Goal: Task Accomplishment & Management: Complete application form

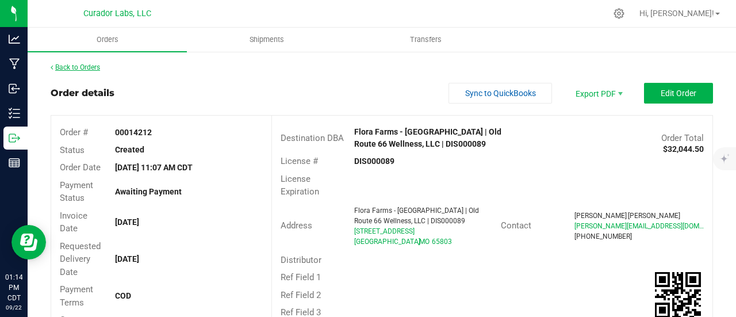
click at [95, 67] on link "Back to Orders" at bounding box center [75, 67] width 49 height 8
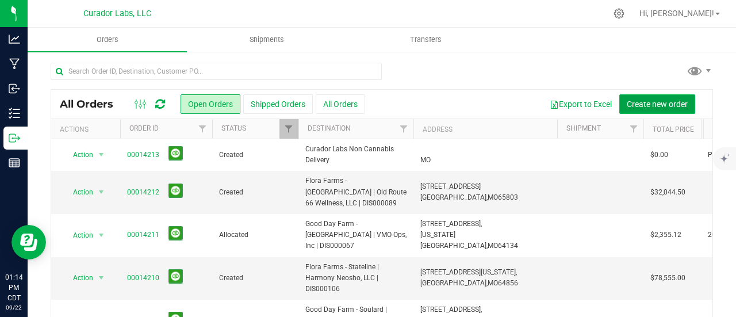
click at [627, 107] on span "Create new order" at bounding box center [657, 103] width 61 height 9
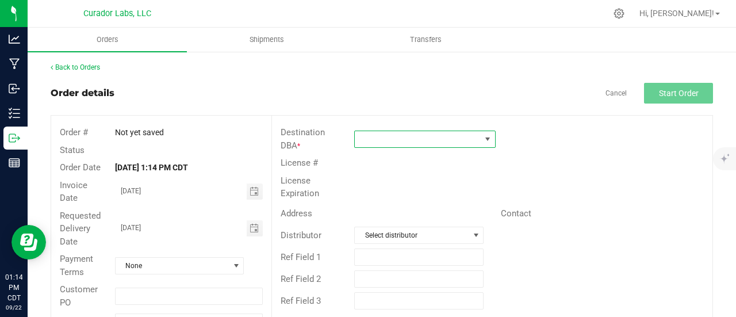
click at [427, 135] on span at bounding box center [418, 139] width 126 height 16
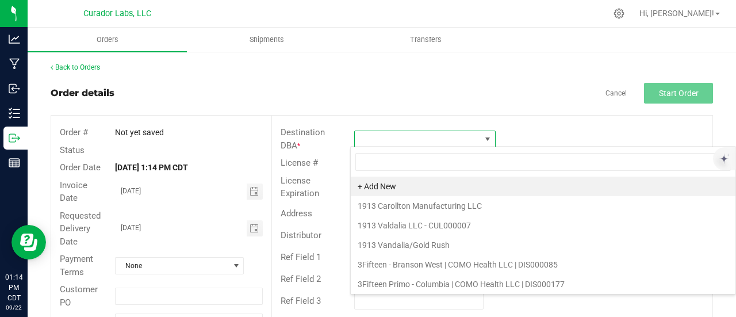
scroll to position [17, 139]
type input "hollister"
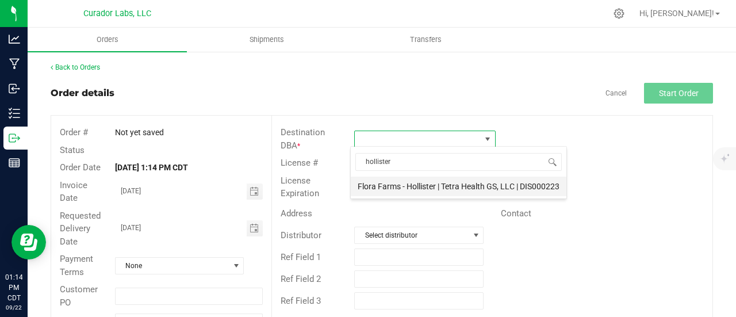
click at [446, 179] on li "Flora Farms - Hollister | Tetra Health GS, LLC | DIS000223" at bounding box center [459, 186] width 216 height 20
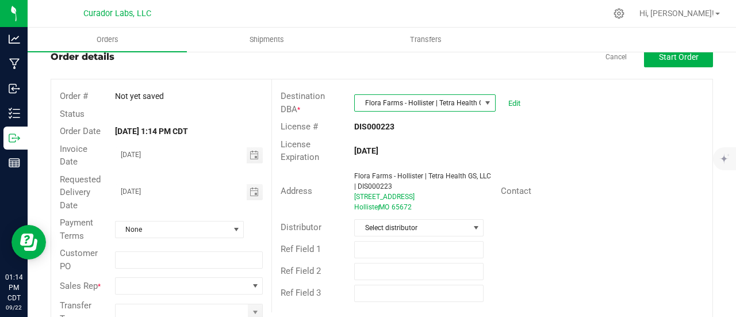
scroll to position [66, 0]
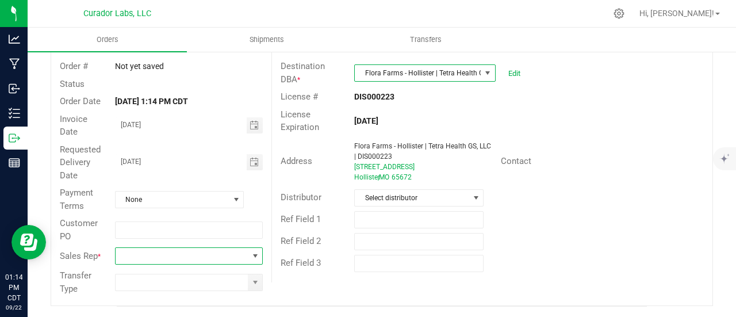
click at [252, 251] on span at bounding box center [255, 256] width 14 height 16
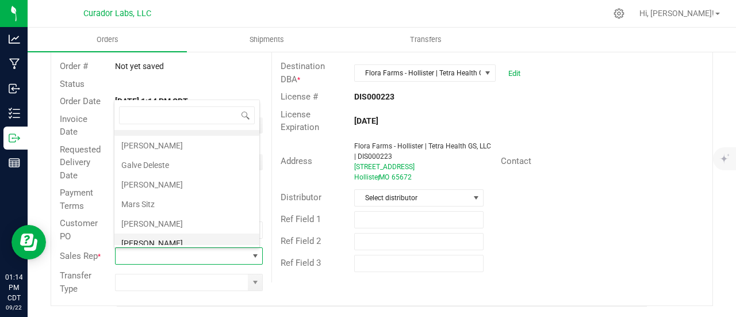
scroll to position [38, 0]
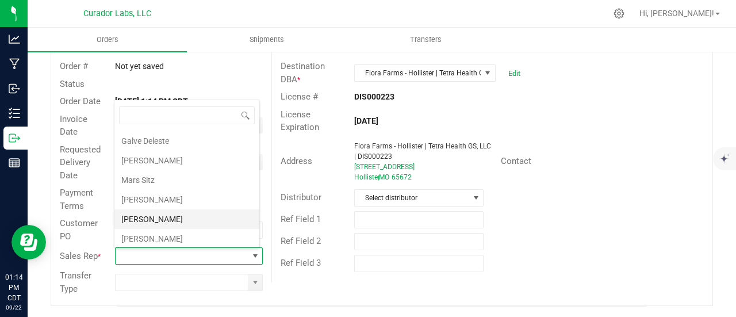
click at [172, 216] on li "[PERSON_NAME]" at bounding box center [186, 219] width 145 height 20
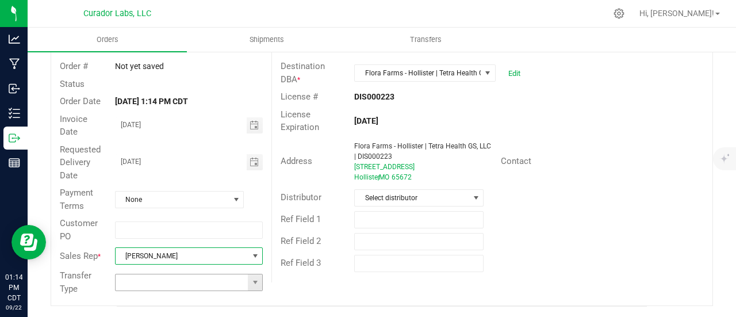
click at [248, 288] on span at bounding box center [255, 282] width 14 height 16
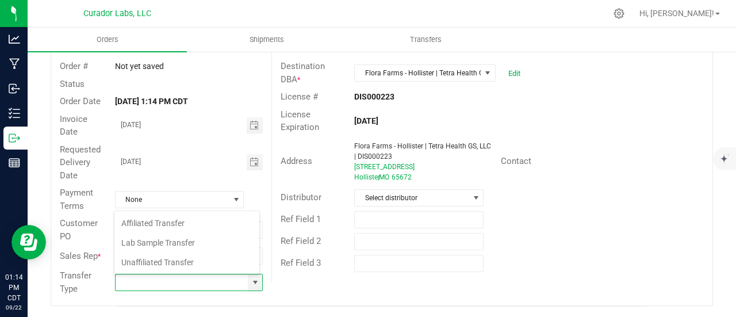
scroll to position [17, 144]
click at [187, 264] on li "Unaffiliated Transfer" at bounding box center [186, 262] width 145 height 20
type input "Unaffiliated Transfer"
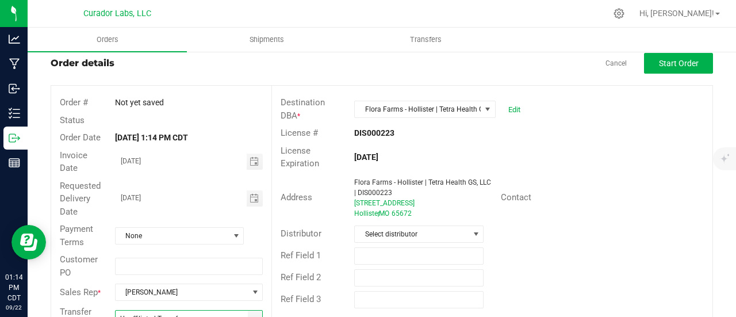
scroll to position [0, 0]
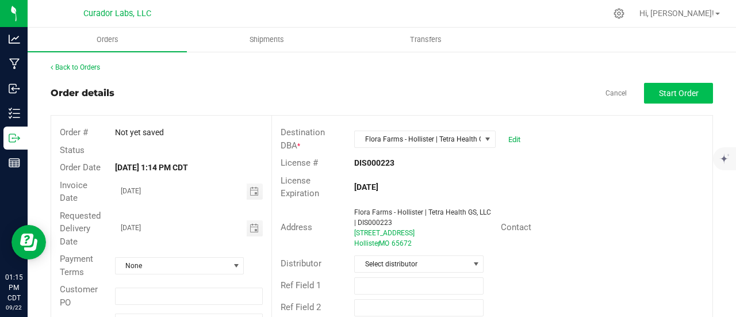
click at [676, 82] on div "Back to Orders Order details Cancel Start Order Order # Not yet saved Status Or…" at bounding box center [382, 217] width 662 height 310
click at [675, 103] on outbound-order-header "Order details Cancel Start Order Order # Not yet saved Status Order Date [DATE]…" at bounding box center [382, 227] width 662 height 289
click at [669, 95] on span "Start Order" at bounding box center [679, 93] width 40 height 9
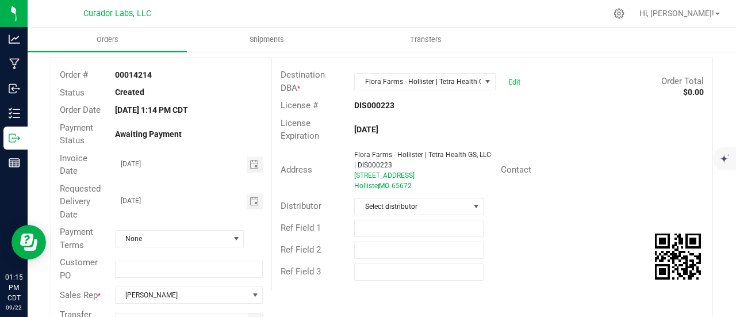
scroll to position [287, 0]
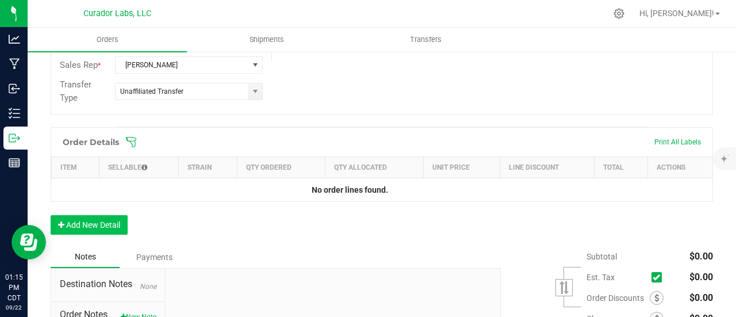
drag, startPoint x: 132, startPoint y: 220, endPoint x: 125, endPoint y: 217, distance: 7.5
click at [130, 220] on div "Order Details Print All Labels Item Sellable Strain Qty Ordered Qty Allocated U…" at bounding box center [382, 186] width 662 height 119
click at [123, 216] on button "Add New Detail" at bounding box center [89, 225] width 77 height 20
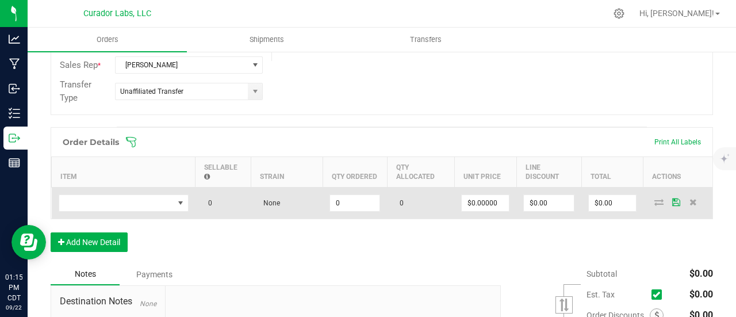
click at [118, 187] on td at bounding box center [124, 203] width 144 height 32
drag, startPoint x: 118, startPoint y: 203, endPoint x: 128, endPoint y: 201, distance: 9.4
click at [118, 204] on span "NO DATA FOUND" at bounding box center [116, 203] width 114 height 16
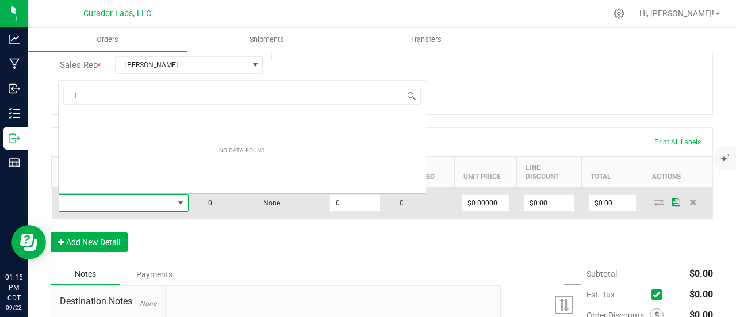
scroll to position [17, 130]
type input "frozen paradise"
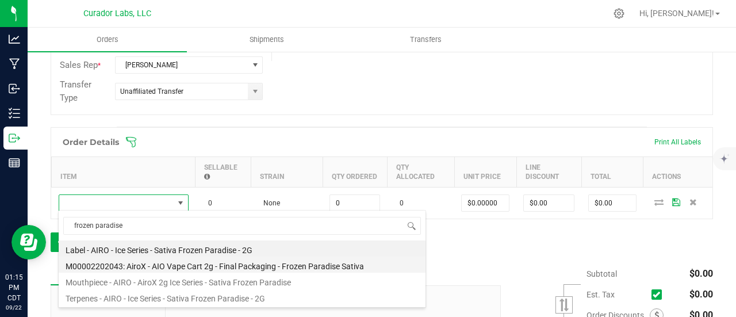
click at [231, 271] on li "M00002202043: AiroX - AIO Vape Cart 2g - Final Packaging - Frozen Paradise Sati…" at bounding box center [242, 264] width 367 height 16
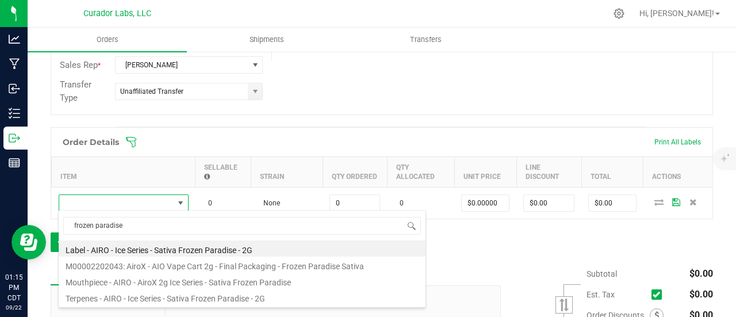
type input "0 ea"
type input "$45.00000"
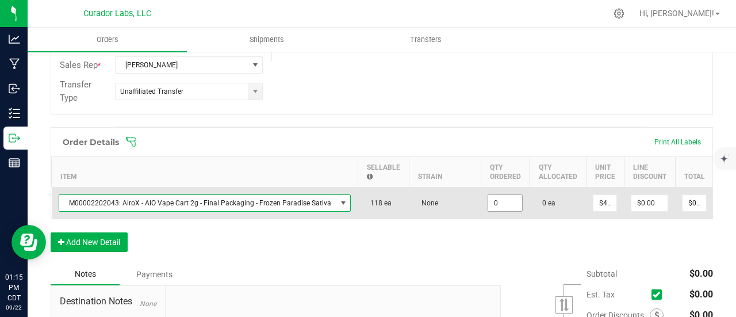
click at [493, 202] on input "0" at bounding box center [505, 203] width 34 height 16
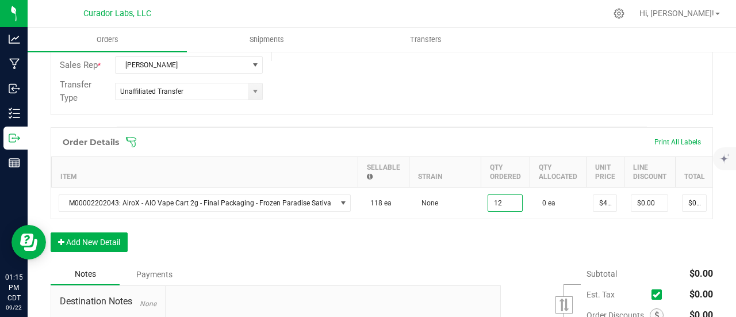
type input "12 ea"
type input "$540.00"
click at [493, 247] on div "Order Details Print All Labels Item Sellable Strain Qty Ordered Qty Allocated U…" at bounding box center [382, 195] width 662 height 136
click at [117, 251] on button "Add New Detail" at bounding box center [89, 242] width 77 height 20
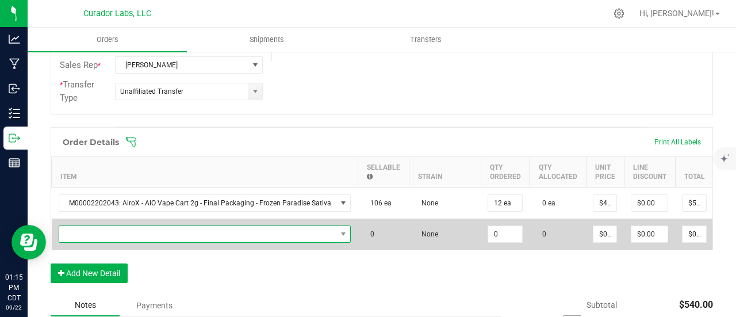
click at [115, 231] on span "NO DATA FOUND" at bounding box center [197, 234] width 277 height 16
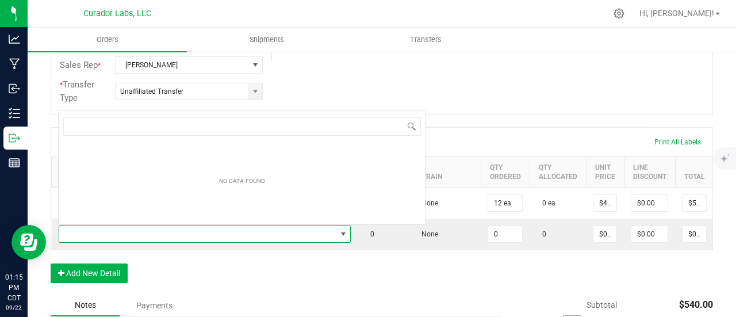
scroll to position [17, 285]
type input "garlic icing"
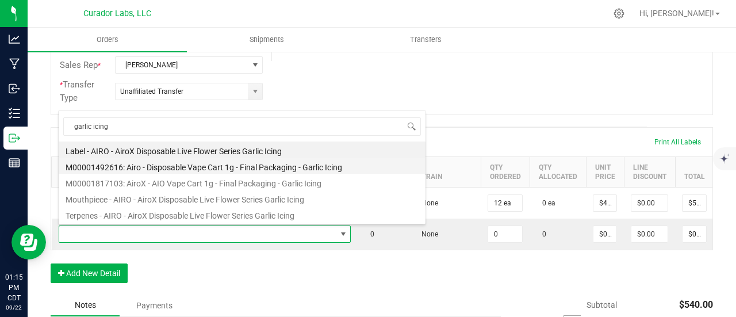
click at [241, 162] on li "M00001492616: Airo - Disposable Vape Cart 1g - Final Packaging - Garlic Icing" at bounding box center [242, 166] width 367 height 16
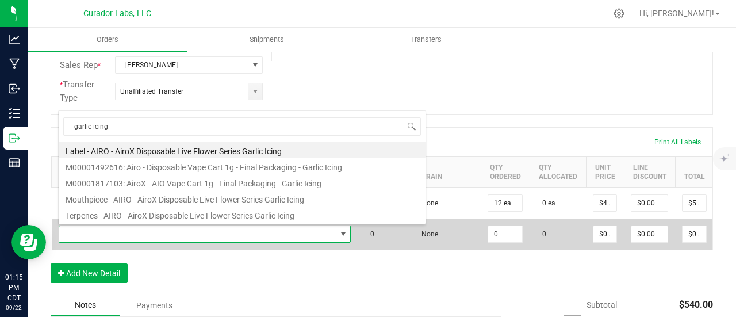
type input "0 ea"
type input "$35.00000"
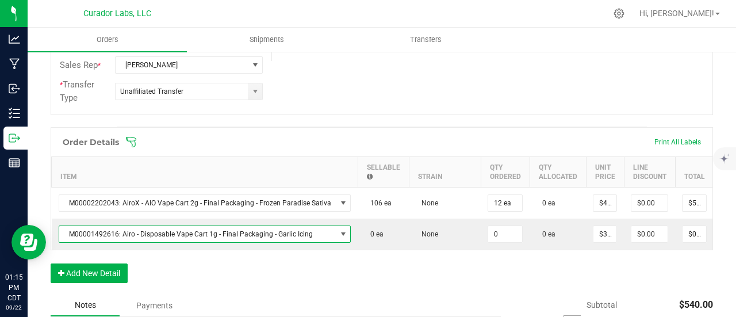
drag, startPoint x: 496, startPoint y: 228, endPoint x: 504, endPoint y: 268, distance: 41.6
click at [496, 228] on input "0" at bounding box center [505, 234] width 34 height 16
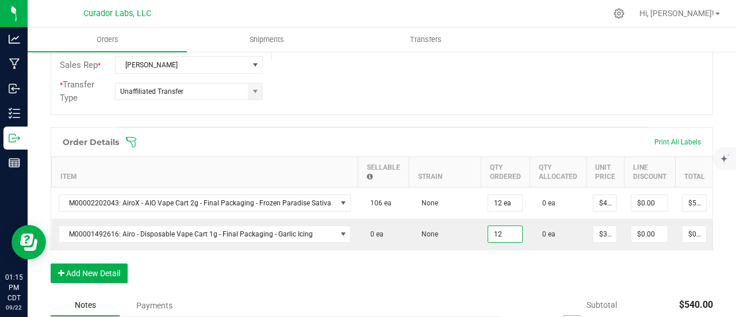
type input "12 ea"
type input "$420.00"
click at [504, 280] on div "Order Details Print All Labels Item Sellable Strain Qty Ordered Qty Allocated U…" at bounding box center [382, 210] width 662 height 167
click at [113, 271] on button "Add New Detail" at bounding box center [89, 273] width 77 height 20
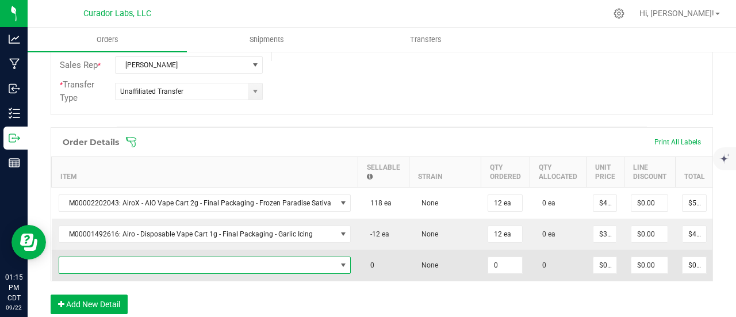
click at [113, 260] on span "NO DATA FOUND" at bounding box center [197, 265] width 277 height 16
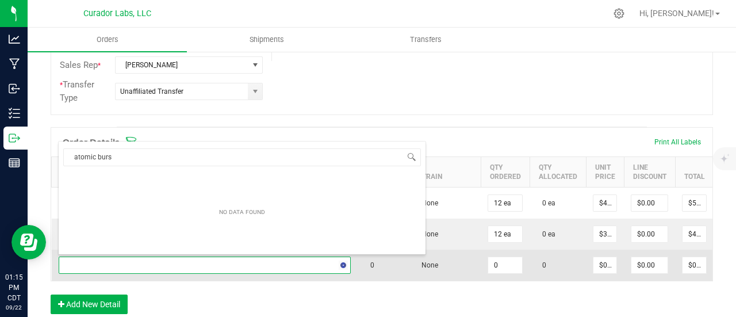
type input "atomic burst"
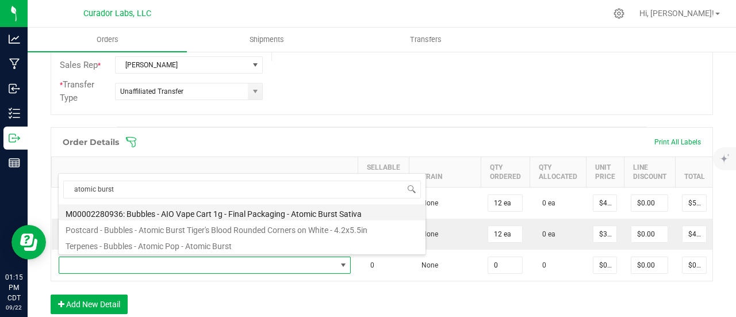
click at [229, 213] on li "M00002280936: Bubbles - AIO Vape Cart 1g - Final Packaging - Atomic Burst Sativa" at bounding box center [242, 212] width 367 height 16
type input "0 ea"
type input "$25.00000"
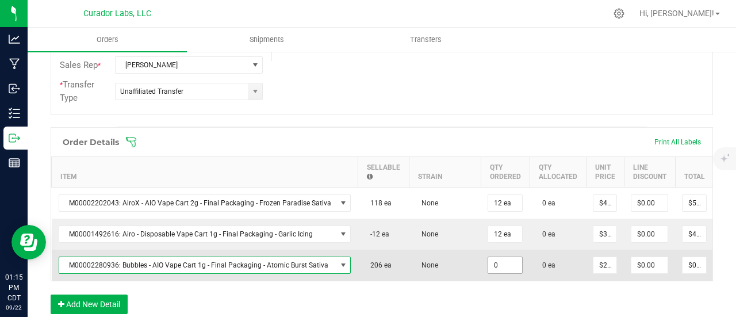
click at [507, 263] on input "0" at bounding box center [505, 265] width 34 height 16
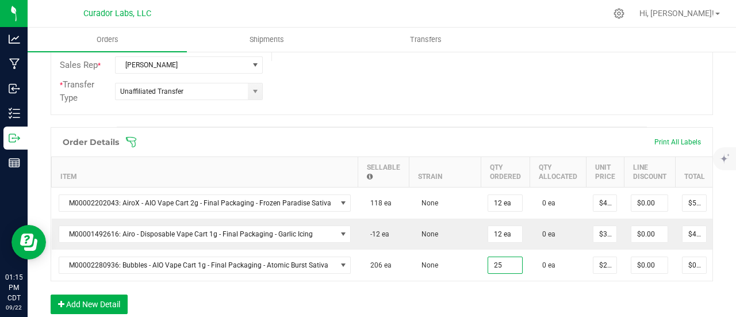
type input "25 ea"
type input "$625.00"
click at [497, 291] on div "Order Details Print All Labels Item Sellable Strain Qty Ordered Qty Allocated U…" at bounding box center [382, 226] width 662 height 198
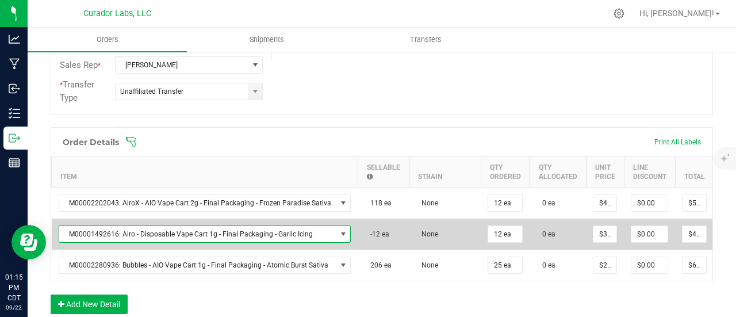
click at [217, 233] on span "M00001492616: Airo - Disposable Vape Cart 1g - Final Packaging - Garlic Icing" at bounding box center [197, 234] width 277 height 16
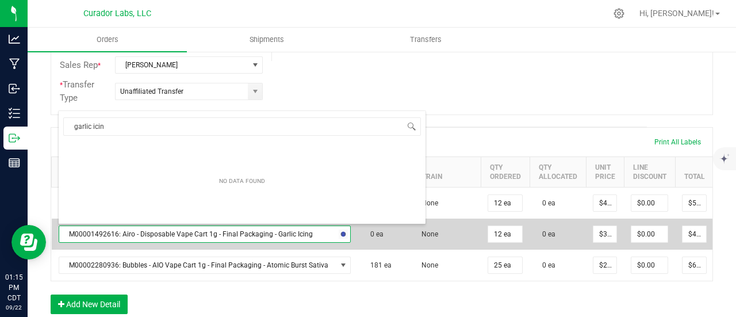
type input "garlic icing"
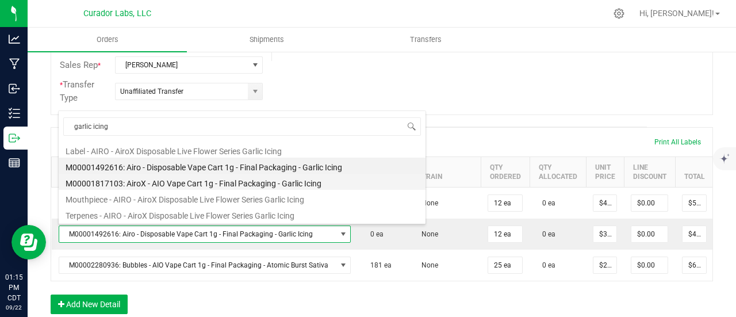
click at [199, 185] on li "M00001817103: AiroX - AIO Vape Cart 1g - Final Packaging - Garlic Icing" at bounding box center [242, 182] width 367 height 16
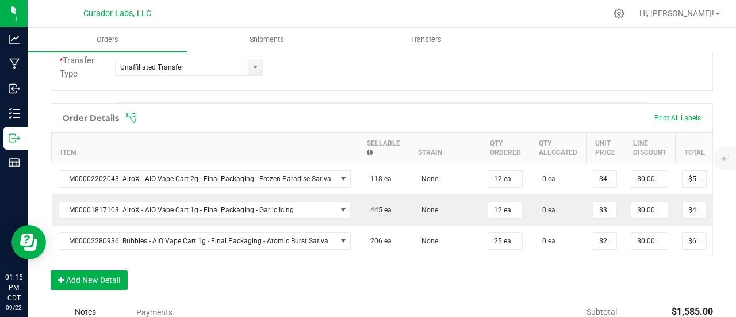
scroll to position [345, 0]
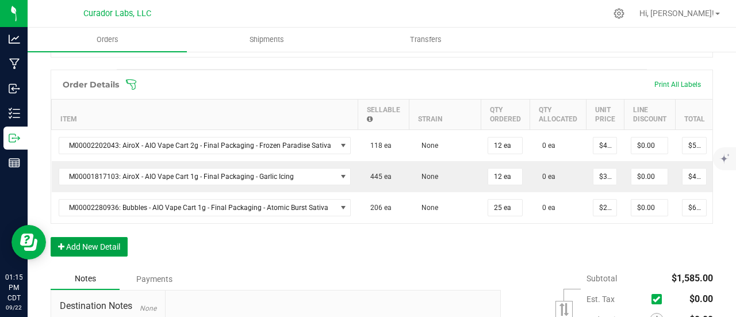
click at [117, 255] on button "Add New Detail" at bounding box center [89, 247] width 77 height 20
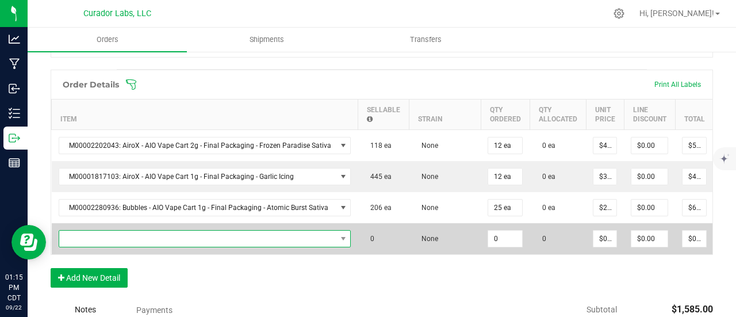
click at [114, 237] on span "NO DATA FOUND" at bounding box center [197, 239] width 277 height 16
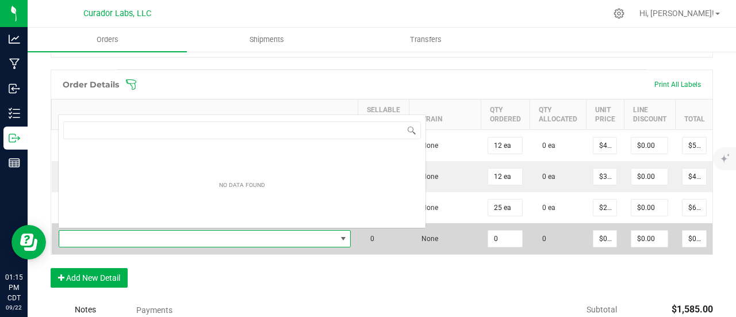
scroll to position [17, 285]
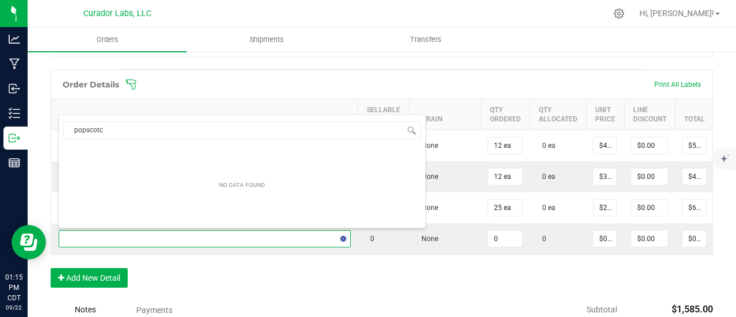
type input "popscotch"
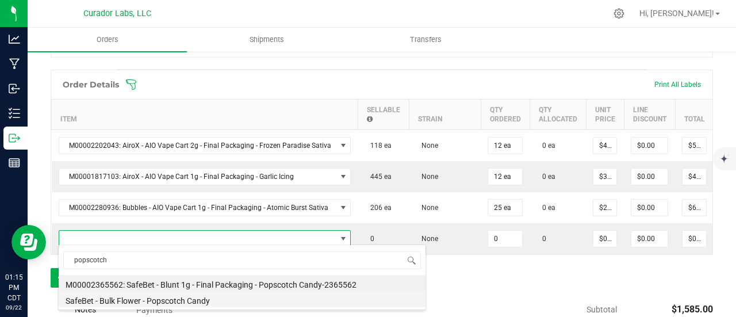
click at [192, 293] on li "SafeBet - Bulk Flower - Popscotch Candy" at bounding box center [242, 299] width 367 height 16
type input "0.0000 g"
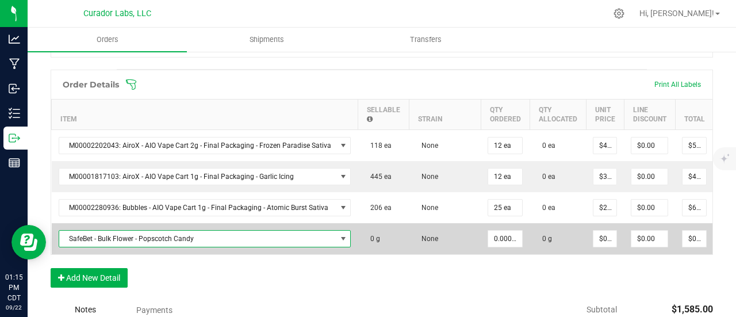
click at [183, 232] on span "SafeBet - Bulk Flower - Popscotch Candy" at bounding box center [197, 239] width 277 height 16
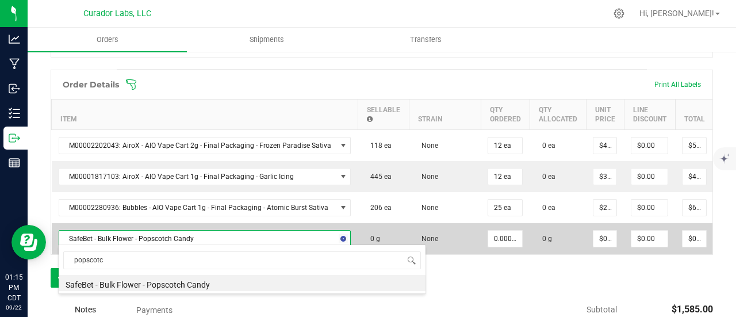
type input "popscotch"
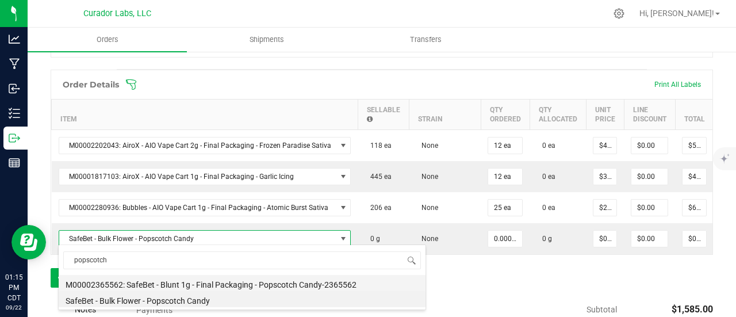
click at [193, 283] on li "M00002365562: SafeBet - Blunt 1g - Final Packaging - Popscotch Candy-2365562" at bounding box center [242, 283] width 367 height 16
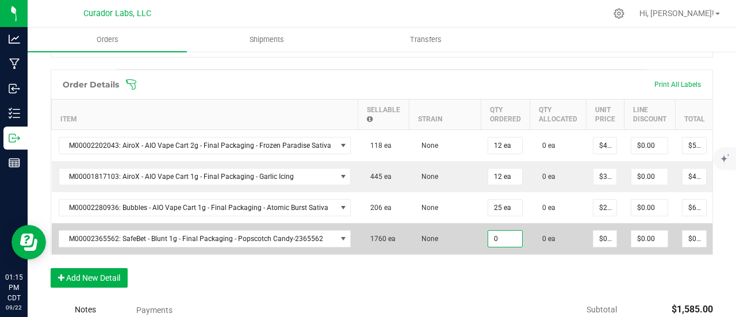
click at [490, 236] on input "0" at bounding box center [505, 239] width 34 height 16
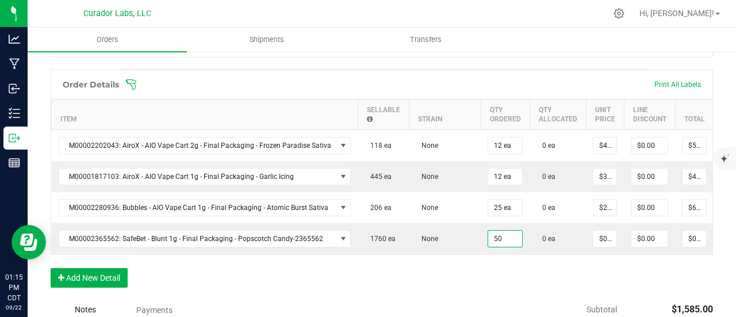
type input "50 ea"
click at [492, 293] on div "Order Details Print All Labels Item Sellable Strain Qty Ordered Qty Allocated U…" at bounding box center [382, 184] width 662 height 229
click at [93, 281] on button "Add New Detail" at bounding box center [89, 278] width 77 height 20
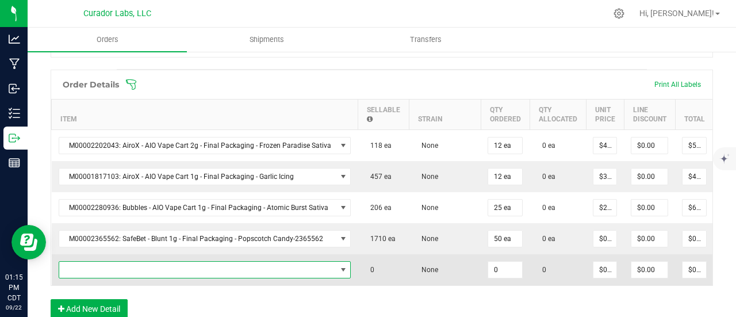
click at [93, 267] on span "NO DATA FOUND" at bounding box center [197, 270] width 277 height 16
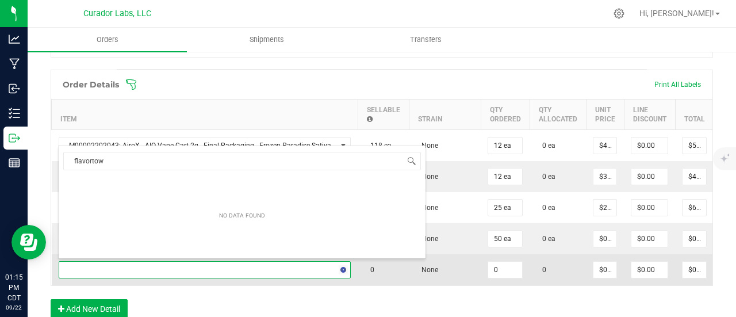
type input "flavortown"
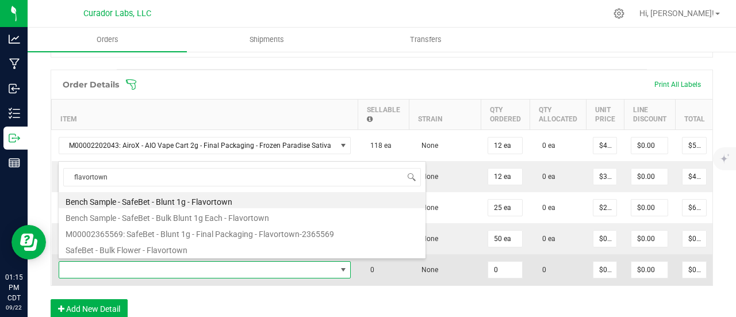
drag, startPoint x: 149, startPoint y: 229, endPoint x: 444, endPoint y: 270, distance: 297.1
click at [150, 229] on li "M00002365569: SafeBet - Blunt 1g - Final Packaging - Flavortown-2365569" at bounding box center [242, 232] width 367 height 16
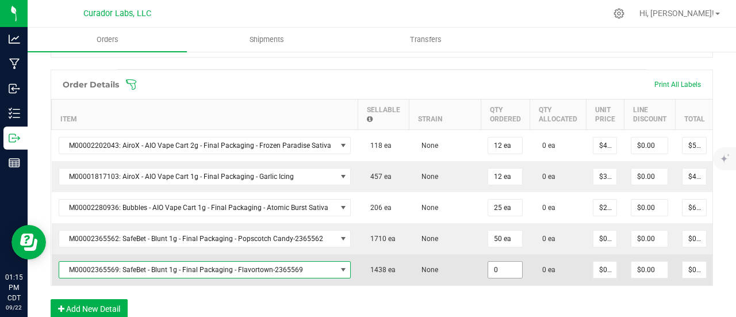
click at [488, 267] on input "0" at bounding box center [505, 270] width 34 height 16
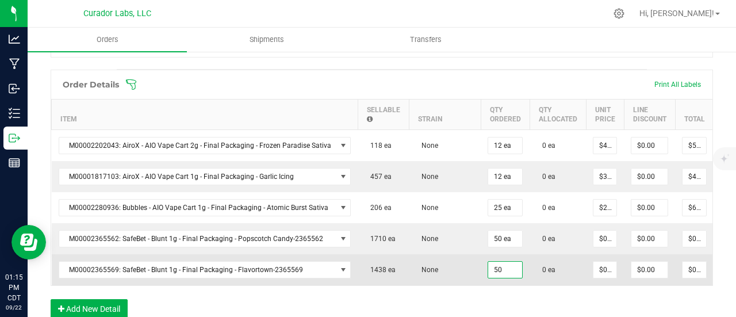
type input "50 ea"
click at [416, 254] on td "None" at bounding box center [445, 269] width 72 height 31
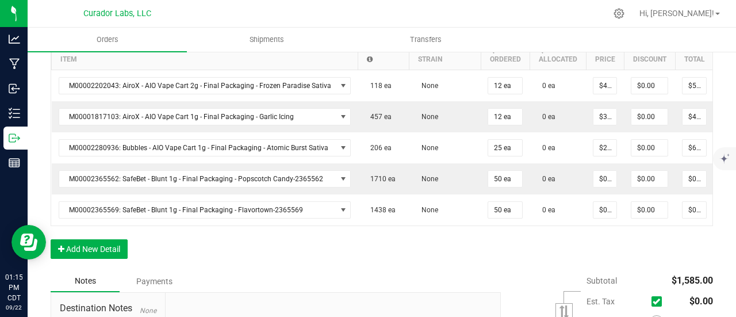
scroll to position [460, 0]
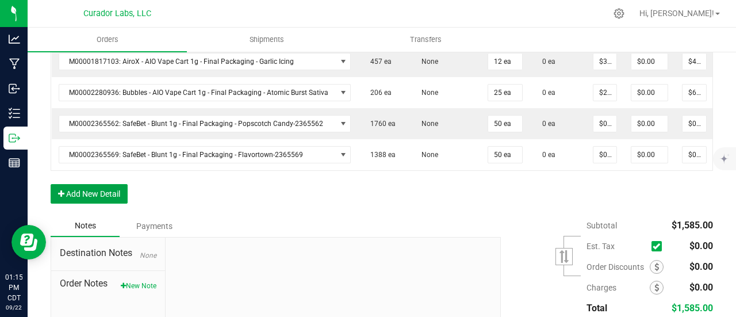
click at [118, 199] on button "Add New Detail" at bounding box center [89, 194] width 77 height 20
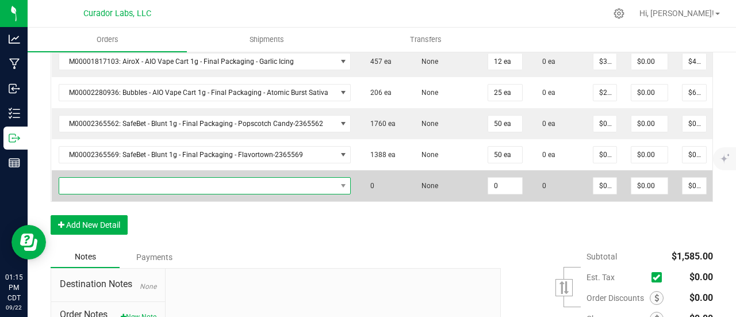
click at [117, 187] on span "NO DATA FOUND" at bounding box center [197, 186] width 277 height 16
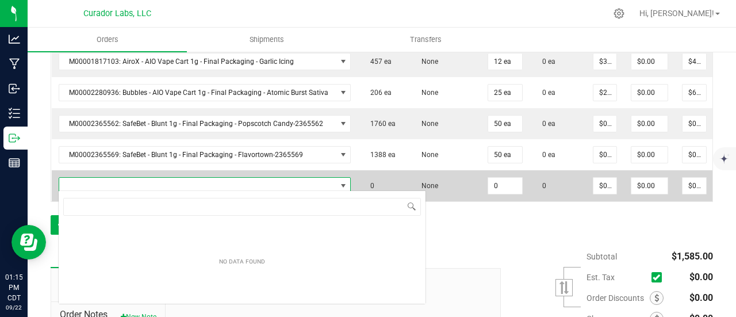
scroll to position [17, 285]
type input "[PERSON_NAME]"
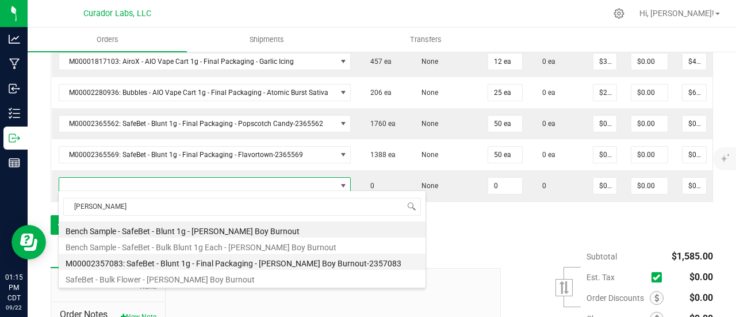
click at [192, 262] on li "M00002357083: SafeBet - Blunt 1g - Final Packaging - [PERSON_NAME] Boy Burnout-…" at bounding box center [242, 262] width 367 height 16
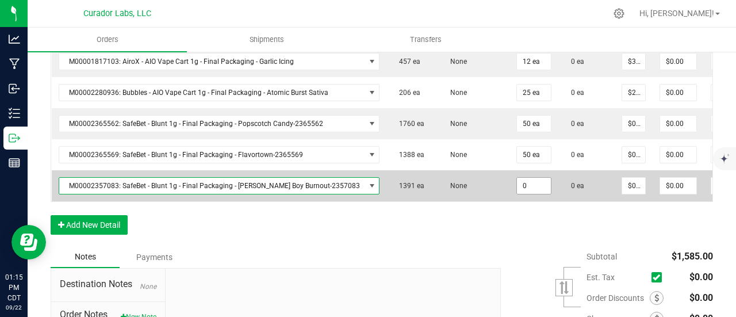
click at [517, 183] on input "0" at bounding box center [534, 186] width 34 height 16
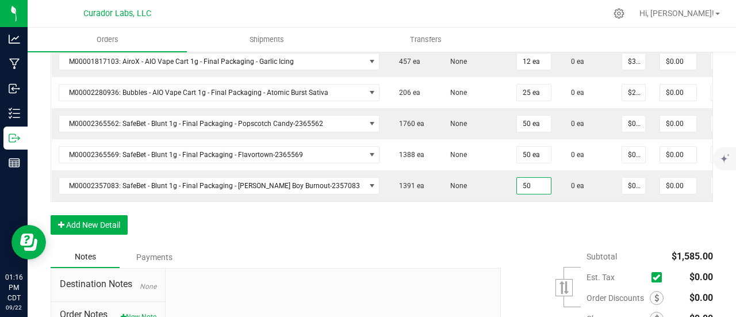
type input "50 ea"
drag, startPoint x: 496, startPoint y: 240, endPoint x: 347, endPoint y: 234, distance: 148.5
click at [494, 241] on div "Order Details Print All Labels Item Sellable Strain Qty Ordered Qty Allocated U…" at bounding box center [382, 100] width 662 height 291
click at [103, 223] on button "Add New Detail" at bounding box center [89, 225] width 77 height 20
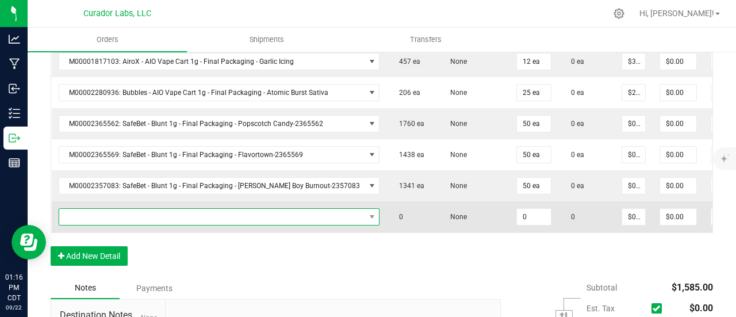
click at [105, 211] on span "NO DATA FOUND" at bounding box center [212, 217] width 306 height 16
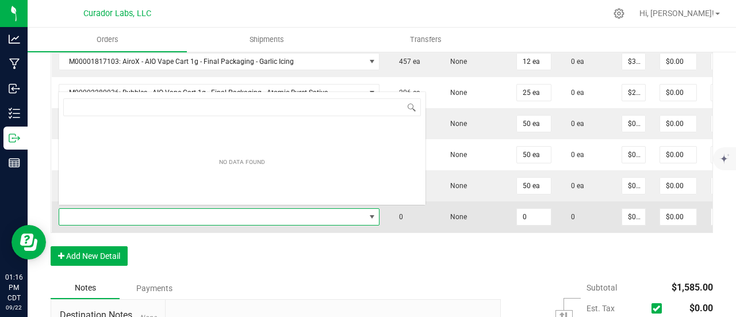
scroll to position [17, 287]
type input "[PERSON_NAME]"
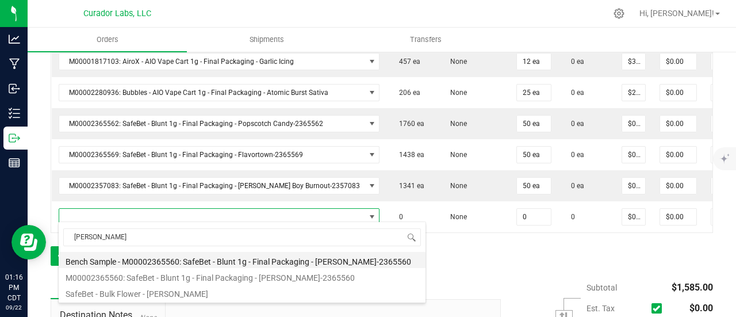
click at [190, 257] on li "Bench Sample - M00002365560: SafeBet - Blunt 1g - Final Packaging - [PERSON_NAM…" at bounding box center [242, 260] width 367 height 16
type input "0 ea"
type input "$6.00000"
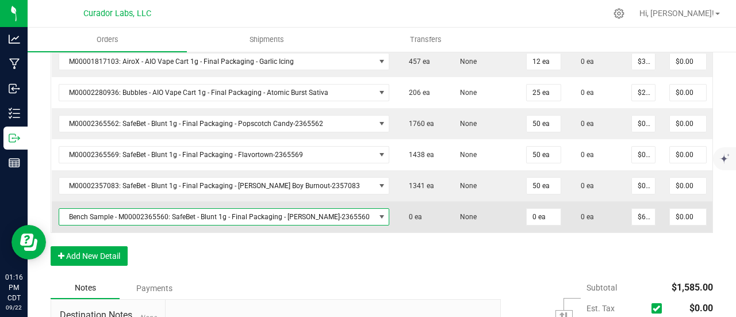
click at [241, 213] on span "Bench Sample - M00002365560: SafeBet - Blunt 1g - Final Packaging - [PERSON_NAM…" at bounding box center [217, 217] width 316 height 16
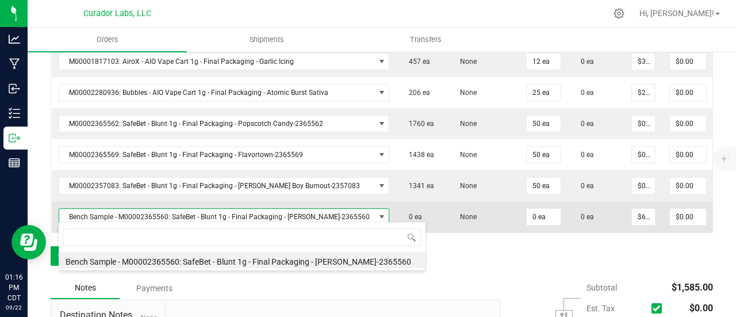
scroll to position [17, 290]
type input "[PERSON_NAME]"
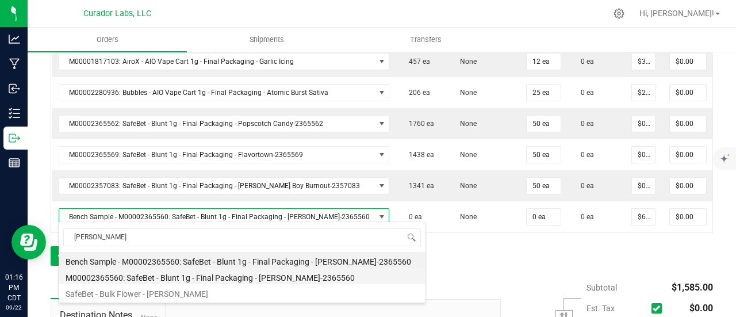
click at [214, 279] on li "M00002365560: SafeBet - Blunt 1g - Final Packaging - [PERSON_NAME]-2365560" at bounding box center [242, 276] width 367 height 16
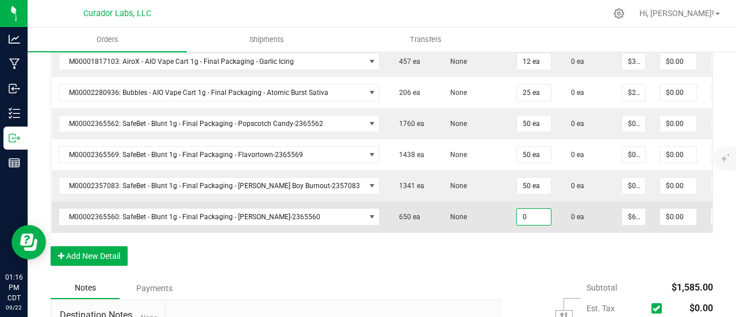
click at [517, 209] on input "0" at bounding box center [534, 217] width 34 height 16
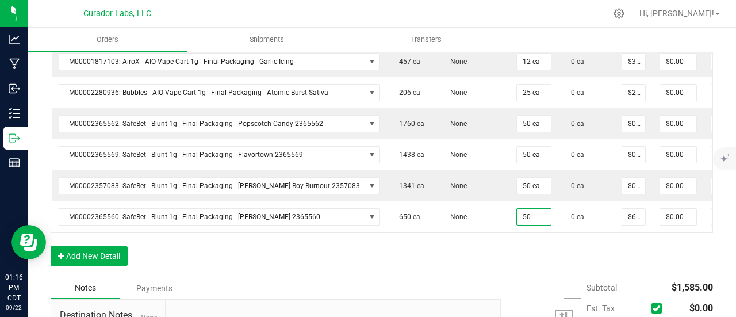
type input "50 ea"
type input "$300.00"
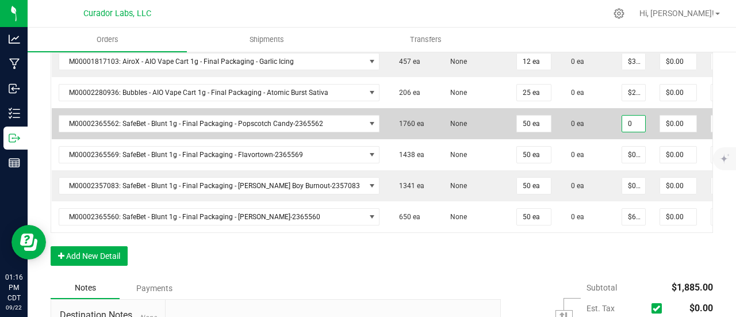
click at [622, 118] on input "0" at bounding box center [633, 124] width 23 height 16
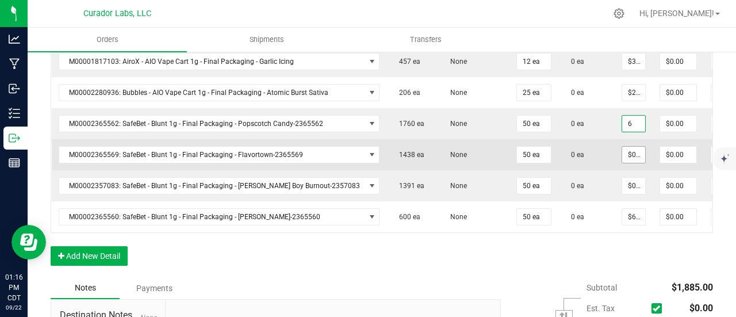
type input "$6.00000"
type input "$300.00"
click at [622, 147] on input "0" at bounding box center [633, 155] width 23 height 16
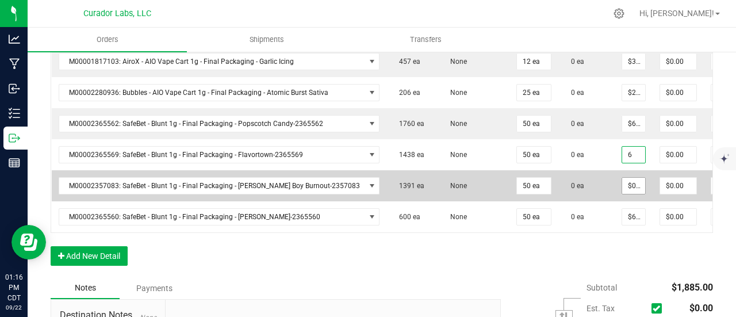
type input "$6.00000"
type input "$300.00"
click at [622, 183] on input "0" at bounding box center [633, 186] width 23 height 16
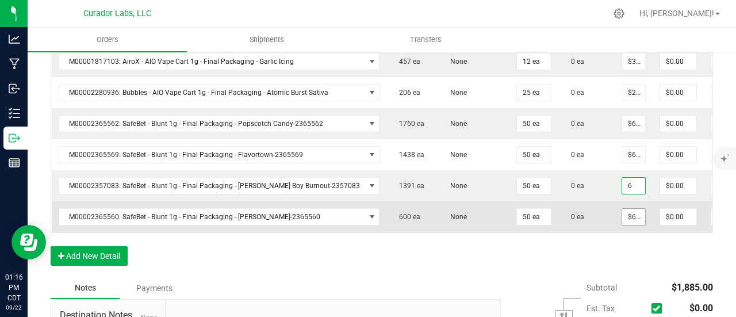
type input "$6.00000"
type input "$300.00"
click at [622, 211] on input "6" at bounding box center [633, 217] width 23 height 16
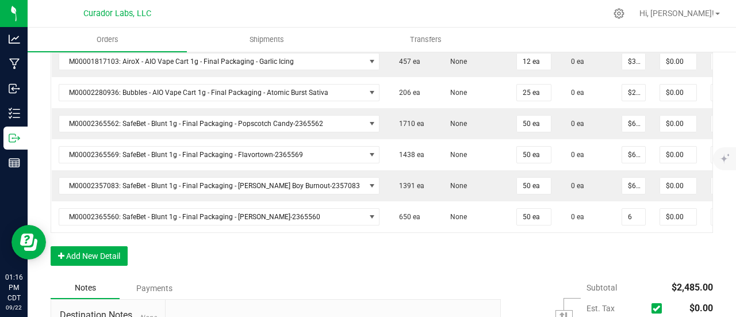
type input "$6.00000"
click at [600, 253] on div "Order Details Print All Labels Item Sellable Strain Qty Ordered Qty Allocated U…" at bounding box center [382, 116] width 662 height 323
click at [111, 265] on button "Add New Detail" at bounding box center [89, 256] width 77 height 20
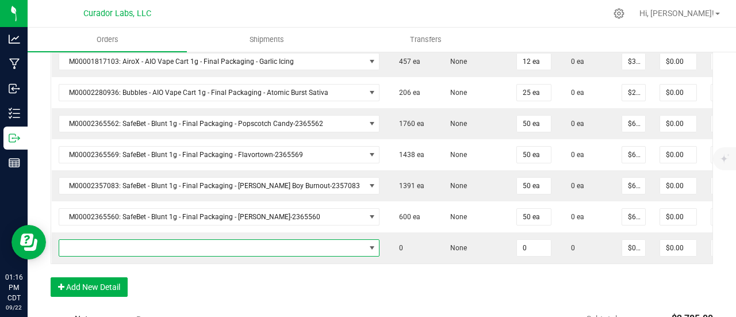
click at [111, 245] on span "NO DATA FOUND" at bounding box center [212, 248] width 306 height 16
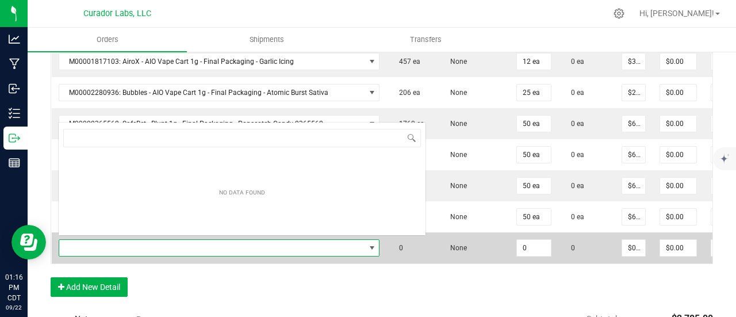
scroll to position [17, 287]
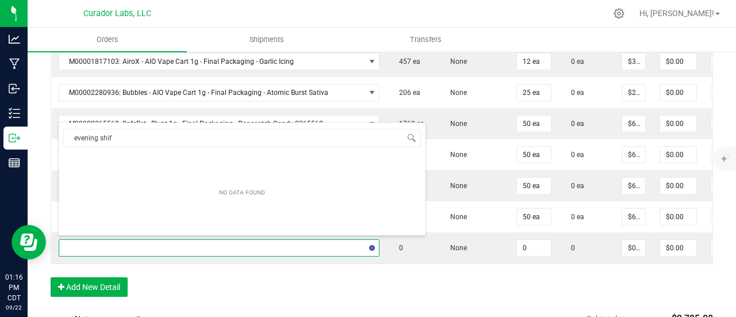
type input "evening shift"
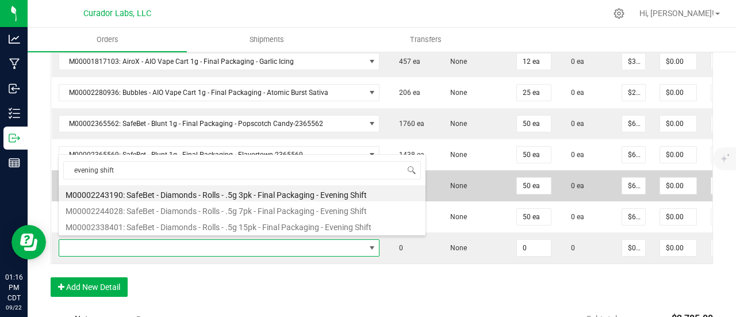
click at [244, 188] on li "M00002243190: SafeBet - Diamonds - Rolls - .5g 3pk - Final Packaging - Evening …" at bounding box center [242, 193] width 367 height 16
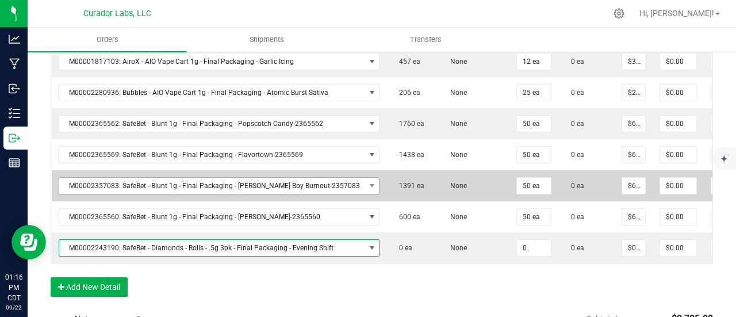
type input "0 ea"
type input "$14.00000"
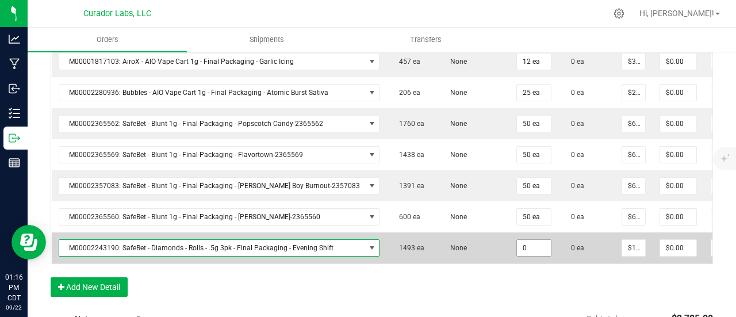
click at [517, 245] on input "0" at bounding box center [534, 248] width 34 height 16
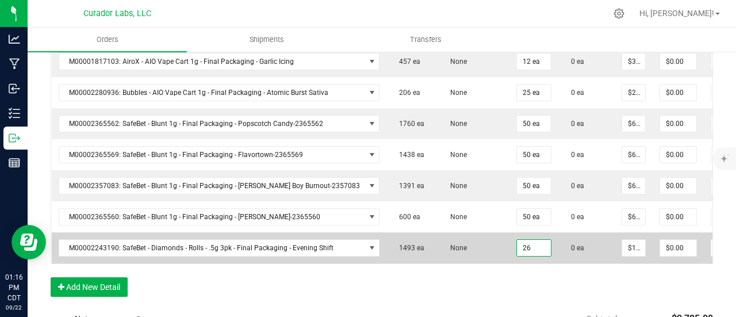
click at [517, 246] on input "26" at bounding box center [534, 248] width 34 height 16
click at [517, 246] on input "2" at bounding box center [534, 248] width 34 height 16
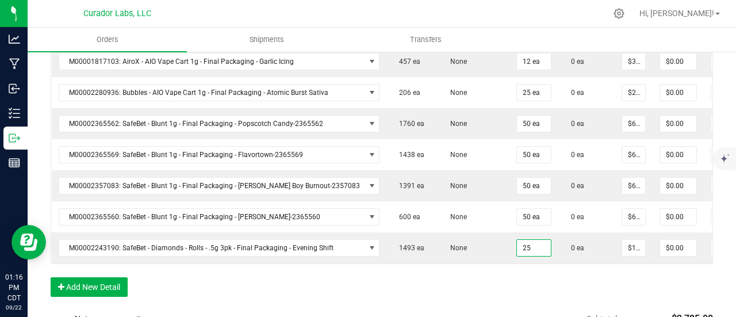
type input "25 ea"
type input "$350.00"
click at [493, 290] on div "Order Details Print All Labels Item Sellable Strain Qty Ordered Qty Allocated U…" at bounding box center [382, 132] width 662 height 354
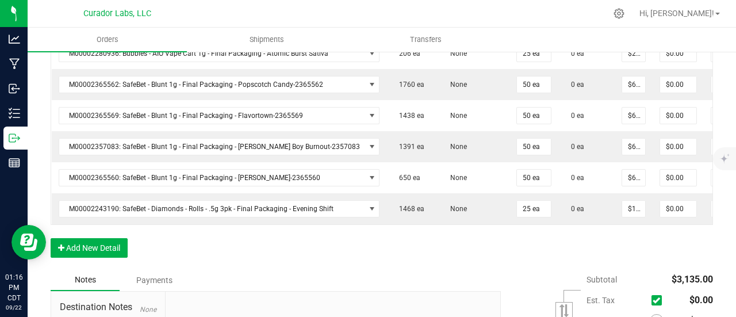
scroll to position [517, 0]
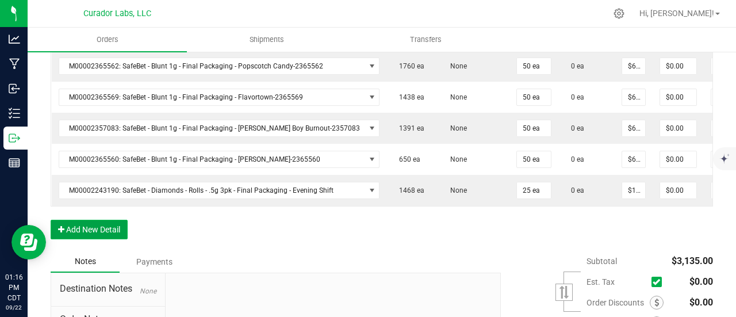
click at [96, 225] on button "Add New Detail" at bounding box center [89, 230] width 77 height 20
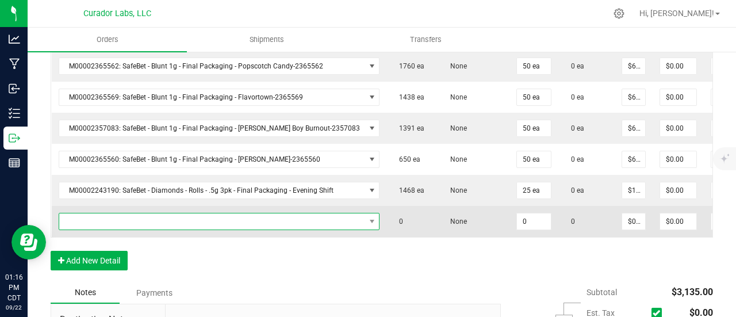
drag, startPoint x: 96, startPoint y: 225, endPoint x: 100, endPoint y: 214, distance: 11.1
click at [100, 214] on span "NO DATA FOUND" at bounding box center [212, 221] width 306 height 16
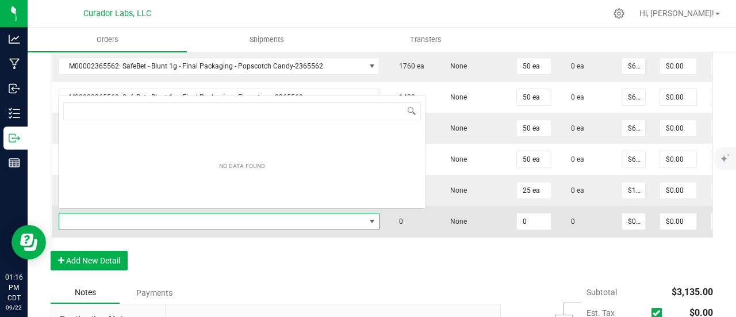
scroll to position [17, 290]
type input "pakalolo"
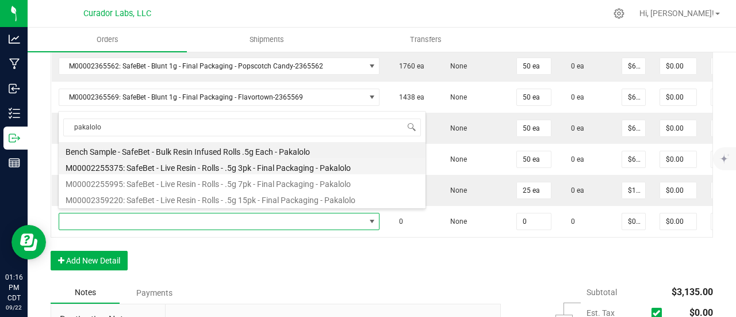
click at [151, 170] on li "M00002255375: SafeBet - Live Resin - Rolls - .5g 3pk - Final Packaging - Pakalo…" at bounding box center [242, 166] width 367 height 16
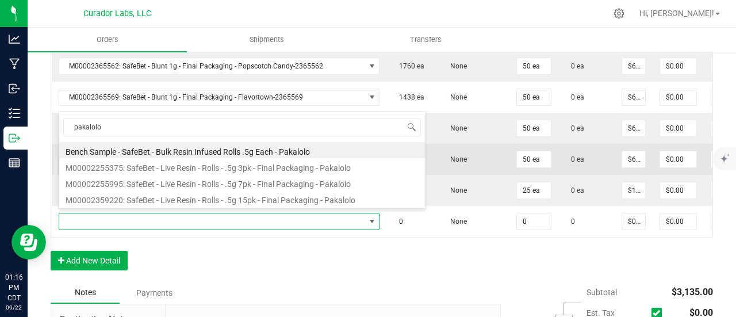
type input "0 ea"
type input "$14.00000"
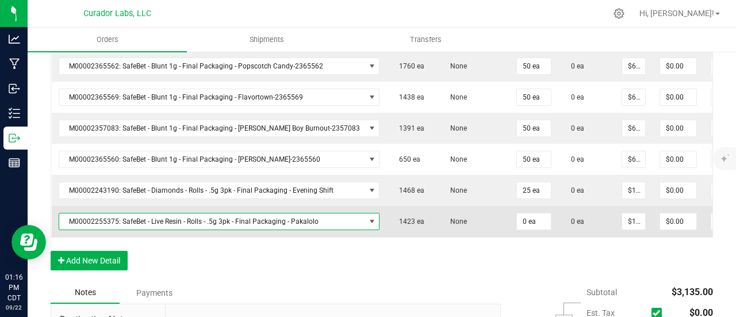
click at [558, 222] on td "0 ea" at bounding box center [586, 221] width 56 height 31
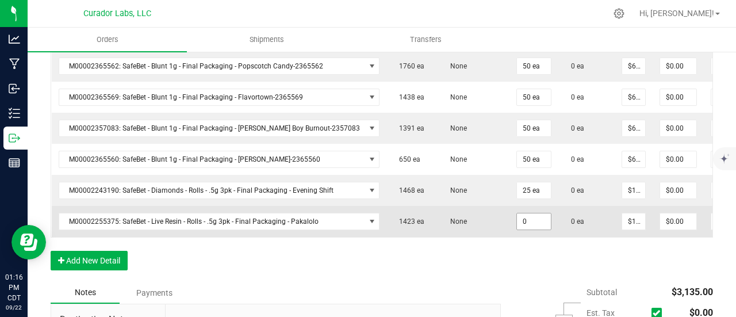
click at [517, 217] on input "0" at bounding box center [534, 221] width 34 height 16
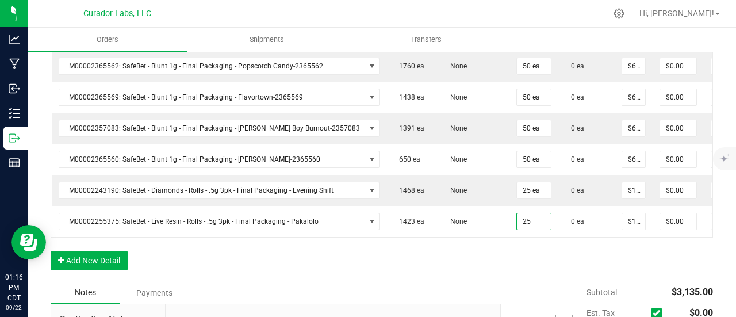
type input "25 ea"
type input "$350.00"
click at [503, 267] on div "Order Details Print All Labels Item Sellable Strain Qty Ordered Qty Allocated U…" at bounding box center [382, 89] width 662 height 385
click at [82, 262] on button "Add New Detail" at bounding box center [89, 261] width 77 height 20
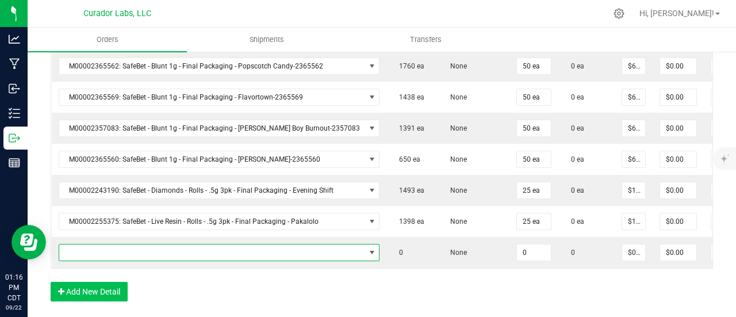
click at [84, 252] on span "NO DATA FOUND" at bounding box center [212, 252] width 306 height 16
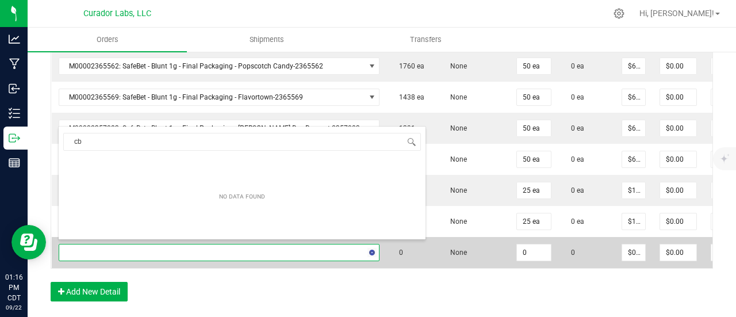
type input "cbn"
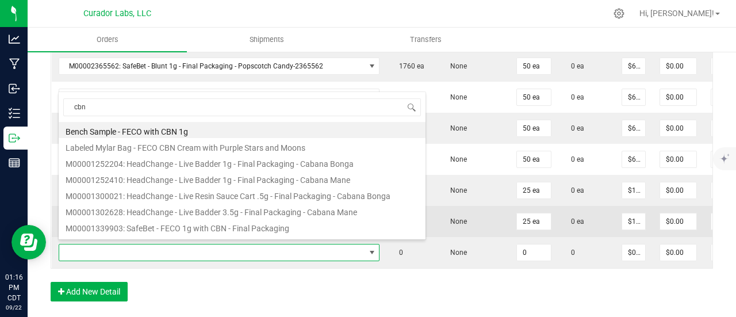
click at [180, 220] on li "M00001339903: SafeBet - FECO 1g with CBN - Final Packaging" at bounding box center [242, 226] width 367 height 16
type input "0 ea"
type input "$22.50000"
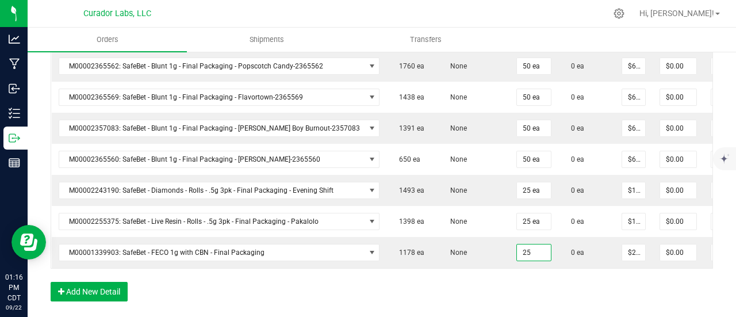
type input "25 ea"
type input "$562.50"
click at [492, 285] on div "Order Details Print All Labels Item Sellable Strain Qty Ordered Qty Allocated U…" at bounding box center [382, 105] width 662 height 416
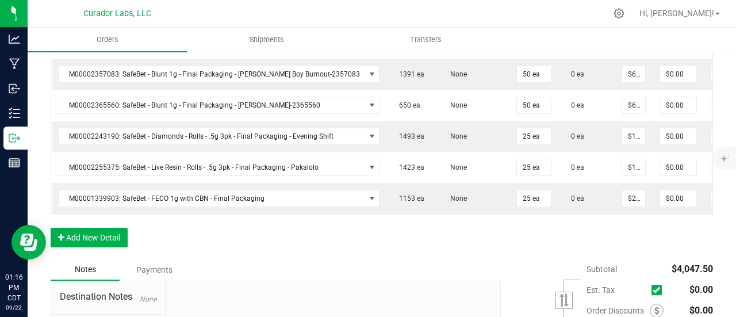
scroll to position [632, 0]
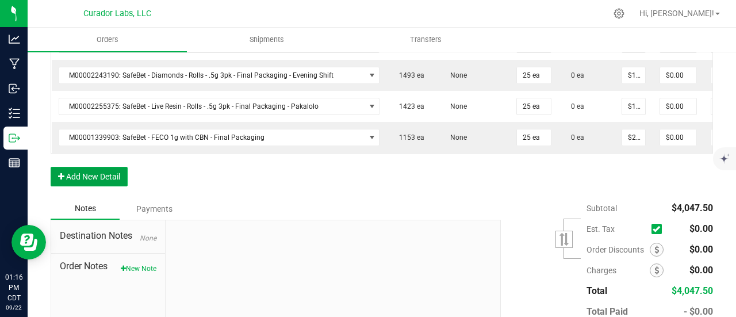
click at [116, 178] on button "Add New Detail" at bounding box center [89, 177] width 77 height 20
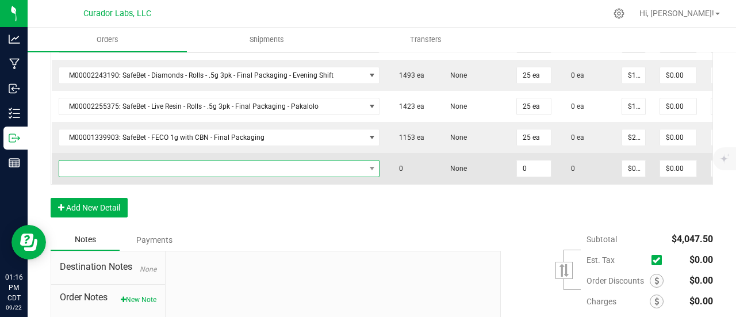
click at [114, 166] on span "NO DATA FOUND" at bounding box center [212, 168] width 306 height 16
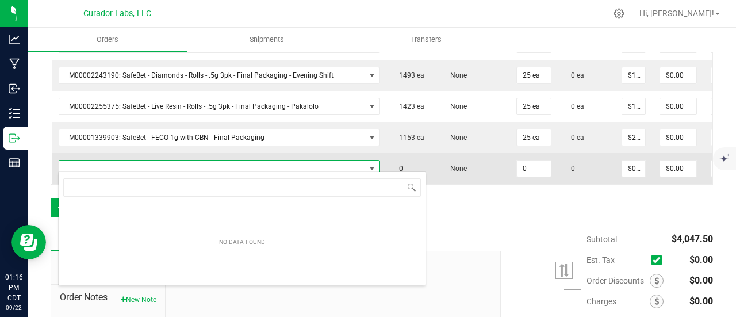
scroll to position [17, 290]
type input "chemdawg"
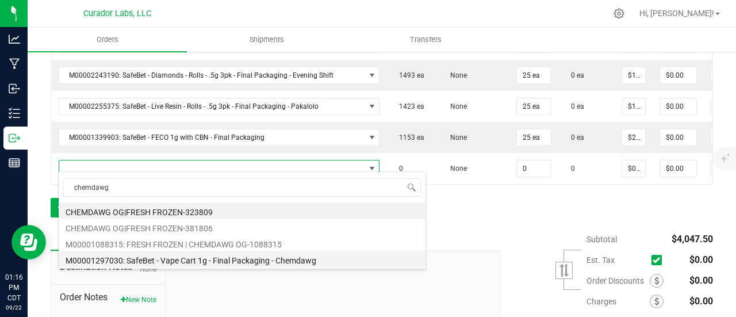
click at [297, 256] on li "M00001297030: SafeBet - Vape Cart 1g - Final Packaging - Chemdawg" at bounding box center [242, 259] width 367 height 16
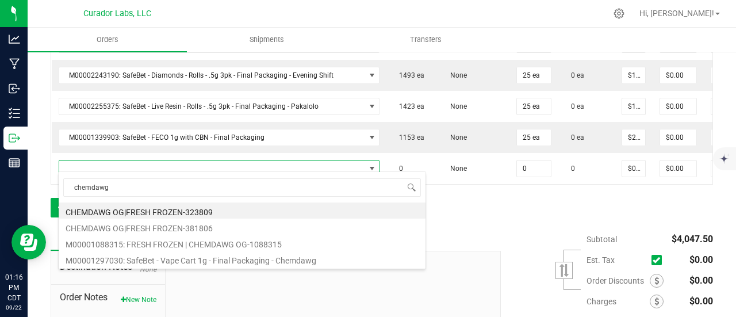
type input "0 ea"
type input "$22.50000"
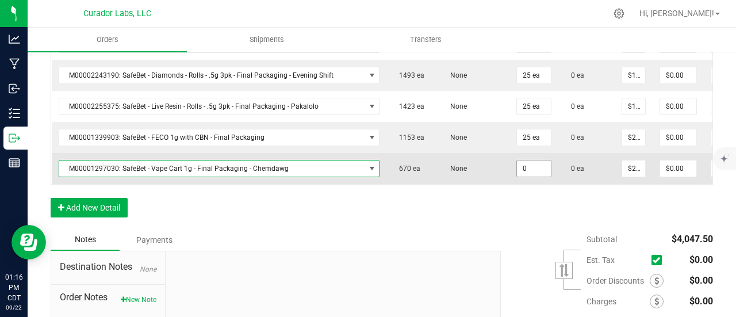
click at [517, 167] on input "0" at bounding box center [534, 168] width 34 height 16
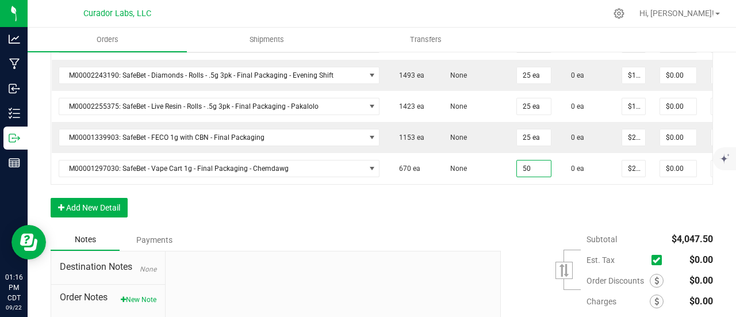
type input "50 ea"
type input "$1,125.00"
drag, startPoint x: 531, startPoint y: 218, endPoint x: 325, endPoint y: 229, distance: 206.1
click at [531, 218] on div "Order Details Print All Labels Item Sellable Strain Qty Ordered Qty Allocated U…" at bounding box center [382, 5] width 662 height 447
click at [64, 214] on button "Add New Detail" at bounding box center [89, 208] width 77 height 20
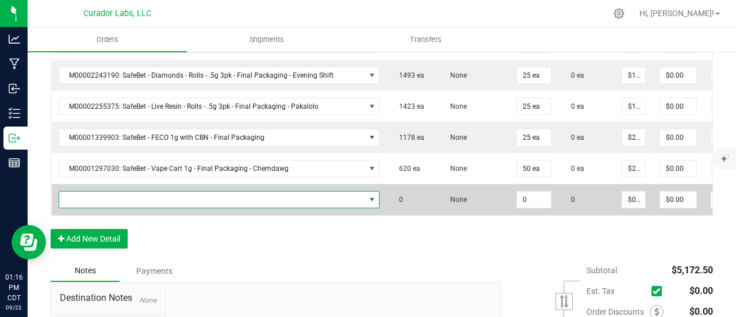
click at [77, 196] on span "NO DATA FOUND" at bounding box center [212, 199] width 306 height 16
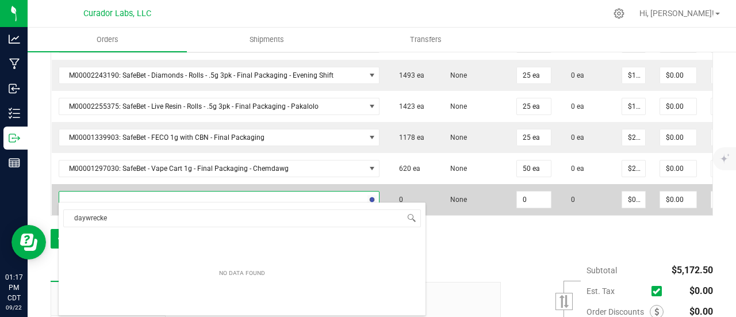
type input "daywrecker"
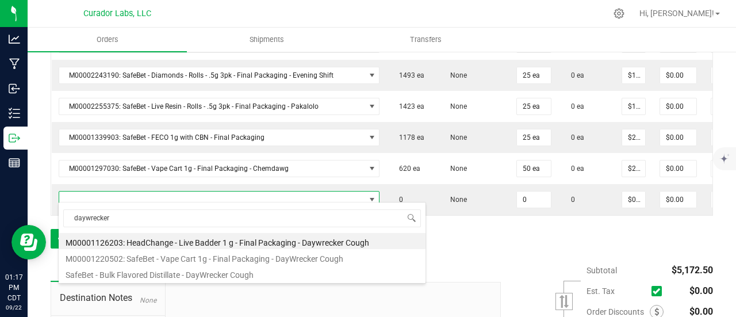
drag, startPoint x: 245, startPoint y: 255, endPoint x: 289, endPoint y: 247, distance: 44.4
click at [245, 255] on li "M00001220502: SafeBet - Vape Cart 1g - Final Packaging - DayWrecker Cough" at bounding box center [242, 257] width 367 height 16
type input "0 ea"
type input "$22.50000"
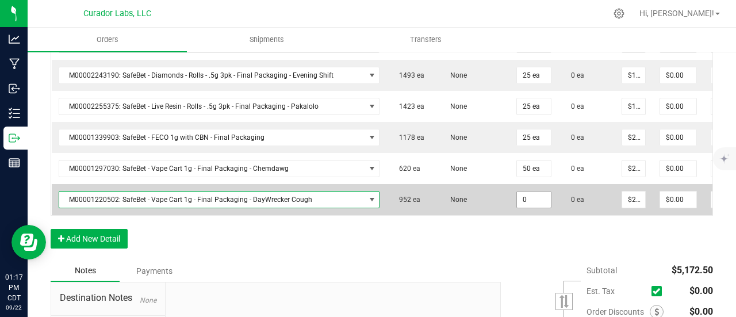
click at [517, 193] on input "0" at bounding box center [534, 199] width 34 height 16
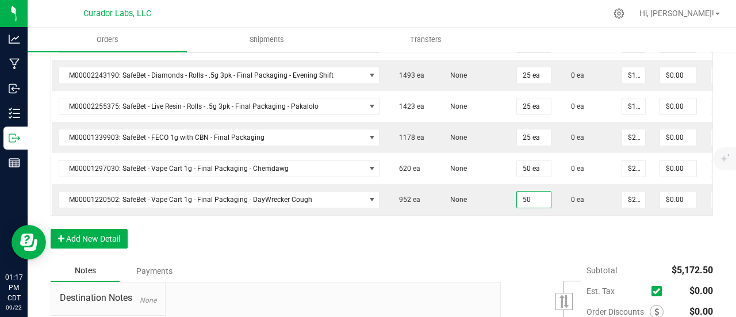
type input "50 ea"
type input "$1,125.00"
click at [498, 253] on div "Order Details Print All Labels Item Sellable Strain Qty Ordered Qty Allocated U…" at bounding box center [382, 21] width 662 height 478
click at [98, 231] on div "Order Details Print All Labels Item Sellable Strain Qty Ordered Qty Allocated U…" at bounding box center [382, 21] width 662 height 478
click at [98, 238] on button "Add New Detail" at bounding box center [89, 239] width 77 height 20
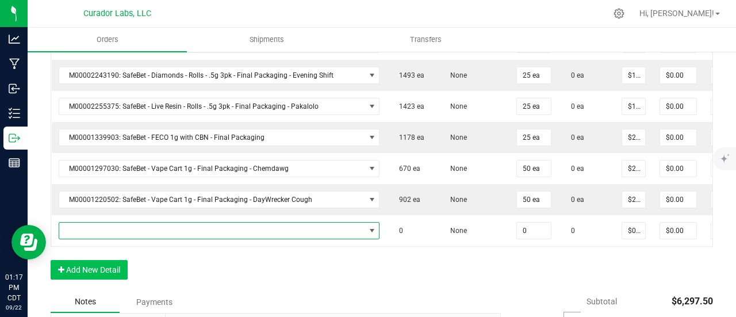
click at [98, 228] on span "NO DATA FOUND" at bounding box center [212, 230] width 306 height 16
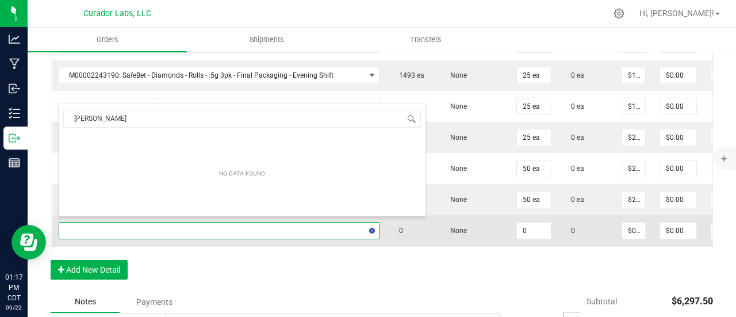
type input "rand daddy"
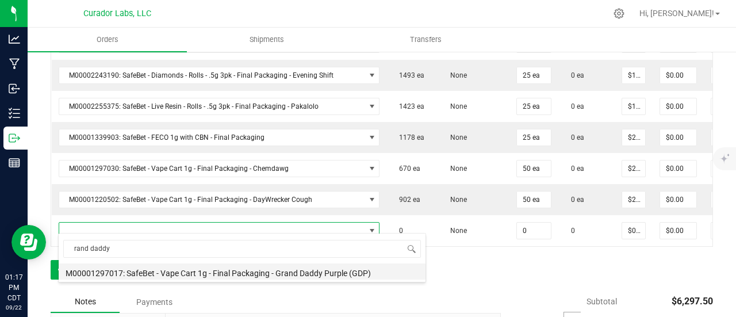
click at [209, 273] on li "M00001297017: SafeBet - Vape Cart 1g - Final Packaging - Grand Daddy Purple (GD…" at bounding box center [242, 271] width 367 height 16
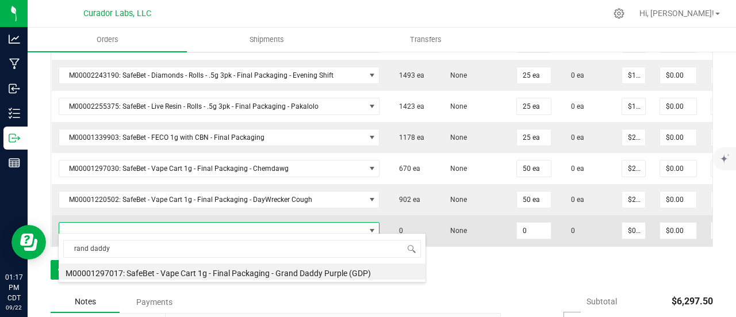
type input "0 ea"
type input "$22.50000"
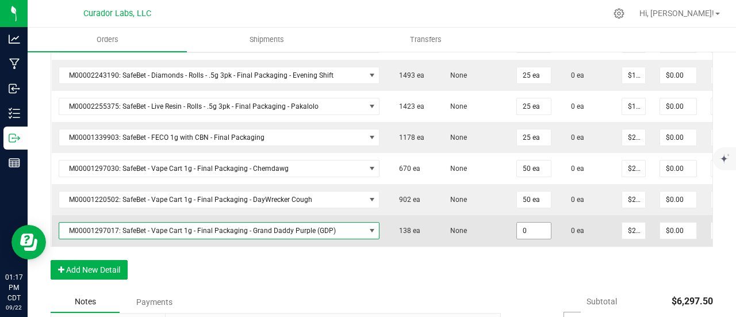
click at [517, 224] on input "0" at bounding box center [534, 230] width 34 height 16
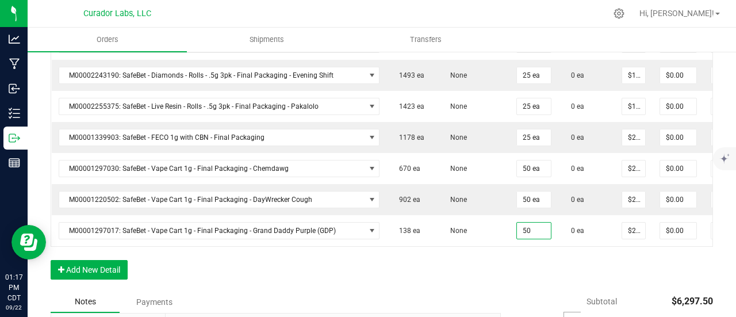
type input "50 ea"
type input "$1,125.00"
drag, startPoint x: 494, startPoint y: 273, endPoint x: 471, endPoint y: 273, distance: 23.0
click at [494, 273] on div "Order Details Print All Labels Item Sellable Strain Qty Ordered Qty Allocated U…" at bounding box center [382, 36] width 662 height 509
click at [82, 266] on button "Add New Detail" at bounding box center [89, 270] width 77 height 20
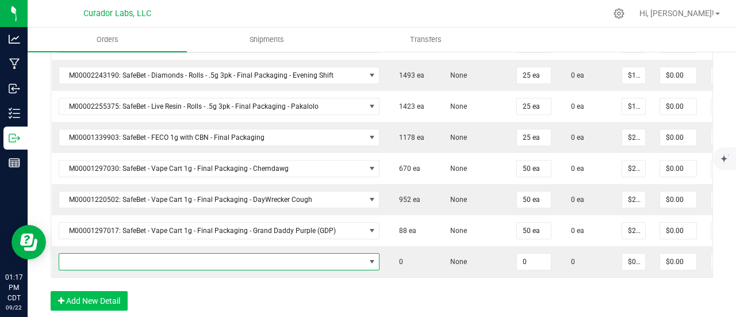
click at [86, 254] on span "NO DATA FOUND" at bounding box center [212, 262] width 306 height 16
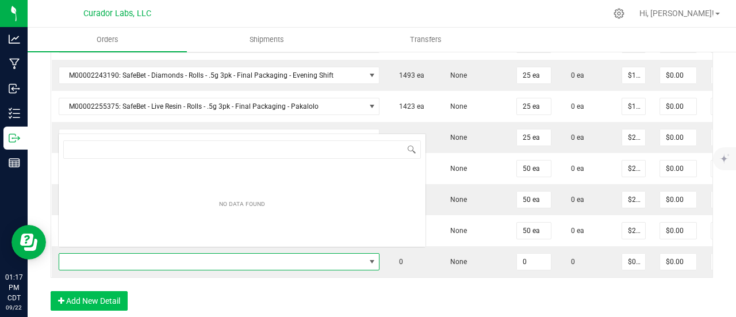
scroll to position [17, 291]
type input "green crack"
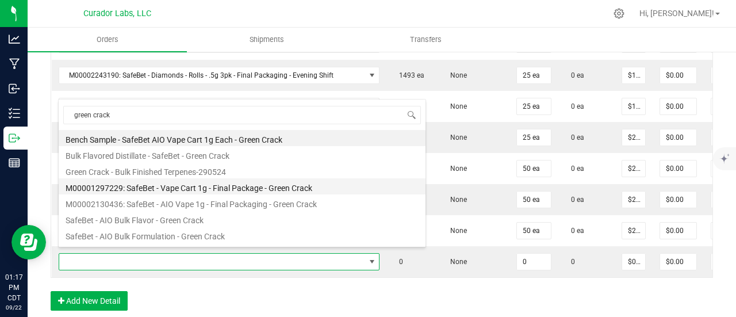
click at [169, 191] on li "M00001297229: SafeBet - Vape Cart 1g - Final Package - Green Crack" at bounding box center [242, 186] width 367 height 16
type input "0 ea"
type input "$22.50000"
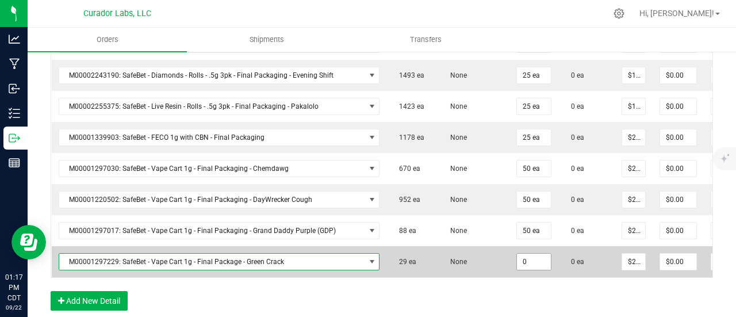
click at [517, 254] on input "0" at bounding box center [534, 262] width 34 height 16
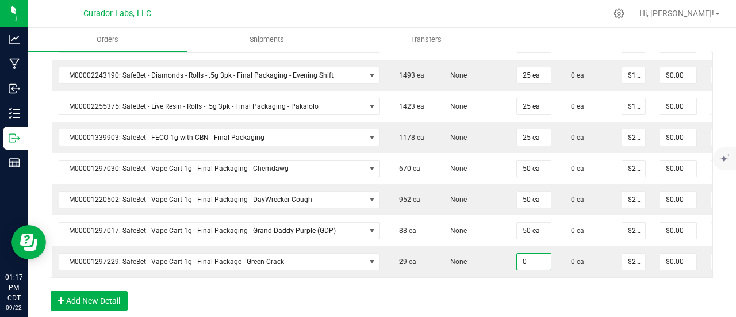
type input "0 ea"
click at [506, 290] on div "Order Details Print All Labels Item Sellable Strain Qty Ordered Qty Allocated U…" at bounding box center [382, 52] width 662 height 540
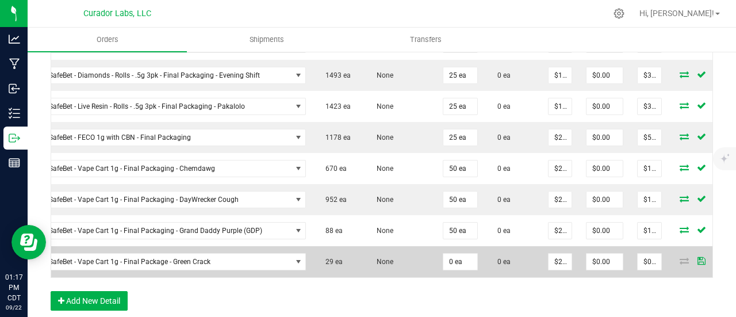
click at [715, 257] on icon at bounding box center [718, 260] width 7 height 7
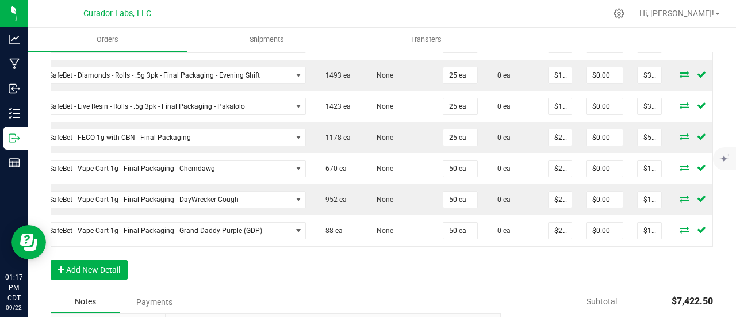
click at [102, 260] on div "Order Details Print All Labels Item Sellable Strain Qty Ordered Qty Allocated U…" at bounding box center [382, 36] width 662 height 509
click at [113, 275] on button "Add New Detail" at bounding box center [89, 270] width 77 height 20
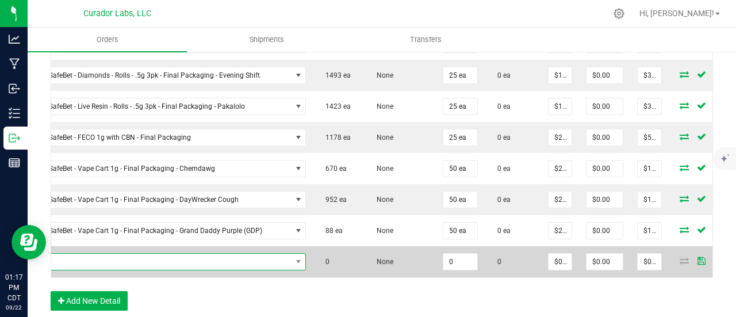
click at [113, 254] on span "NO DATA FOUND" at bounding box center [139, 262] width 306 height 16
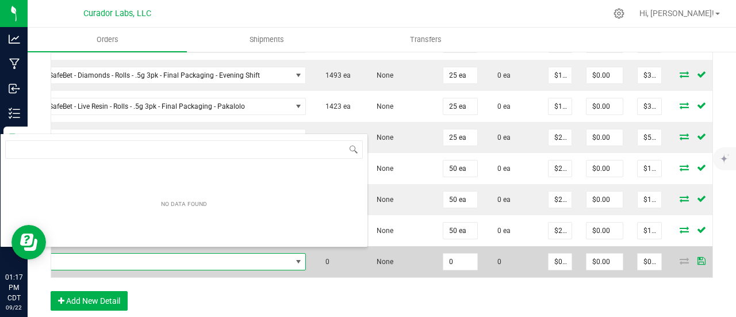
scroll to position [17, 291]
type input "strawberry cough"
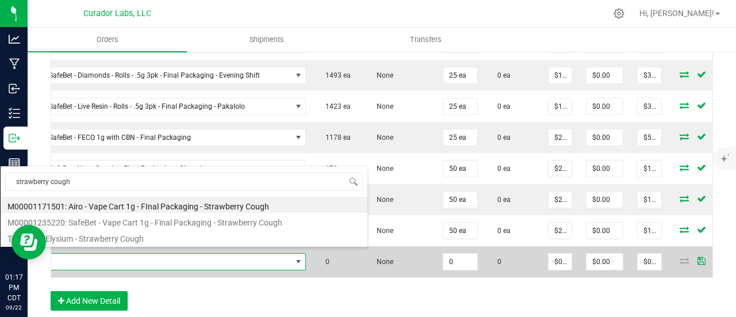
drag, startPoint x: 307, startPoint y: 216, endPoint x: 446, endPoint y: 251, distance: 142.9
click at [310, 218] on li "M00001235220: SafeBet - Vape Cart 1g - Final Packaging - Strawberry Cough" at bounding box center [184, 221] width 367 height 16
type input "0 ea"
type input "$22.50000"
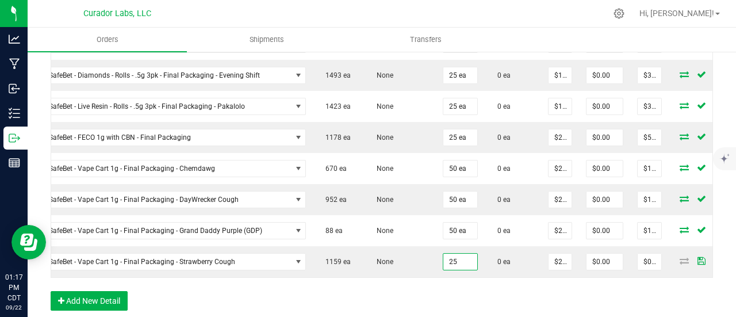
type input "25 ea"
type input "$562.50"
click at [432, 294] on div "Order Details Print All Labels Item Sellable Strain Qty Ordered Qty Allocated U…" at bounding box center [382, 52] width 662 height 540
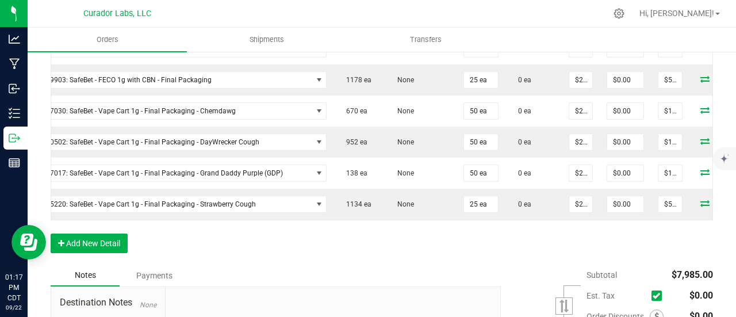
scroll to position [0, 52]
click at [106, 245] on button "Add New Detail" at bounding box center [89, 243] width 77 height 20
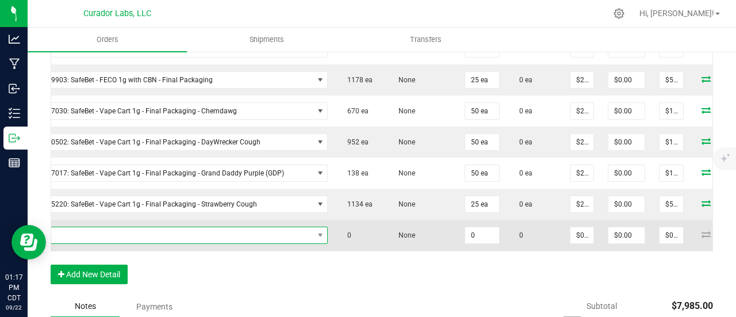
click at [110, 230] on span "NO DATA FOUND" at bounding box center [160, 235] width 306 height 16
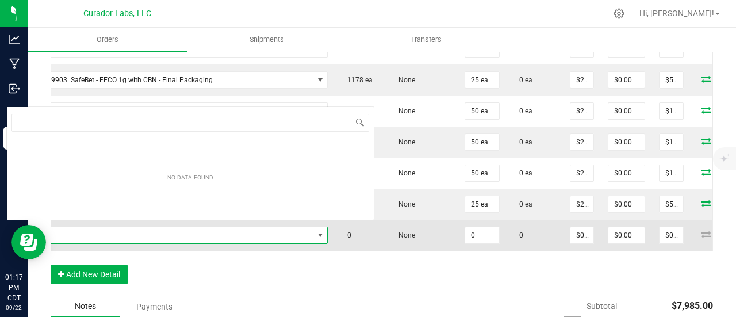
scroll to position [0, 0]
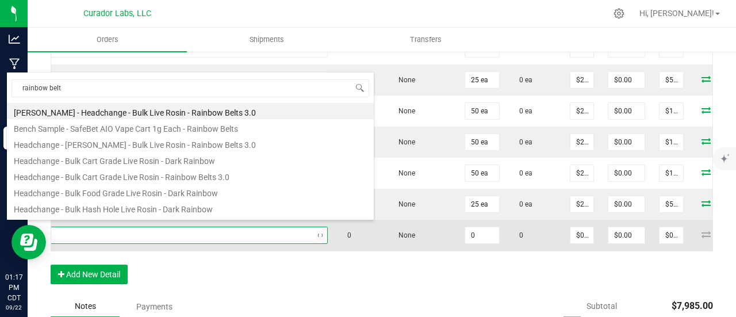
type input "rainbow belts"
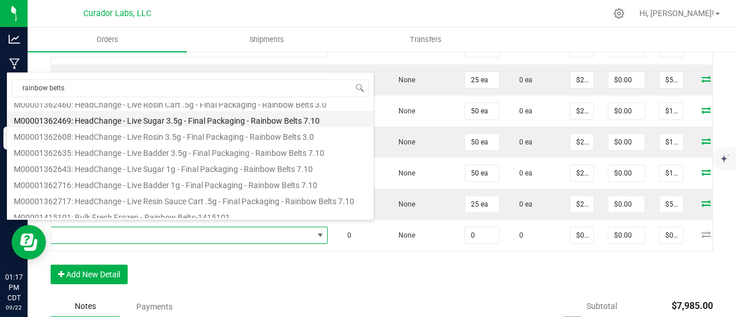
scroll to position [172, 0]
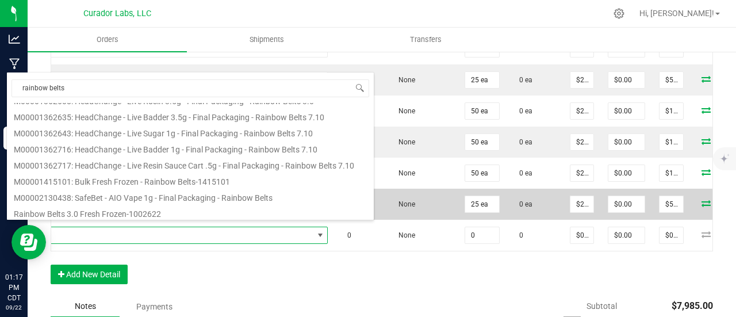
click at [178, 194] on li "M00002130438: SafeBet - AIO Vape 1g - Final Packaging - Rainbow Belts" at bounding box center [190, 196] width 367 height 16
type input "0 ea"
type input "$25.00000"
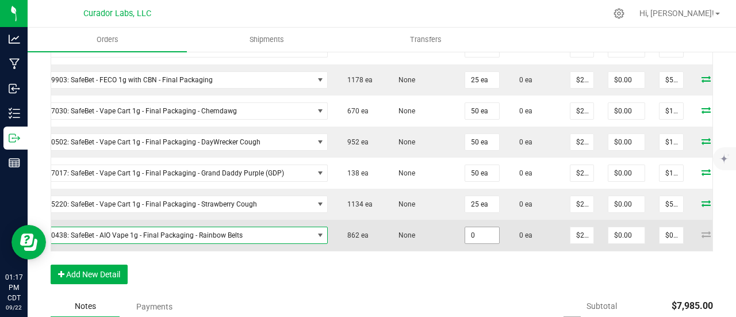
click at [465, 231] on input "0" at bounding box center [482, 235] width 34 height 16
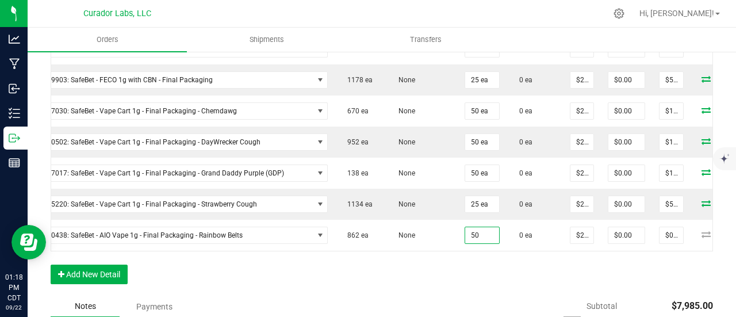
type input "50 ea"
type input "$1,250.00"
click at [457, 282] on div "Order Details Print All Labels Item Sellable Strain Qty Ordered Qty Allocated U…" at bounding box center [382, 10] width 662 height 571
click at [108, 275] on button "Add New Detail" at bounding box center [89, 274] width 77 height 20
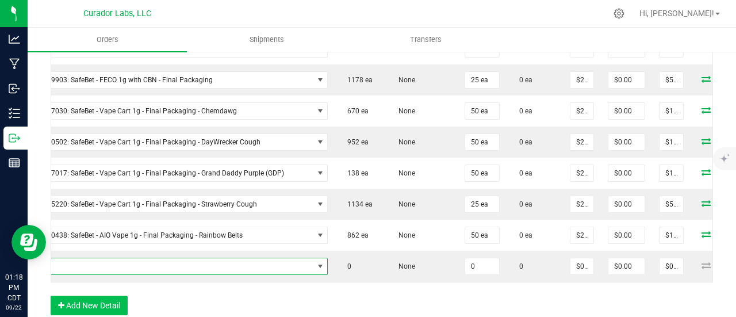
click at [107, 263] on span "NO DATA FOUND" at bounding box center [160, 266] width 306 height 16
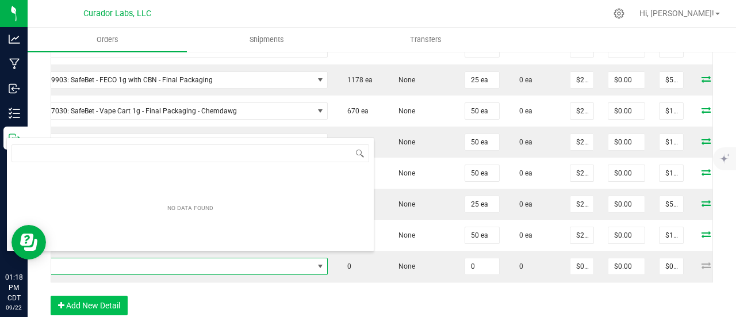
scroll to position [17, 291]
type input "green crack"
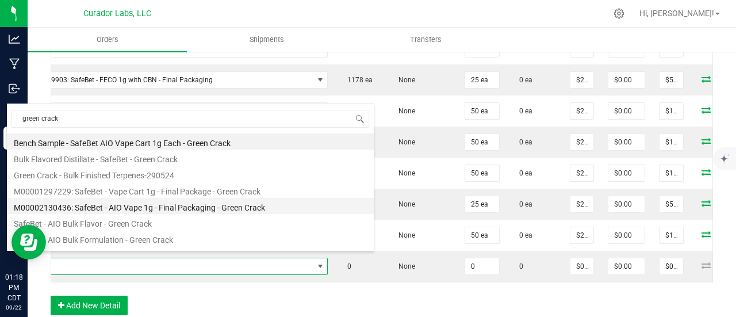
click at [139, 202] on li "M00002130436: SafeBet - AIO Vape 1g - Final Packaging - Green Crack" at bounding box center [190, 206] width 367 height 16
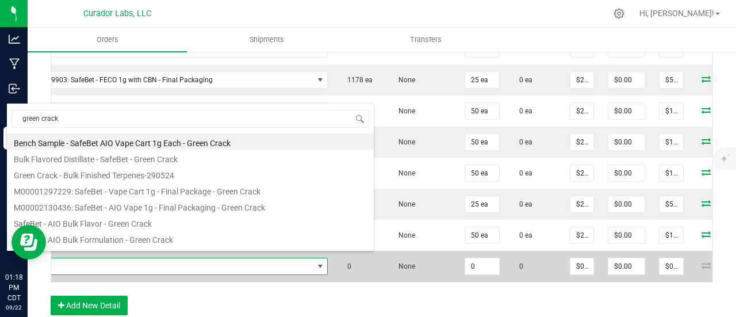
type input "0 ea"
type input "$25.00000"
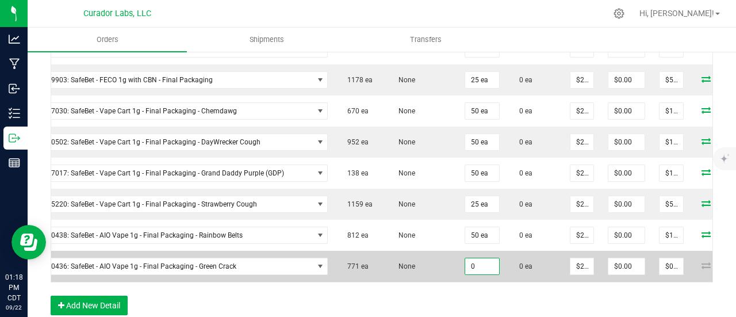
click at [465, 258] on input "0" at bounding box center [482, 266] width 34 height 16
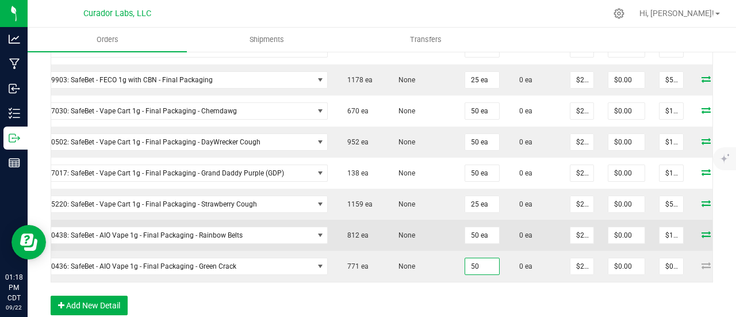
type input "50 ea"
type input "$1,250.00"
click at [398, 239] on td "None" at bounding box center [422, 235] width 72 height 31
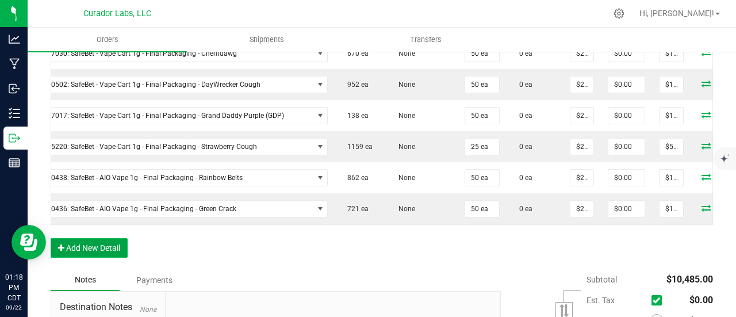
click at [89, 247] on button "Add New Detail" at bounding box center [89, 248] width 77 height 20
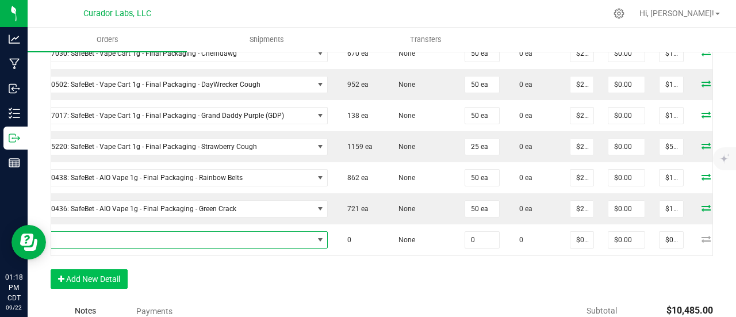
click at [91, 234] on span "NO DATA FOUND" at bounding box center [160, 240] width 306 height 16
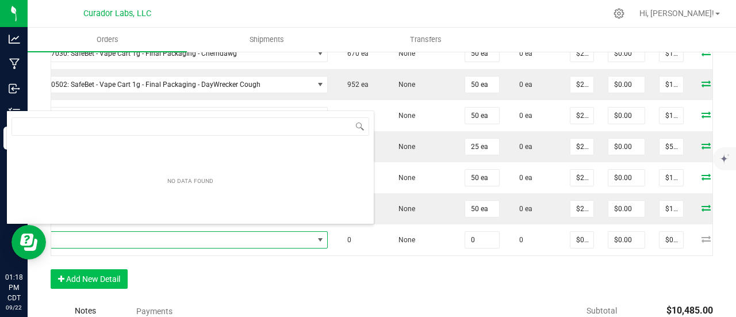
scroll to position [17, 291]
type input "papaya cake"
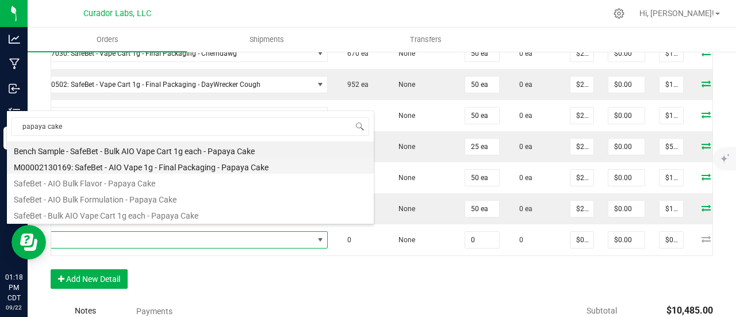
click at [145, 163] on li "M00002130169: SafeBet - AIO Vape 1g - Final Packaging - Papaya Cake" at bounding box center [190, 166] width 367 height 16
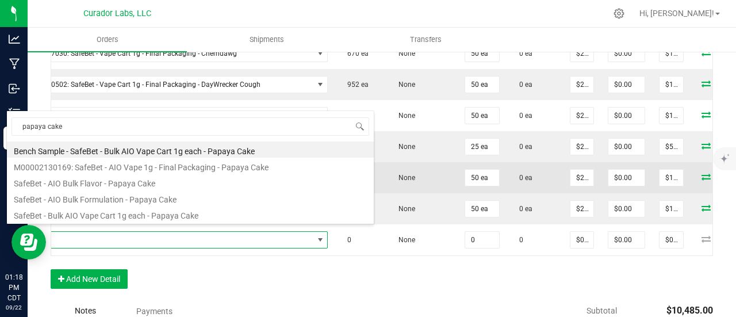
type input "0 ea"
type input "$25.00000"
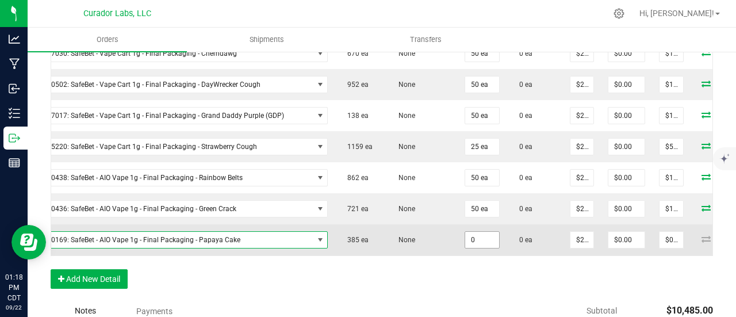
click at [465, 232] on input "0" at bounding box center [482, 240] width 34 height 16
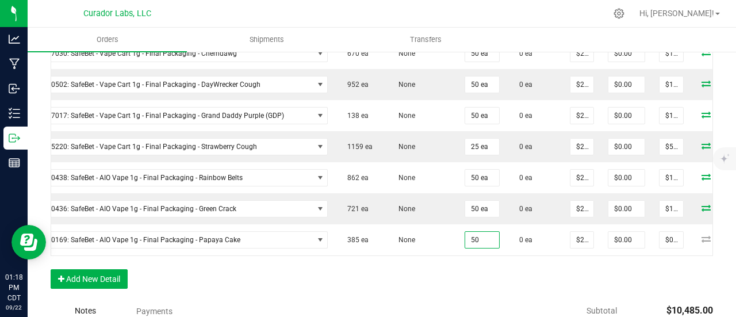
type input "50 ea"
type input "$1,250.00"
click at [121, 277] on button "Add New Detail" at bounding box center [89, 279] width 77 height 20
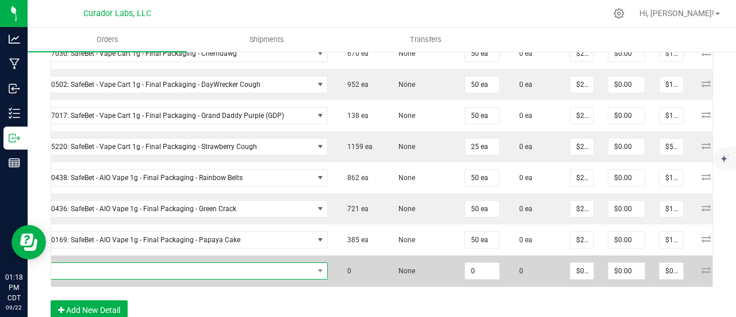
click at [113, 263] on span "NO DATA FOUND" at bounding box center [160, 271] width 306 height 16
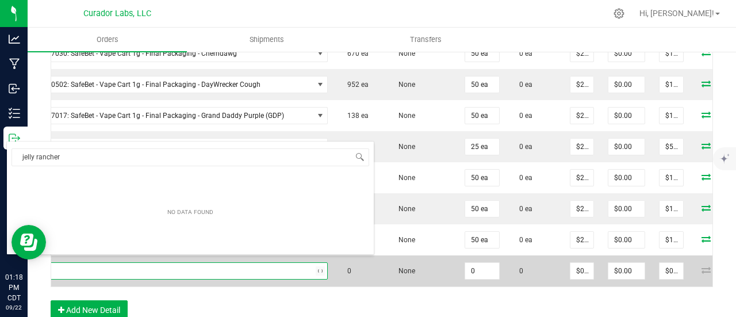
type input "jelly ranchers"
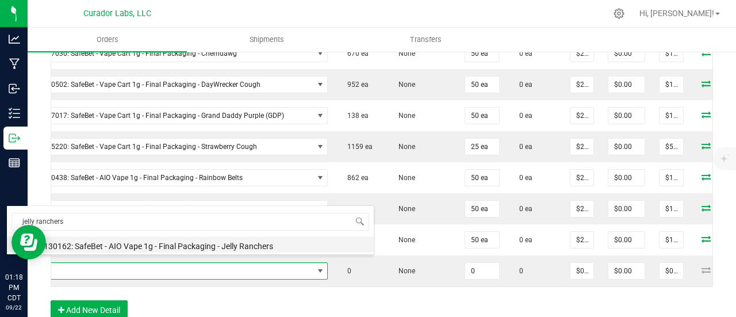
click at [193, 247] on li "M00002130162: SafeBet - AIO Vape 1g - Final Packaging - Jelly Ranchers" at bounding box center [190, 244] width 367 height 16
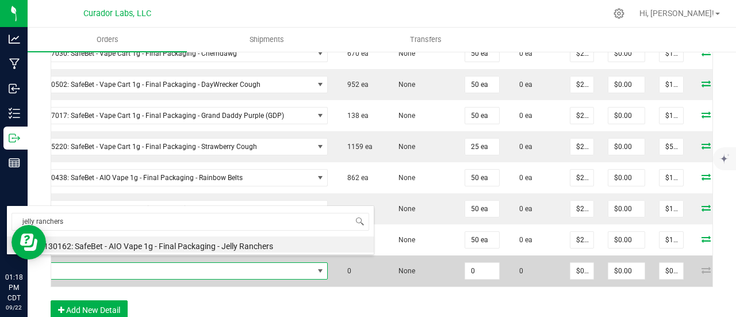
type input "0 ea"
type input "$25.00000"
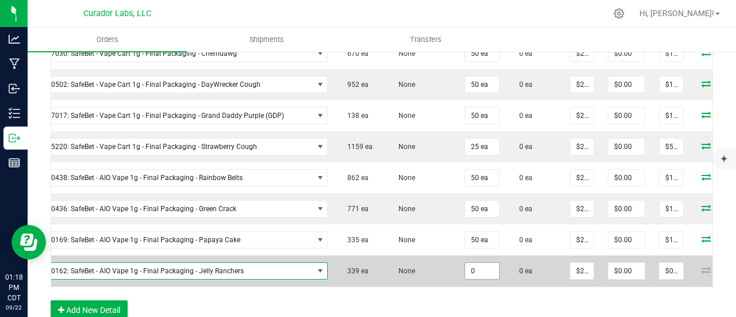
click at [465, 263] on input "0" at bounding box center [482, 271] width 34 height 16
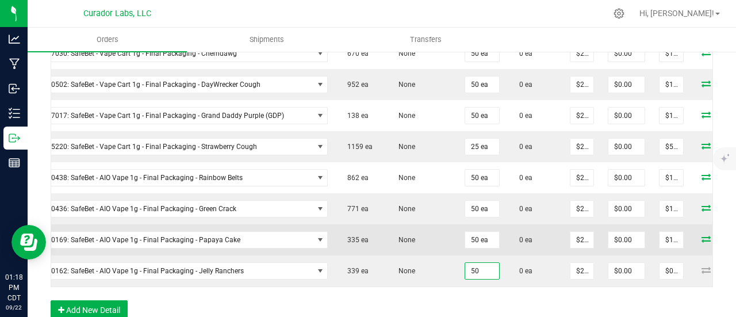
type input "50 ea"
type input "$1,250.00"
click at [386, 225] on td "None" at bounding box center [422, 239] width 72 height 31
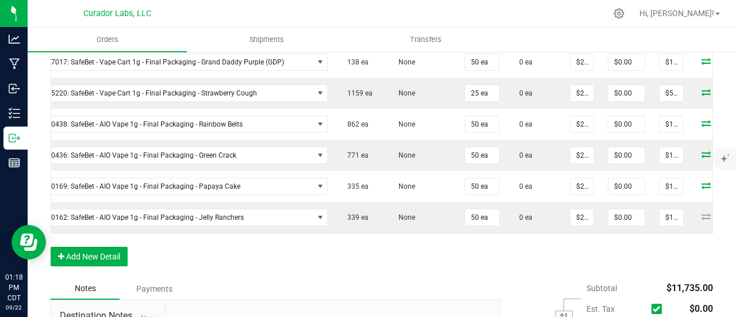
scroll to position [862, 0]
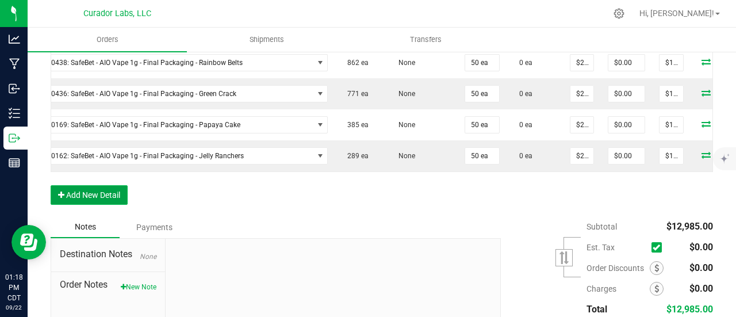
click at [109, 193] on button "Add New Detail" at bounding box center [89, 195] width 77 height 20
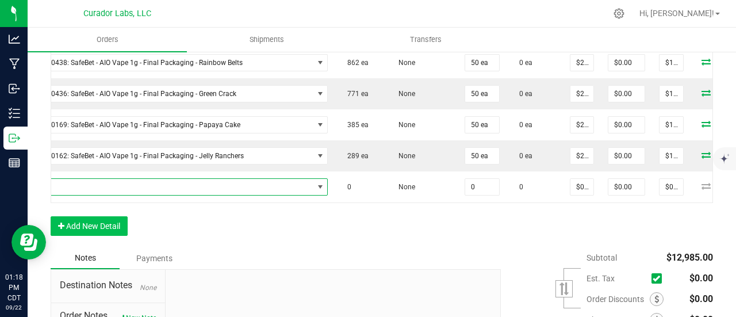
click at [108, 179] on span "NO DATA FOUND" at bounding box center [160, 187] width 306 height 16
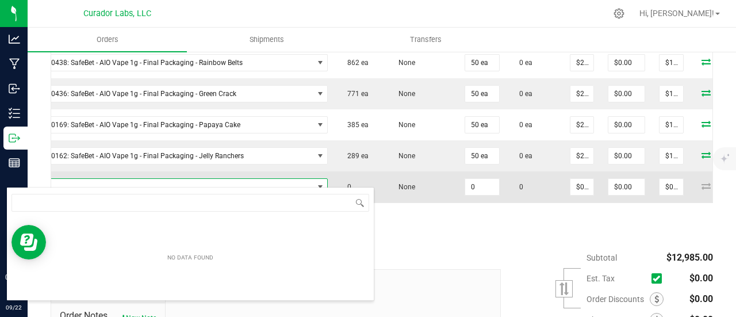
scroll to position [17, 291]
type input "raspberry kush"
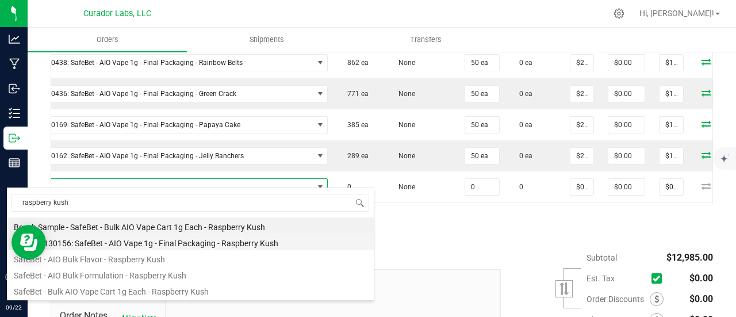
click at [174, 244] on li "M00002130156: SafeBet - AIO Vape 1g - Final Packaging - Raspberry Kush" at bounding box center [190, 241] width 367 height 16
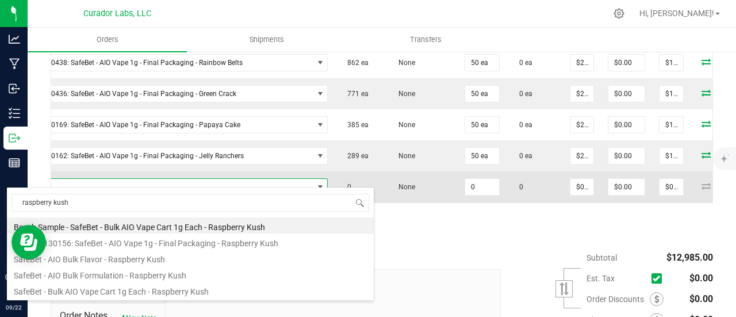
type input "0 ea"
type input "$25.00000"
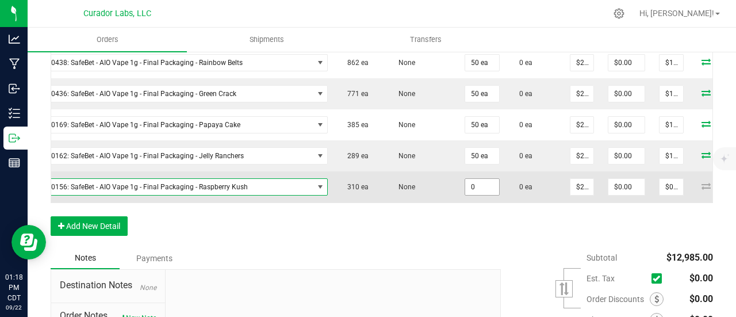
click at [465, 179] on input "0" at bounding box center [482, 187] width 34 height 16
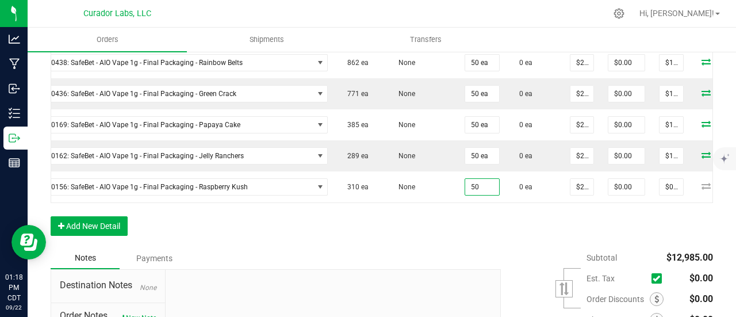
type input "50 ea"
type input "$1,250.00"
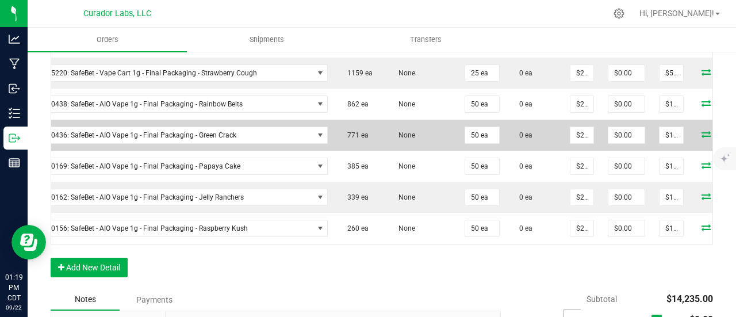
scroll to position [805, 0]
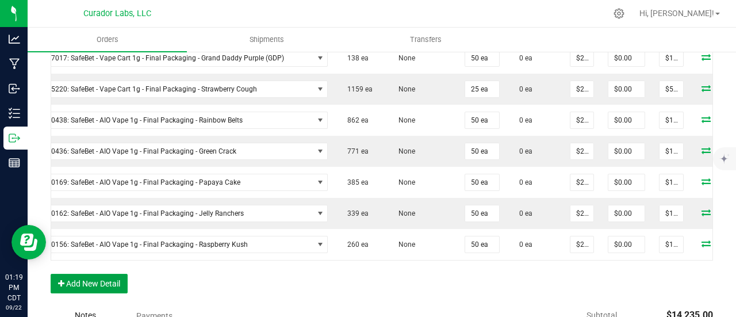
click at [101, 285] on button "Add New Detail" at bounding box center [89, 284] width 77 height 20
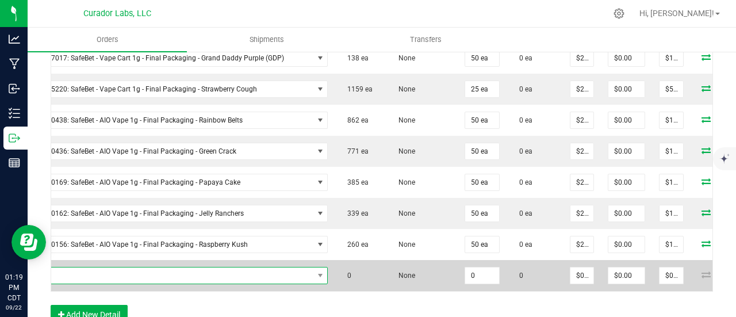
click at [102, 267] on span "NO DATA FOUND" at bounding box center [160, 275] width 306 height 16
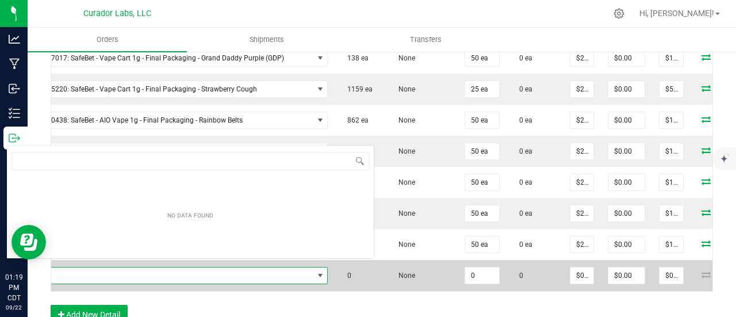
scroll to position [17, 291]
type input "terp tickler"
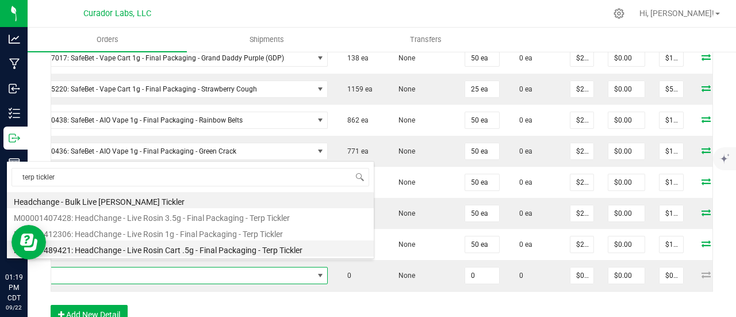
click at [125, 247] on li "M00001489421: HeadChange - Live Rosin Cart .5g - Final Packaging - Terp Tickler" at bounding box center [190, 248] width 367 height 16
type input "0 ea"
type input "$27.50000"
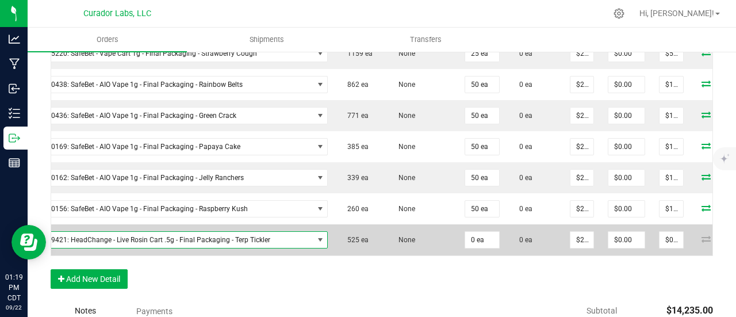
scroll to position [862, 0]
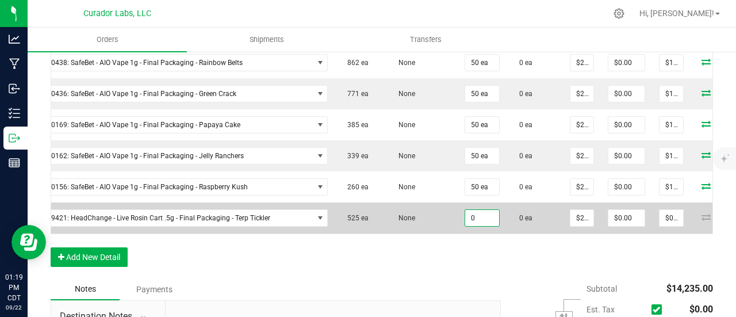
click at [465, 210] on input "0" at bounding box center [482, 218] width 34 height 16
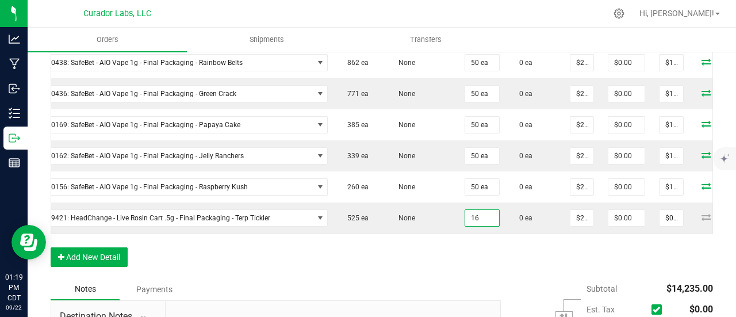
type input "16 ea"
type input "$440.00"
click at [441, 278] on div "Notes Payments" at bounding box center [272, 289] width 442 height 22
drag, startPoint x: 96, startPoint y: 263, endPoint x: 94, endPoint y: 255, distance: 7.7
click at [95, 262] on button "Add New Detail" at bounding box center [89, 257] width 77 height 20
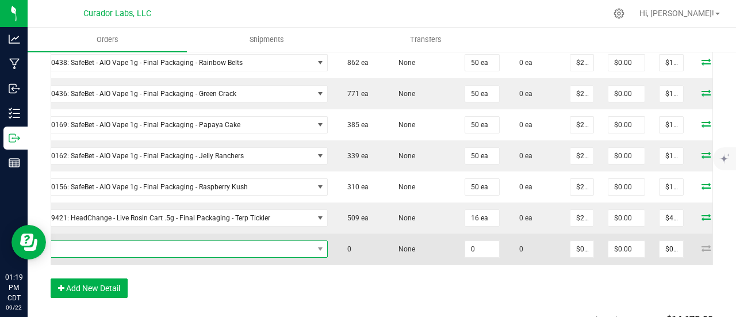
click at [93, 243] on span "NO DATA FOUND" at bounding box center [160, 249] width 306 height 16
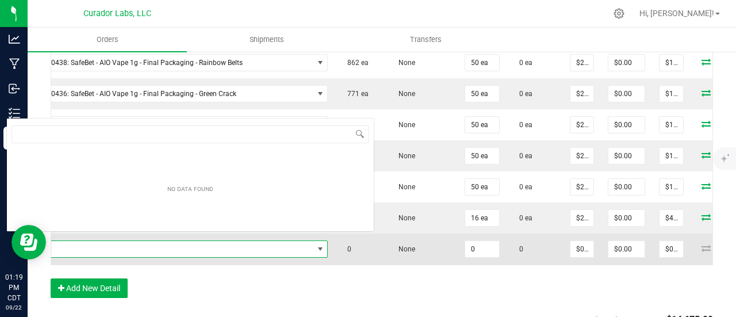
scroll to position [17, 291]
type input "funkenstein"
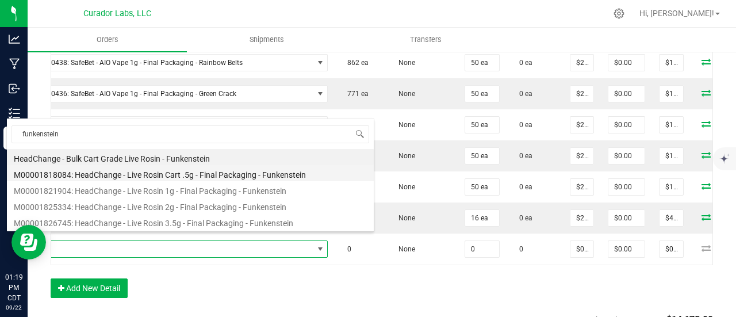
click at [213, 174] on li "M00001818084: HeadChange - Live Rosin Cart .5g - Final Packaging - Funkenstein" at bounding box center [190, 173] width 367 height 16
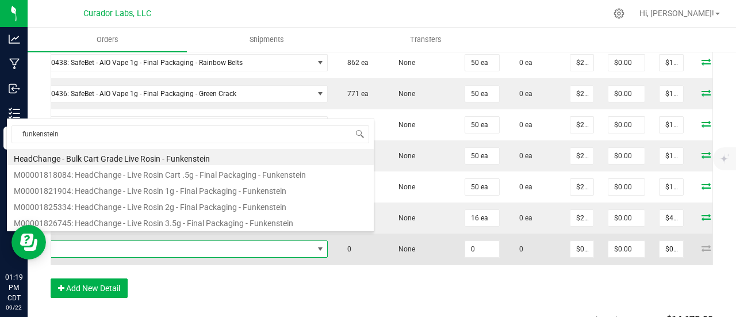
type input "0 ea"
type input "$27.50000"
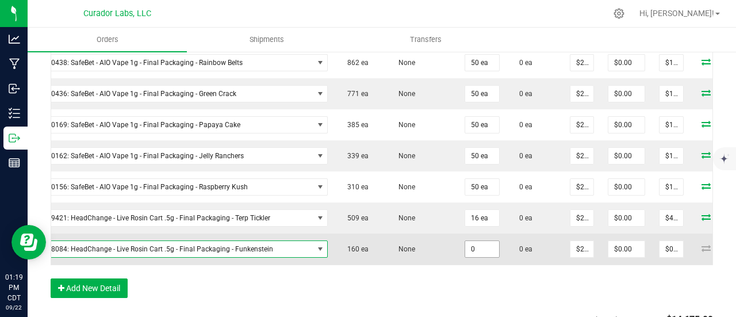
click at [465, 241] on input "0" at bounding box center [482, 249] width 34 height 16
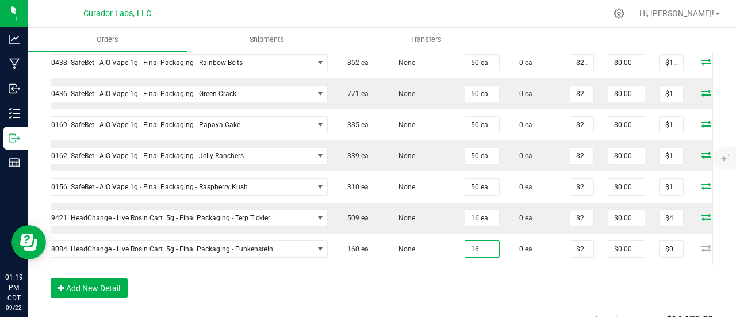
type input "16 ea"
type input "$440.00"
drag, startPoint x: 444, startPoint y: 274, endPoint x: 397, endPoint y: 280, distance: 47.6
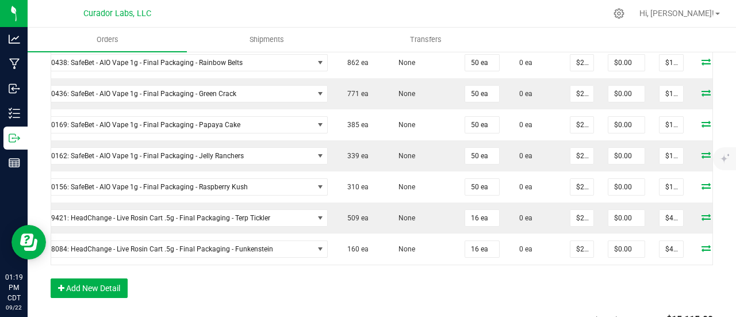
click at [103, 284] on button "Add New Detail" at bounding box center [89, 288] width 77 height 20
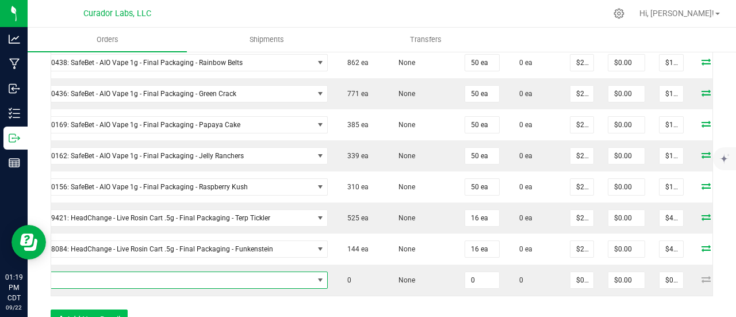
click at [103, 274] on span "NO DATA FOUND" at bounding box center [160, 280] width 306 height 16
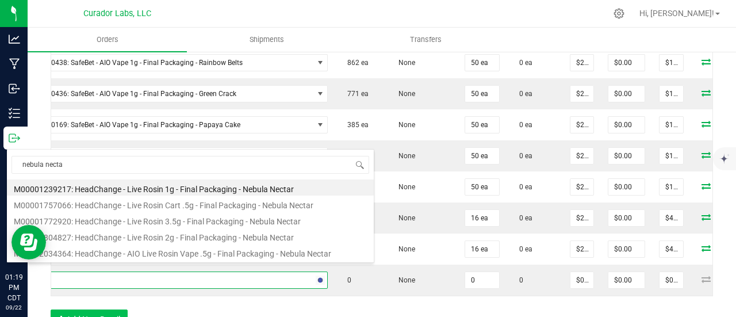
type input "nebula nectar"
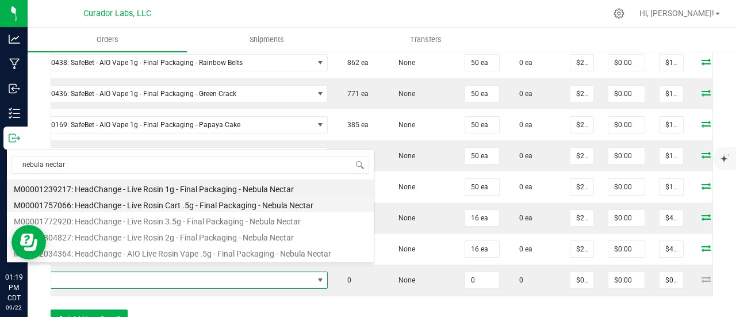
click at [178, 206] on li "M00001757066: HeadChange - Live Rosin Cart .5g - Final Packaging - Nebula Nectar" at bounding box center [190, 203] width 367 height 16
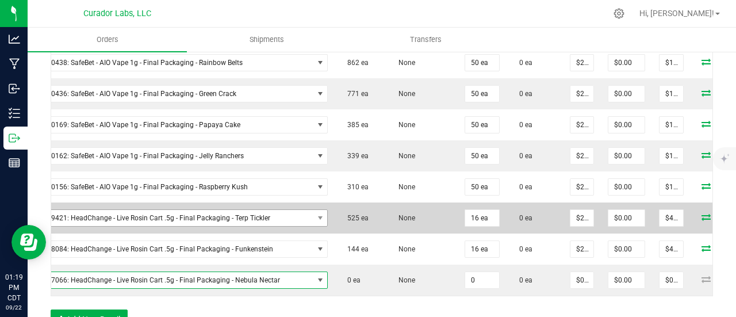
type input "0 ea"
type input "$27.50000"
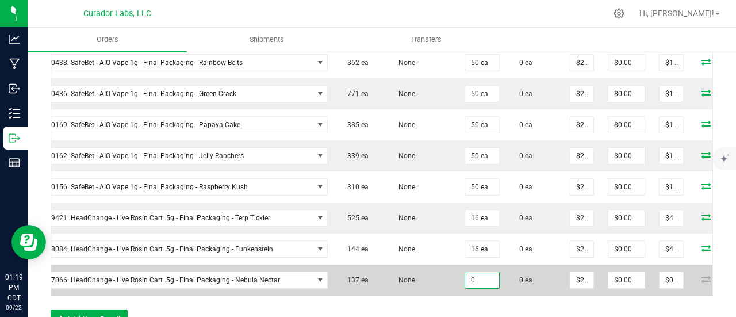
click at [465, 274] on input "0" at bounding box center [482, 280] width 34 height 16
type input "16 ea"
type input "$440.00"
click at [410, 264] on td "None" at bounding box center [422, 279] width 72 height 31
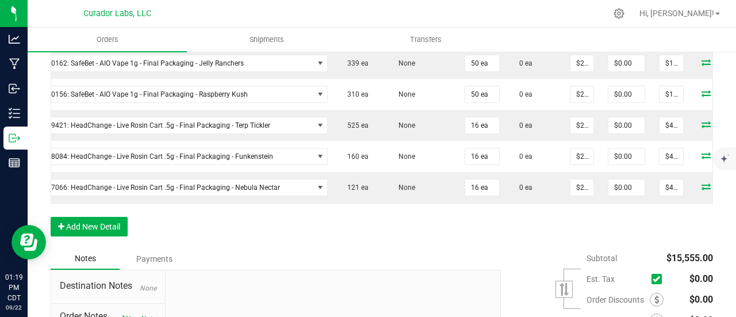
scroll to position [977, 0]
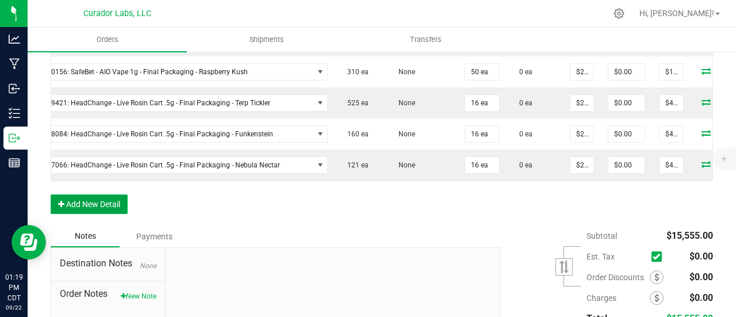
click at [89, 199] on button "Add New Detail" at bounding box center [89, 204] width 77 height 20
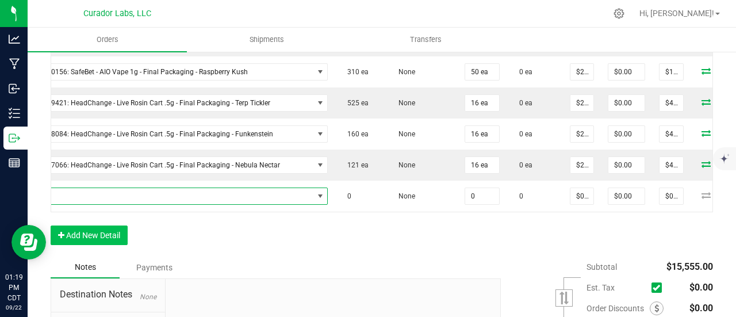
click at [90, 189] on span "NO DATA FOUND" at bounding box center [160, 196] width 306 height 16
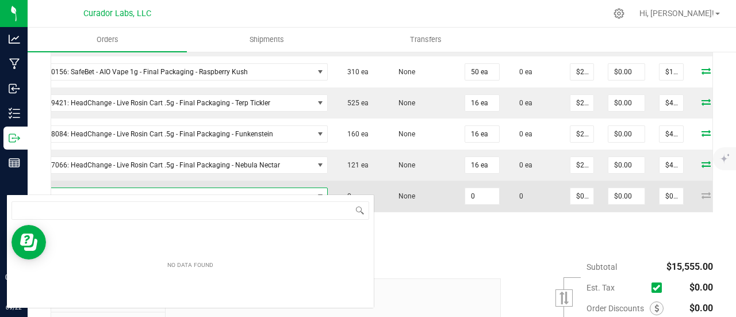
scroll to position [17, 291]
type input "mezcaline"
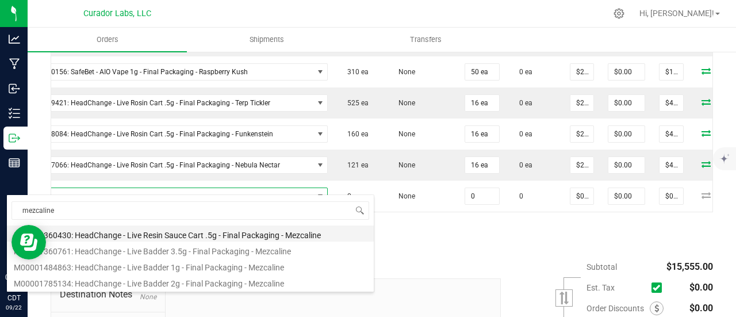
click at [185, 231] on li "M00001360430: HeadChange - Live Resin Sauce Cart .5g - Final Packaging - Mezcal…" at bounding box center [190, 233] width 367 height 16
type input "0 ea"
type input "$22.50000"
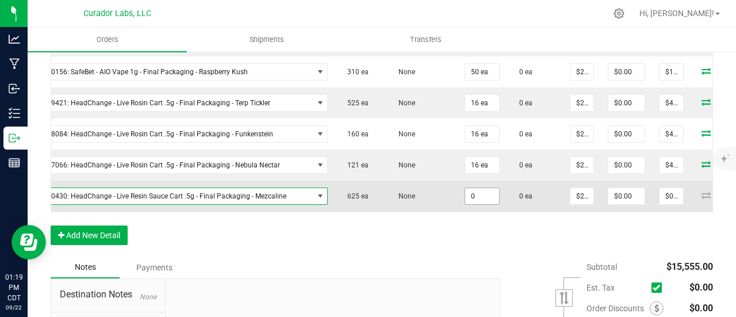
drag, startPoint x: 457, startPoint y: 189, endPoint x: 455, endPoint y: 215, distance: 26.0
click at [465, 189] on input "0" at bounding box center [482, 196] width 34 height 16
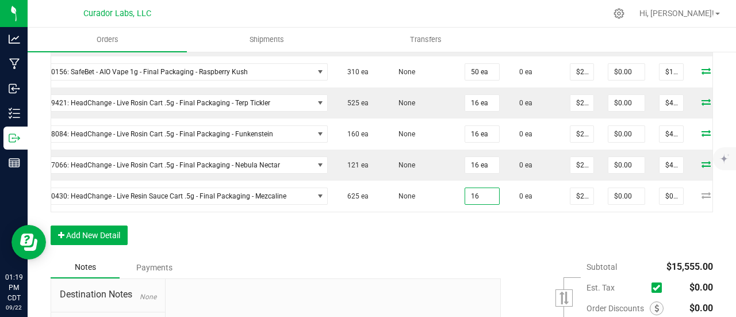
type input "16 ea"
type input "$360.00"
click at [116, 233] on button "Add New Detail" at bounding box center [89, 235] width 77 height 20
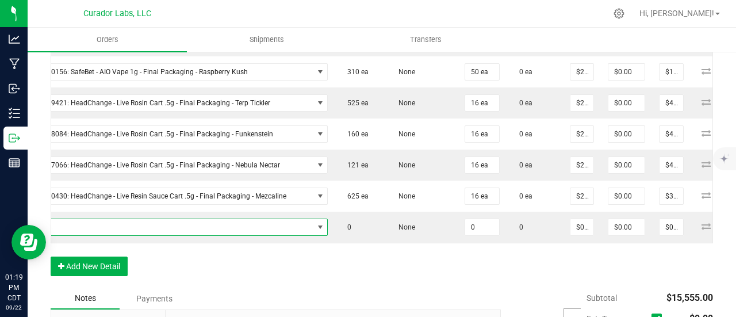
click at [117, 219] on span "NO DATA FOUND" at bounding box center [160, 227] width 306 height 16
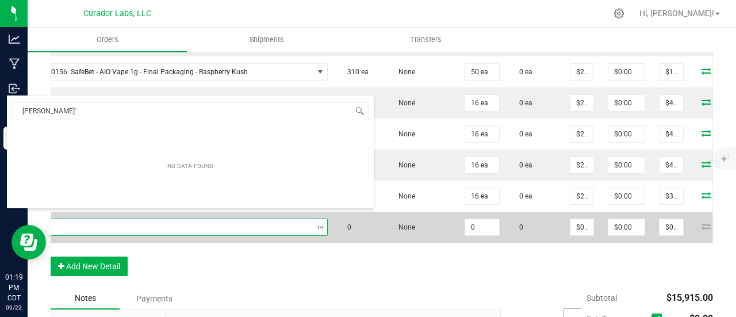
type input "dawn's"
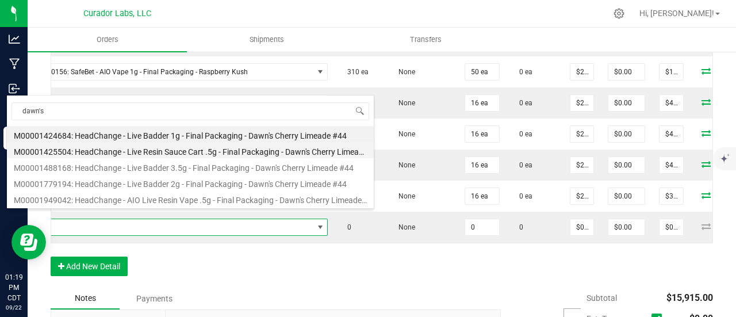
click at [162, 150] on li "M00001425504: HeadChange - Live Resin Sauce Cart .5g - Final Packaging - Dawn's…" at bounding box center [190, 150] width 367 height 16
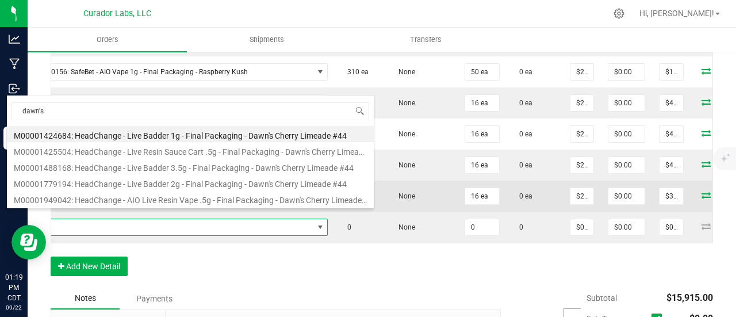
type input "0 ea"
type input "$22.50000"
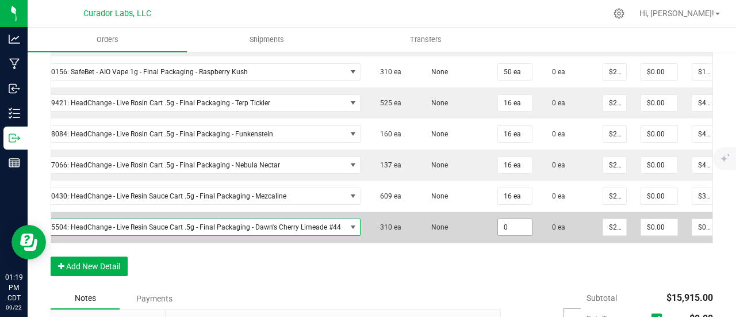
click at [502, 219] on input "0" at bounding box center [515, 227] width 34 height 16
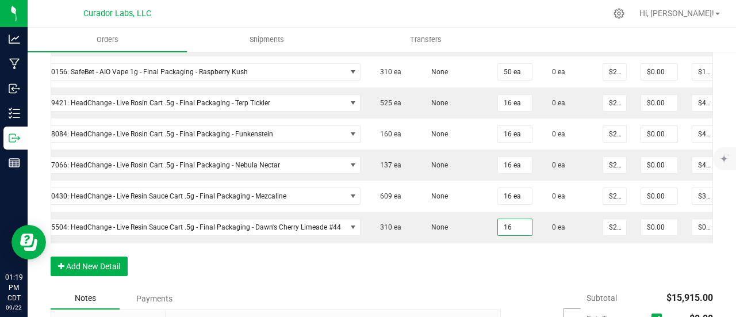
type input "16 ea"
type input "$360.00"
click at [118, 267] on button "Add New Detail" at bounding box center [89, 266] width 77 height 20
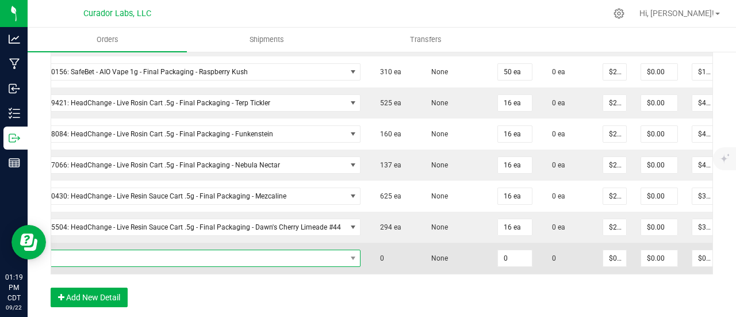
click at [119, 250] on span "NO DATA FOUND" at bounding box center [176, 258] width 339 height 16
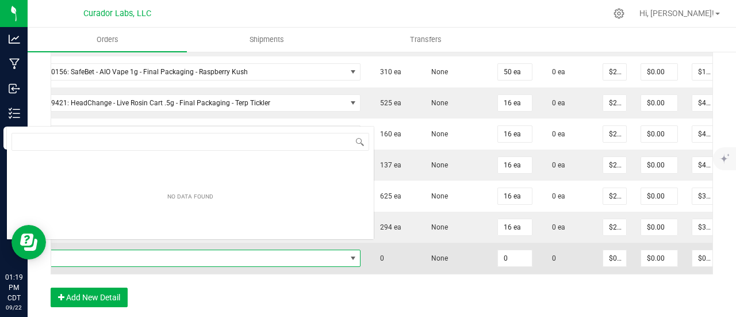
scroll to position [17, 348]
type input "cabana bonga"
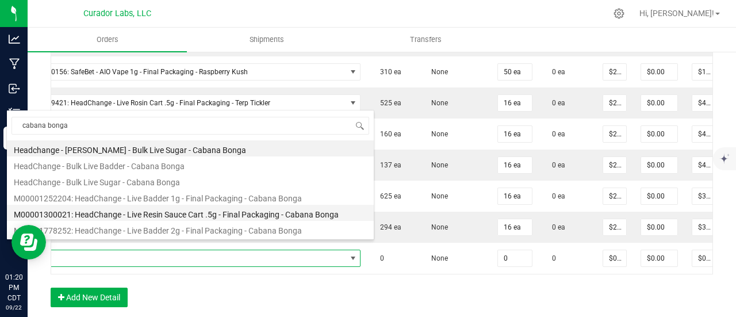
click at [143, 218] on li "M00001300021: HeadChange - Live Resin Sauce Cart .5g - Final Packaging - Cabana…" at bounding box center [190, 213] width 367 height 16
type input "0 ea"
type input "$22.50000"
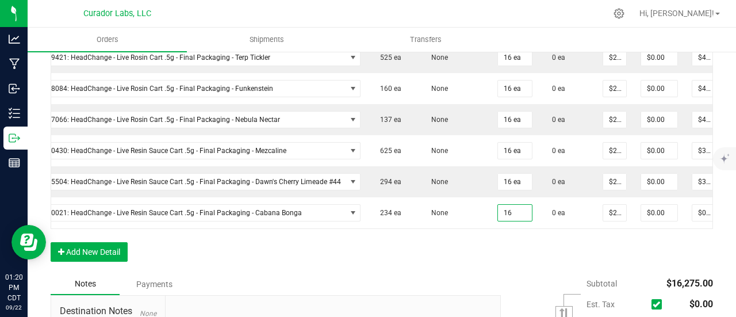
scroll to position [1035, 0]
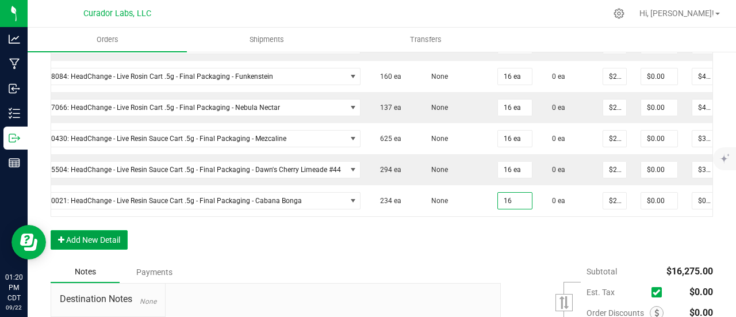
type input "16 ea"
type input "$360.00"
click at [97, 231] on button "Add New Detail" at bounding box center [89, 240] width 77 height 20
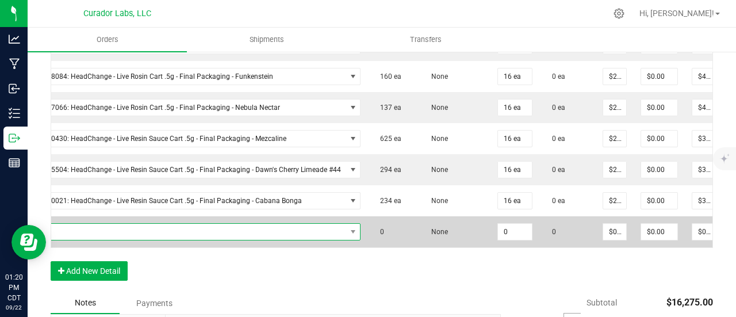
click at [98, 224] on span "NO DATA FOUND" at bounding box center [176, 232] width 339 height 16
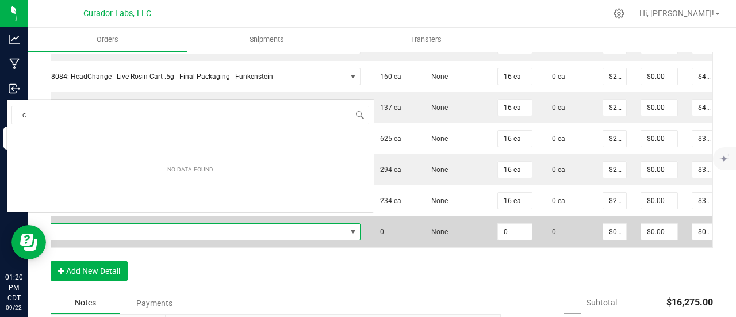
scroll to position [17, 348]
type input "crunch wrapped"
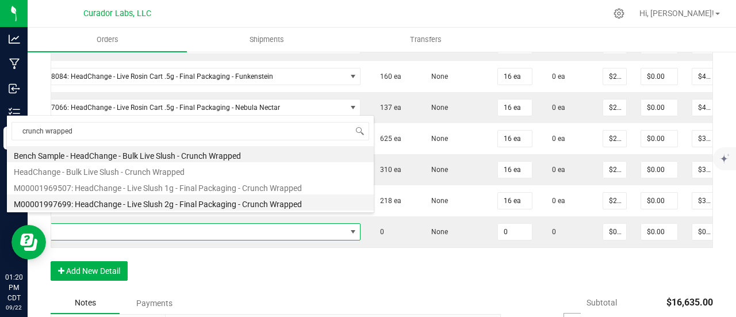
click at [207, 198] on li "M00001997699: HeadChange - Live Slush 2g - Final Packaging - Crunch Wrapped" at bounding box center [190, 202] width 367 height 16
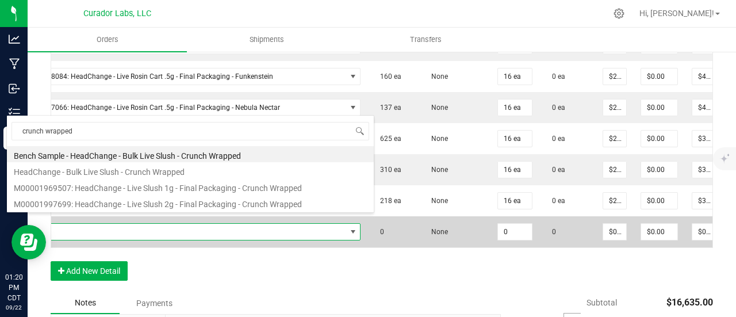
type input "0 ea"
type input "$45.00000"
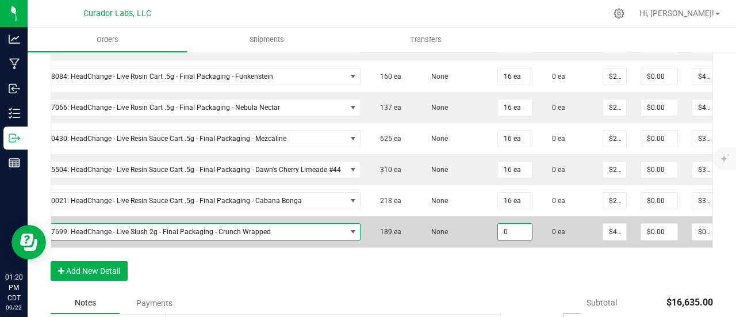
click at [508, 224] on input "0" at bounding box center [515, 232] width 34 height 16
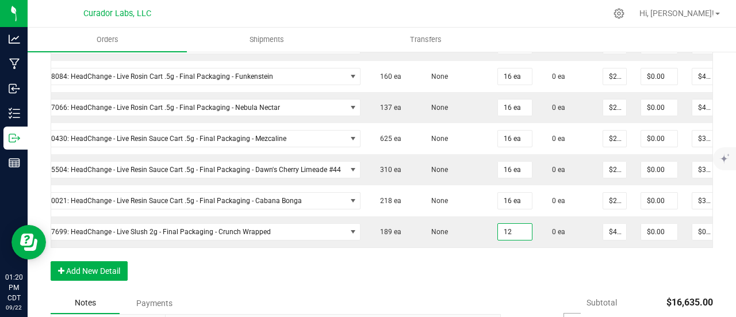
type input "12 ea"
type input "$540.00"
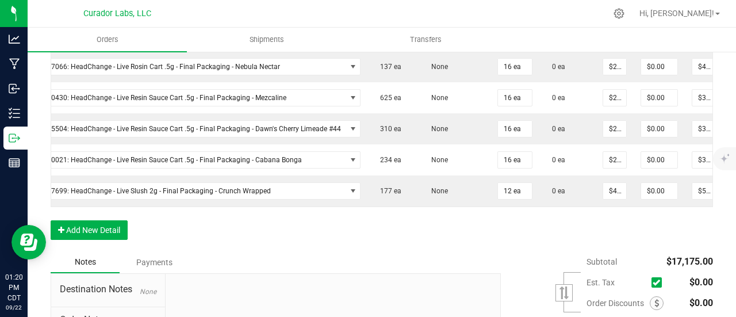
scroll to position [1092, 0]
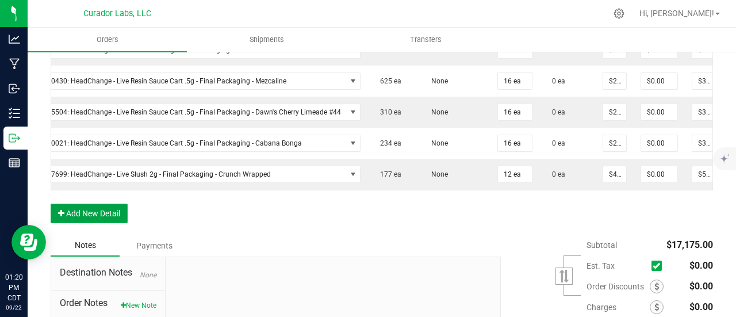
click at [116, 206] on button "Add New Detail" at bounding box center [89, 214] width 77 height 20
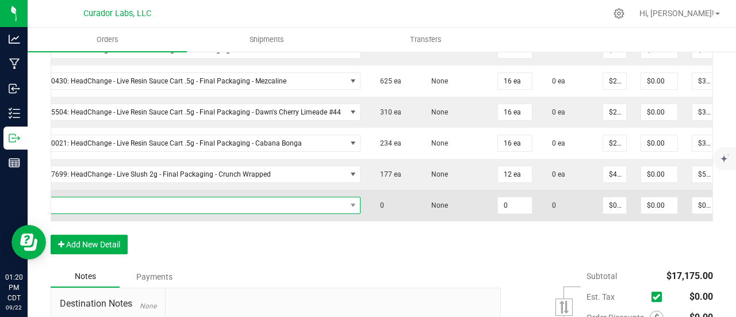
click at [113, 198] on span "NO DATA FOUND" at bounding box center [176, 205] width 339 height 16
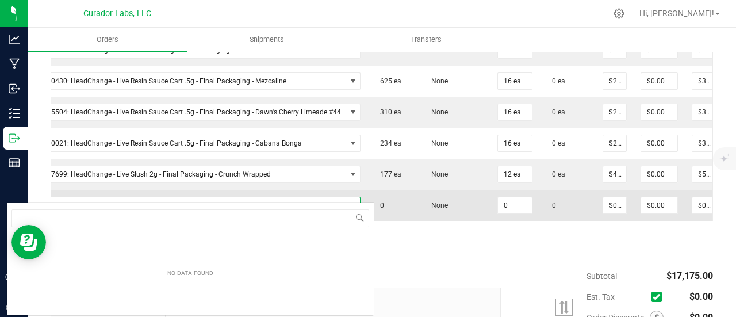
scroll to position [17, 348]
type input "gravy robber"
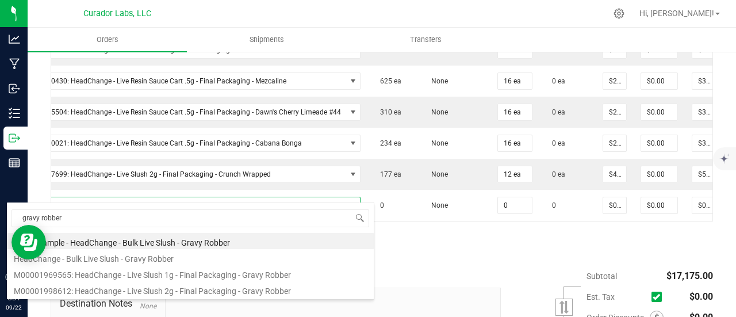
drag, startPoint x: 204, startPoint y: 268, endPoint x: 251, endPoint y: 267, distance: 47.2
click at [205, 268] on li "M00001969565: HeadChange - Live Slush 1g - Final Packaging - Gravy Robber" at bounding box center [190, 273] width 367 height 16
type input "0 ea"
type input "$25.00000"
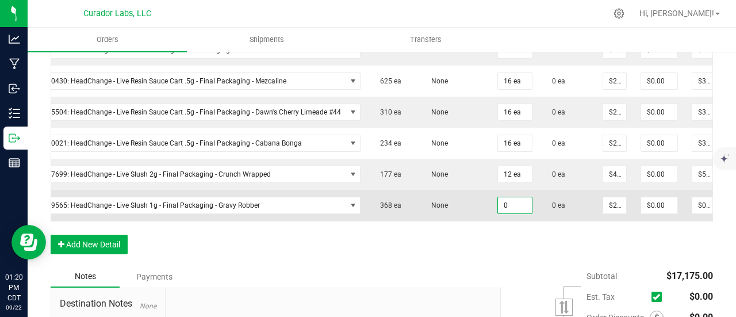
click at [512, 197] on input "0" at bounding box center [515, 205] width 34 height 16
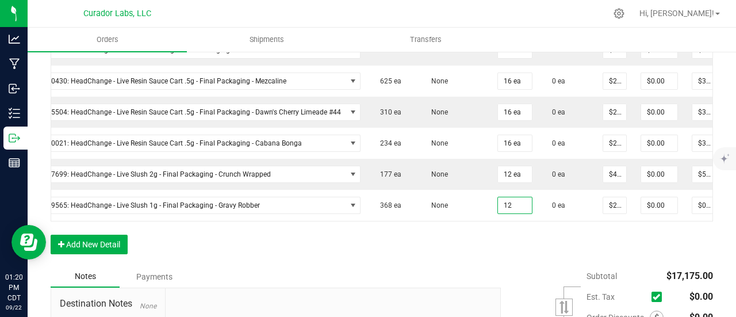
type input "12 ea"
type input "$300.00"
click at [89, 235] on button "Add New Detail" at bounding box center [89, 245] width 77 height 20
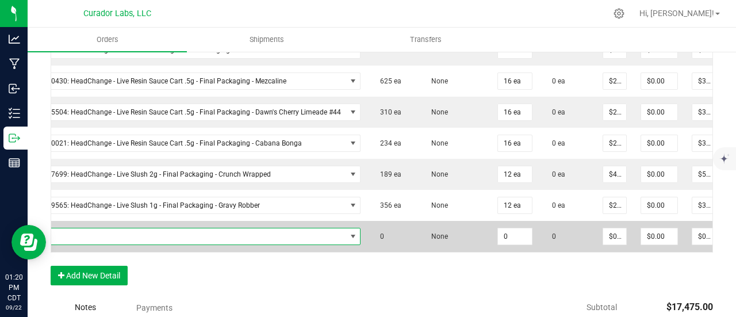
click at [89, 228] on span "NO DATA FOUND" at bounding box center [176, 236] width 339 height 16
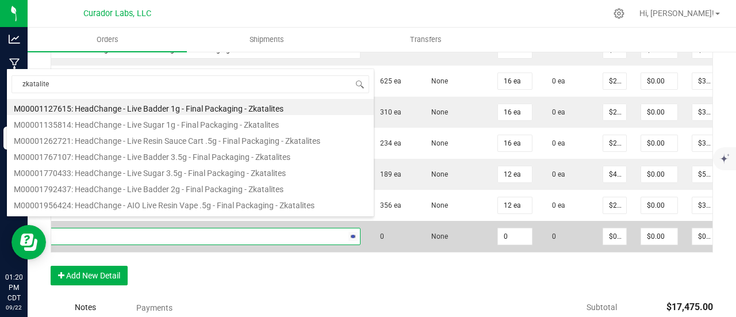
type input "zkatalites"
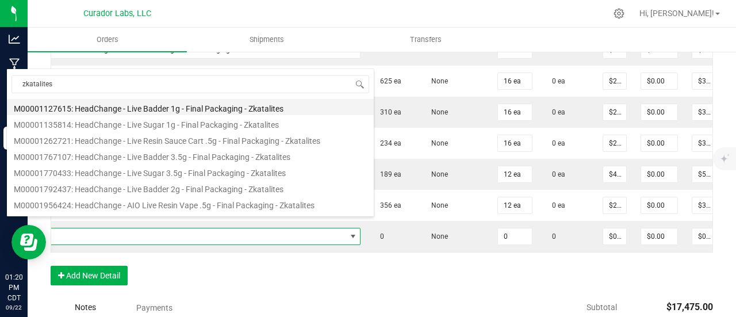
click at [163, 112] on li "M00001127615: HeadChange - Live Badder 1g - Final Packaging - Zkatalites" at bounding box center [190, 107] width 367 height 16
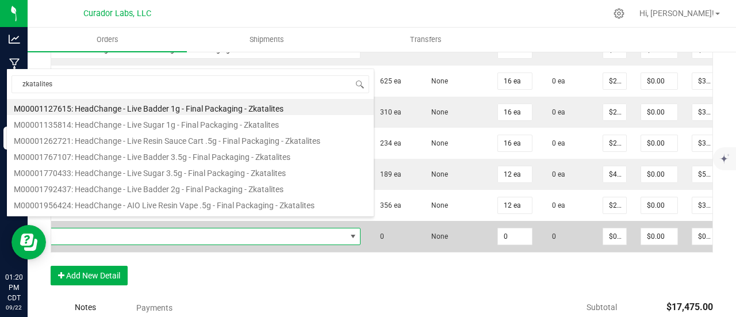
type input "0 ea"
type input "$25.00000"
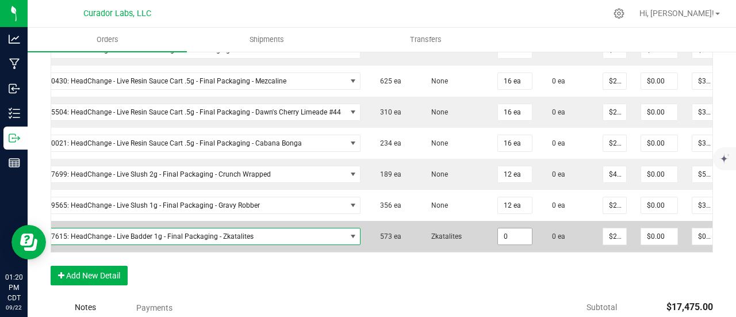
click at [504, 228] on input "0" at bounding box center [515, 236] width 34 height 16
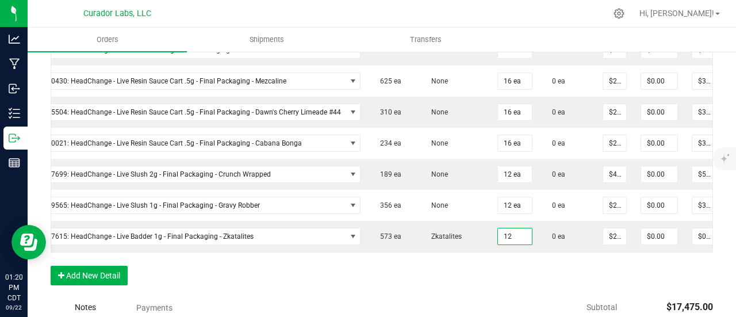
type input "12 ea"
type input "$300.00"
drag, startPoint x: 87, startPoint y: 281, endPoint x: 86, endPoint y: 270, distance: 10.9
click at [87, 279] on button "Add New Detail" at bounding box center [89, 276] width 77 height 20
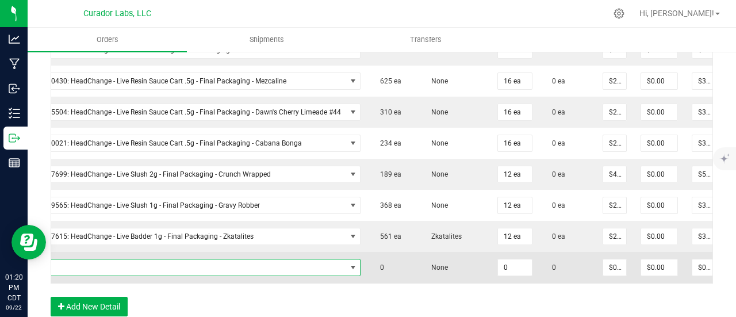
click at [85, 259] on span "NO DATA FOUND" at bounding box center [176, 267] width 339 height 16
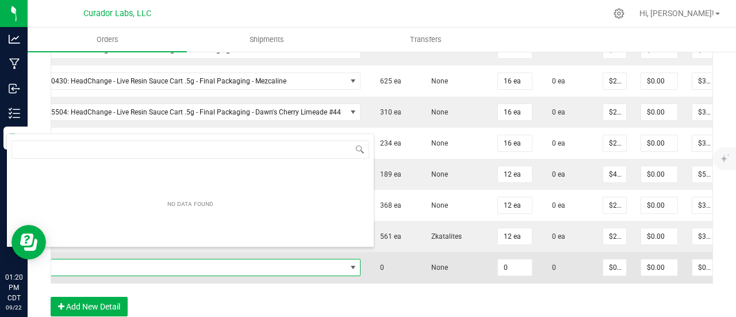
type input "s"
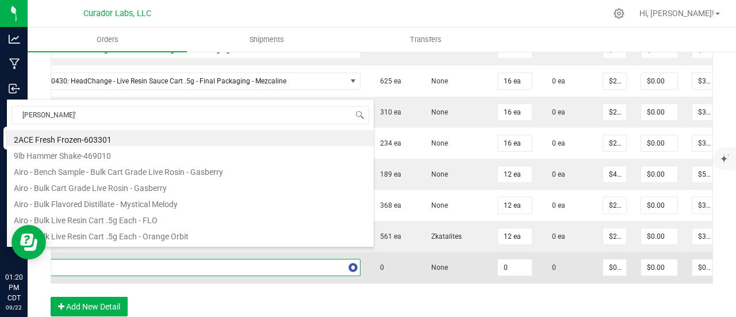
type input "dawn's"
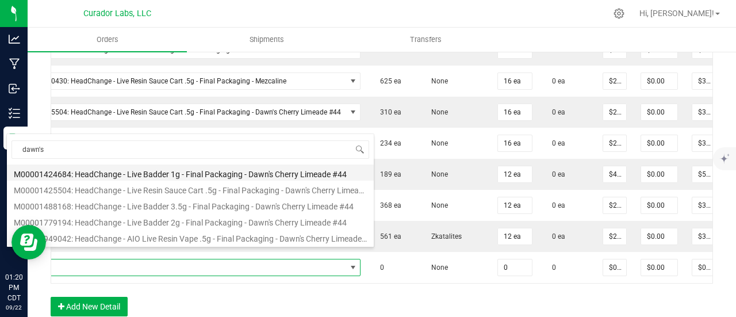
click at [157, 173] on li "M00001424684: HeadChange - Live Badder 1g - Final Packaging - Dawn's Cherry Lim…" at bounding box center [190, 172] width 367 height 16
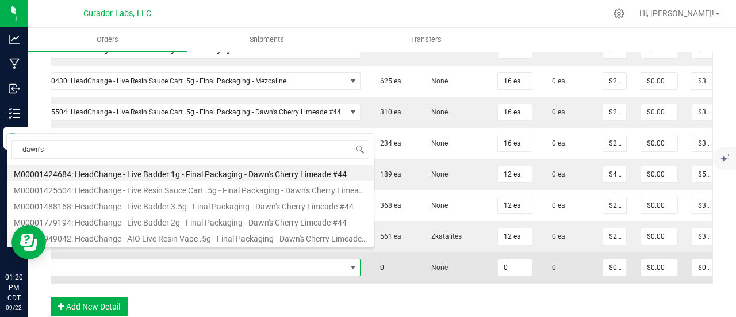
type input "0 ea"
type input "$25.00000"
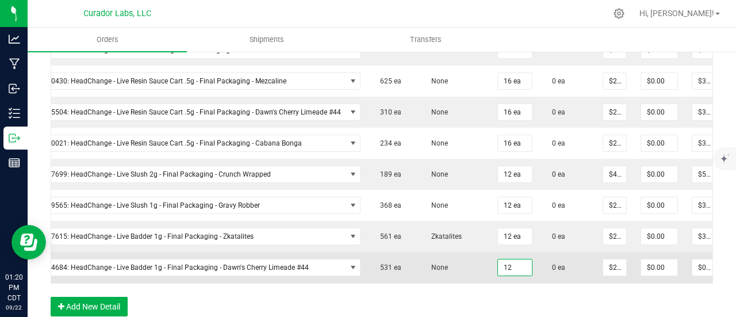
type input "12 ea"
type input "$300.00"
click at [466, 252] on td "None" at bounding box center [455, 267] width 72 height 31
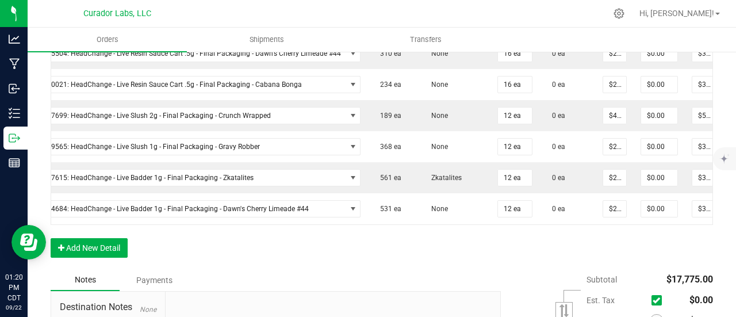
scroll to position [1207, 0]
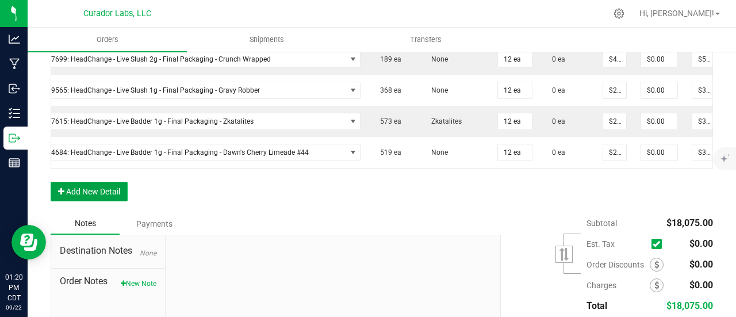
click at [76, 186] on button "Add New Detail" at bounding box center [89, 192] width 77 height 20
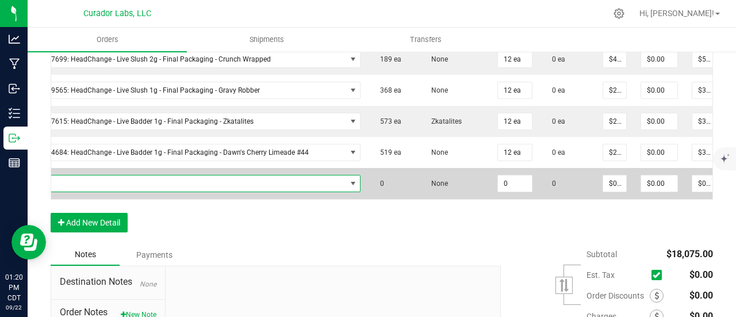
click at [79, 175] on span "NO DATA FOUND" at bounding box center [176, 183] width 339 height 16
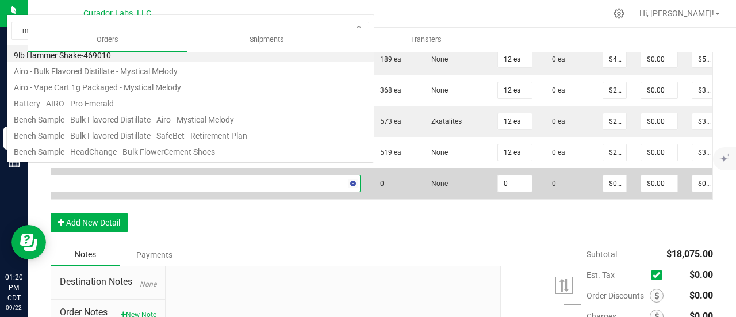
scroll to position [20, 0]
type input "mezcaline"
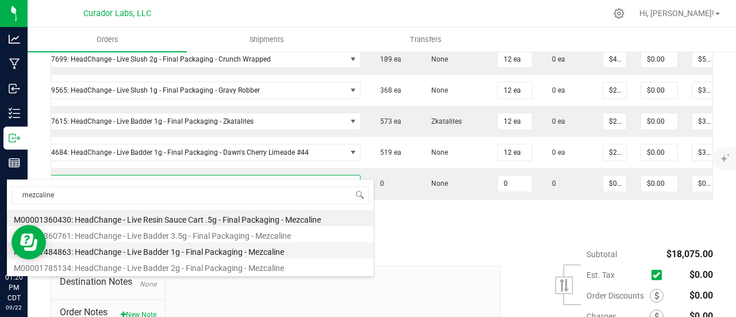
click at [183, 250] on li "M00001484863: HeadChange - Live Badder 1g - Final Packaging - Mezcaline" at bounding box center [190, 250] width 367 height 16
type input "0 ea"
type input "$25.00000"
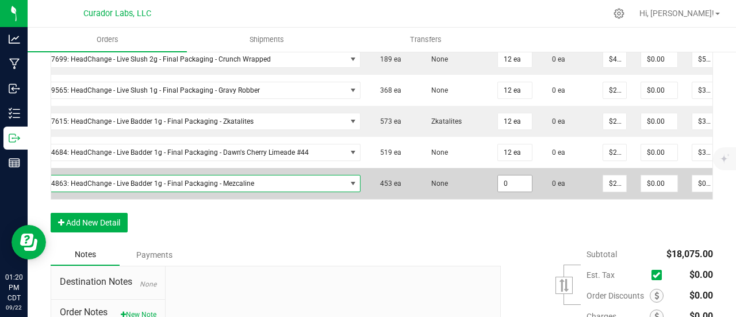
click at [506, 175] on input "0" at bounding box center [515, 183] width 34 height 16
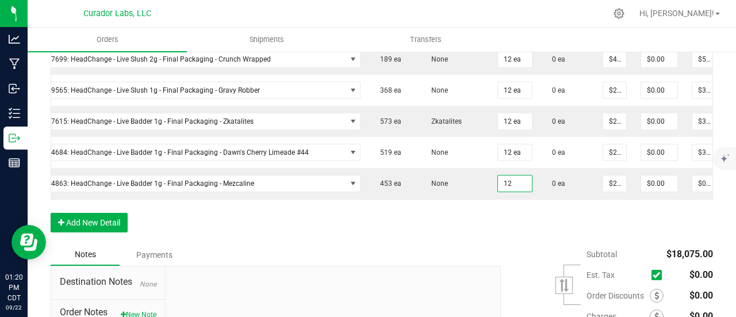
type input "12 ea"
type input "$300.00"
click at [101, 213] on button "Add New Detail" at bounding box center [89, 223] width 77 height 20
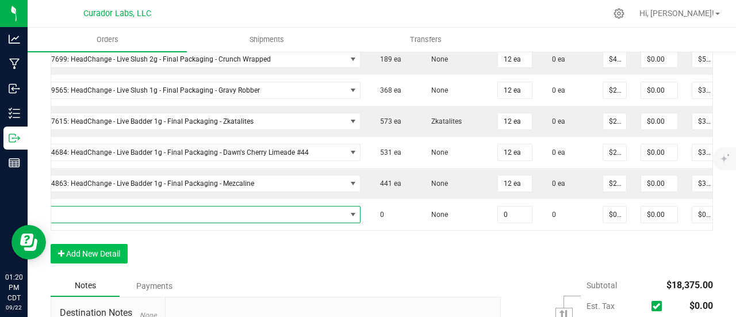
click at [101, 206] on span "NO DATA FOUND" at bounding box center [176, 214] width 339 height 16
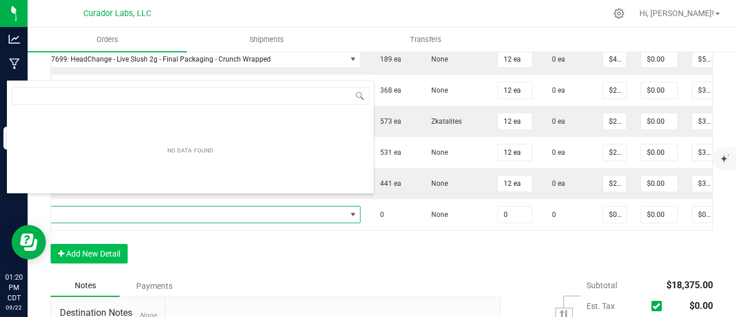
scroll to position [17, 348]
type input "superman punch"
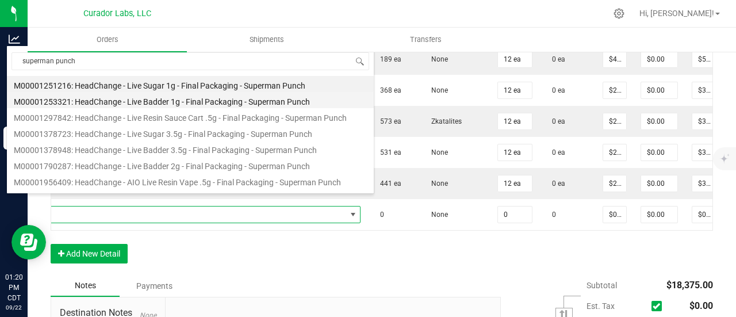
click at [169, 102] on li "M00001253321: HeadChange - Live Badder 1g - Final Packaging - Superman Punch" at bounding box center [190, 100] width 367 height 16
type input "0 ea"
type input "$25.00000"
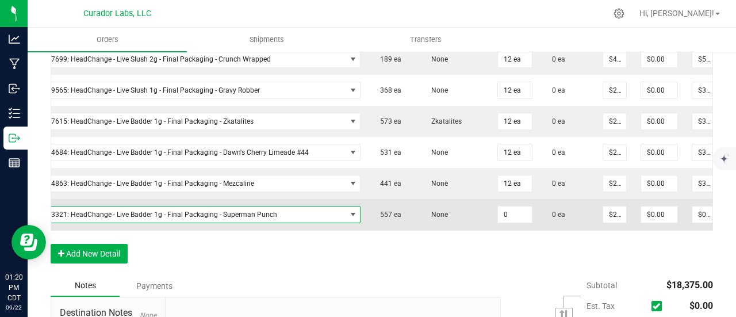
click at [512, 206] on input "0" at bounding box center [515, 214] width 34 height 16
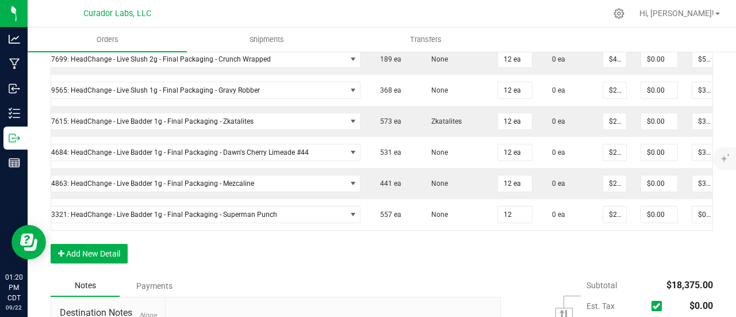
type input "12 ea"
type input "$300.00"
drag, startPoint x: 504, startPoint y: 240, endPoint x: 377, endPoint y: 244, distance: 126.6
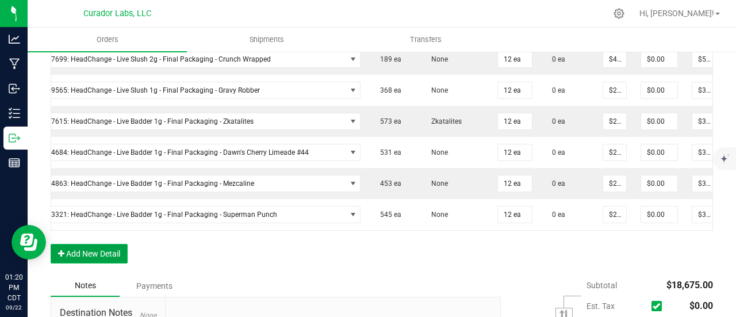
click at [120, 247] on button "Add New Detail" at bounding box center [89, 254] width 77 height 20
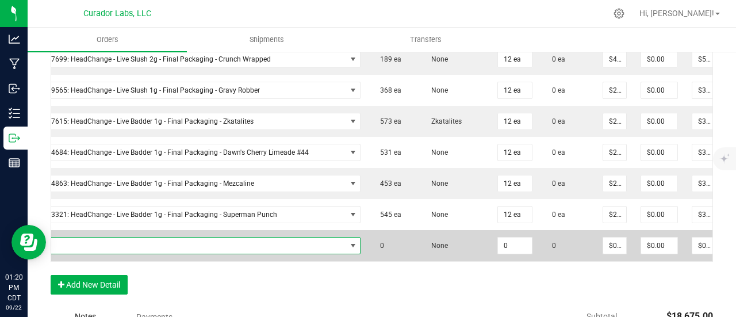
click at [114, 237] on span "NO DATA FOUND" at bounding box center [176, 245] width 339 height 16
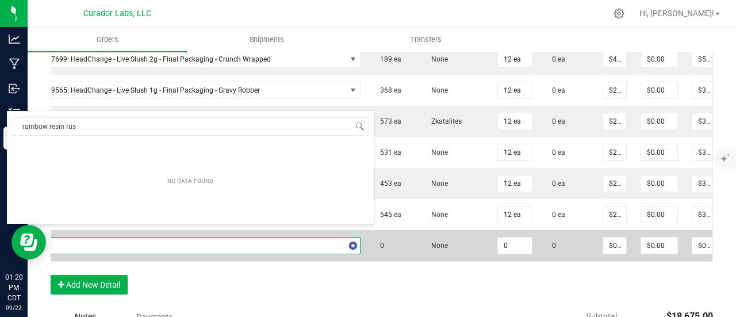
type input "rainbow resin rush"
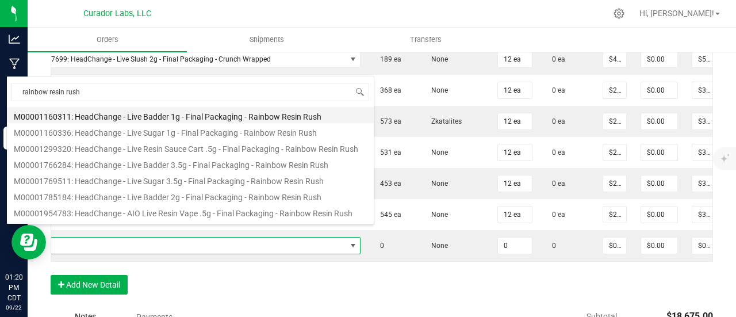
click at [129, 114] on li "M00001160311: HeadChange - Live Badder 1g - Final Packaging - Rainbow Resin Rush" at bounding box center [190, 115] width 367 height 16
type input "0 ea"
type input "$25.00000"
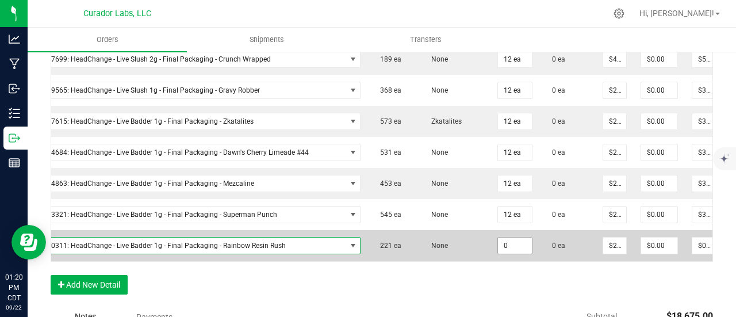
click at [498, 237] on input "0" at bounding box center [515, 245] width 34 height 16
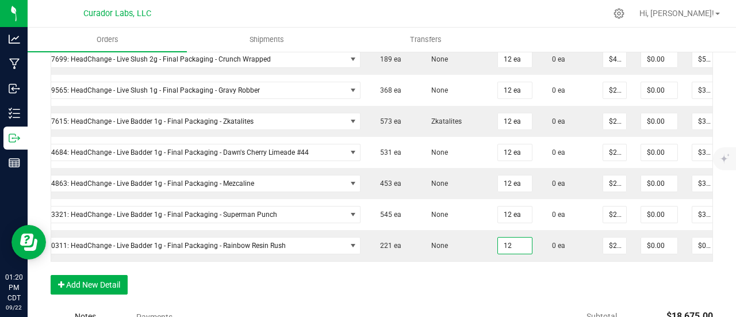
type input "12 ea"
type input "$300.00"
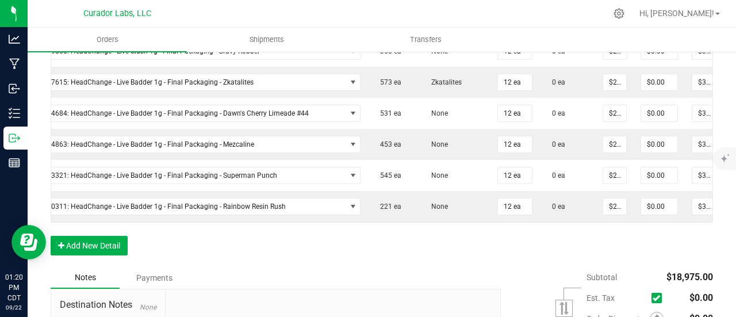
scroll to position [1265, 0]
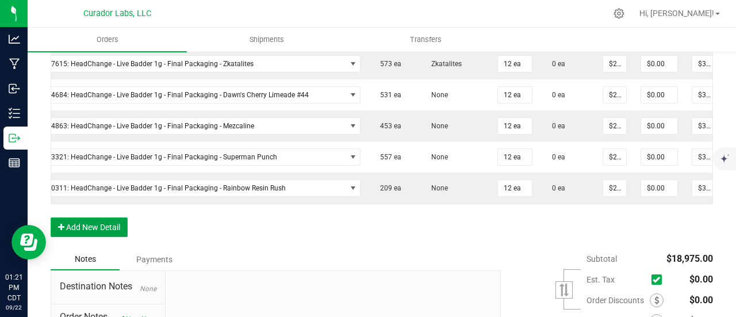
click at [79, 224] on button "Add New Detail" at bounding box center [89, 227] width 77 height 20
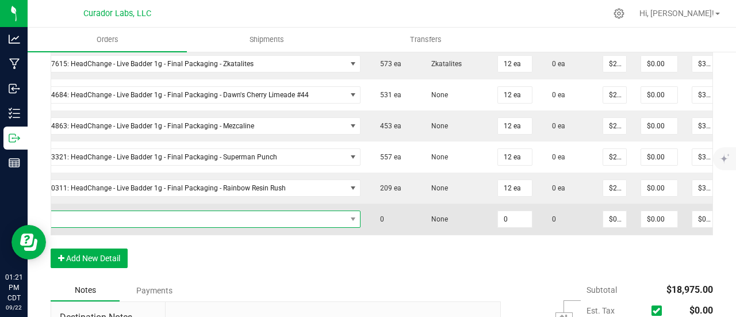
click at [85, 211] on span "NO DATA FOUND" at bounding box center [176, 219] width 339 height 16
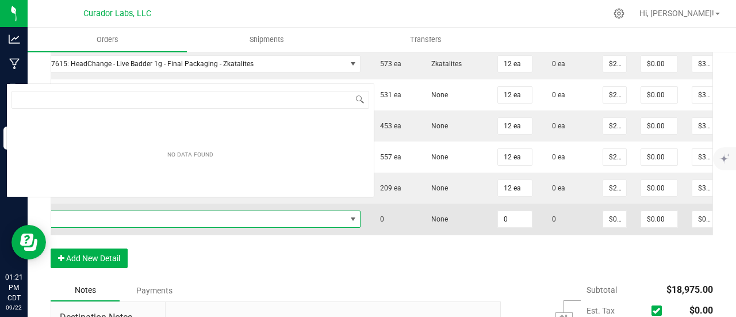
scroll to position [17, 348]
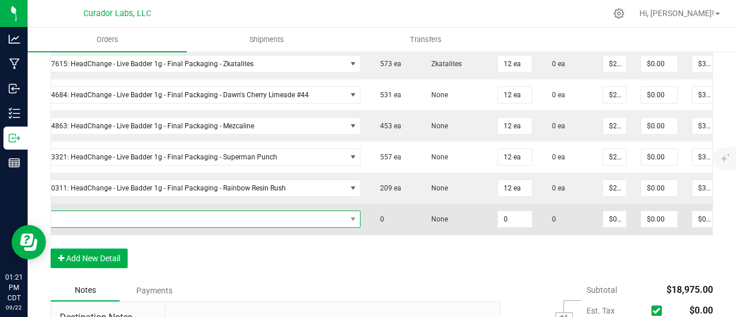
click at [136, 211] on span "NO DATA FOUND" at bounding box center [176, 219] width 339 height 16
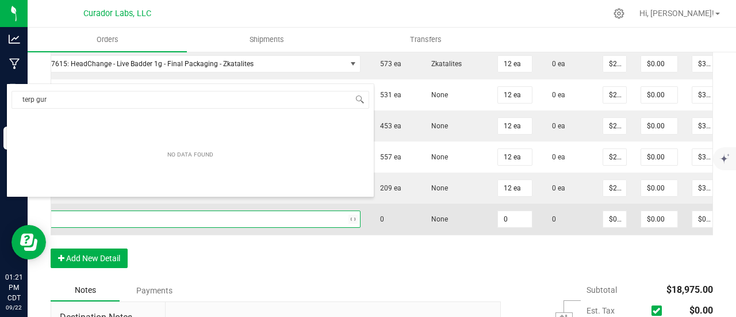
type input "terp guru"
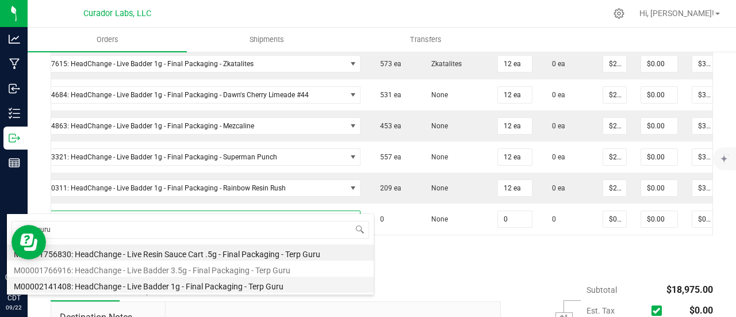
click at [160, 282] on li "M00002141408: HeadChange - Live Badder 1g - Final Packaging - Terp Guru" at bounding box center [190, 285] width 367 height 16
type input "0 ea"
type input "$25.00000"
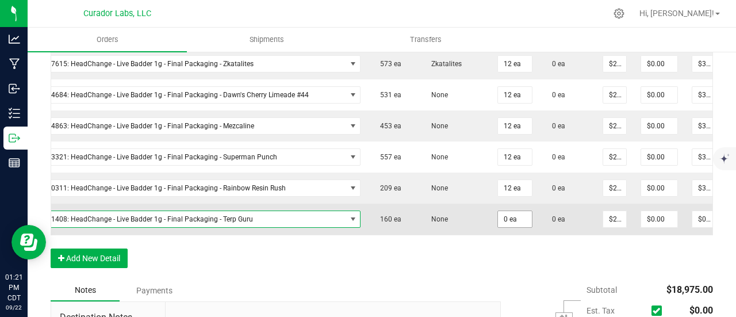
click at [506, 211] on input "0 ea" at bounding box center [515, 219] width 34 height 16
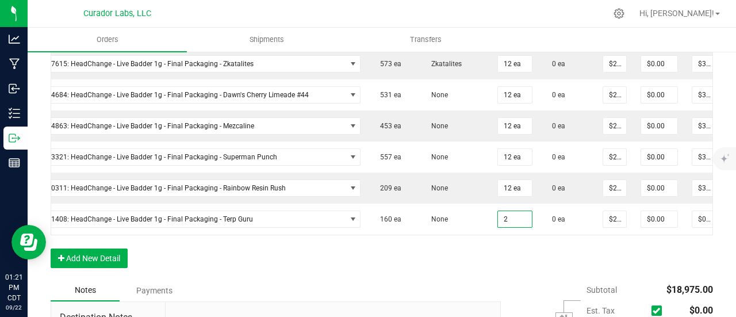
type input "2 ea"
type input "$50.00"
drag, startPoint x: 500, startPoint y: 243, endPoint x: 482, endPoint y: 251, distance: 19.6
click at [502, 211] on input "2" at bounding box center [515, 219] width 34 height 16
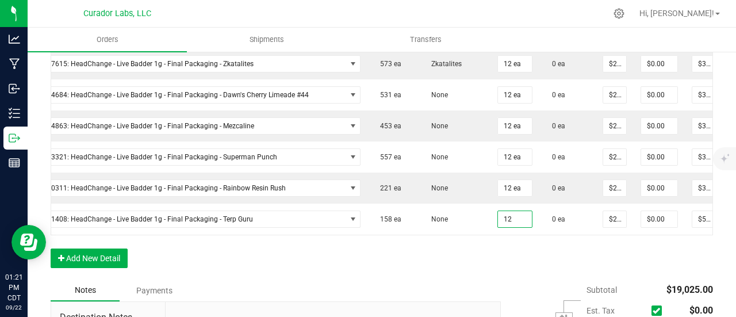
type input "12 ea"
type input "$300.00"
drag, startPoint x: 500, startPoint y: 246, endPoint x: 483, endPoint y: 251, distance: 18.0
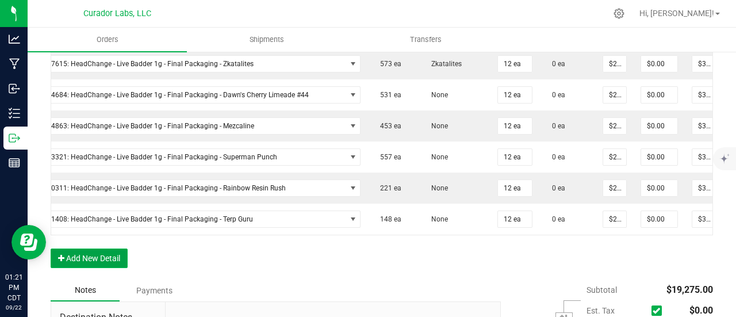
click at [116, 255] on button "Add New Detail" at bounding box center [89, 258] width 77 height 20
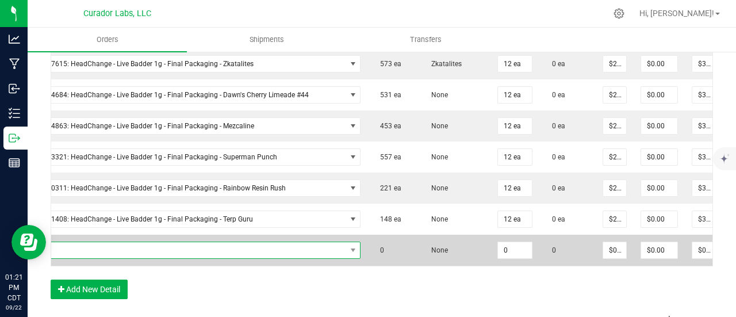
click at [111, 242] on span "NO DATA FOUND" at bounding box center [176, 250] width 339 height 16
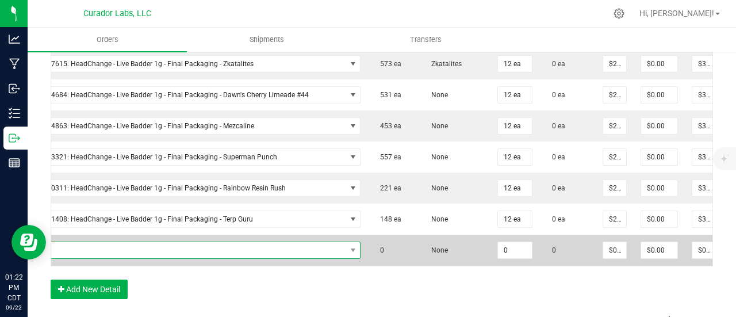
click at [259, 242] on span "NO DATA FOUND" at bounding box center [176, 250] width 339 height 16
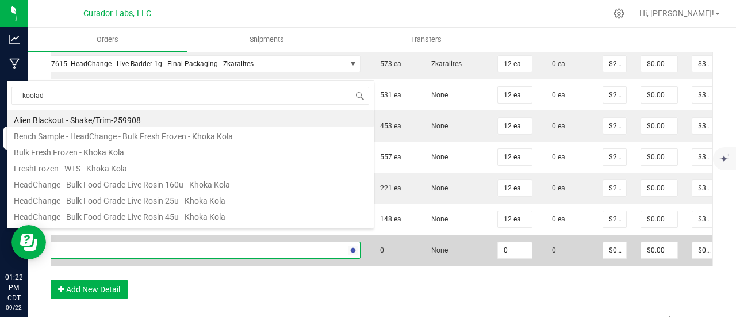
type input "koolade"
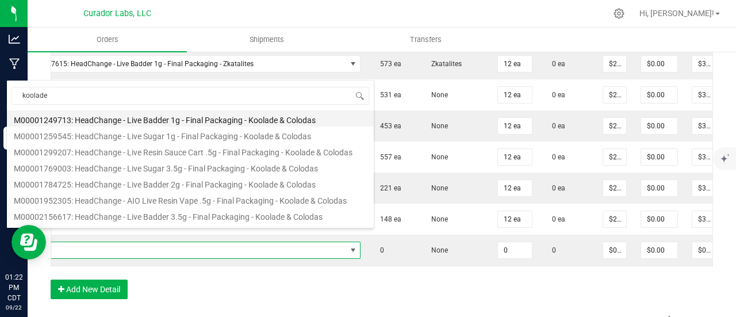
click at [187, 116] on li "M00001249713: HeadChange - Live Badder 1g - Final Packaging - Koolade & Colodas" at bounding box center [190, 118] width 367 height 16
type input "0 ea"
type input "$25.00000"
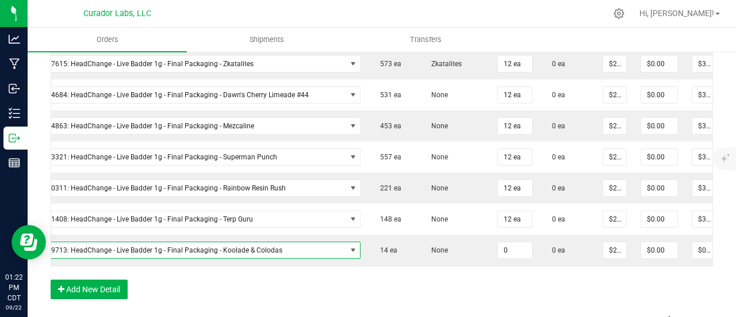
drag, startPoint x: 509, startPoint y: 234, endPoint x: 504, endPoint y: 273, distance: 39.4
click at [509, 242] on input "0" at bounding box center [515, 250] width 34 height 16
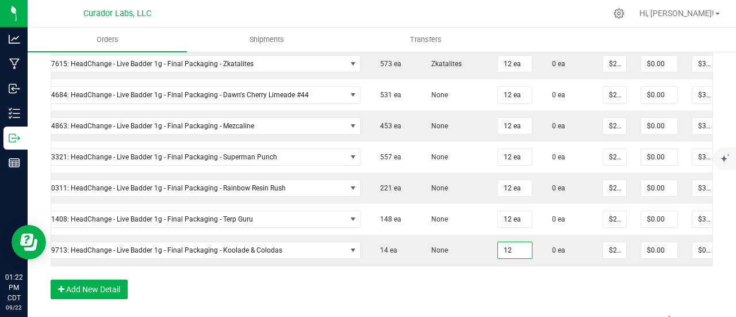
type input "12 ea"
type input "$300.00"
click at [102, 291] on button "Add New Detail" at bounding box center [89, 289] width 77 height 20
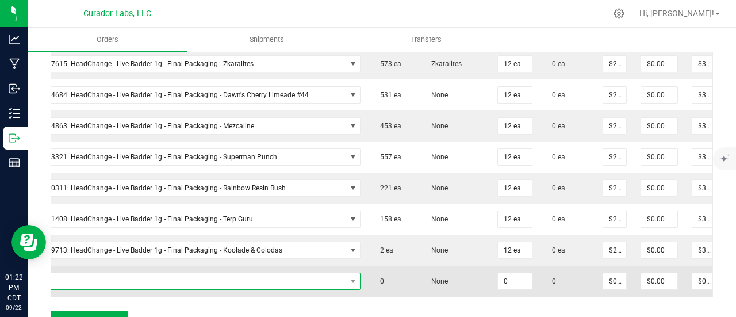
click at [102, 273] on span "NO DATA FOUND" at bounding box center [176, 281] width 339 height 16
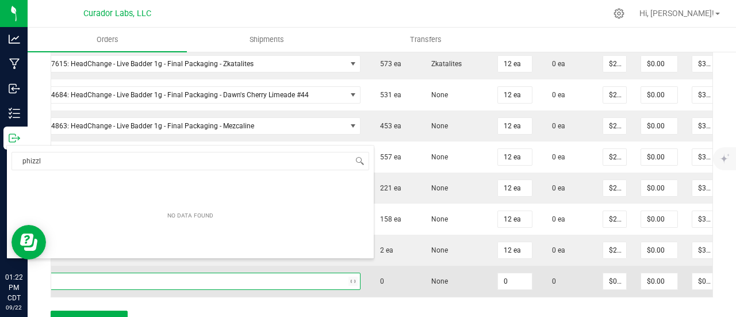
type input "phizzle"
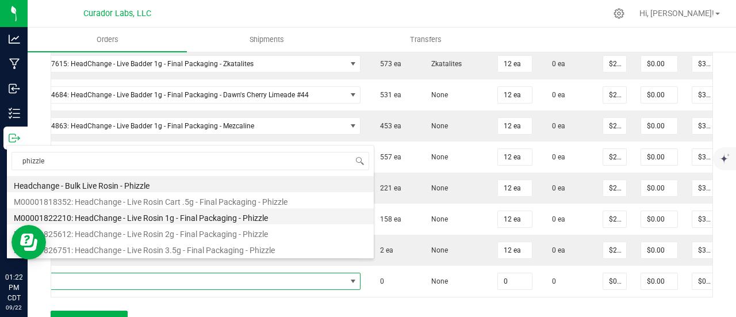
click at [108, 215] on li "M00001822210: HeadChange - Live Rosin 1g - Final Packaging - Phizzle" at bounding box center [190, 216] width 367 height 16
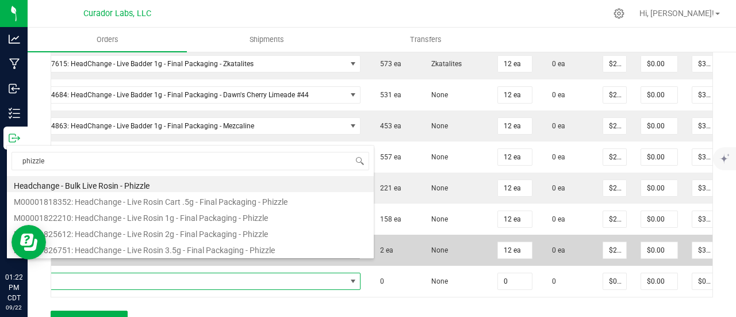
type input "0 ea"
type input "$32.50000"
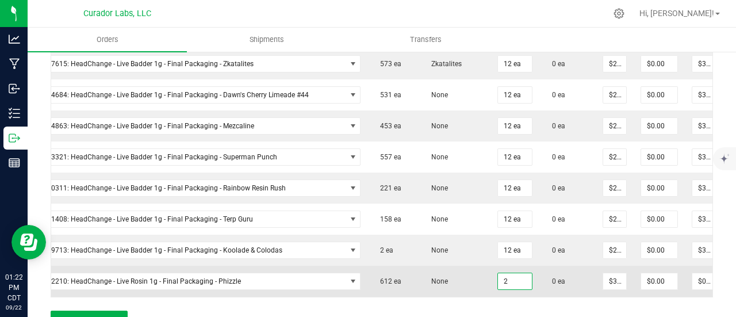
type input "2 ea"
type input "$65.00"
click at [455, 266] on td "None" at bounding box center [455, 281] width 72 height 31
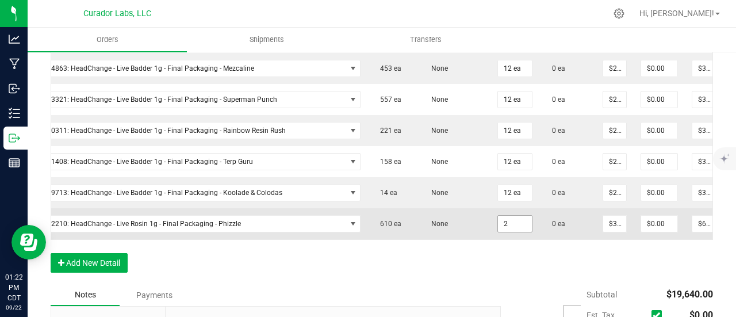
click at [502, 216] on input "2" at bounding box center [515, 224] width 34 height 16
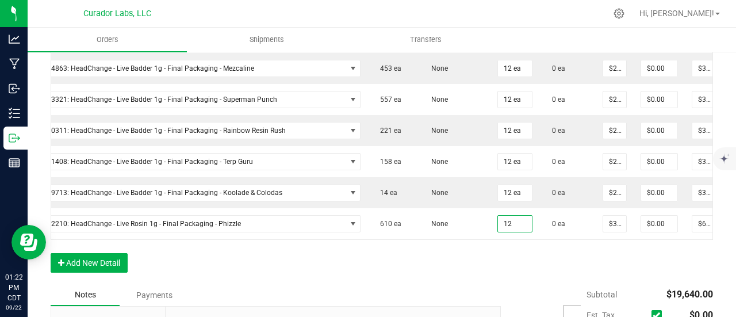
type input "12 ea"
type input "$390.00"
drag, startPoint x: 501, startPoint y: 244, endPoint x: 417, endPoint y: 252, distance: 84.3
click at [108, 257] on button "Add New Detail" at bounding box center [89, 263] width 77 height 20
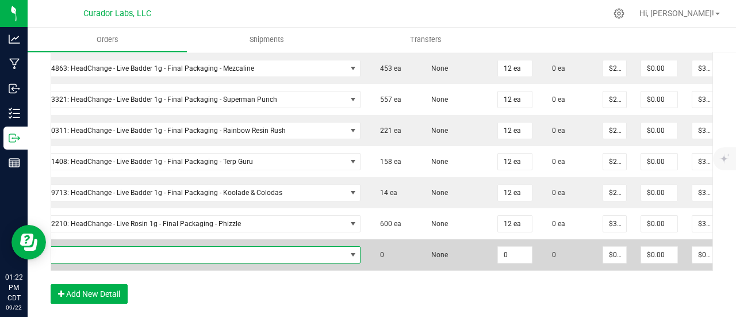
click at [108, 247] on span "NO DATA FOUND" at bounding box center [176, 255] width 339 height 16
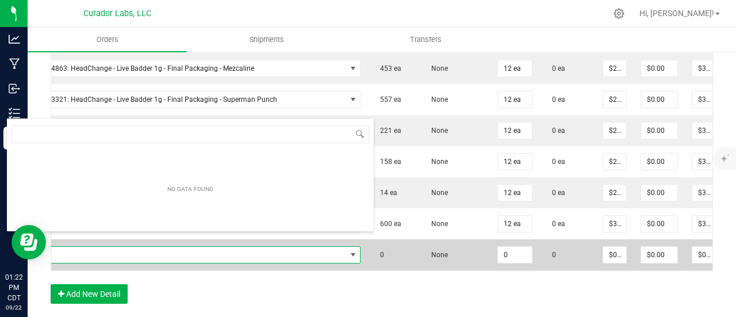
scroll to position [17, 348]
type input "galaxy gush"
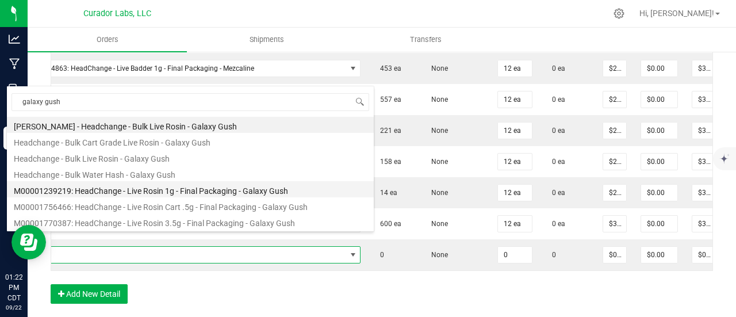
click at [177, 183] on li "M00001239219: HeadChange - Live Rosin 1g - Final Packaging - Galaxy Gush" at bounding box center [190, 189] width 367 height 16
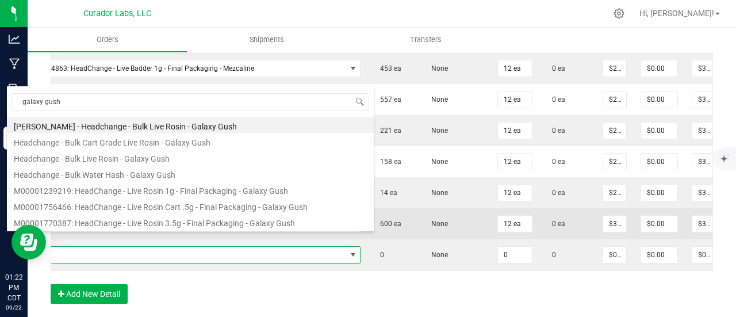
type input "0 ea"
type input "$32.50000"
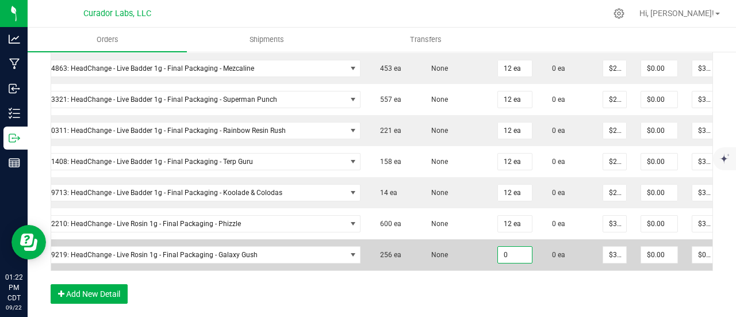
click at [502, 247] on input "0" at bounding box center [515, 255] width 34 height 16
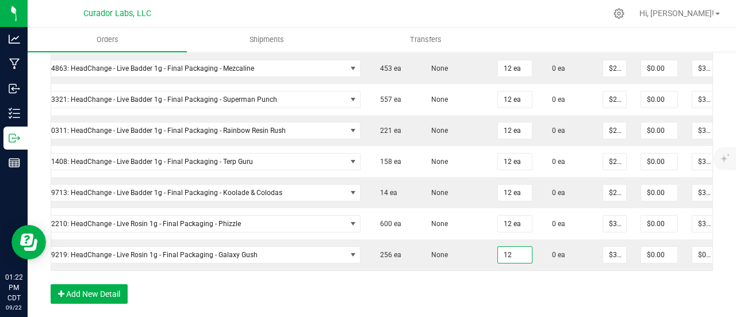
type input "12 ea"
type input "$390.00"
click at [102, 284] on button "Add New Detail" at bounding box center [89, 294] width 77 height 20
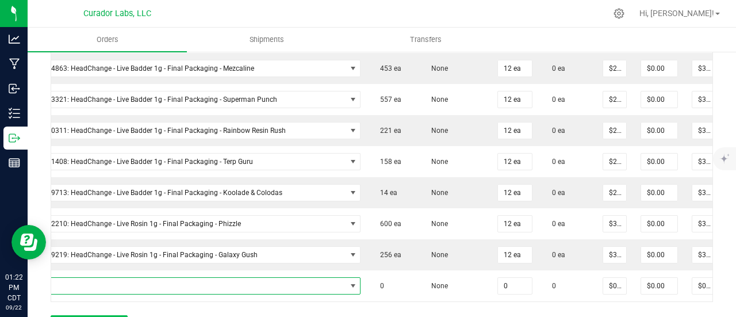
click at [102, 278] on span "NO DATA FOUND" at bounding box center [176, 286] width 339 height 16
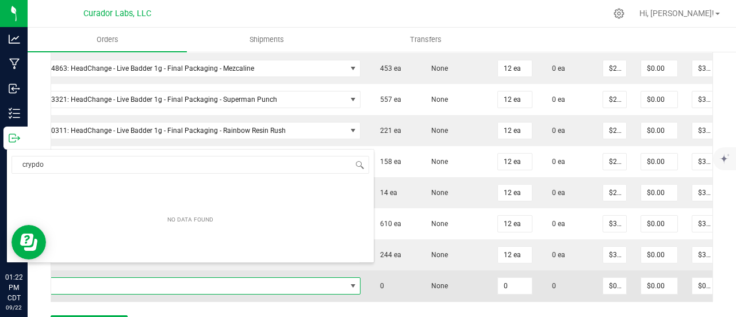
type input "crypdoh"
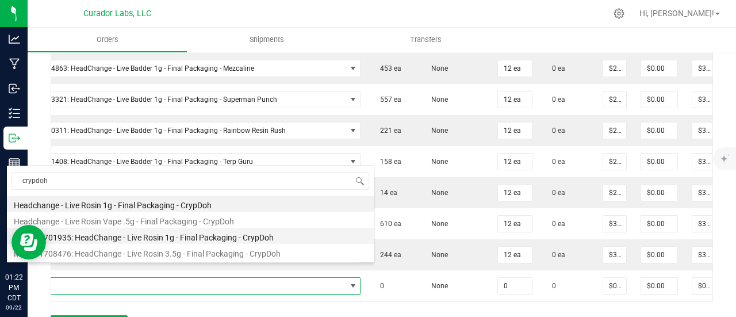
type input "0 ea"
type input "$32.50000"
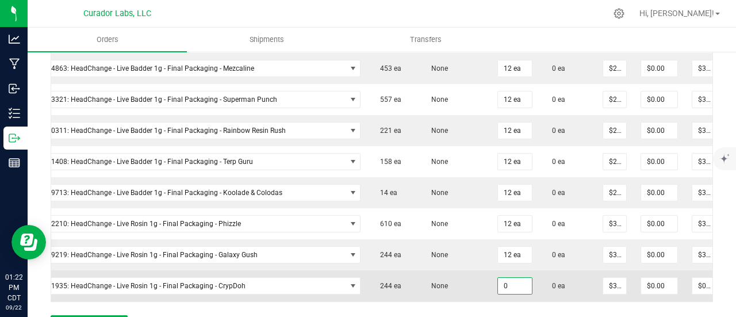
click at [505, 278] on input "0" at bounding box center [515, 286] width 34 height 16
click at [505, 278] on input "2" at bounding box center [515, 286] width 34 height 16
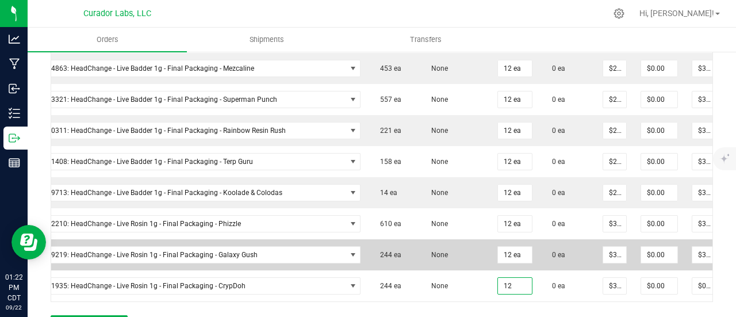
type input "12 ea"
type input "$390.00"
click at [428, 245] on td "None" at bounding box center [455, 254] width 72 height 31
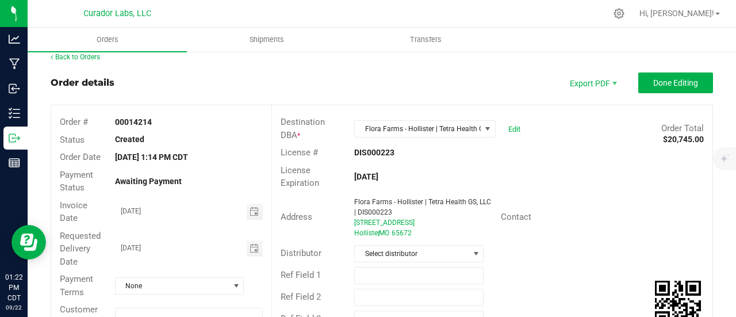
scroll to position [0, 0]
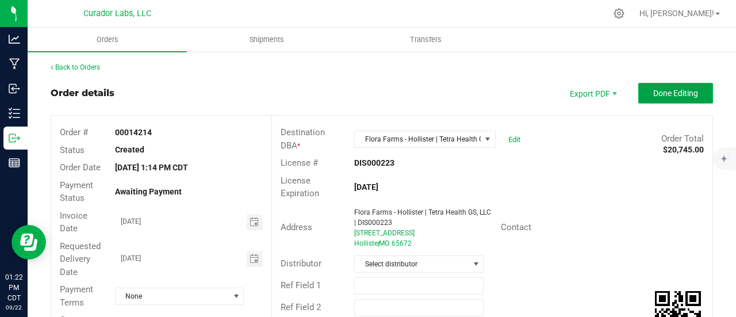
click at [652, 86] on button "Done Editing" at bounding box center [675, 93] width 75 height 21
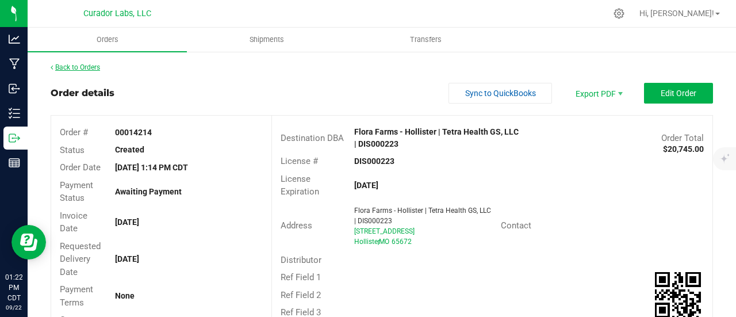
click at [90, 64] on link "Back to Orders" at bounding box center [75, 67] width 49 height 8
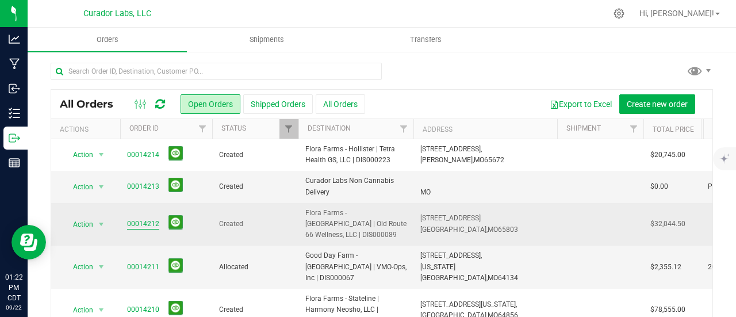
click at [127, 225] on link "00014212" at bounding box center [143, 223] width 32 height 11
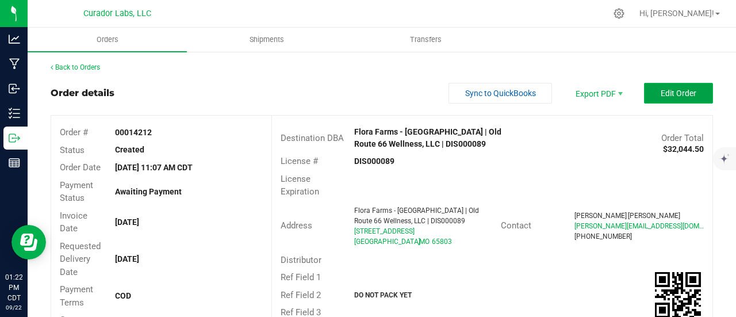
click at [669, 97] on span "Edit Order" at bounding box center [679, 93] width 36 height 9
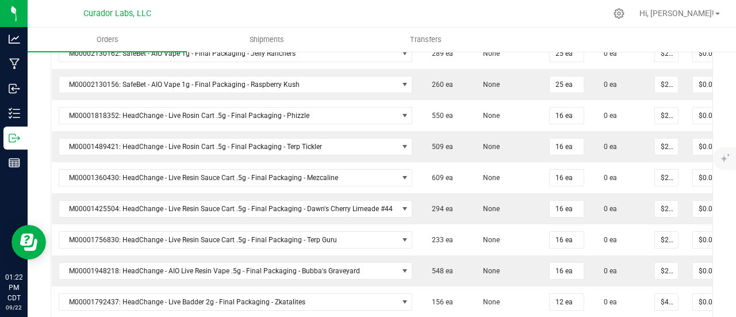
scroll to position [2085, 0]
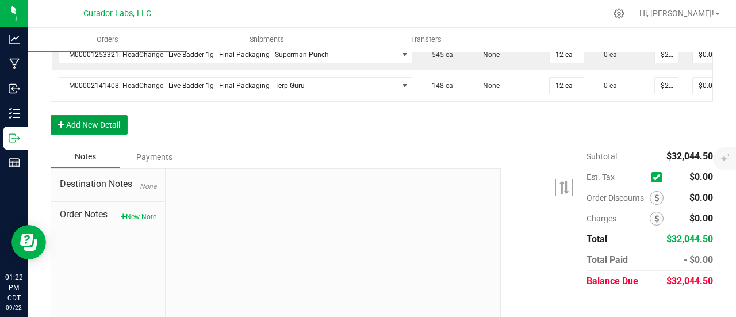
drag, startPoint x: 113, startPoint y: 112, endPoint x: 113, endPoint y: 105, distance: 6.3
click at [113, 115] on button "Add New Detail" at bounding box center [89, 125] width 77 height 20
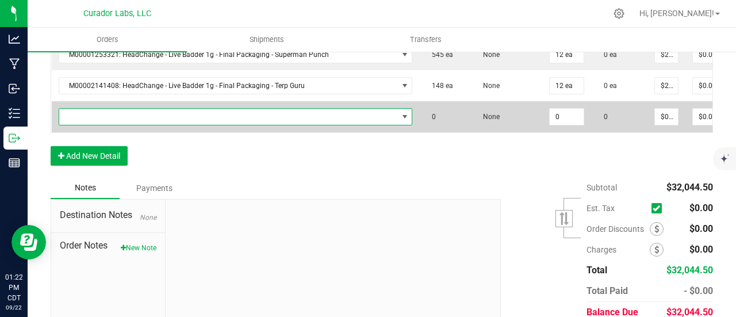
click at [112, 109] on span "NO DATA FOUND" at bounding box center [228, 117] width 339 height 16
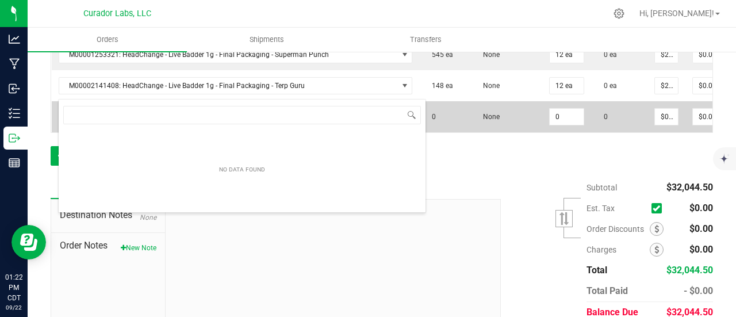
scroll to position [17, 348]
type input "atomic burst"
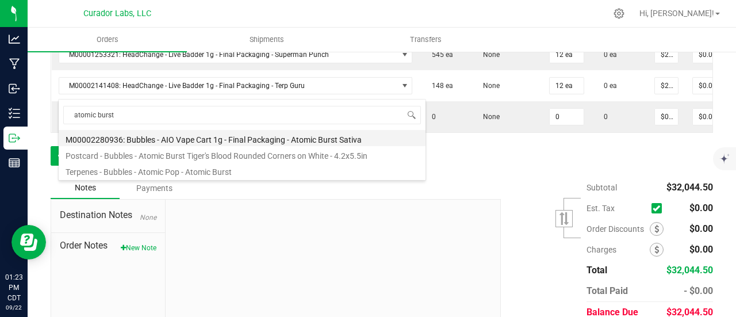
click at [158, 135] on li "M00002280936: Bubbles - AIO Vape Cart 1g - Final Packaging - Atomic Burst Sativa" at bounding box center [242, 138] width 367 height 16
type input "0 ea"
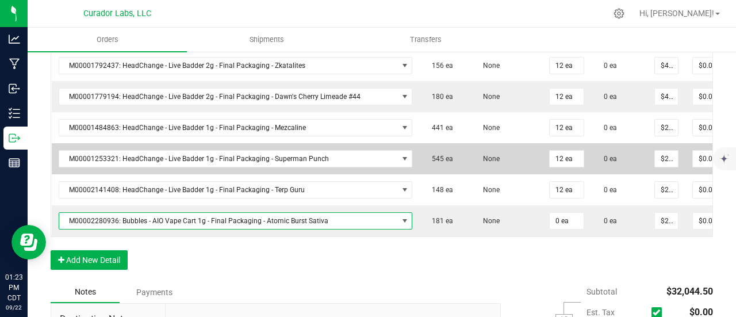
scroll to position [1970, 0]
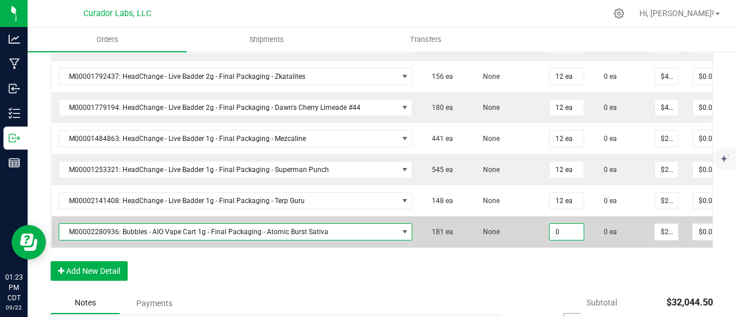
click at [571, 224] on input "0" at bounding box center [567, 232] width 34 height 16
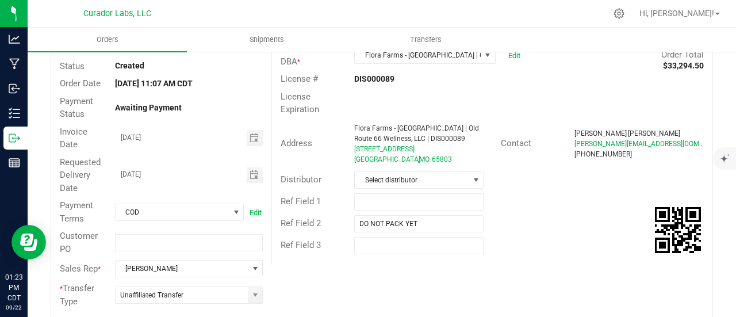
scroll to position [0, 0]
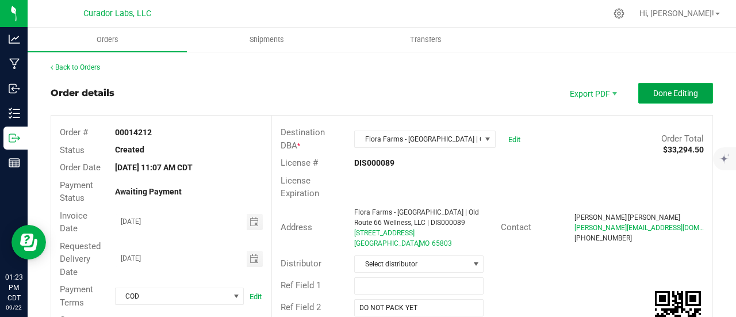
click at [659, 96] on span "Done Editing" at bounding box center [675, 93] width 45 height 9
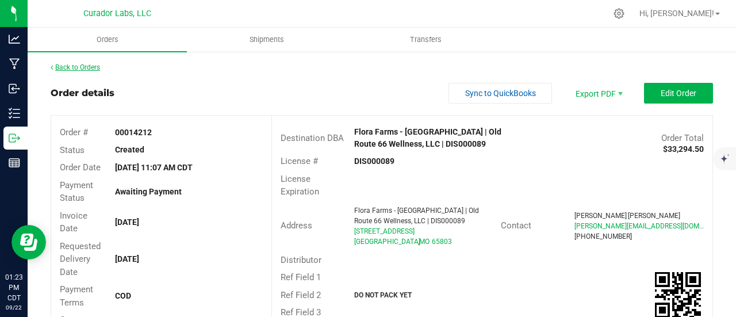
click at [76, 65] on link "Back to Orders" at bounding box center [75, 67] width 49 height 8
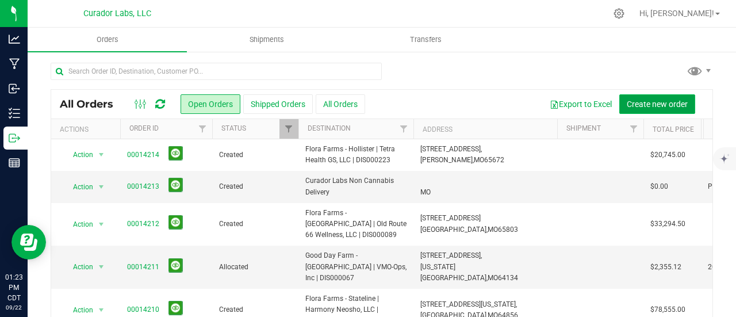
click at [635, 105] on span "Create new order" at bounding box center [657, 103] width 61 height 9
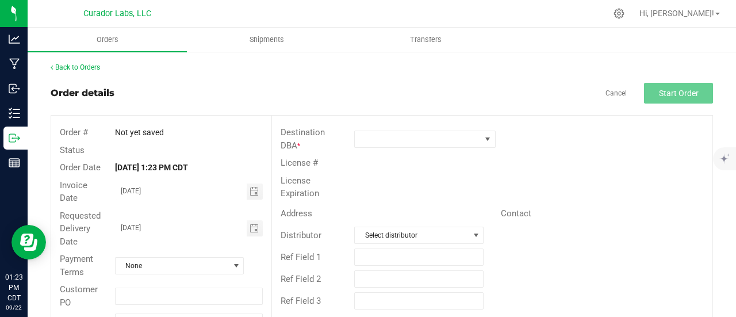
click at [367, 126] on div "Destination DBA *" at bounding box center [492, 139] width 440 height 30
click at [370, 140] on span at bounding box center [418, 139] width 126 height 16
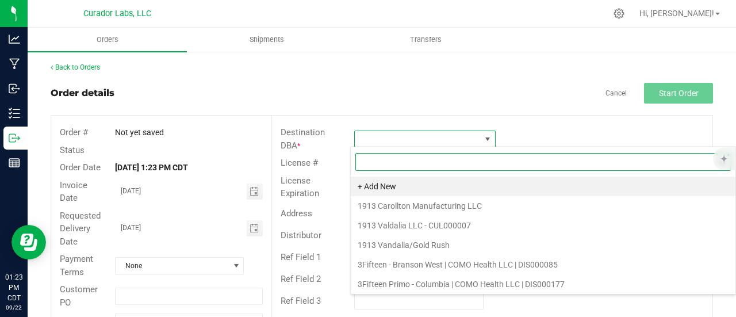
scroll to position [17, 139]
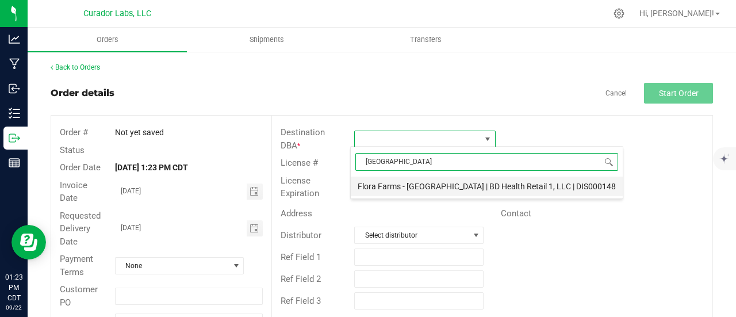
click at [412, 190] on li "Flora Farms - [GEOGRAPHIC_DATA] | BD Health Retail 1, LLC | DIS000148" at bounding box center [487, 186] width 272 height 20
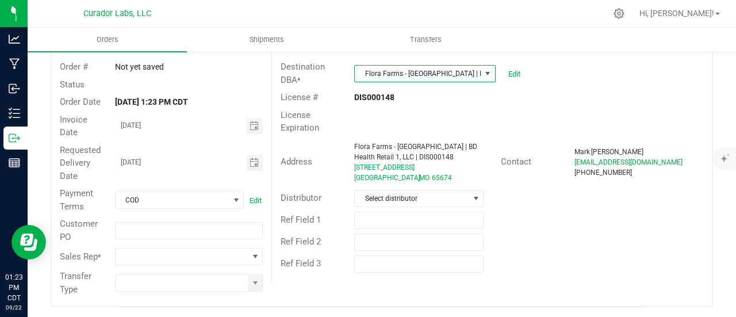
scroll to position [66, 0]
click at [239, 264] on div "Sales Rep *" at bounding box center [161, 256] width 220 height 22
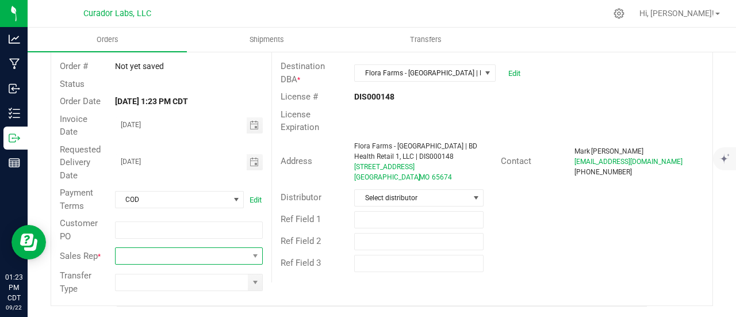
click at [221, 251] on span at bounding box center [182, 256] width 132 height 16
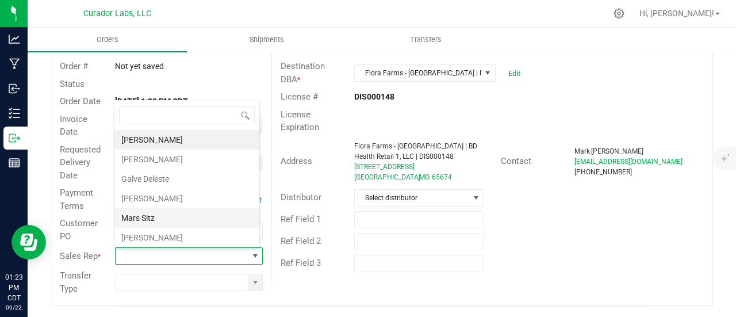
scroll to position [38, 0]
click at [182, 219] on li "[PERSON_NAME]" at bounding box center [186, 219] width 145 height 20
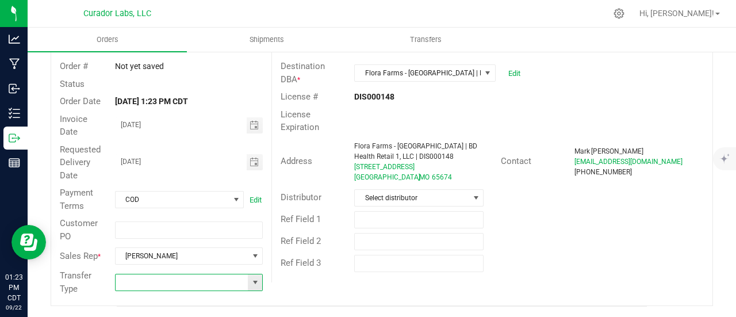
click at [244, 285] on input at bounding box center [182, 282] width 132 height 16
click at [245, 285] on span at bounding box center [189, 282] width 148 height 17
click at [248, 285] on span at bounding box center [255, 282] width 14 height 16
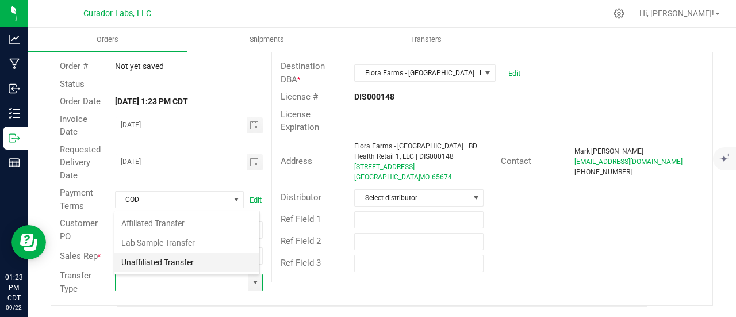
click at [181, 268] on li "Unaffiliated Transfer" at bounding box center [186, 262] width 145 height 20
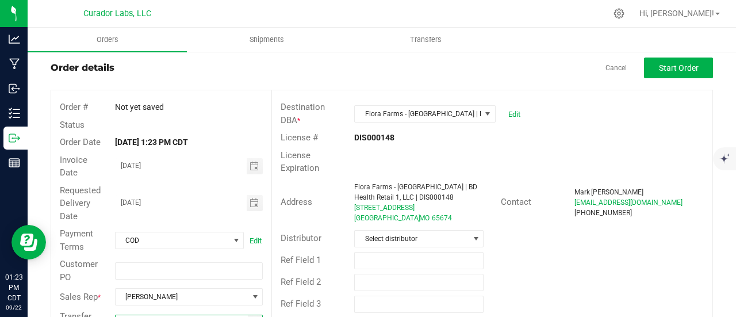
scroll to position [0, 0]
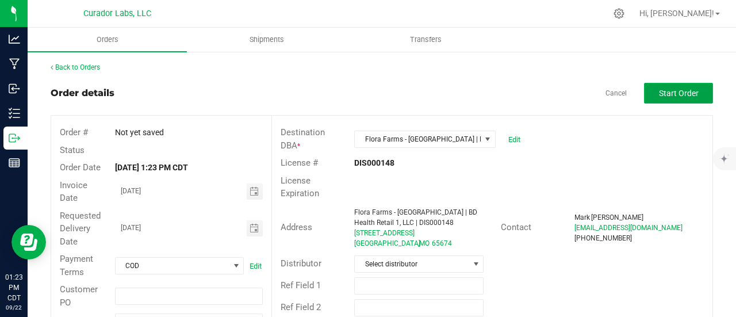
click at [665, 98] on button "Start Order" at bounding box center [678, 93] width 69 height 21
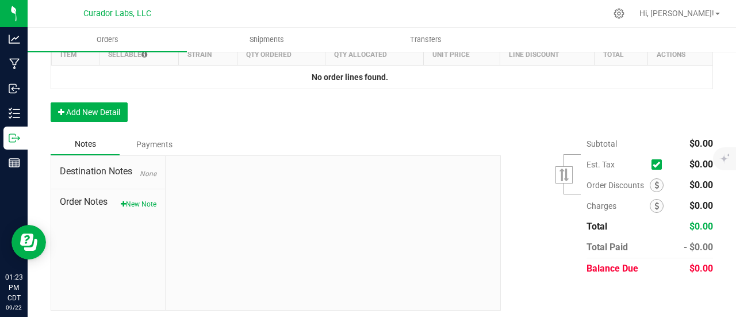
scroll to position [402, 0]
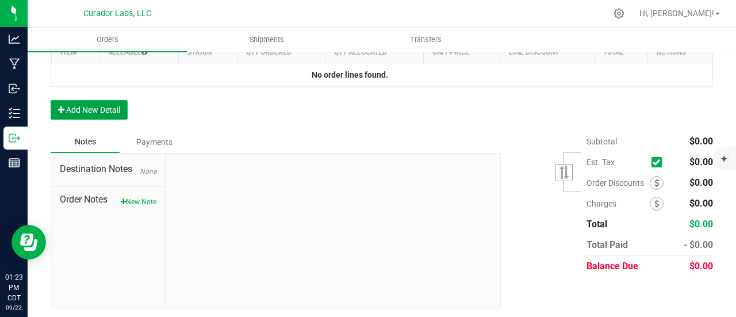
click at [103, 106] on button "Add New Detail" at bounding box center [89, 110] width 77 height 20
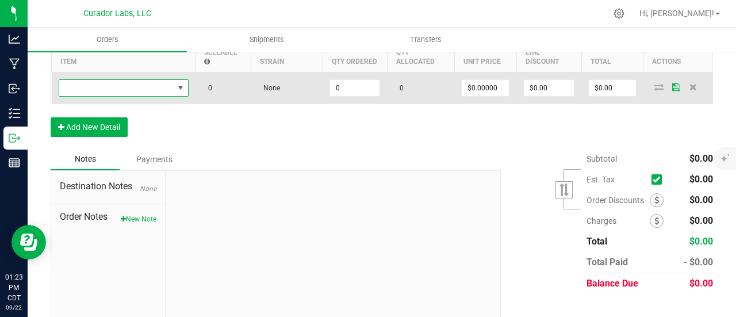
click at [100, 82] on span "NO DATA FOUND" at bounding box center [116, 88] width 114 height 16
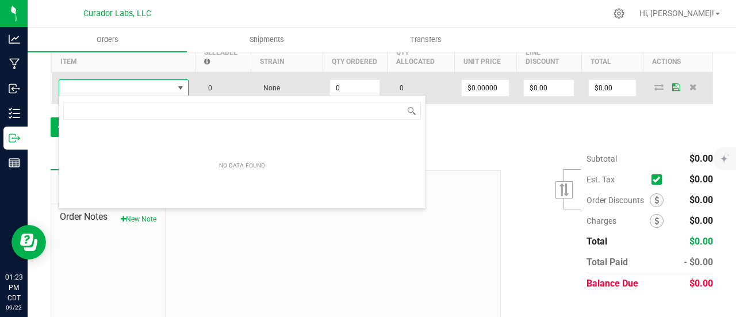
scroll to position [17, 130]
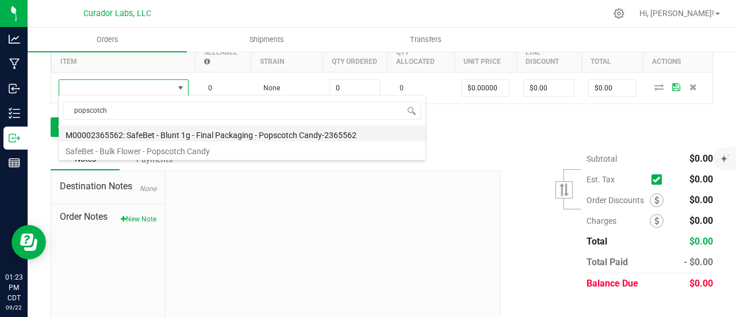
click at [189, 133] on li "M00002365562: SafeBet - Blunt 1g - Final Packaging - Popscotch Candy-2365562" at bounding box center [242, 133] width 367 height 16
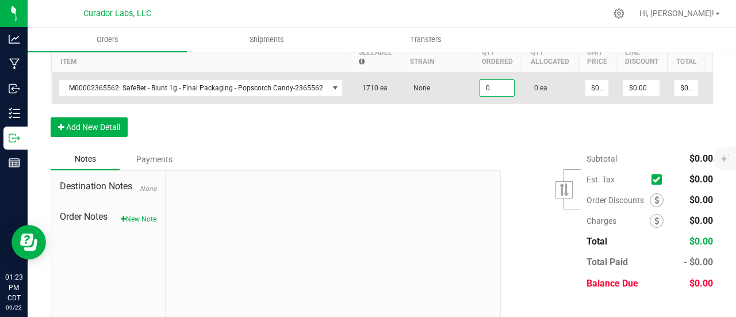
click at [483, 88] on input "0" at bounding box center [497, 88] width 34 height 16
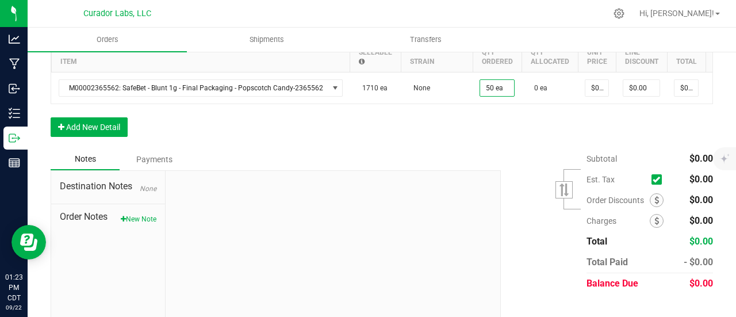
click at [477, 132] on div "Order Details Print All Labels Item Sellable Strain Qty Ordered Qty Allocated U…" at bounding box center [382, 80] width 662 height 136
click at [117, 130] on button "Add New Detail" at bounding box center [89, 127] width 77 height 20
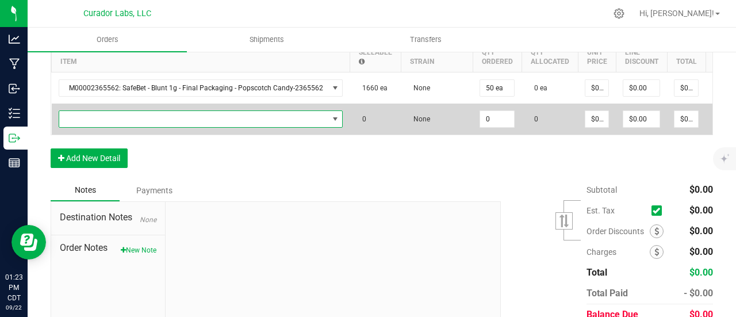
click at [114, 118] on span "NO DATA FOUND" at bounding box center [193, 119] width 269 height 16
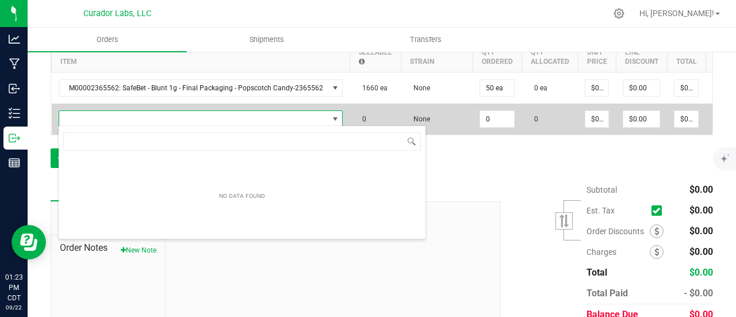
scroll to position [17, 278]
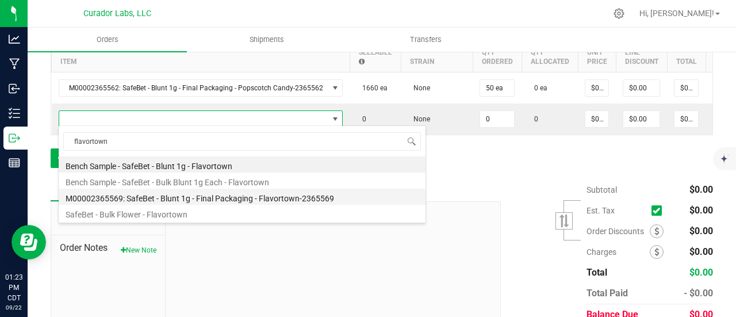
click at [194, 192] on li "M00002365569: SafeBet - Blunt 1g - Final Packaging - Flavortown-2365569" at bounding box center [242, 197] width 367 height 16
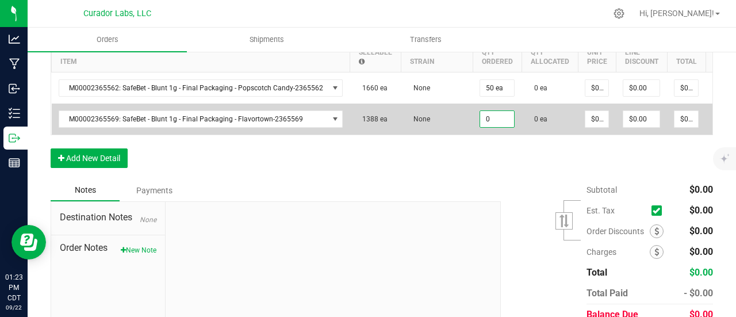
click at [480, 121] on input "0" at bounding box center [497, 119] width 34 height 16
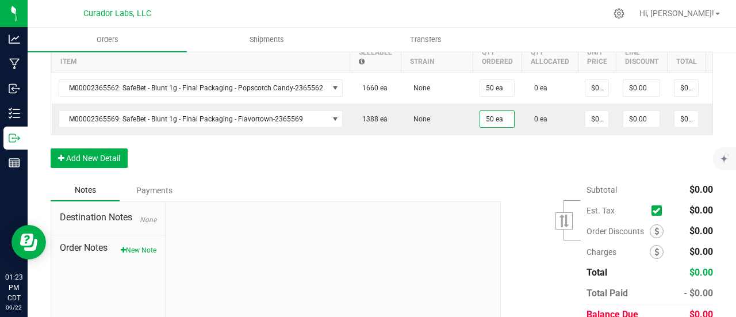
click at [482, 179] on div "Order Details Print All Labels Item Sellable Strain Qty Ordered Qty Allocated U…" at bounding box center [382, 95] width 662 height 167
click at [105, 152] on div "Order Details Print All Labels Item Sellable Strain Qty Ordered Qty Allocated U…" at bounding box center [382, 95] width 662 height 167
click at [113, 165] on button "Add New Detail" at bounding box center [89, 158] width 77 height 20
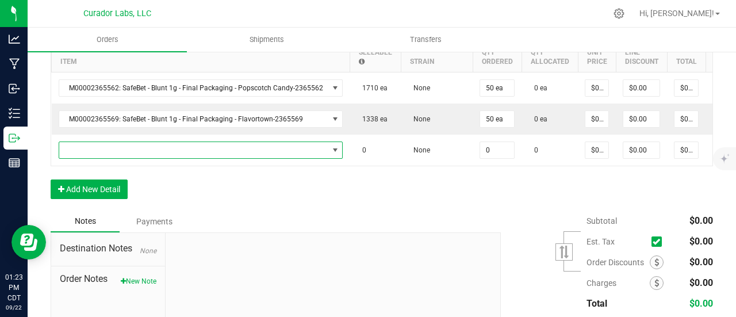
click at [114, 154] on span "NO DATA FOUND" at bounding box center [193, 150] width 269 height 16
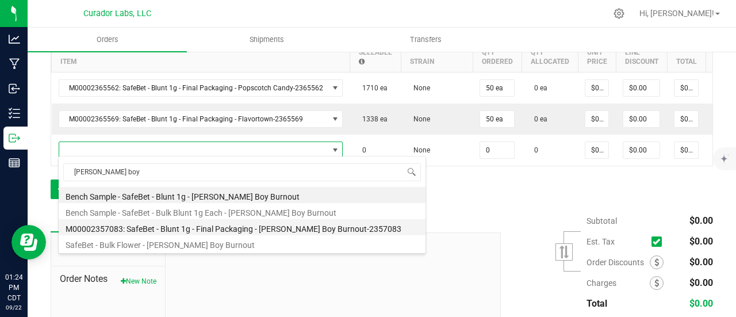
click at [199, 225] on li "M00002357083: SafeBet - Blunt 1g - Final Packaging - [PERSON_NAME] Boy Burnout-…" at bounding box center [242, 227] width 367 height 16
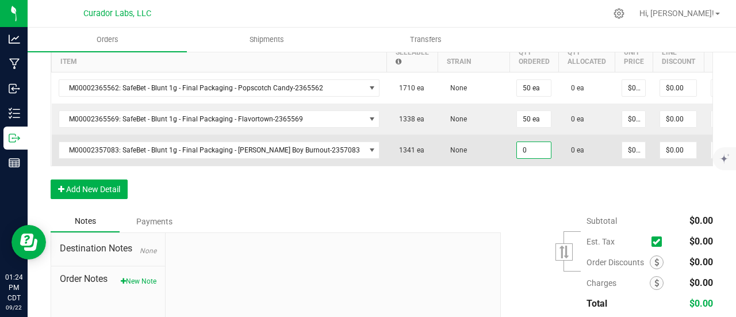
click at [517, 145] on input "0" at bounding box center [534, 150] width 34 height 16
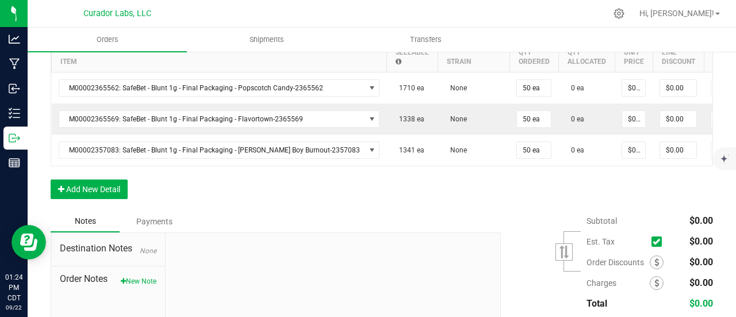
drag, startPoint x: 454, startPoint y: 197, endPoint x: 290, endPoint y: 210, distance: 164.9
click at [454, 197] on div "Order Details Print All Labels Item Sellable Strain Qty Ordered Qty Allocated U…" at bounding box center [382, 111] width 662 height 198
click at [100, 199] on button "Add New Detail" at bounding box center [89, 189] width 77 height 20
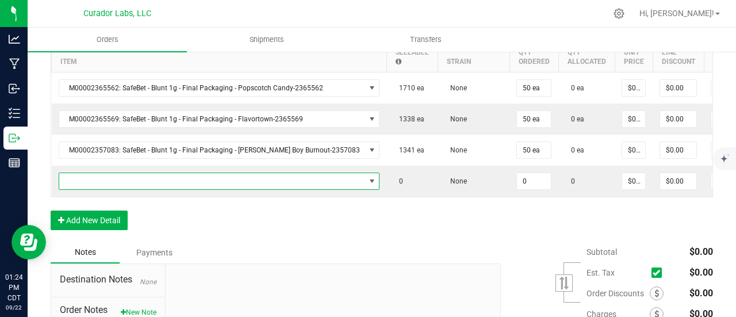
click at [102, 178] on span "NO DATA FOUND" at bounding box center [212, 181] width 306 height 16
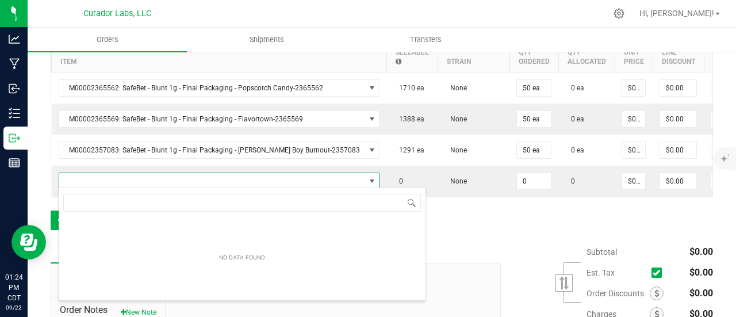
scroll to position [17, 287]
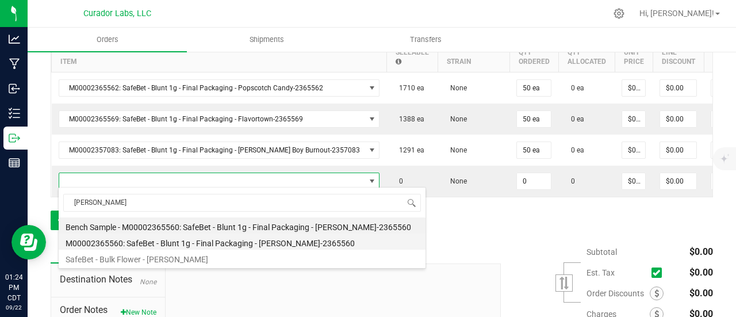
click at [214, 245] on li "M00002365560: SafeBet - Blunt 1g - Final Packaging - [PERSON_NAME]-2365560" at bounding box center [242, 241] width 367 height 16
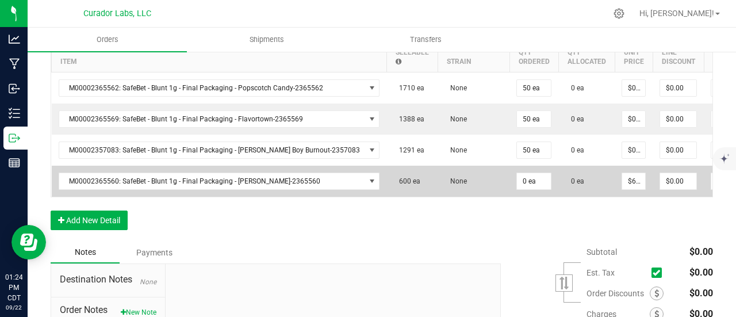
click at [509, 173] on td "0 ea" at bounding box center [533, 181] width 49 height 31
click at [517, 173] on input "0" at bounding box center [534, 181] width 34 height 16
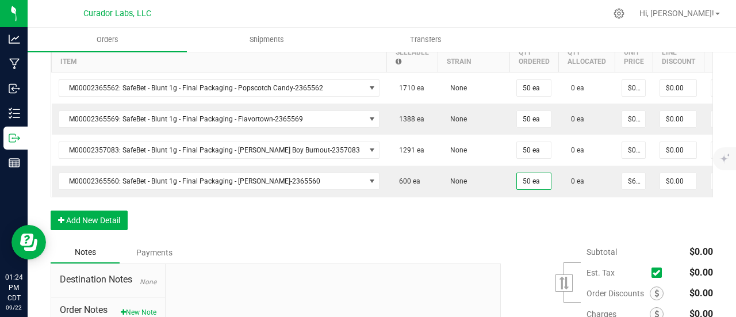
click at [513, 266] on div "Subtotal $0.00 Est. Tax" at bounding box center [602, 313] width 221 height 145
click at [94, 228] on button "Add New Detail" at bounding box center [89, 220] width 77 height 20
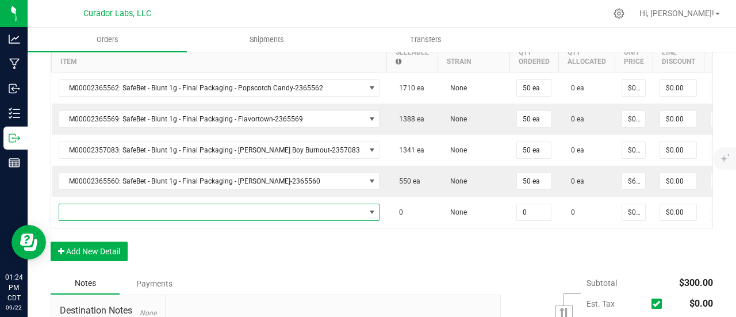
click at [97, 216] on span "NO DATA FOUND" at bounding box center [212, 212] width 306 height 16
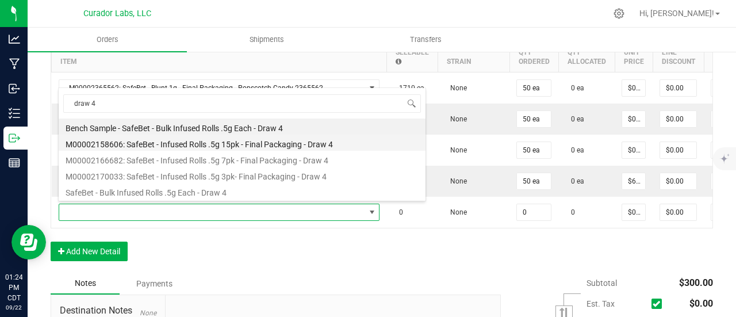
click at [243, 144] on li "M00002158606: SafeBet - Infused Rolls .5g 15pk - Final Packaging - Draw 4" at bounding box center [242, 143] width 367 height 16
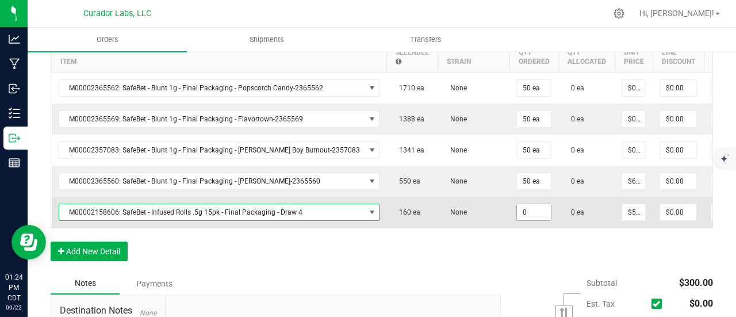
click at [517, 209] on input "0" at bounding box center [534, 212] width 34 height 16
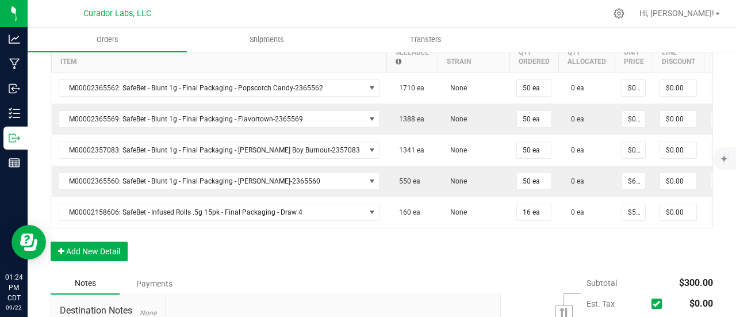
drag, startPoint x: 514, startPoint y: 254, endPoint x: 376, endPoint y: 273, distance: 139.4
click at [514, 254] on div "Order Details Print All Labels Item Sellable Strain Qty Ordered Qty Allocated U…" at bounding box center [382, 142] width 662 height 260
drag, startPoint x: 120, startPoint y: 262, endPoint x: 117, endPoint y: 256, distance: 6.7
click at [119, 261] on button "Add New Detail" at bounding box center [89, 251] width 77 height 20
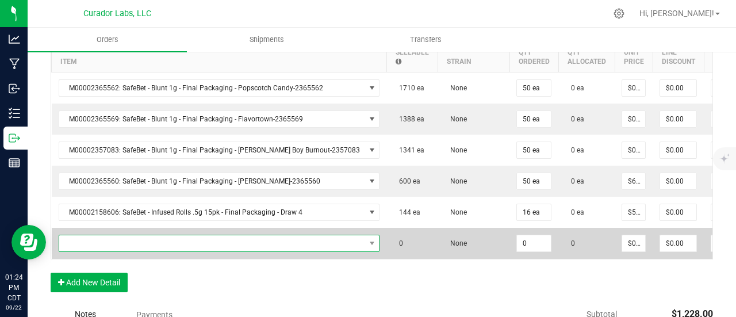
click at [116, 244] on span "NO DATA FOUND" at bounding box center [212, 243] width 306 height 16
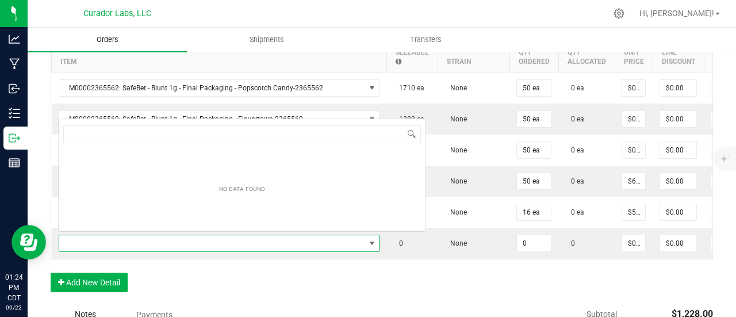
scroll to position [0, 0]
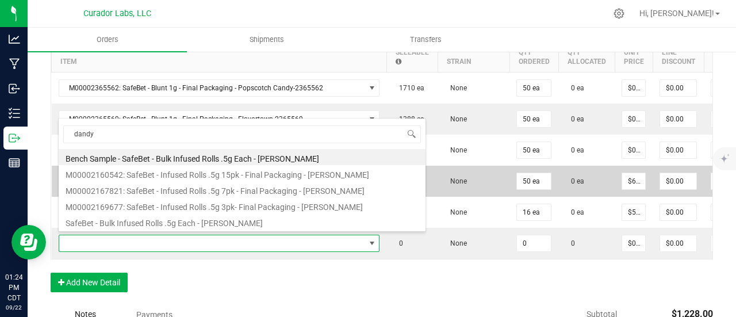
click at [214, 172] on li "M00002160542: SafeBet - Infused Rolls .5g 15pk - Final Packaging - [PERSON_NAME]" at bounding box center [242, 173] width 367 height 16
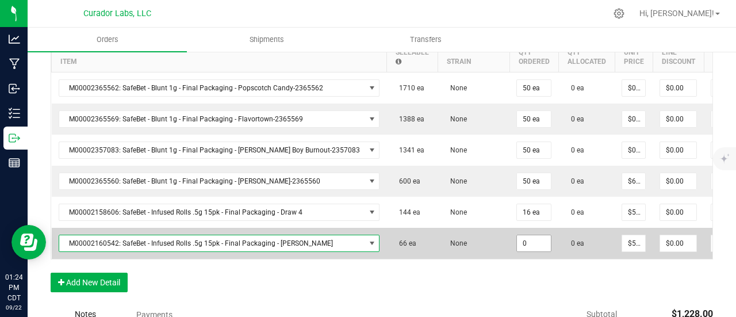
click at [517, 239] on input "0" at bounding box center [534, 243] width 34 height 16
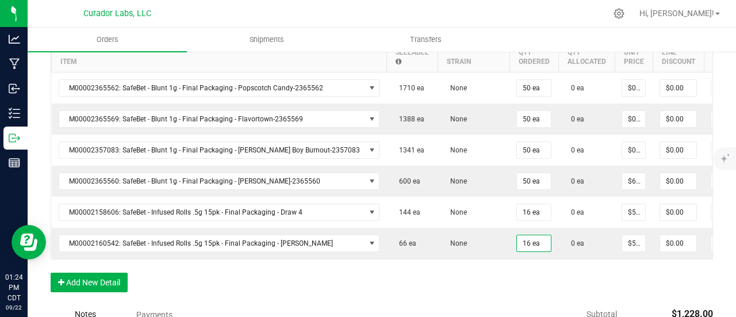
click at [504, 289] on div "Order Details Print All Labels Item Sellable Strain Qty Ordered Qty Allocated U…" at bounding box center [382, 157] width 662 height 291
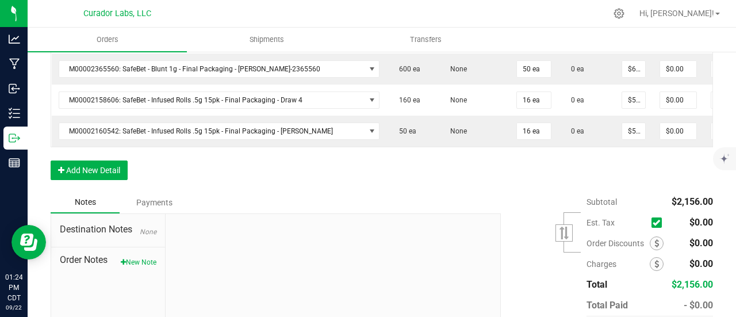
scroll to position [517, 0]
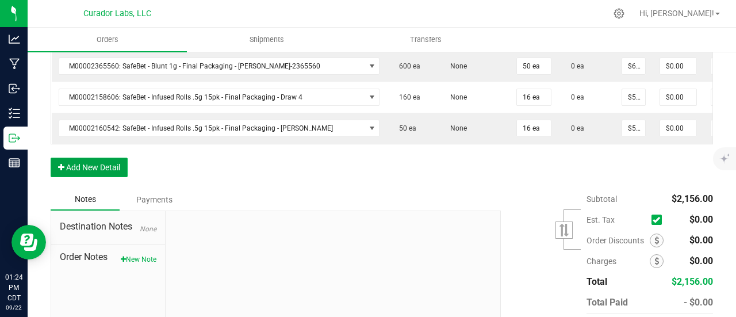
click at [100, 176] on button "Add New Detail" at bounding box center [89, 168] width 77 height 20
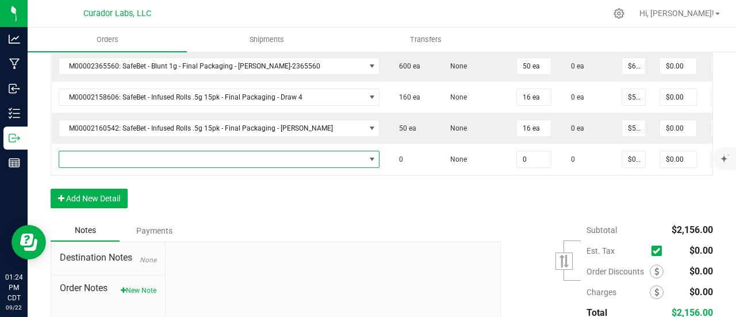
click at [101, 160] on span "NO DATA FOUND" at bounding box center [212, 159] width 306 height 16
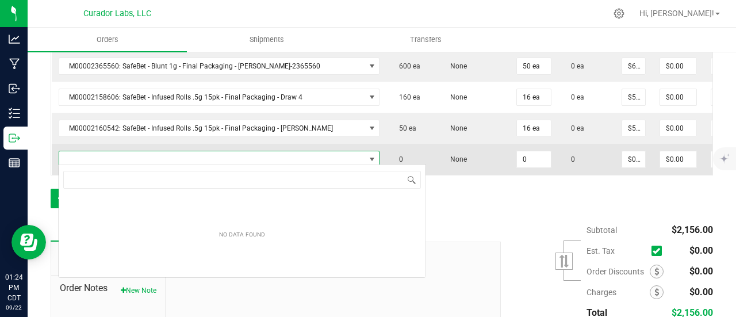
scroll to position [17, 287]
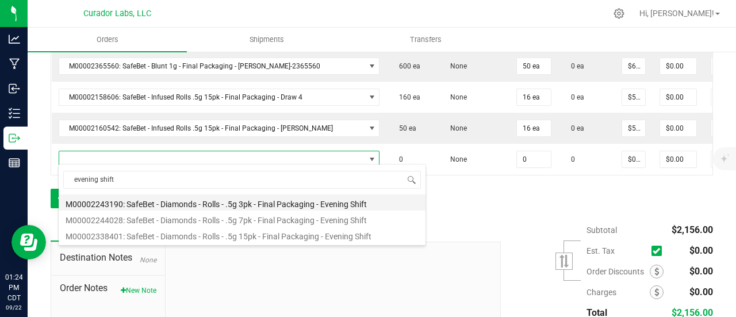
click at [212, 208] on li "M00002243190: SafeBet - Diamonds - Rolls - .5g 3pk - Final Packaging - Evening …" at bounding box center [242, 202] width 367 height 16
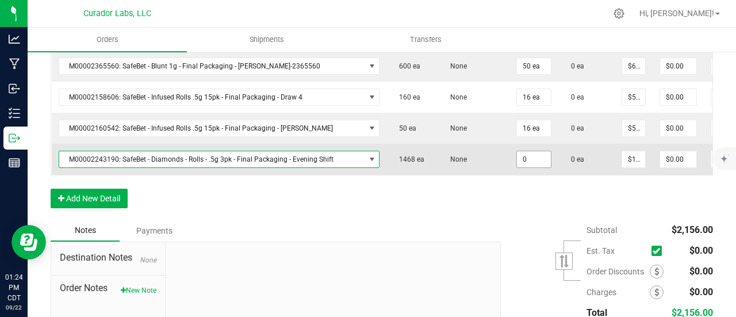
click at [517, 156] on input "0" at bounding box center [534, 159] width 34 height 16
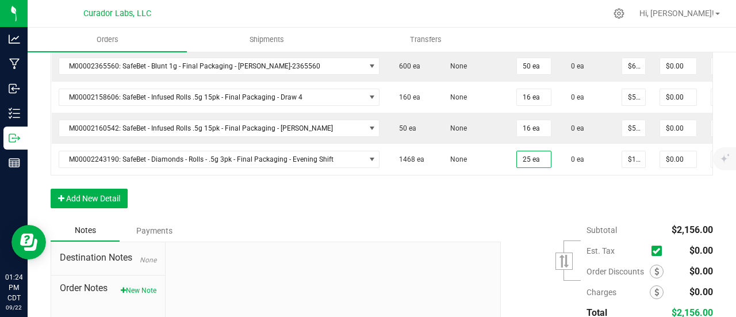
click at [475, 214] on div "Order Details Print All Labels Item Sellable Strain Qty Ordered Qty Allocated U…" at bounding box center [382, 58] width 662 height 323
drag, startPoint x: 131, startPoint y: 194, endPoint x: 124, endPoint y: 194, distance: 6.9
click at [130, 193] on div "Order Details Print All Labels Item Sellable Strain Qty Ordered Qty Allocated U…" at bounding box center [382, 58] width 662 height 323
click at [124, 194] on button "Add New Detail" at bounding box center [89, 199] width 77 height 20
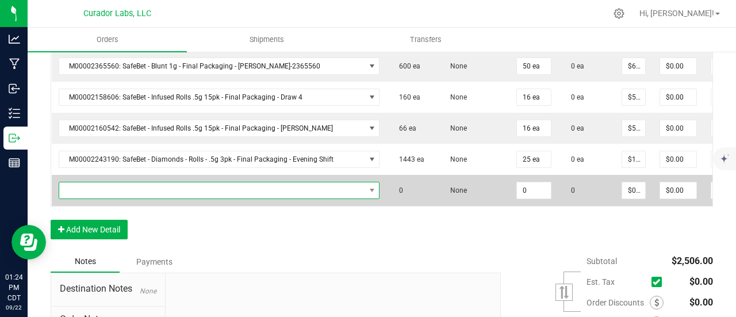
click at [122, 189] on span "NO DATA FOUND" at bounding box center [212, 190] width 306 height 16
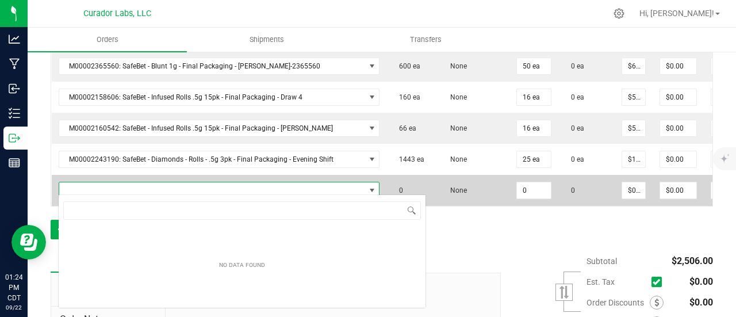
scroll to position [17, 290]
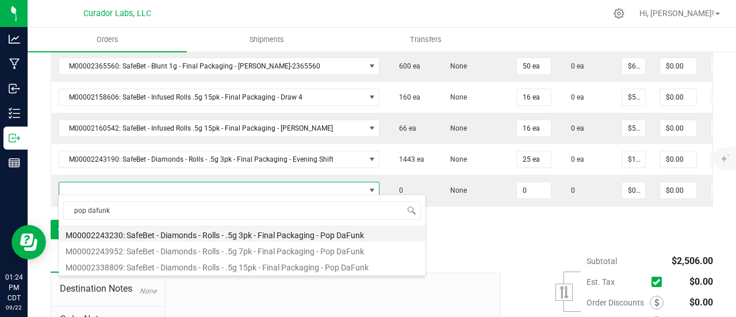
click at [236, 236] on li "M00002243230: SafeBet - Diamonds - Rolls - .5g 3pk - Final Packaging - Pop DaFu…" at bounding box center [242, 233] width 367 height 16
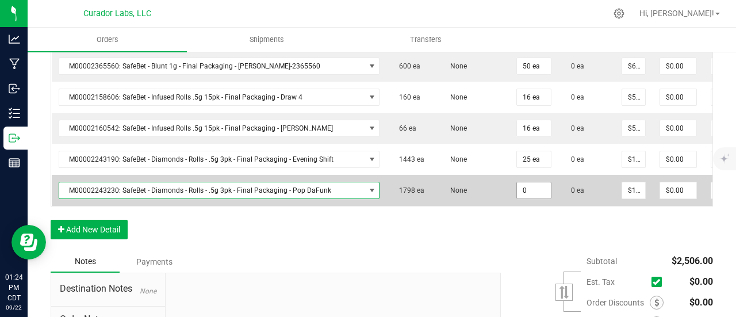
click at [517, 187] on input "0" at bounding box center [534, 190] width 34 height 16
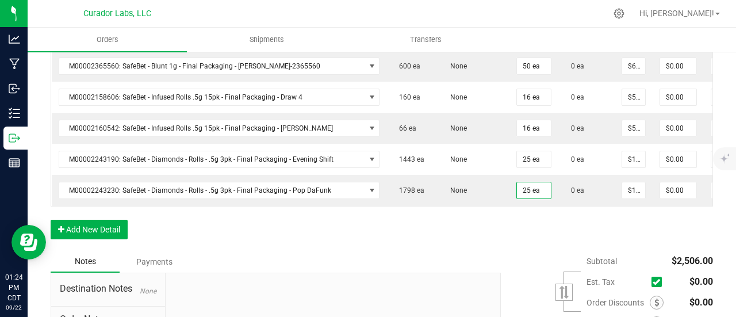
click at [471, 243] on div "Order Details Print All Labels Item Sellable Strain Qty Ordered Qty Allocated U…" at bounding box center [382, 74] width 662 height 354
click at [114, 237] on button "Add New Detail" at bounding box center [89, 230] width 77 height 20
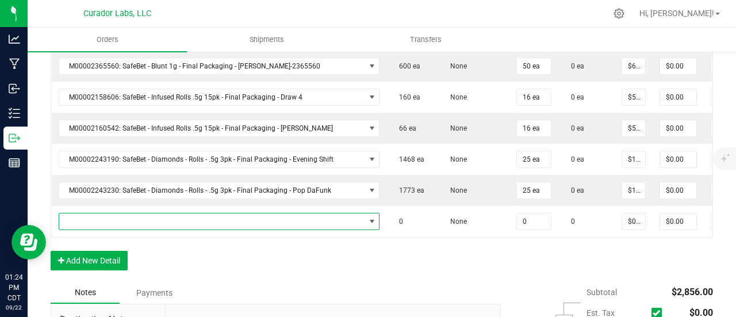
click at [112, 221] on span "NO DATA FOUND" at bounding box center [212, 221] width 306 height 16
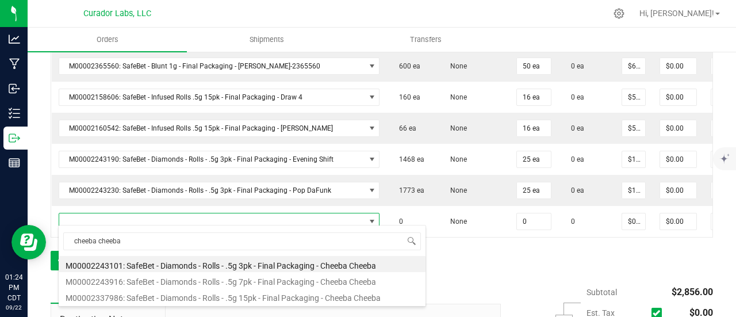
click at [207, 259] on li "M00002243101: SafeBet - Diamonds - Rolls - .5g 3pk - Final Packaging - Cheeba C…" at bounding box center [242, 264] width 367 height 16
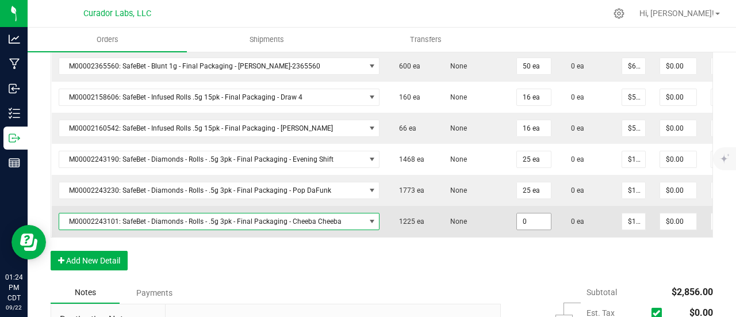
click at [517, 222] on input "0" at bounding box center [534, 221] width 34 height 16
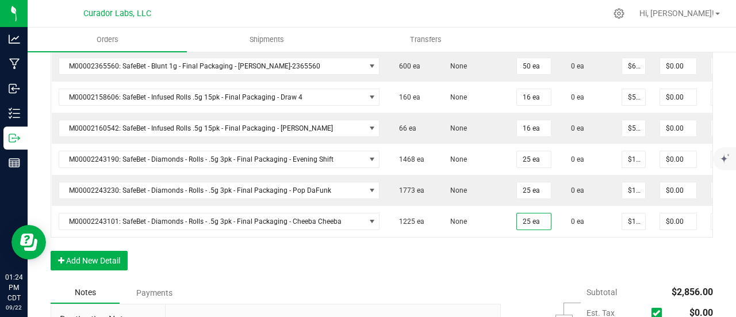
drag, startPoint x: 501, startPoint y: 259, endPoint x: 476, endPoint y: 268, distance: 26.7
click at [502, 260] on div "Order Details Print All Labels Item Sellable Strain Qty Ordered Qty Allocated U…" at bounding box center [382, 89] width 662 height 385
click at [93, 255] on button "Add New Detail" at bounding box center [89, 261] width 77 height 20
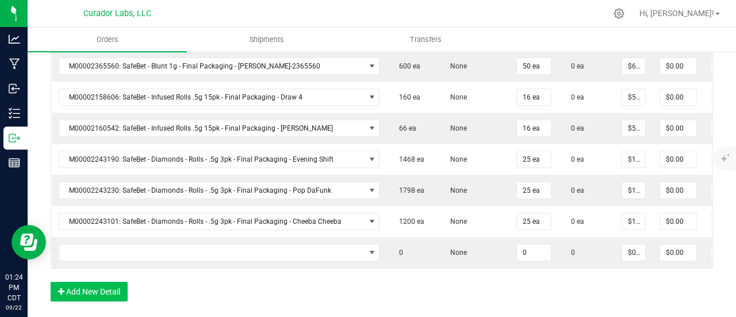
click at [87, 237] on td at bounding box center [219, 252] width 335 height 31
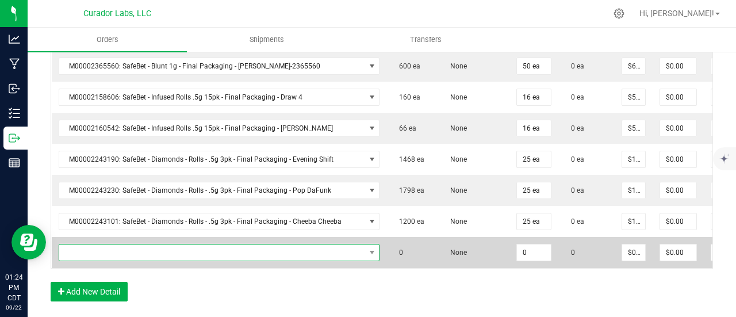
click at [94, 250] on span "NO DATA FOUND" at bounding box center [212, 252] width 306 height 16
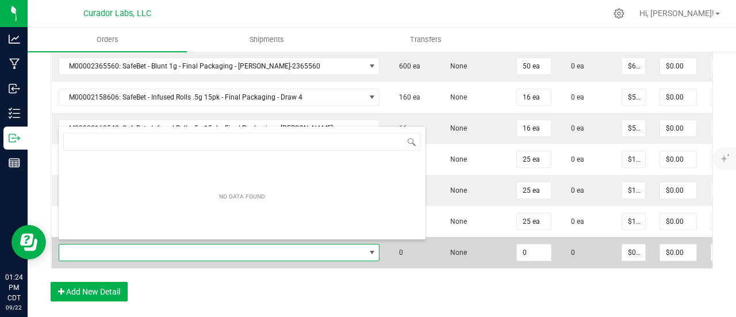
scroll to position [17, 298]
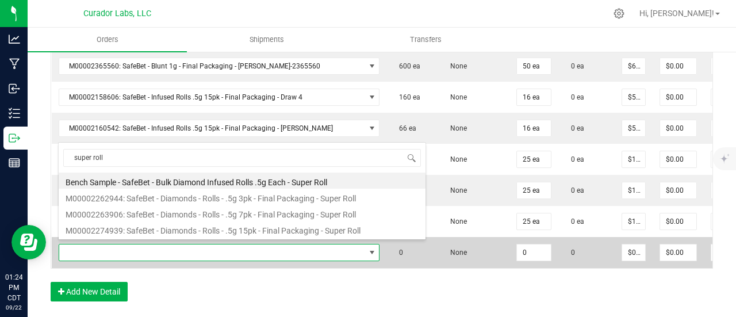
drag, startPoint x: 262, startPoint y: 191, endPoint x: 419, endPoint y: 233, distance: 162.6
click at [262, 191] on li "M00002262944: SafeBet - Diamonds - Rolls - .5g 3pk - Final Packaging - Super Ro…" at bounding box center [242, 197] width 367 height 16
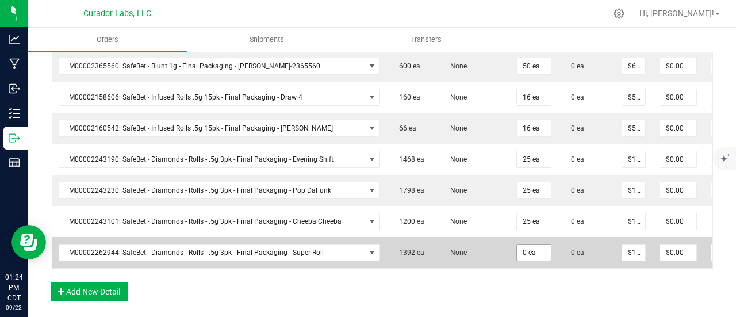
drag, startPoint x: 489, startPoint y: 240, endPoint x: 500, endPoint y: 245, distance: 12.9
click at [509, 240] on td "0 ea" at bounding box center [533, 252] width 49 height 31
click at [517, 246] on input "0" at bounding box center [534, 252] width 34 height 16
click at [467, 237] on td "None" at bounding box center [473, 252] width 72 height 31
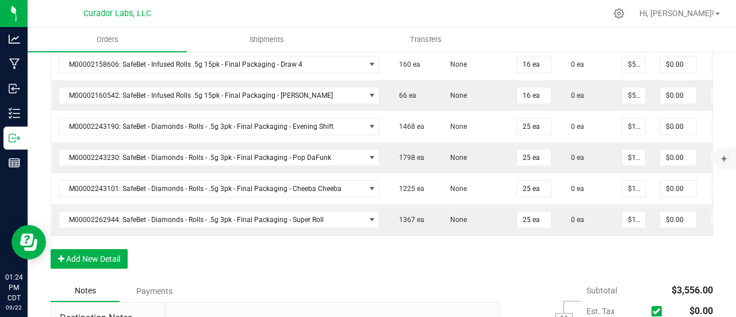
scroll to position [575, 0]
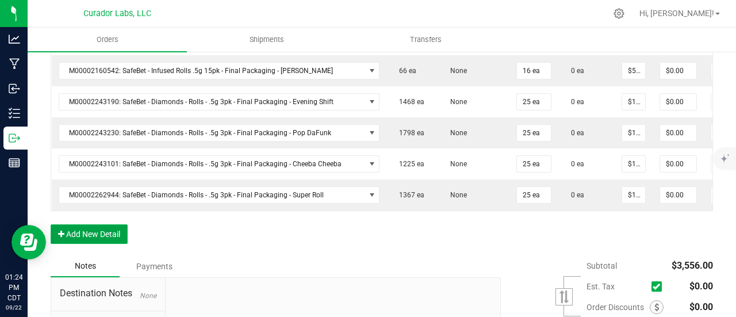
click at [107, 232] on button "Add New Detail" at bounding box center [89, 234] width 77 height 20
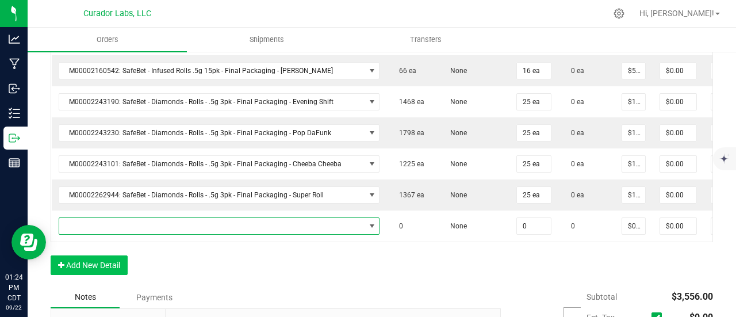
click at [107, 221] on span "NO DATA FOUND" at bounding box center [212, 226] width 306 height 16
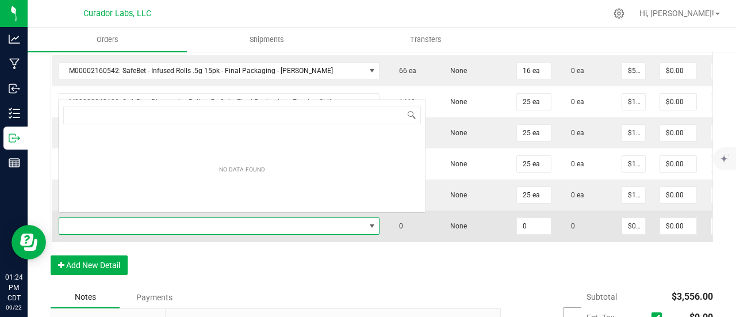
scroll to position [17, 298]
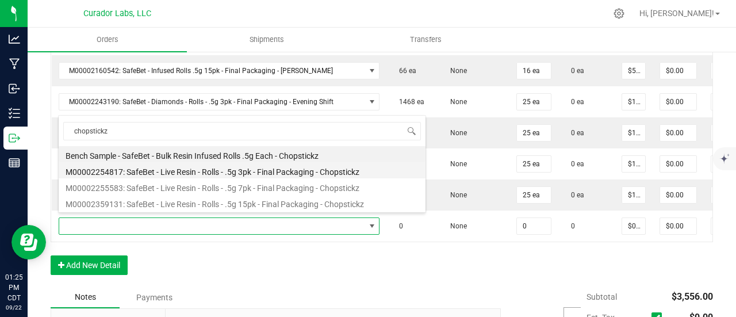
click at [217, 171] on li "M00002254817: SafeBet - Live Resin - Rolls - .5g 3pk - Final Packaging - Chopst…" at bounding box center [242, 170] width 367 height 16
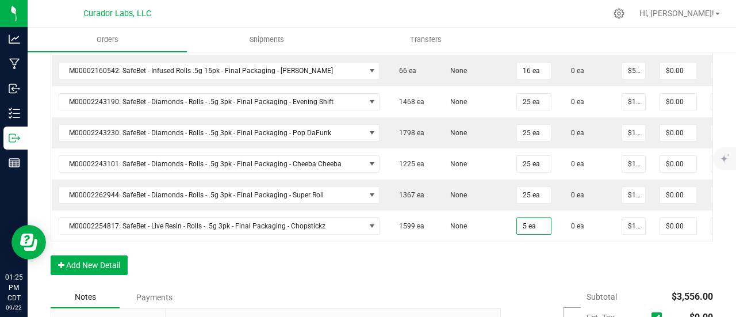
drag, startPoint x: 511, startPoint y: 278, endPoint x: 479, endPoint y: 286, distance: 32.5
click at [509, 279] on div "Order Details Print All Labels Item Sellable Strain Qty Ordered Qty Allocated U…" at bounding box center [382, 63] width 662 height 447
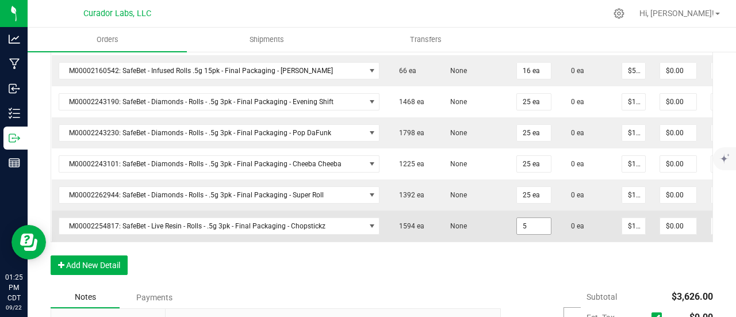
click at [517, 218] on input "5" at bounding box center [534, 226] width 34 height 16
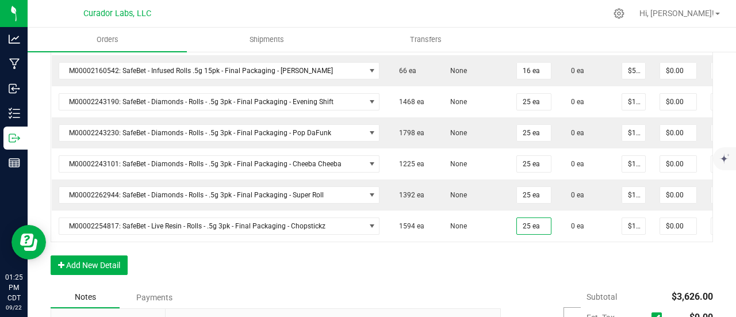
drag, startPoint x: 510, startPoint y: 260, endPoint x: 489, endPoint y: 272, distance: 24.7
click at [510, 261] on div "Order Details Print All Labels Item Sellable Strain Qty Ordered Qty Allocated U…" at bounding box center [382, 63] width 662 height 447
click at [87, 273] on button "Add New Detail" at bounding box center [89, 265] width 77 height 20
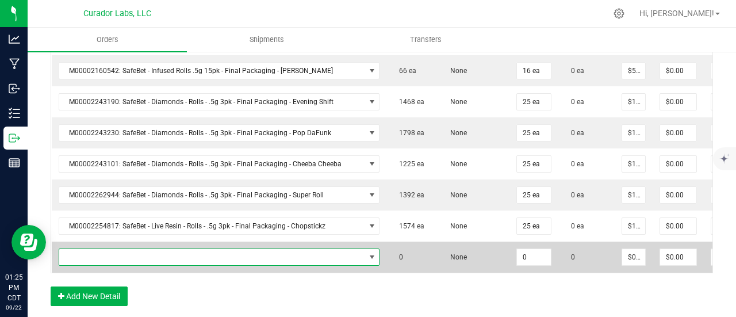
click at [87, 249] on span "NO DATA FOUND" at bounding box center [212, 257] width 306 height 16
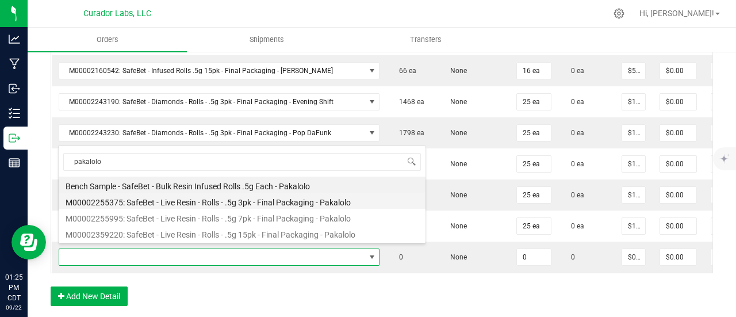
click at [220, 199] on li "M00002255375: SafeBet - Live Resin - Rolls - .5g 3pk - Final Packaging - Pakalo…" at bounding box center [242, 201] width 367 height 16
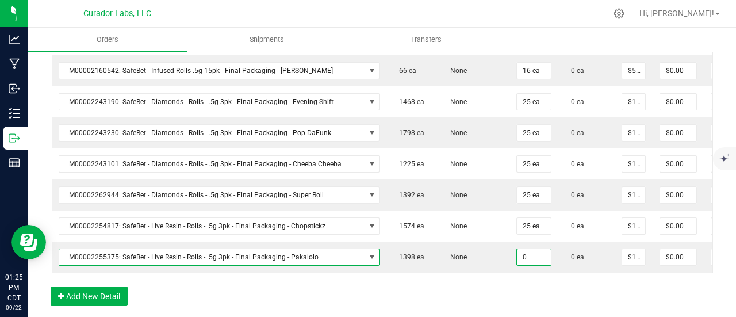
drag, startPoint x: 516, startPoint y: 255, endPoint x: 517, endPoint y: 302, distance: 46.6
click at [517, 256] on input "0" at bounding box center [534, 257] width 34 height 16
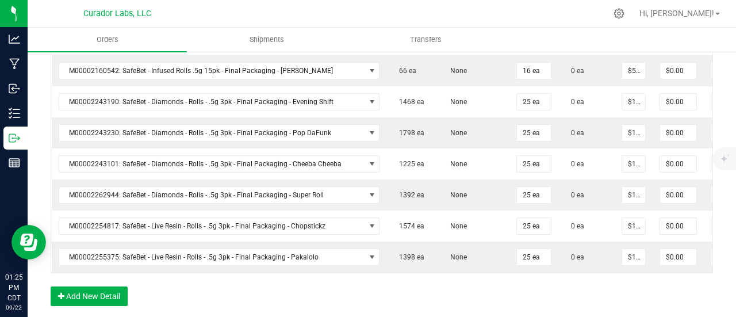
click at [517, 302] on div "Order Details Print All Labels Item Sellable Strain Qty Ordered Qty Allocated U…" at bounding box center [382, 79] width 662 height 478
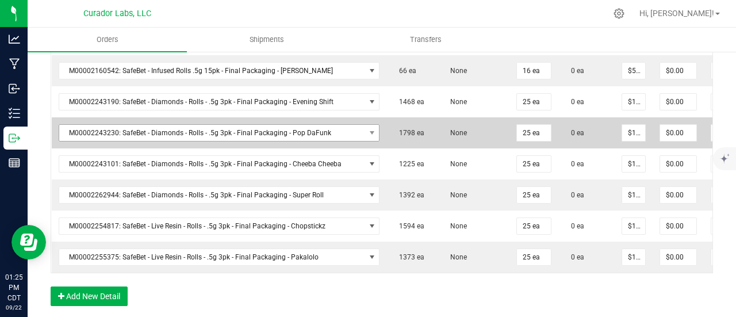
scroll to position [632, 0]
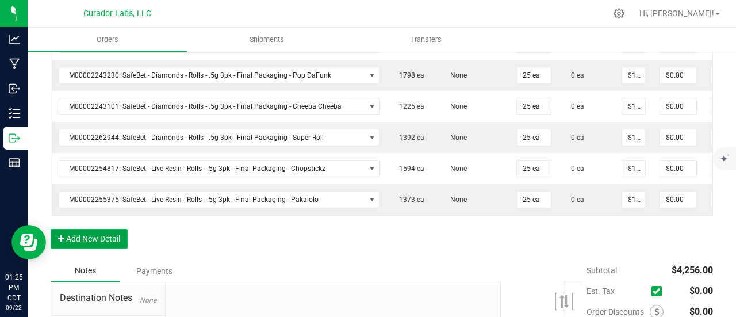
click at [117, 247] on button "Add New Detail" at bounding box center [89, 239] width 77 height 20
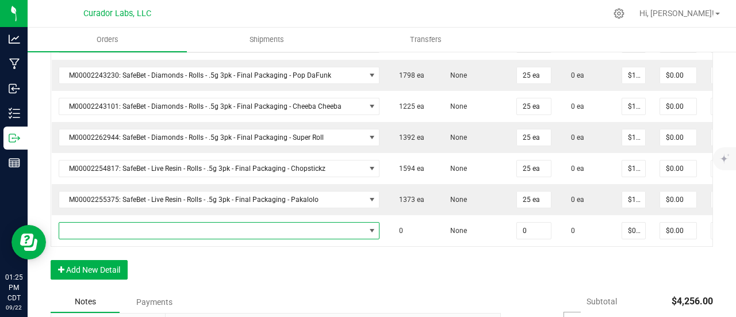
click at [115, 229] on span "NO DATA FOUND" at bounding box center [212, 230] width 306 height 16
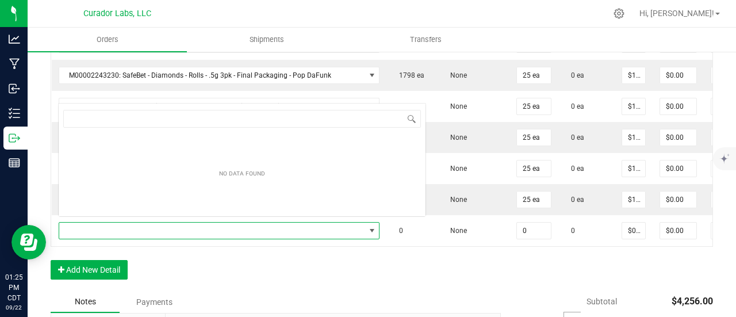
scroll to position [17, 298]
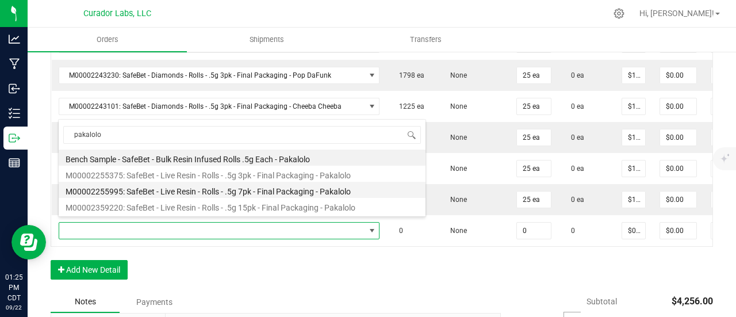
click at [218, 194] on li "M00002255995: SafeBet - Live Resin - Rolls - .5g 7pk - Final Packaging - Pakalo…" at bounding box center [242, 190] width 367 height 16
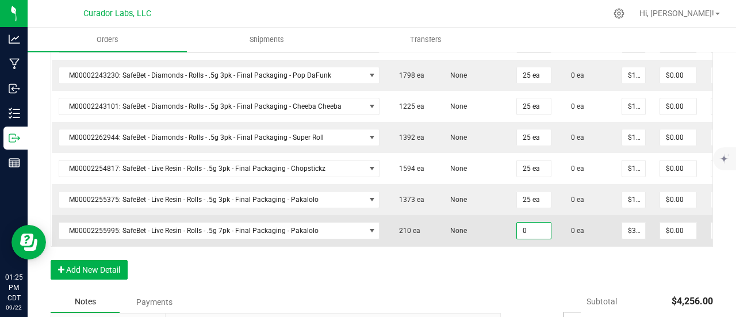
click at [517, 224] on input "0" at bounding box center [534, 230] width 34 height 16
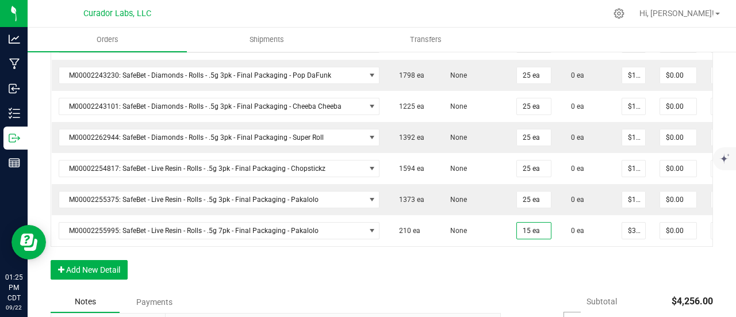
click at [508, 272] on div "Order Details Print All Labels Item Sellable Strain Qty Ordered Qty Allocated U…" at bounding box center [382, 36] width 662 height 509
click at [106, 271] on button "Add New Detail" at bounding box center [89, 270] width 77 height 20
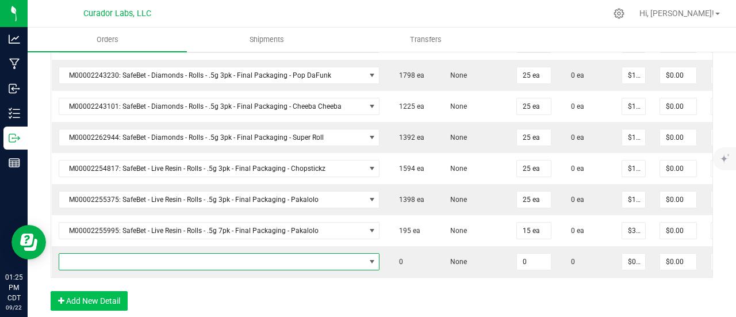
click at [106, 259] on span "NO DATA FOUND" at bounding box center [212, 262] width 306 height 16
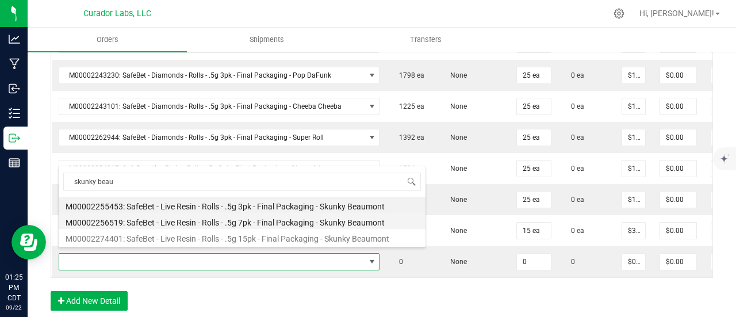
click at [182, 218] on li "M00002256519: SafeBet - Live Resin - Rolls - .5g 7pk - Final Packaging - Skunky…" at bounding box center [242, 221] width 367 height 16
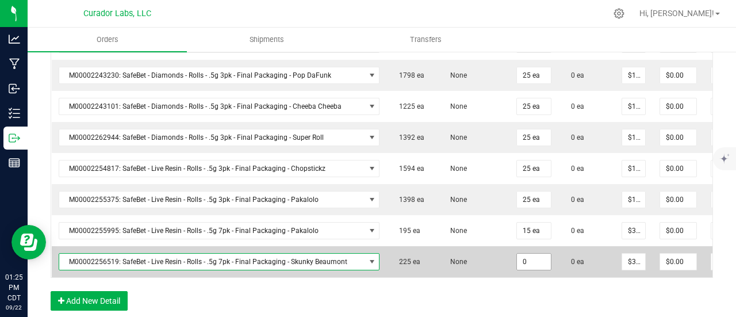
click at [521, 258] on input "0" at bounding box center [534, 262] width 34 height 16
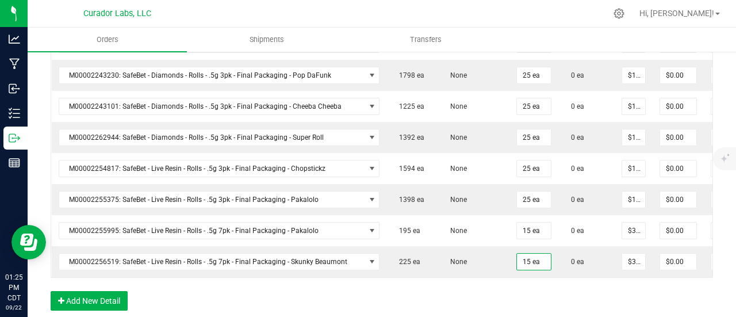
click at [521, 286] on div "Order Details Print All Labels Item Sellable Strain Qty Ordered Qty Allocated U…" at bounding box center [382, 52] width 662 height 540
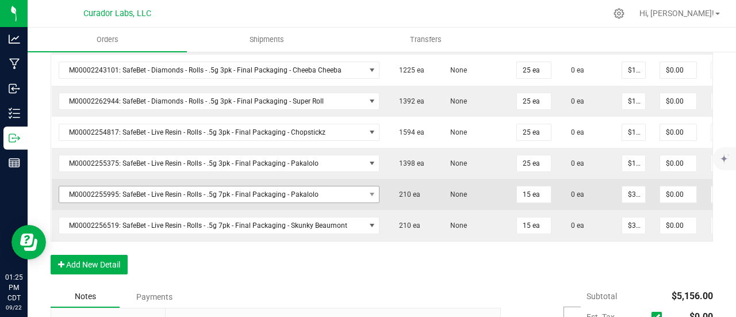
scroll to position [690, 0]
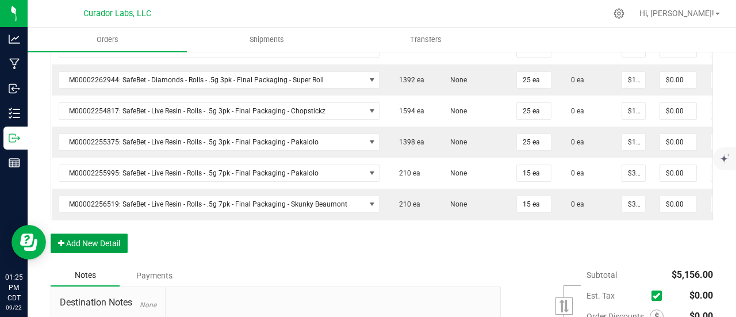
click at [108, 252] on button "Add New Detail" at bounding box center [89, 243] width 77 height 20
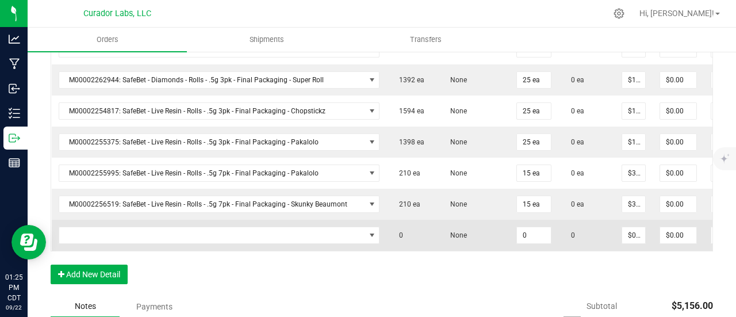
click at [108, 239] on td at bounding box center [219, 235] width 335 height 31
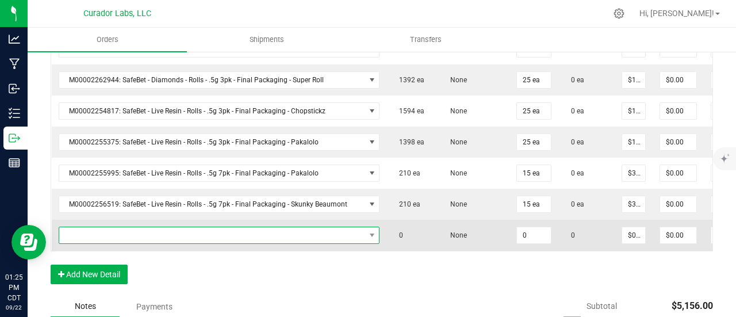
click at [113, 235] on span "NO DATA FOUND" at bounding box center [212, 235] width 306 height 16
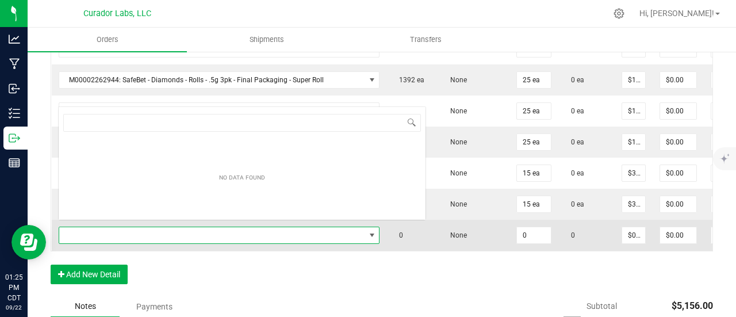
scroll to position [17, 305]
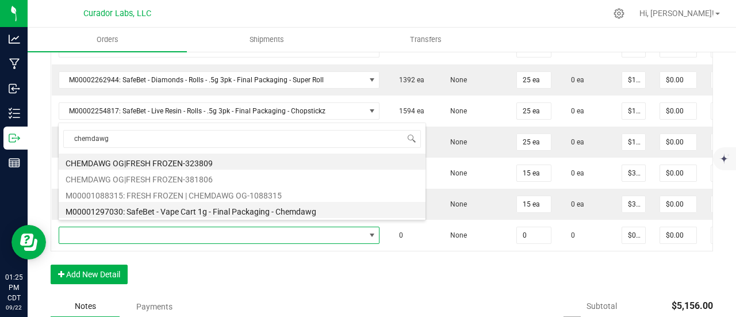
drag, startPoint x: 174, startPoint y: 210, endPoint x: 567, endPoint y: 229, distance: 393.7
click at [174, 210] on li "M00001297030: SafeBet - Vape Cart 1g - Final Packaging - Chemdawg" at bounding box center [242, 210] width 367 height 16
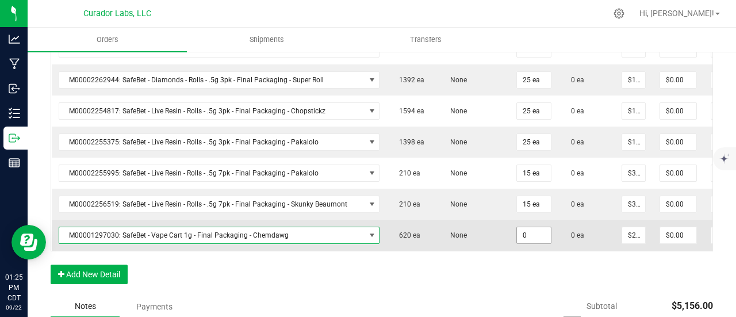
click at [523, 229] on input "0" at bounding box center [534, 235] width 34 height 16
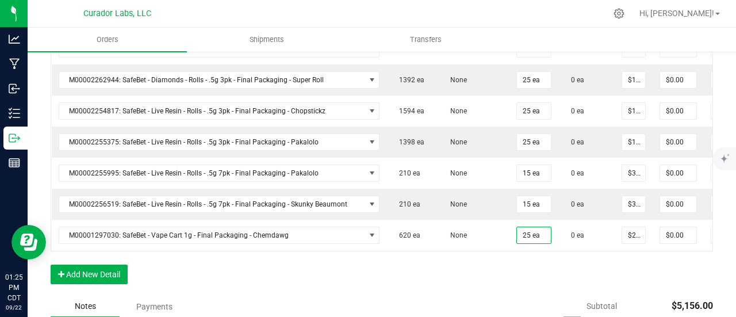
drag, startPoint x: 514, startPoint y: 274, endPoint x: 494, endPoint y: 276, distance: 19.6
click at [511, 274] on div "Order Details Print All Labels Item Sellable Strain Qty Ordered Qty Allocated U…" at bounding box center [382, 10] width 662 height 571
click at [118, 272] on button "Add New Detail" at bounding box center [89, 274] width 77 height 20
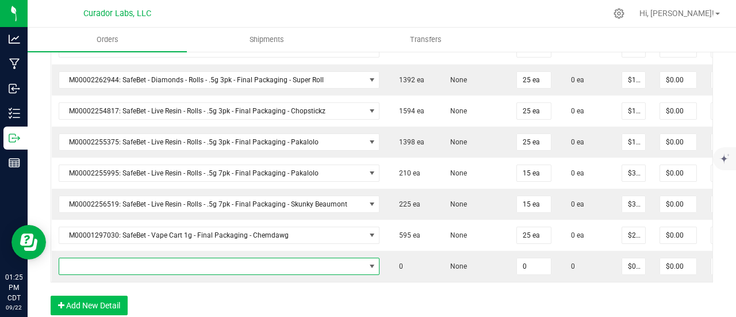
click at [116, 258] on span "NO DATA FOUND" at bounding box center [212, 266] width 306 height 16
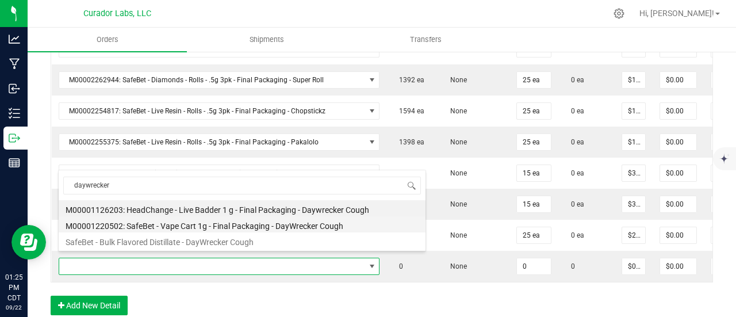
click at [198, 220] on li "M00001220502: SafeBet - Vape Cart 1g - Final Packaging - DayWrecker Cough" at bounding box center [242, 224] width 367 height 16
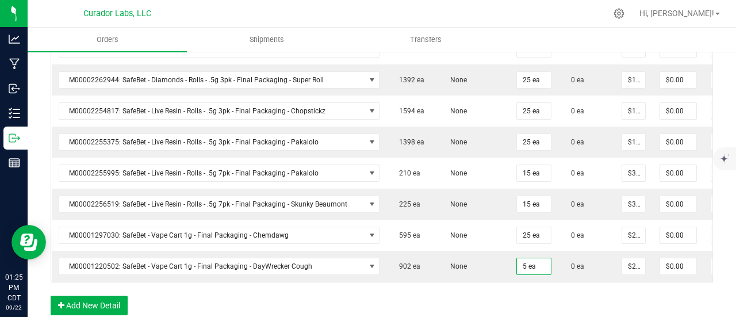
click at [510, 294] on div "Order Details Print All Labels Item Sellable Strain Qty Ordered Qty Allocated U…" at bounding box center [382, 26] width 662 height 602
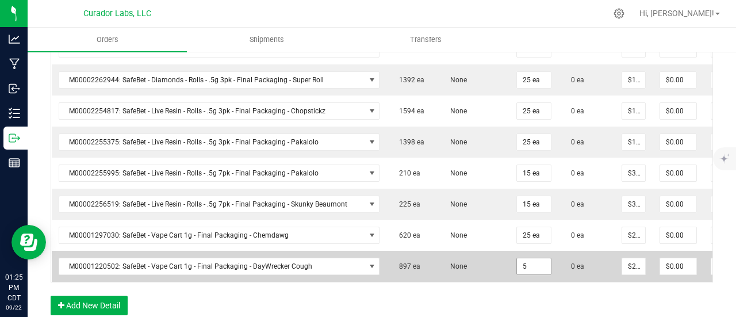
drag, startPoint x: 510, startPoint y: 262, endPoint x: 510, endPoint y: 302, distance: 40.2
click at [517, 262] on input "5" at bounding box center [534, 266] width 34 height 16
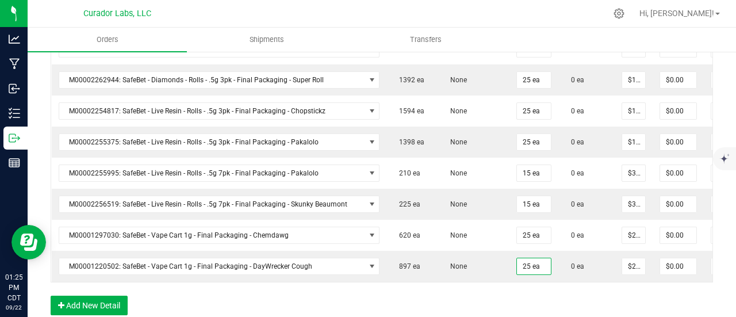
click at [510, 302] on div "Order Details Print All Labels Item Sellable Strain Qty Ordered Qty Allocated U…" at bounding box center [382, 26] width 662 height 602
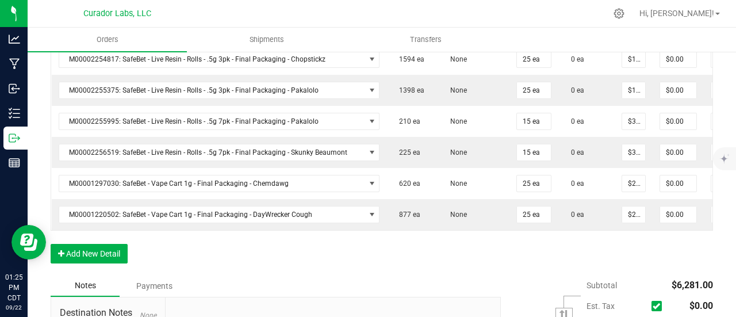
scroll to position [805, 0]
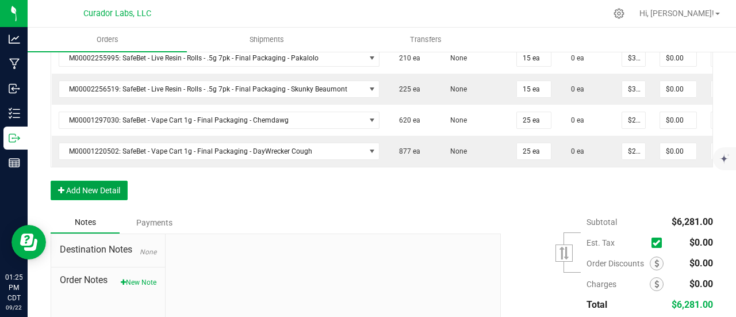
click at [115, 182] on button "Add New Detail" at bounding box center [89, 191] width 77 height 20
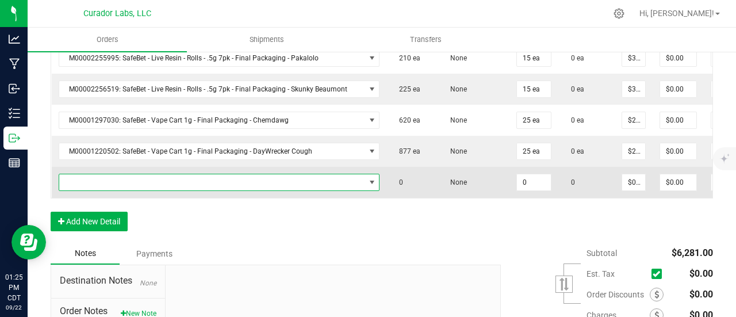
click at [114, 174] on span "NO DATA FOUND" at bounding box center [212, 182] width 306 height 16
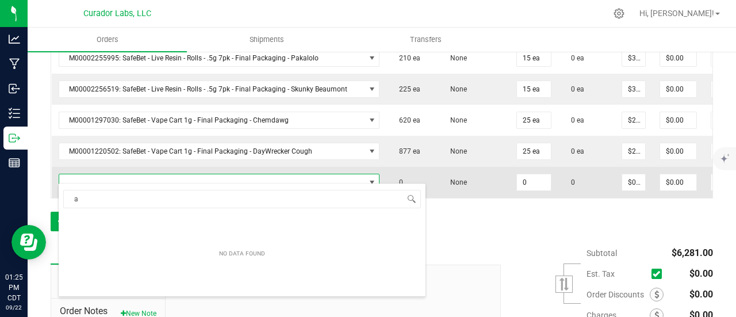
scroll to position [17, 305]
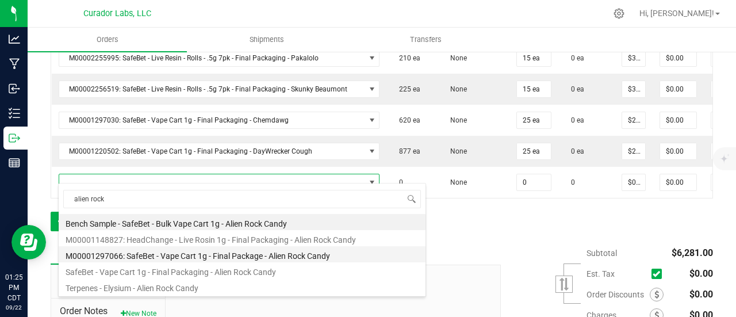
click at [198, 248] on li "M00001297066: SafeBet - Vape Cart 1g - Final Package - Alien Rock Candy" at bounding box center [242, 254] width 367 height 16
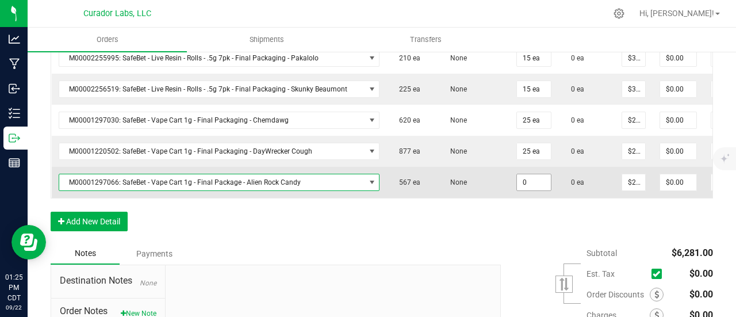
click at [520, 179] on input "0" at bounding box center [534, 182] width 34 height 16
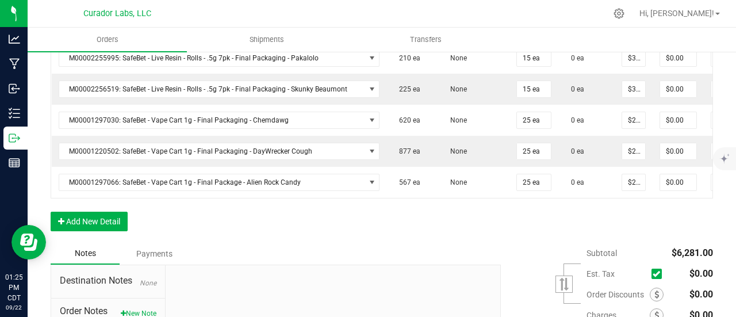
click at [84, 220] on button "Add New Detail" at bounding box center [89, 222] width 77 height 20
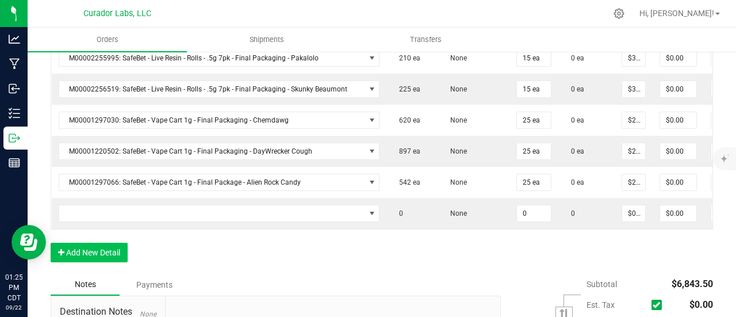
click at [83, 198] on td at bounding box center [219, 213] width 335 height 31
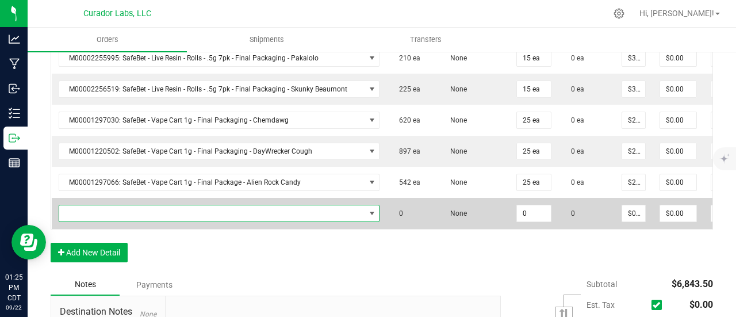
click at [89, 205] on span "NO DATA FOUND" at bounding box center [212, 213] width 306 height 16
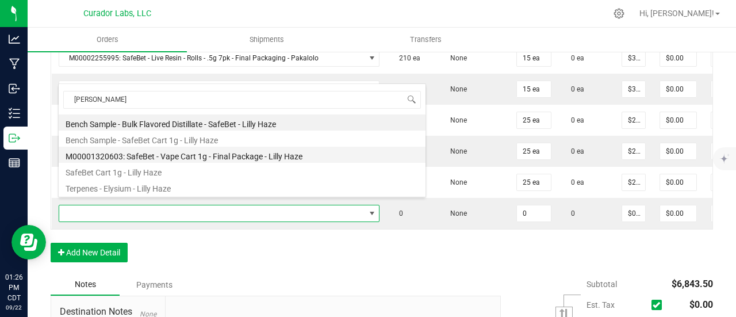
drag, startPoint x: 199, startPoint y: 153, endPoint x: 400, endPoint y: 220, distance: 211.4
click at [199, 153] on li "M00001320603: SafeBet - Vape Cart 1g - Final Package - Lilly Haze" at bounding box center [242, 155] width 367 height 16
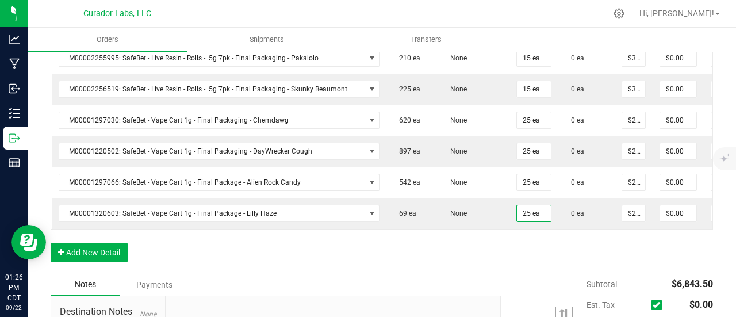
click at [113, 245] on button "Add New Detail" at bounding box center [89, 253] width 77 height 20
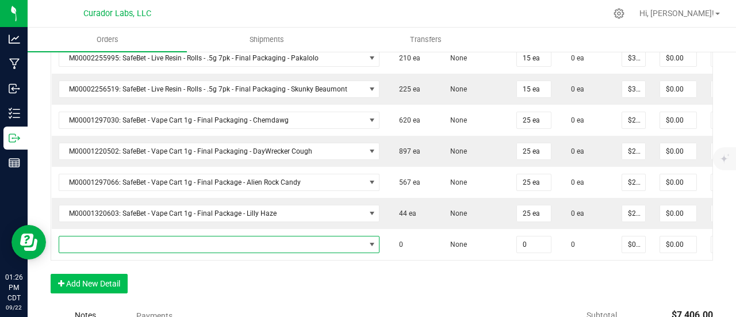
click at [113, 236] on span "NO DATA FOUND" at bounding box center [212, 244] width 306 height 16
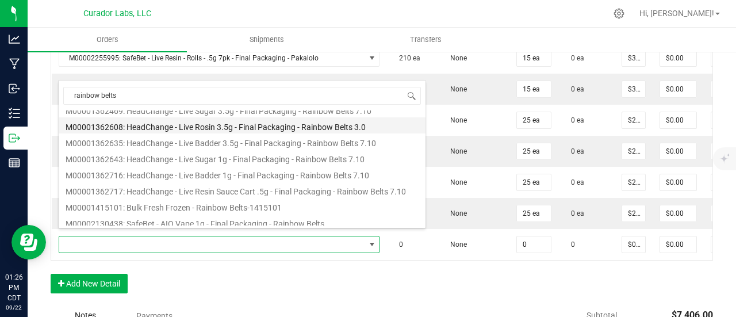
scroll to position [172, 0]
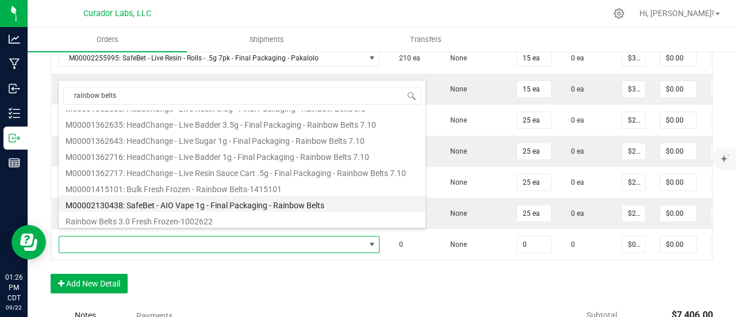
click at [226, 202] on li "M00002130438: SafeBet - AIO Vape 1g - Final Packaging - Rainbow Belts" at bounding box center [242, 203] width 367 height 16
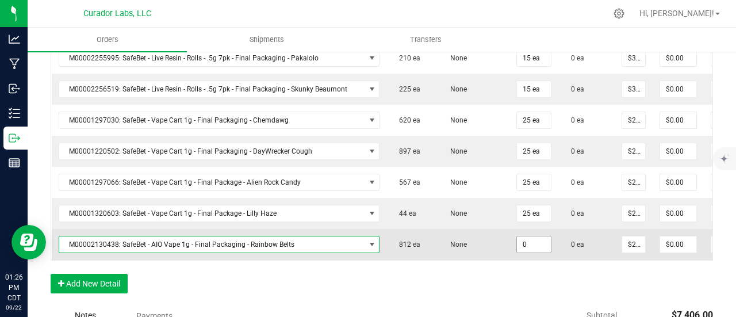
click at [521, 236] on input "0" at bounding box center [534, 244] width 34 height 16
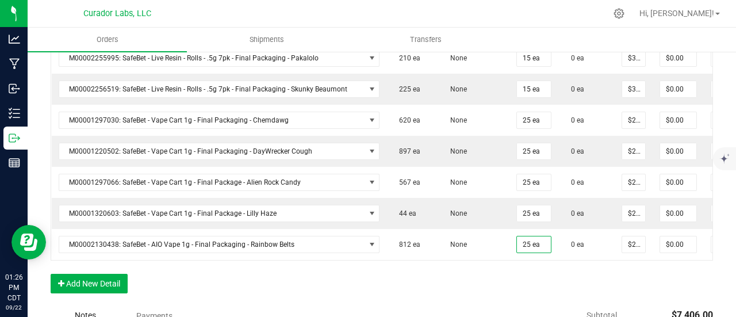
drag, startPoint x: 520, startPoint y: 273, endPoint x: 427, endPoint y: 272, distance: 93.1
click at [113, 285] on button "Add New Detail" at bounding box center [89, 284] width 77 height 20
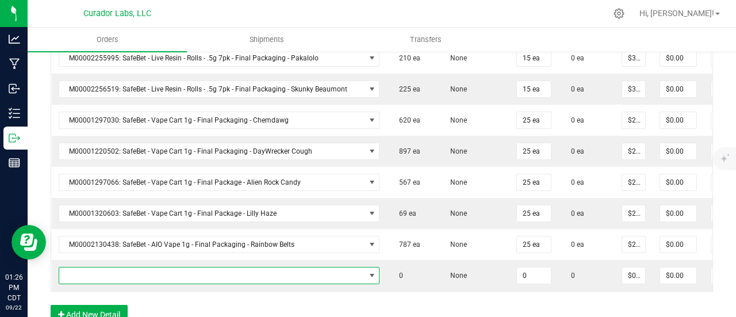
click at [105, 268] on span "NO DATA FOUND" at bounding box center [212, 275] width 306 height 16
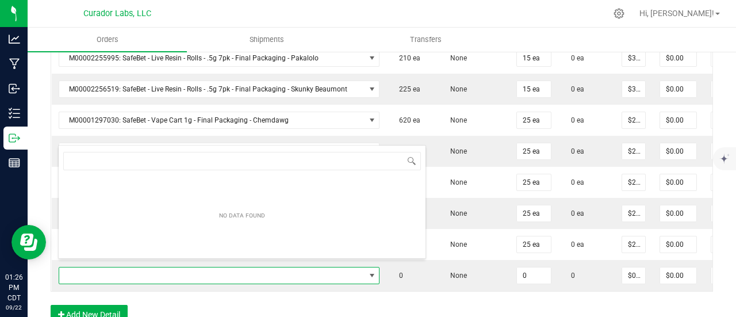
scroll to position [17, 305]
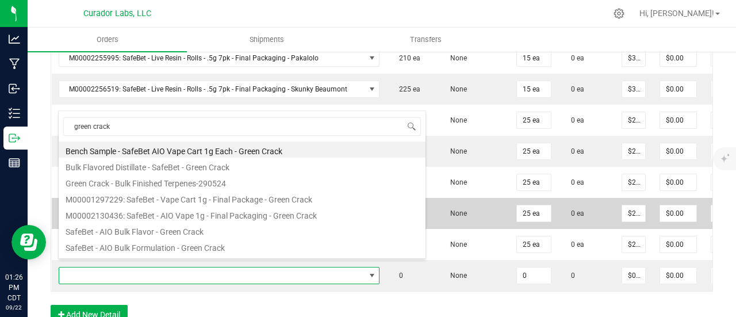
click at [190, 212] on li "M00002130436: SafeBet - AIO Vape 1g - Final Packaging - Green Crack" at bounding box center [242, 214] width 367 height 16
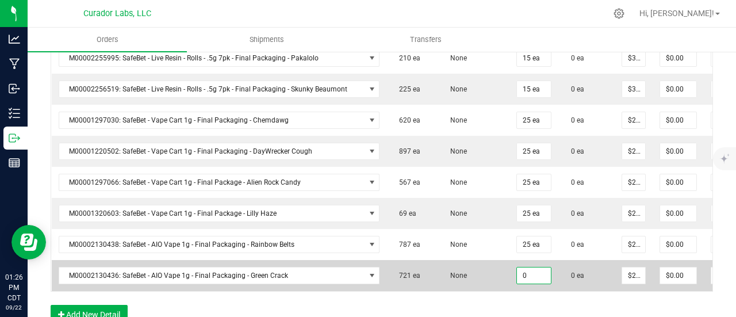
drag, startPoint x: 519, startPoint y: 268, endPoint x: 505, endPoint y: 257, distance: 17.6
click at [517, 268] on input "0" at bounding box center [534, 275] width 34 height 16
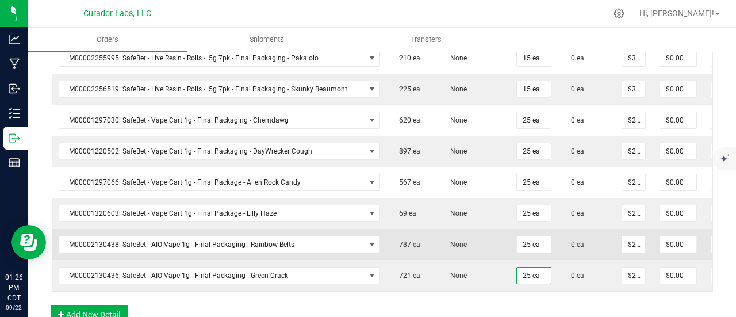
click at [476, 247] on td "None" at bounding box center [473, 244] width 72 height 31
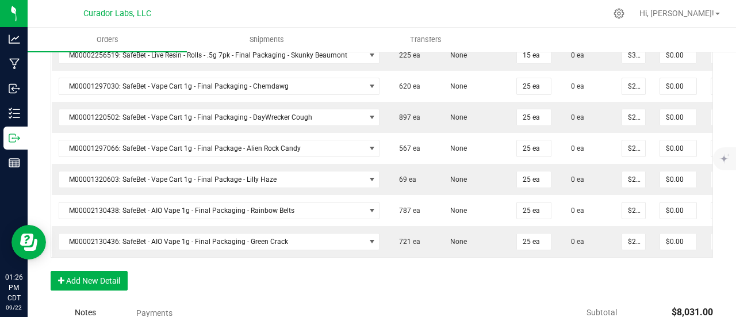
scroll to position [862, 0]
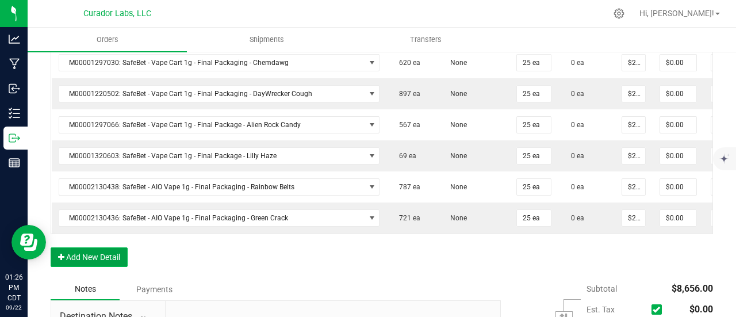
click at [73, 255] on button "Add New Detail" at bounding box center [89, 257] width 77 height 20
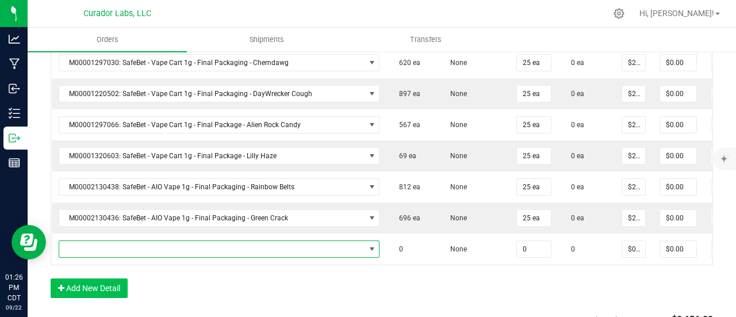
click at [78, 243] on span "NO DATA FOUND" at bounding box center [212, 249] width 306 height 16
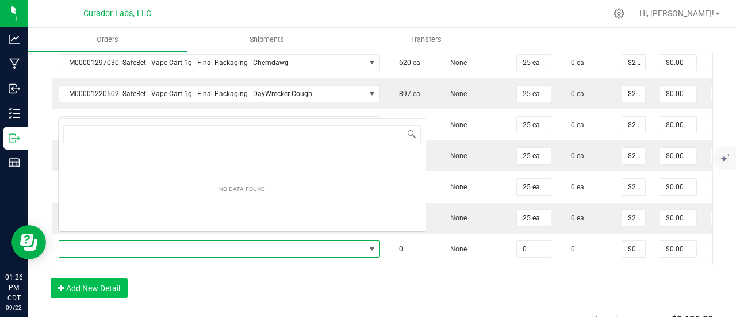
scroll to position [17, 305]
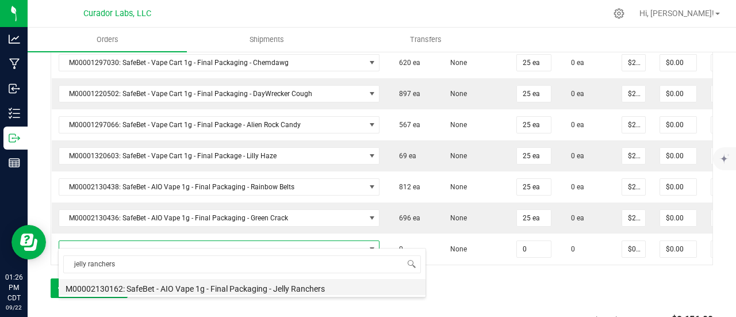
click at [212, 285] on li "M00002130162: SafeBet - AIO Vape 1g - Final Packaging - Jelly Ranchers" at bounding box center [242, 287] width 367 height 16
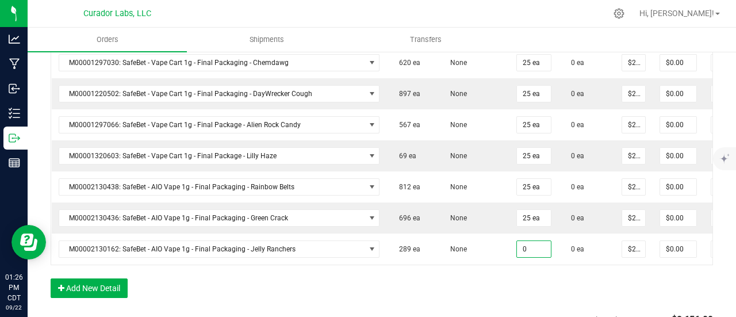
drag, startPoint x: 523, startPoint y: 240, endPoint x: 516, endPoint y: 287, distance: 47.6
click at [522, 241] on input "0" at bounding box center [534, 249] width 34 height 16
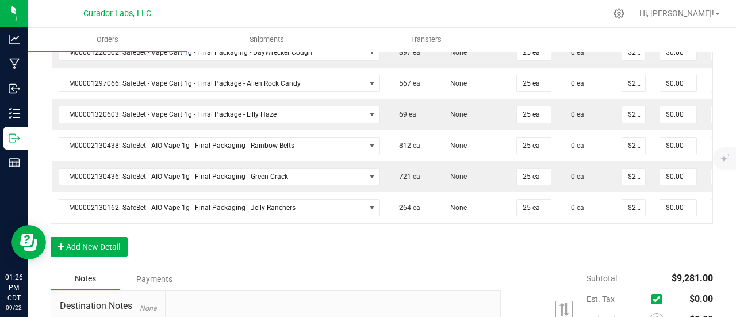
scroll to position [920, 0]
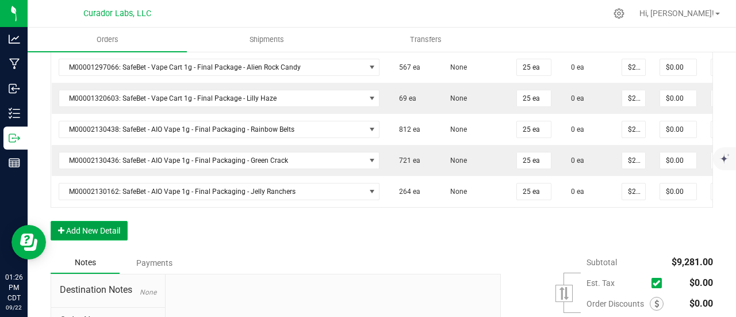
click at [105, 225] on button "Add New Detail" at bounding box center [89, 231] width 77 height 20
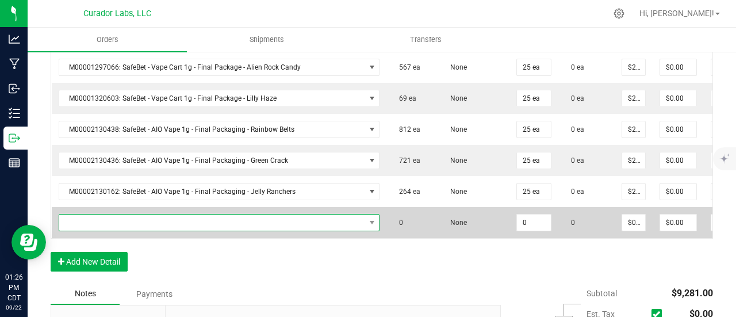
click at [105, 218] on span "NO DATA FOUND" at bounding box center [212, 222] width 306 height 16
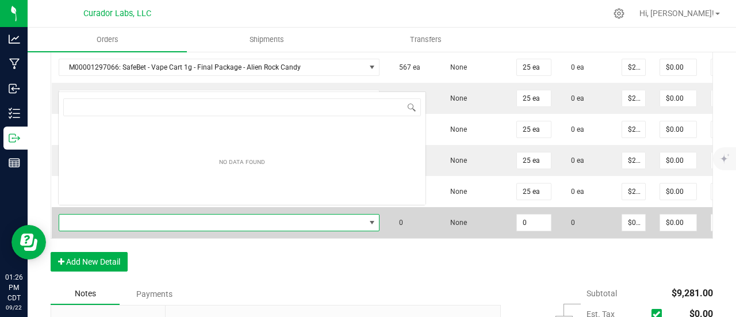
scroll to position [17, 305]
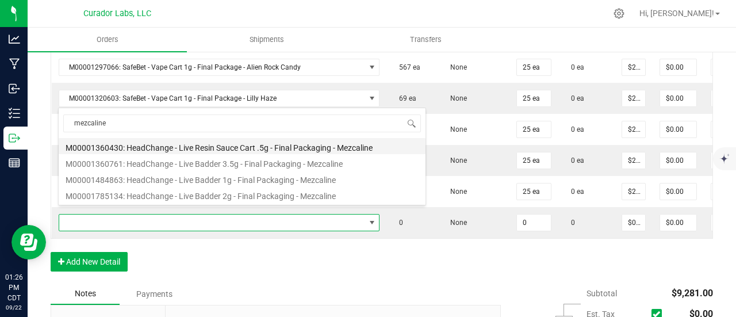
drag, startPoint x: 205, startPoint y: 150, endPoint x: 331, endPoint y: 184, distance: 130.4
click at [205, 149] on li "M00001360430: HeadChange - Live Resin Sauce Cart .5g - Final Packaging - Mezcal…" at bounding box center [242, 146] width 367 height 16
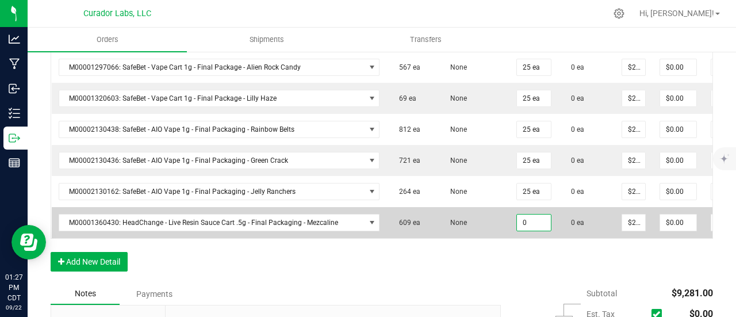
click at [528, 217] on input "0" at bounding box center [534, 222] width 34 height 16
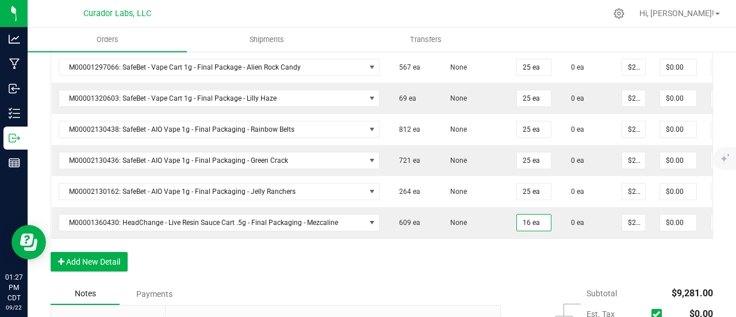
click at [92, 260] on button "Add New Detail" at bounding box center [89, 262] width 77 height 20
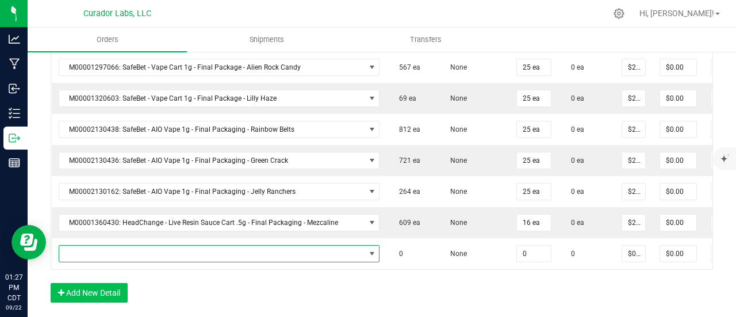
click at [91, 245] on span "NO DATA FOUND" at bounding box center [212, 253] width 306 height 16
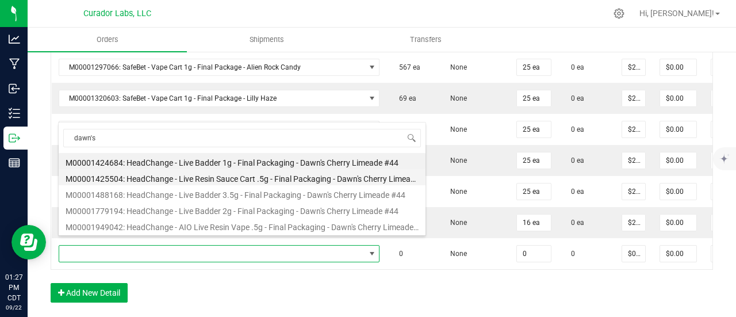
drag, startPoint x: 245, startPoint y: 179, endPoint x: 578, endPoint y: 225, distance: 336.7
click at [245, 179] on li "M00001425504: HeadChange - Live Resin Sauce Cart .5g - Final Packaging - Dawn's…" at bounding box center [242, 177] width 367 height 16
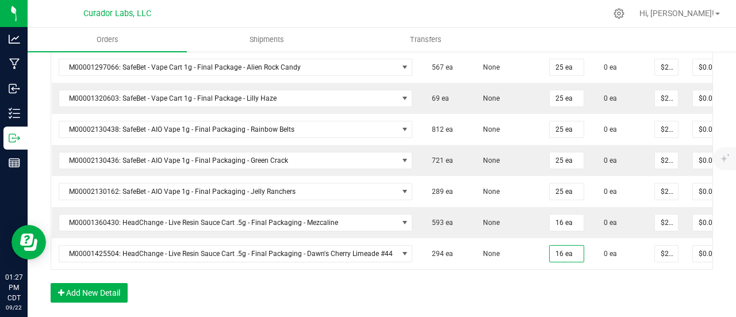
click at [92, 295] on button "Add New Detail" at bounding box center [89, 293] width 77 height 20
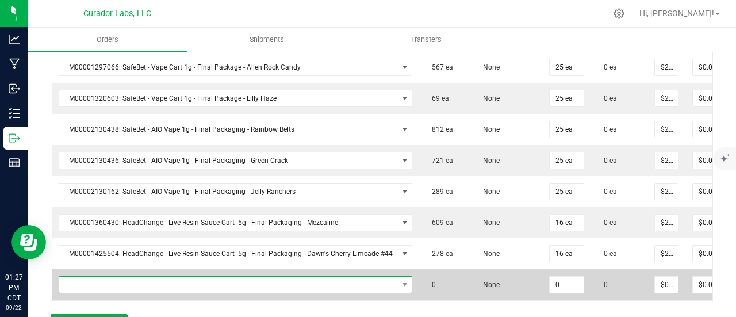
click at [99, 277] on span "NO DATA FOUND" at bounding box center [228, 285] width 339 height 16
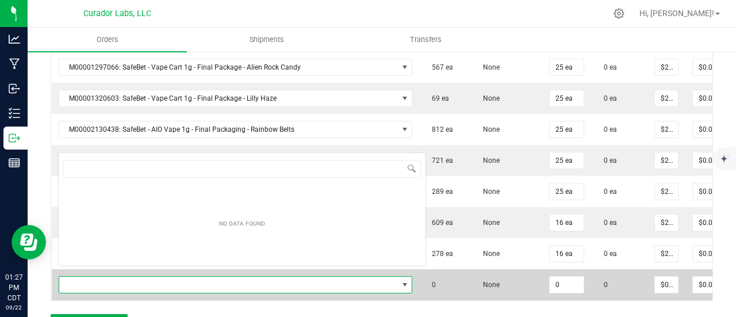
scroll to position [17, 348]
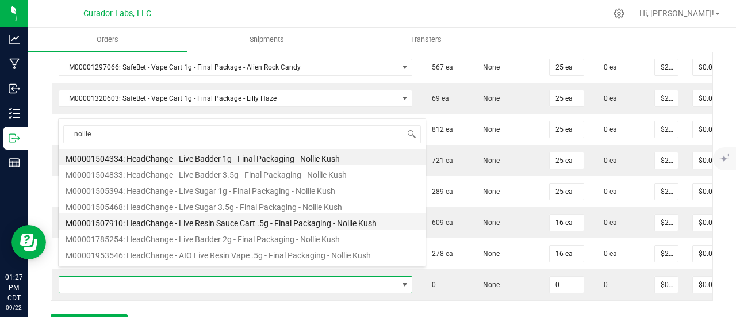
click at [149, 219] on li "M00001507910: HeadChange - Live Resin Sauce Cart .5g - Final Packaging - Nollie…" at bounding box center [242, 221] width 367 height 16
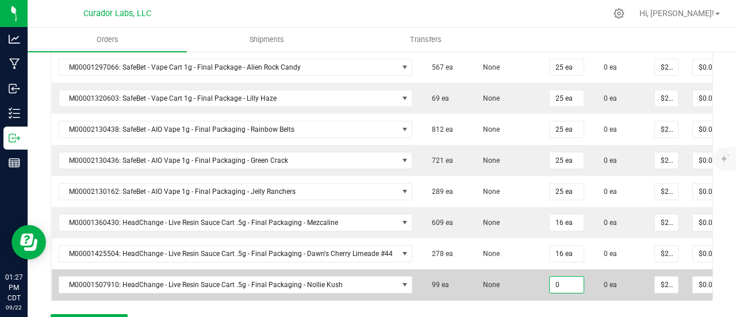
click at [560, 277] on input "0" at bounding box center [567, 285] width 34 height 16
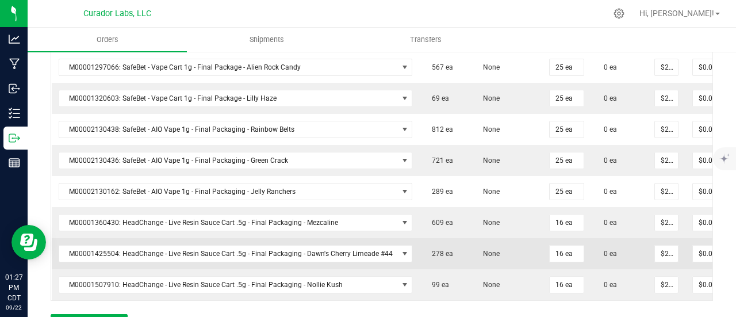
click at [484, 250] on span "None" at bounding box center [488, 254] width 22 height 8
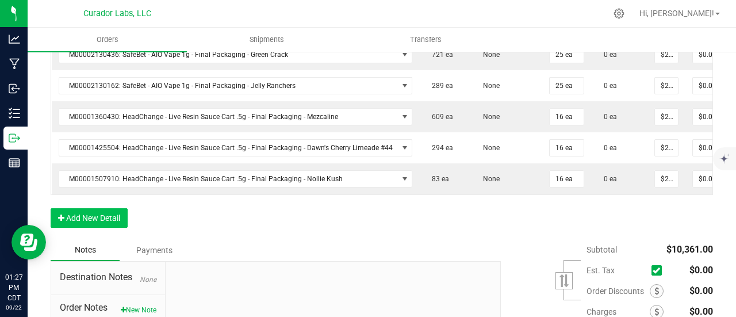
scroll to position [1035, 0]
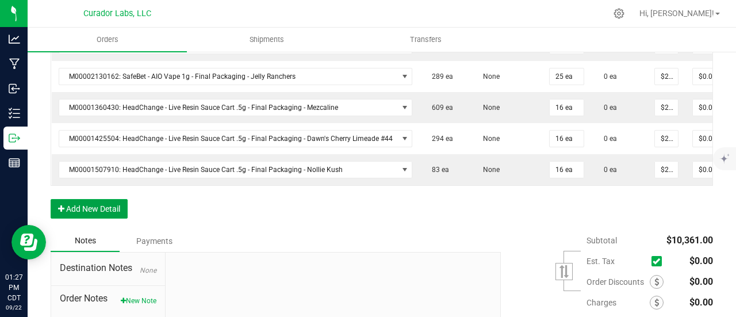
click at [122, 207] on button "Add New Detail" at bounding box center [89, 209] width 77 height 20
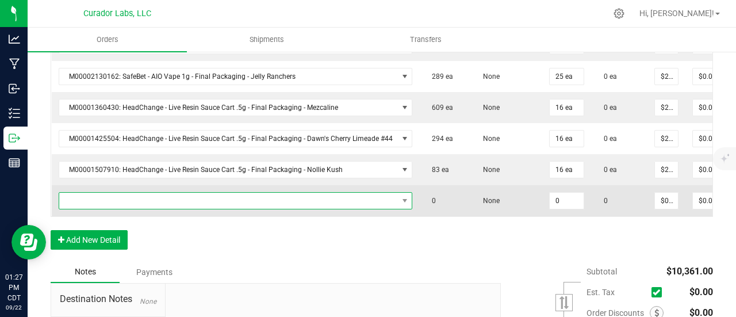
click at [117, 193] on span "NO DATA FOUND" at bounding box center [228, 201] width 339 height 16
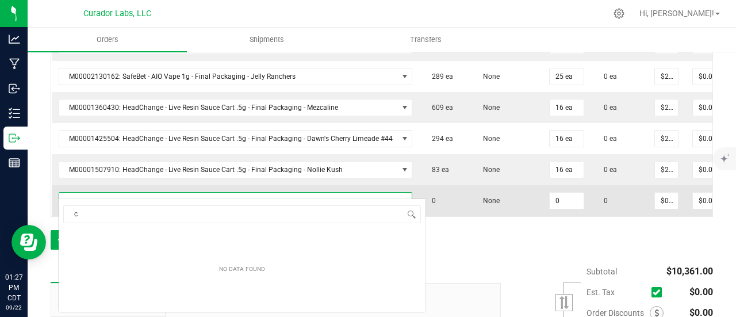
scroll to position [17, 348]
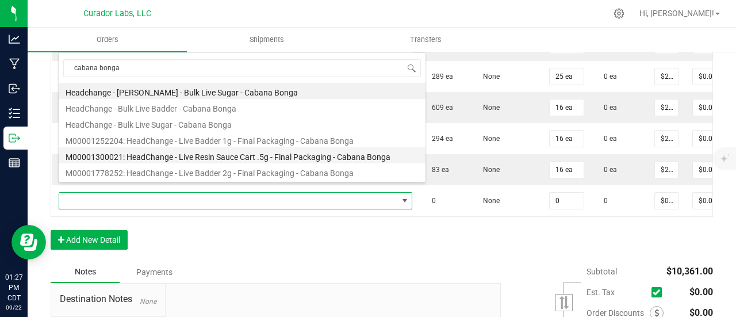
click at [200, 149] on li "M00001300021: HeadChange - Live Resin Sauce Cart .5g - Final Packaging - Cabana…" at bounding box center [242, 155] width 367 height 16
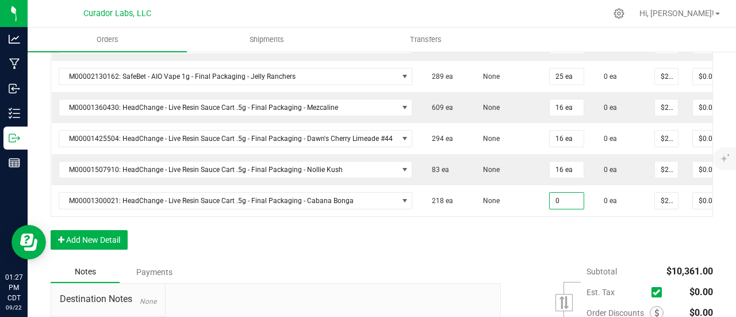
drag, startPoint x: 557, startPoint y: 185, endPoint x: 554, endPoint y: 233, distance: 48.4
click at [557, 193] on input "0" at bounding box center [567, 201] width 34 height 16
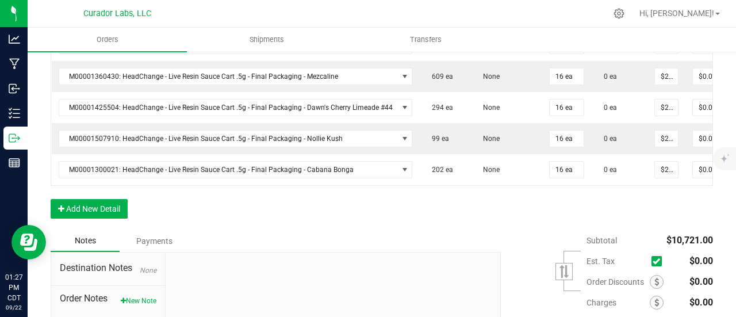
scroll to position [1092, 0]
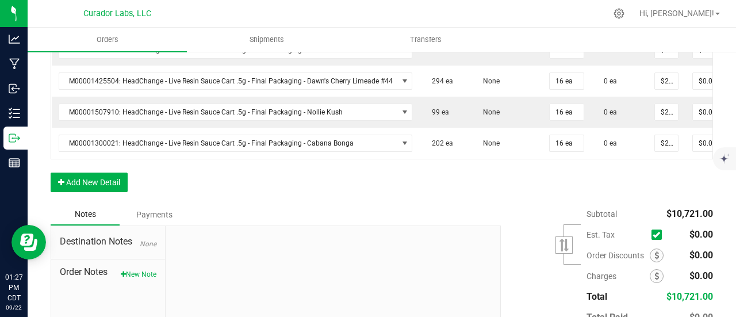
drag, startPoint x: 122, startPoint y: 225, endPoint x: 116, endPoint y: 199, distance: 26.6
click at [121, 226] on div "Destination Notes None Order Notes New Note" at bounding box center [108, 303] width 114 height 154
drag, startPoint x: 115, startPoint y: 185, endPoint x: 115, endPoint y: 179, distance: 6.3
click at [115, 185] on button "Add New Detail" at bounding box center [89, 182] width 77 height 20
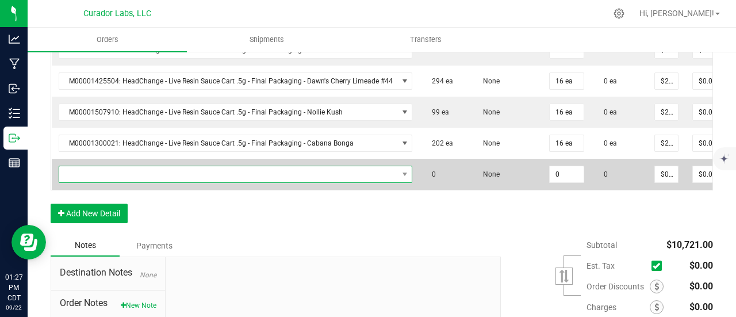
click at [115, 166] on span "NO DATA FOUND" at bounding box center [228, 174] width 339 height 16
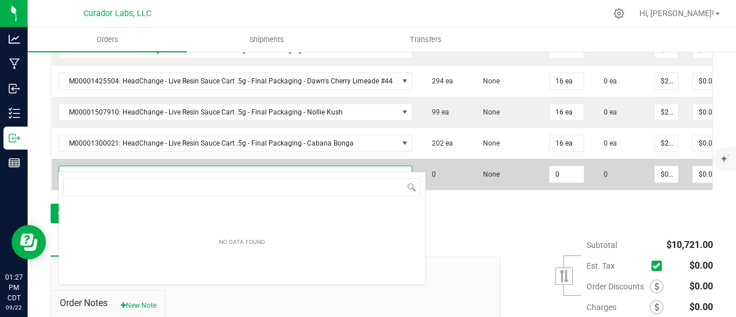
scroll to position [17, 348]
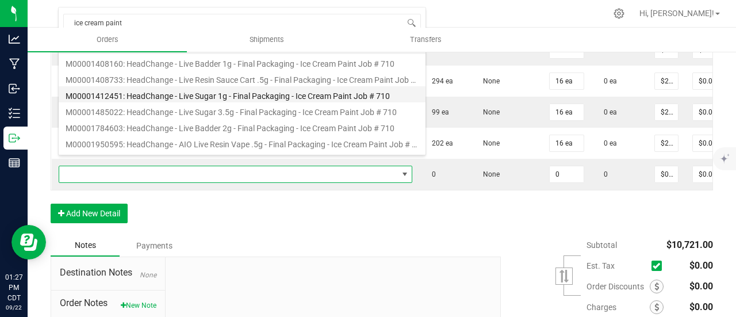
drag, startPoint x: 202, startPoint y: 91, endPoint x: 439, endPoint y: 143, distance: 242.4
click at [202, 91] on li "M00001412451: HeadChange - Live Sugar 1g - Final Packaging - Ice Cream Paint Jo…" at bounding box center [242, 94] width 367 height 16
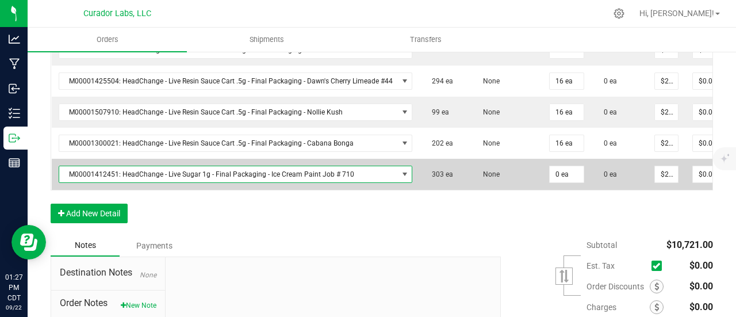
click at [573, 172] on td "0 ea" at bounding box center [566, 174] width 49 height 31
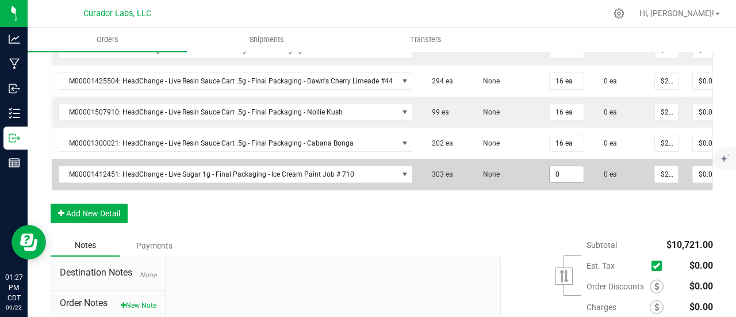
click at [561, 166] on input "0" at bounding box center [567, 174] width 34 height 16
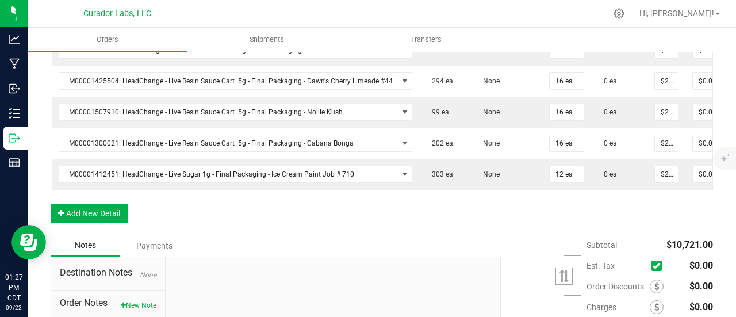
drag, startPoint x: 543, startPoint y: 219, endPoint x: 533, endPoint y: 220, distance: 9.3
click at [114, 205] on button "Add New Detail" at bounding box center [89, 214] width 77 height 20
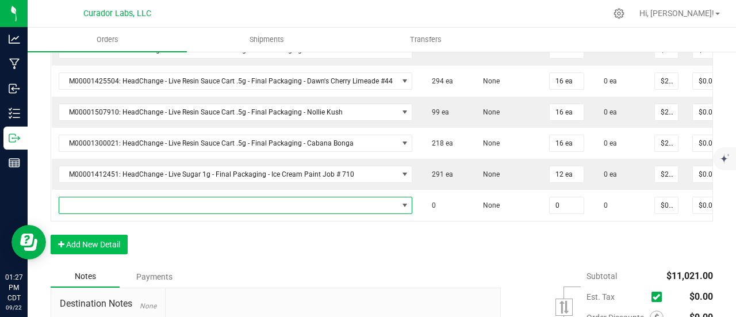
click at [111, 197] on span "NO DATA FOUND" at bounding box center [228, 205] width 339 height 16
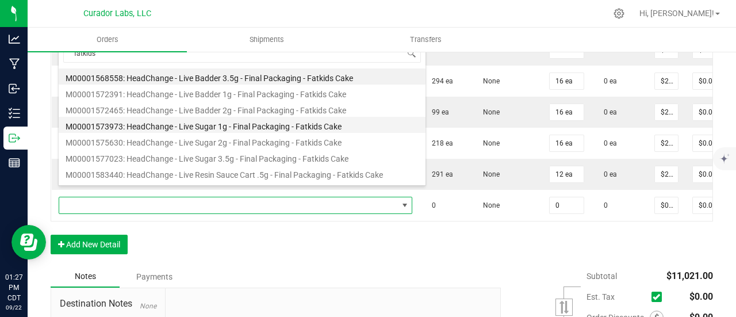
click at [218, 117] on li "M00001573973: HeadChange - Live Sugar 1g - Final Packaging - Fatkids Cake" at bounding box center [242, 125] width 367 height 16
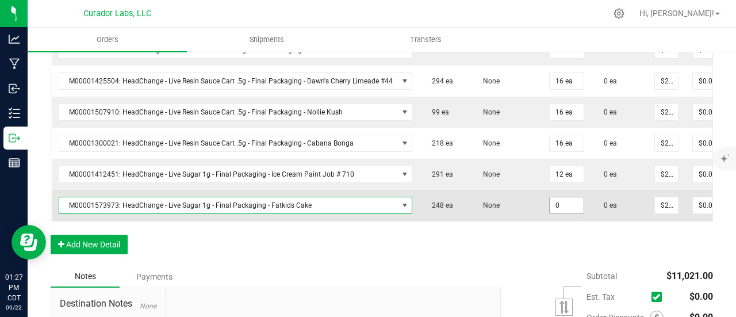
drag, startPoint x: 562, startPoint y: 191, endPoint x: 562, endPoint y: 206, distance: 14.9
click at [562, 197] on input "0" at bounding box center [567, 205] width 34 height 16
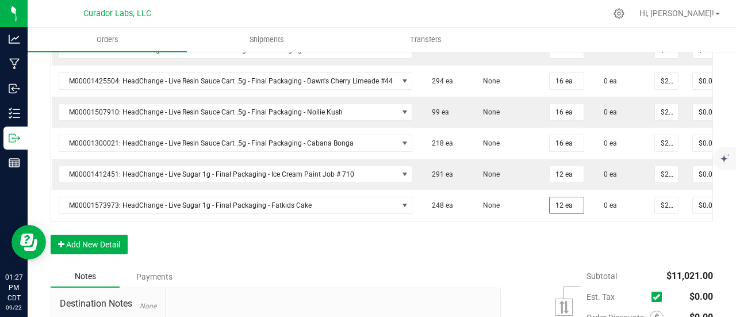
click at [89, 235] on button "Add New Detail" at bounding box center [89, 245] width 77 height 20
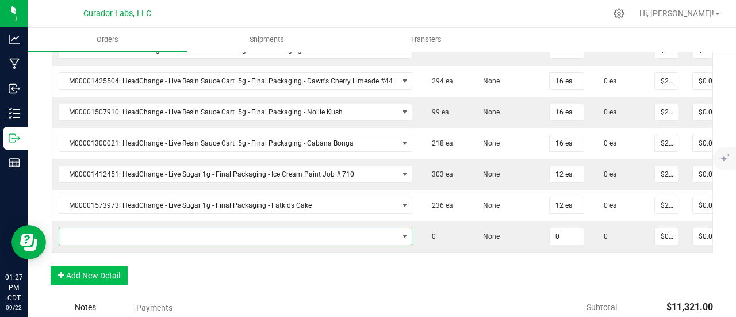
click at [89, 228] on span "NO DATA FOUND" at bounding box center [228, 236] width 339 height 16
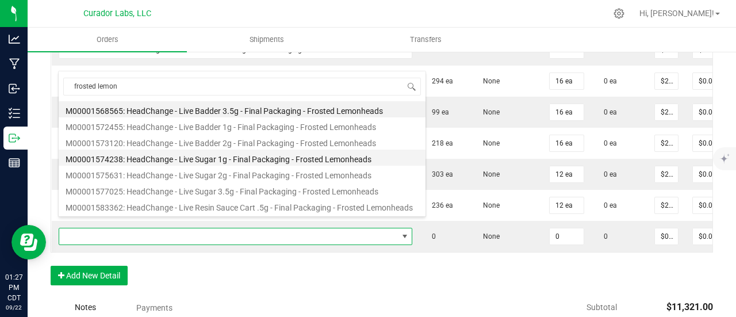
click at [179, 158] on li "M00001574238: HeadChange - Live Sugar 1g - Final Packaging - Frosted Lemonheads" at bounding box center [242, 157] width 367 height 16
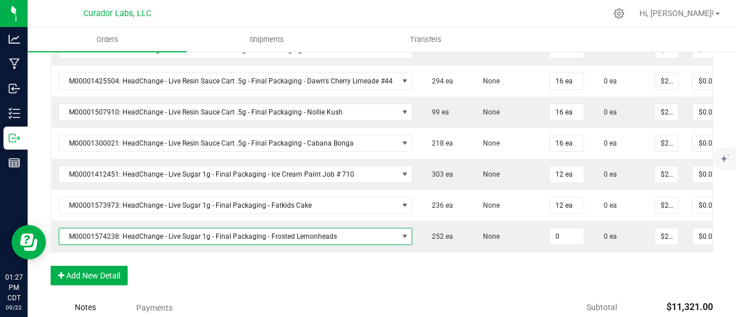
click at [562, 228] on input "0" at bounding box center [567, 236] width 34 height 16
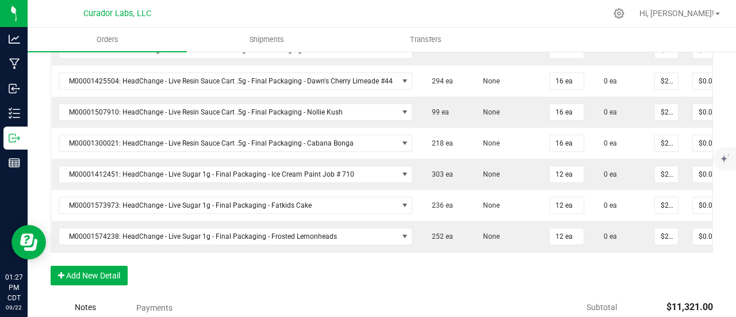
drag, startPoint x: 554, startPoint y: 280, endPoint x: 486, endPoint y: 278, distance: 67.9
click at [111, 266] on button "Add New Detail" at bounding box center [89, 276] width 77 height 20
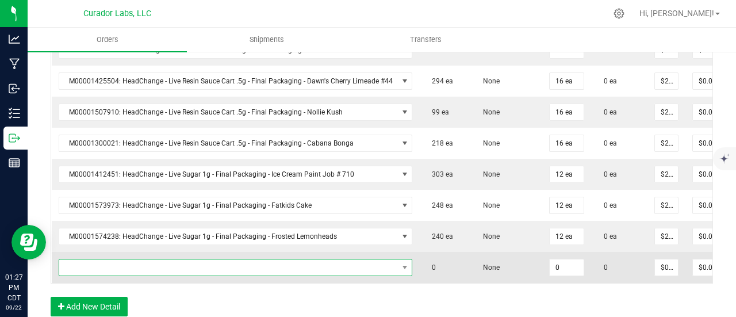
click at [111, 259] on span "NO DATA FOUND" at bounding box center [228, 267] width 339 height 16
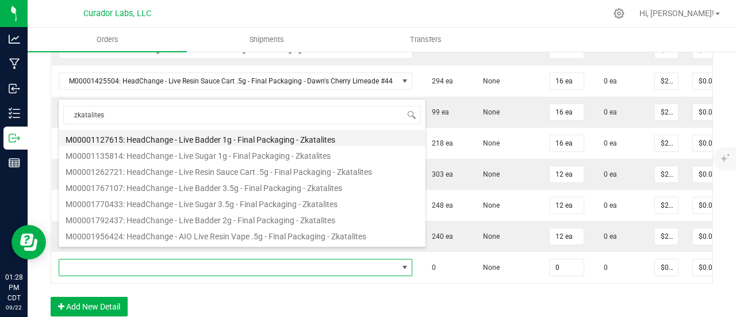
click at [219, 137] on li "M00001127615: HeadChange - Live Badder 1g - Final Packaging - Zkatalites" at bounding box center [242, 138] width 367 height 16
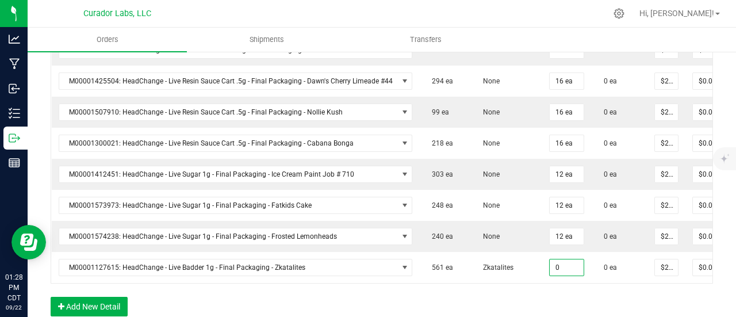
drag, startPoint x: 550, startPoint y: 254, endPoint x: 550, endPoint y: 287, distance: 33.9
click at [550, 259] on input "0" at bounding box center [567, 267] width 34 height 16
click at [103, 297] on button "Add New Detail" at bounding box center [89, 307] width 77 height 20
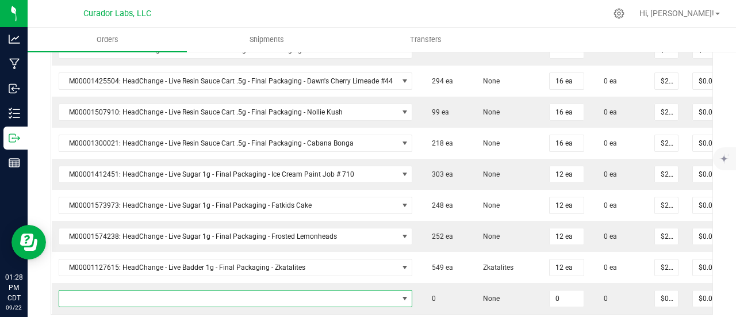
click at [103, 290] on span "NO DATA FOUND" at bounding box center [228, 298] width 339 height 16
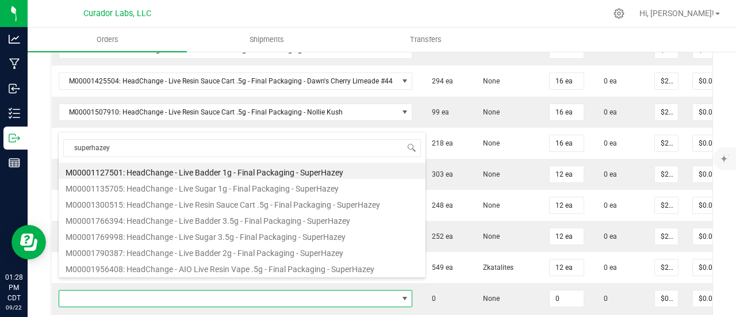
drag, startPoint x: 223, startPoint y: 160, endPoint x: 361, endPoint y: 220, distance: 150.4
click at [223, 160] on span "superhazey" at bounding box center [242, 148] width 367 height 27
click at [313, 173] on li "M00001127501: HeadChange - Live Badder 1g - Final Packaging - SuperHazey" at bounding box center [242, 171] width 367 height 16
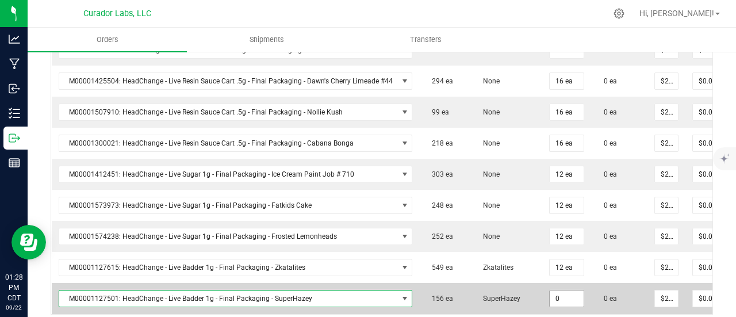
click at [554, 290] on input "0" at bounding box center [567, 298] width 34 height 16
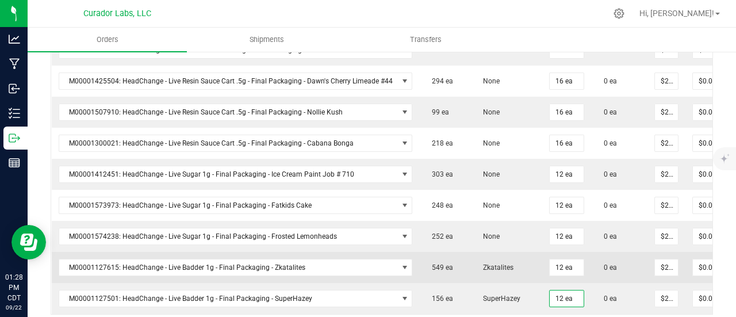
click at [527, 267] on td "Zkatalites" at bounding box center [506, 267] width 72 height 31
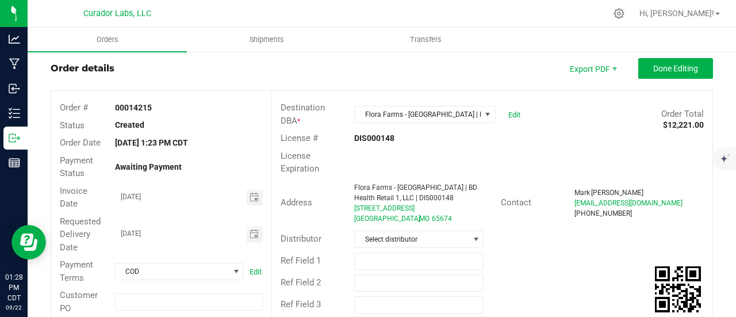
scroll to position [0, 0]
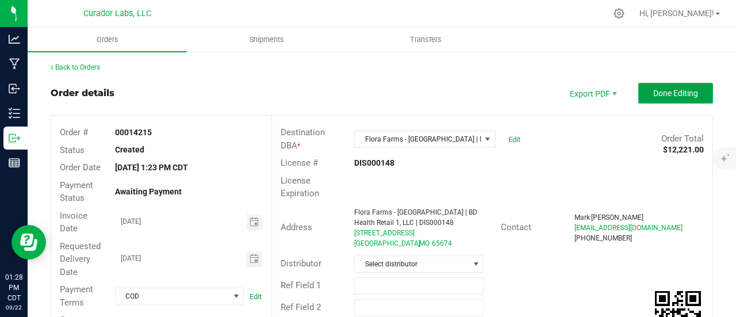
click at [642, 93] on button "Done Editing" at bounding box center [675, 93] width 75 height 21
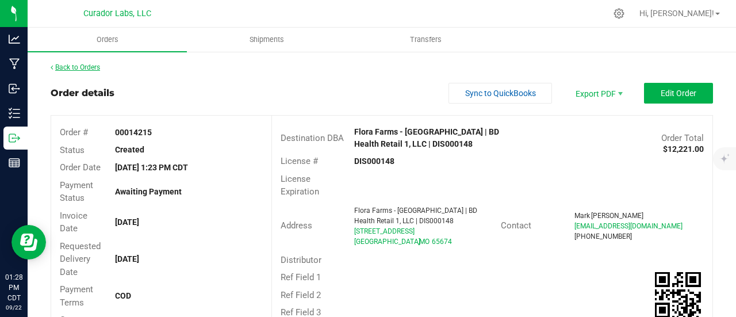
click at [100, 64] on link "Back to Orders" at bounding box center [75, 67] width 49 height 8
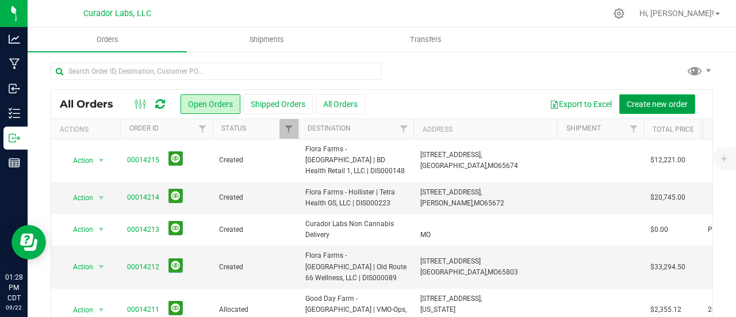
click at [666, 101] on span "Create new order" at bounding box center [657, 103] width 61 height 9
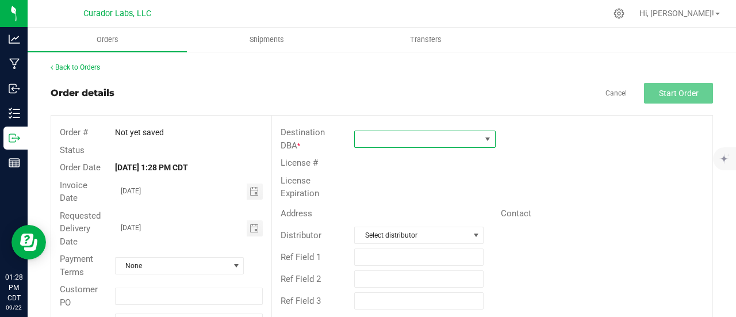
click at [460, 144] on span at bounding box center [418, 139] width 126 height 16
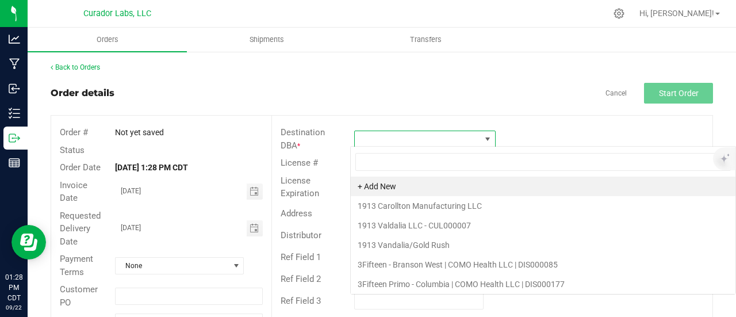
scroll to position [17, 139]
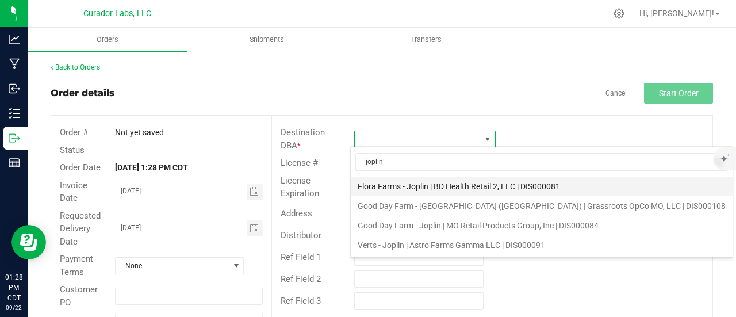
click at [454, 185] on li "Flora Farms - Joplin | BD Health Retail 2, LLC | DIS000081" at bounding box center [542, 186] width 382 height 20
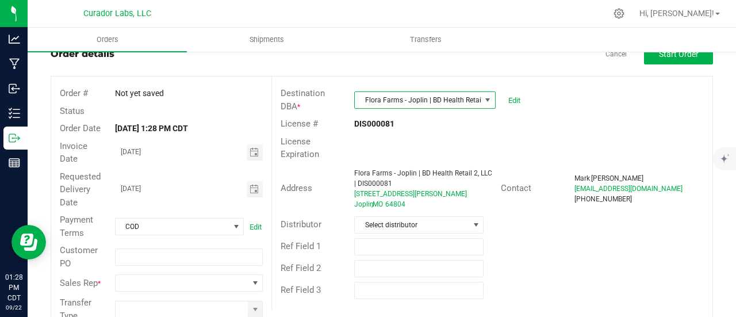
scroll to position [57, 0]
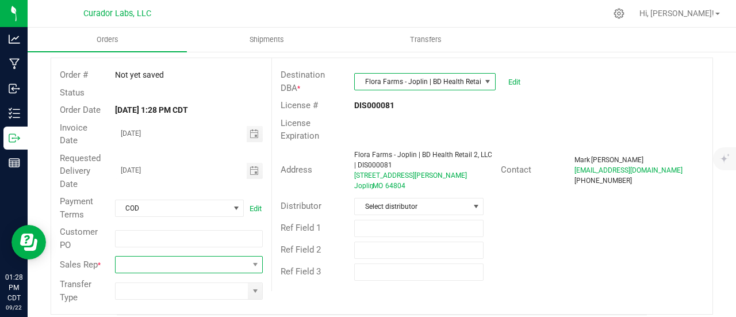
click at [251, 262] on span at bounding box center [255, 264] width 9 height 9
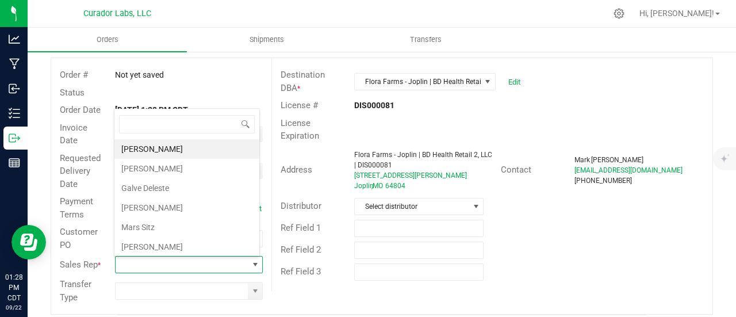
scroll to position [38, 0]
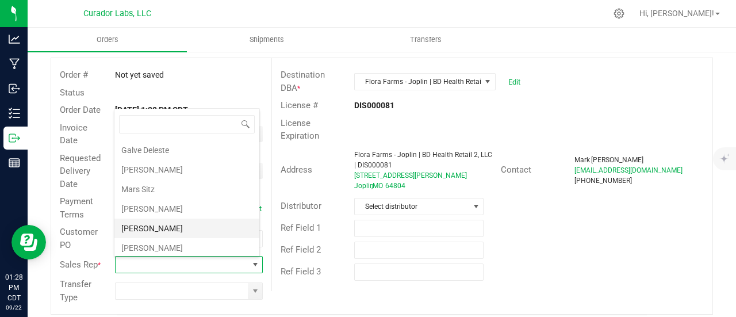
click at [174, 221] on li "[PERSON_NAME]" at bounding box center [186, 228] width 145 height 20
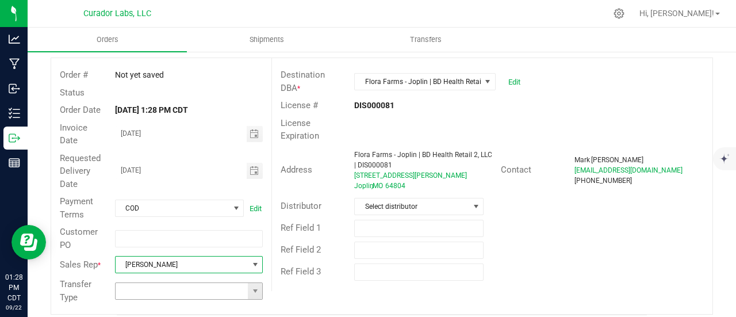
drag, startPoint x: 250, startPoint y: 293, endPoint x: 240, endPoint y: 293, distance: 9.2
click at [251, 293] on span at bounding box center [255, 290] width 9 height 9
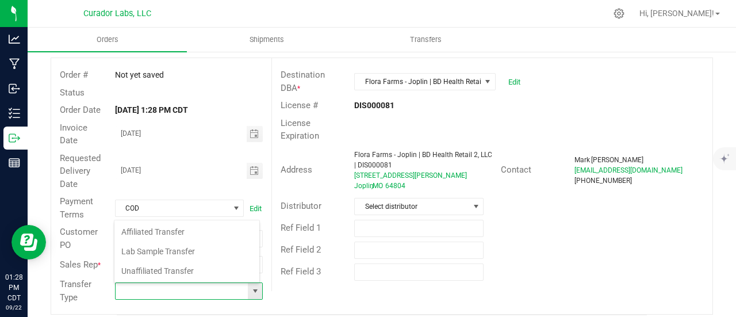
scroll to position [17, 144]
click at [177, 271] on li "Unaffiliated Transfer" at bounding box center [186, 271] width 145 height 20
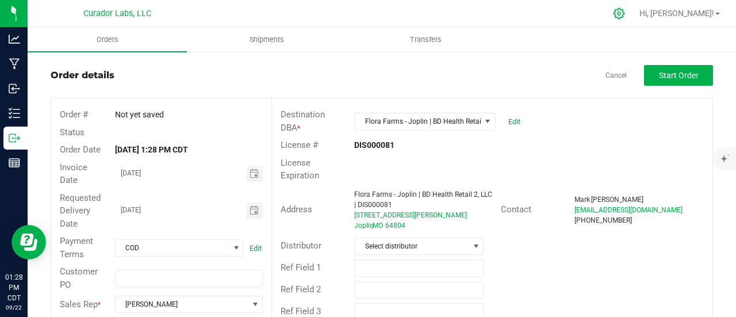
scroll to position [0, 0]
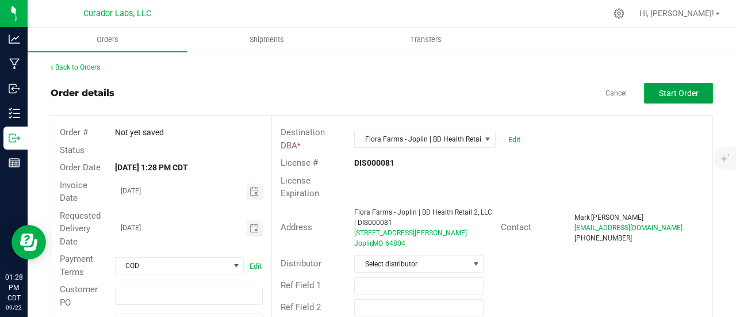
click at [660, 93] on span "Start Order" at bounding box center [679, 93] width 40 height 9
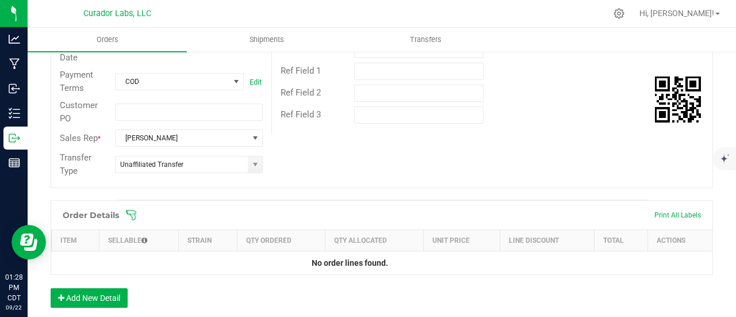
scroll to position [230, 0]
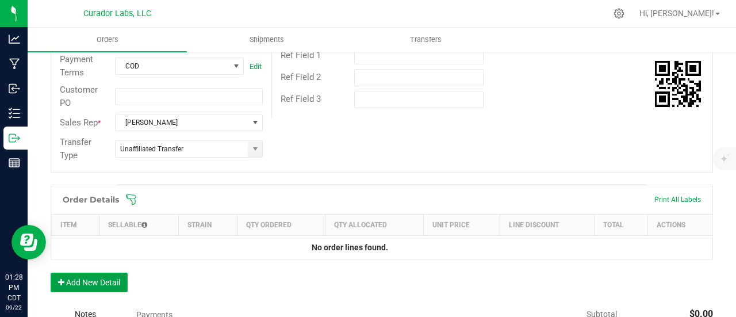
click at [119, 272] on button "Add New Detail" at bounding box center [89, 282] width 77 height 20
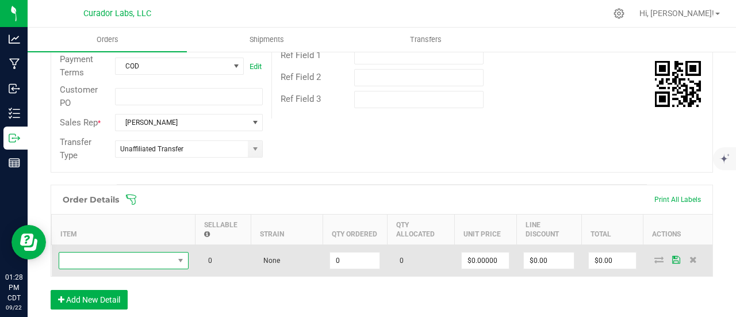
click at [116, 256] on span "NO DATA FOUND" at bounding box center [116, 260] width 114 height 16
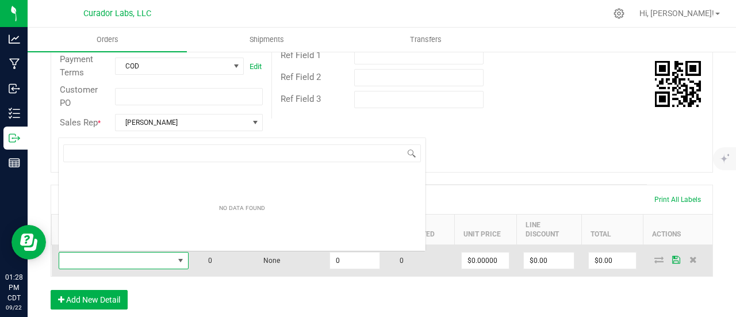
scroll to position [17, 130]
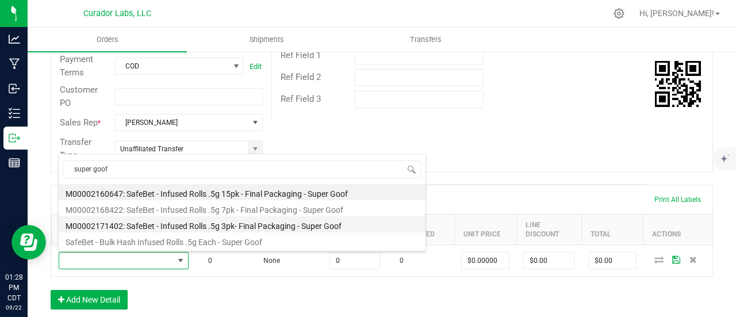
click at [215, 219] on li "M00002171402: SafeBet - Infused Rolls .5g 3pk- Final Packaging - Super Goof" at bounding box center [242, 224] width 367 height 16
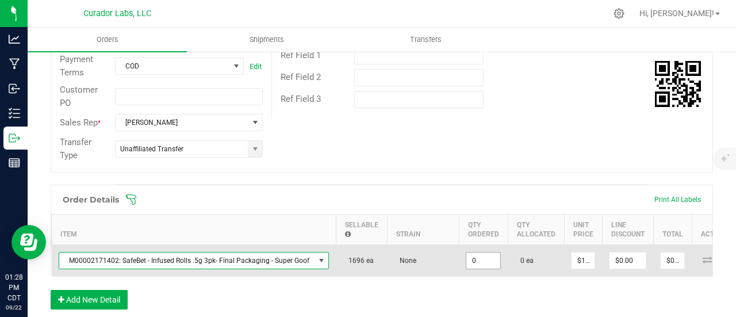
click at [477, 256] on input "0" at bounding box center [483, 260] width 34 height 16
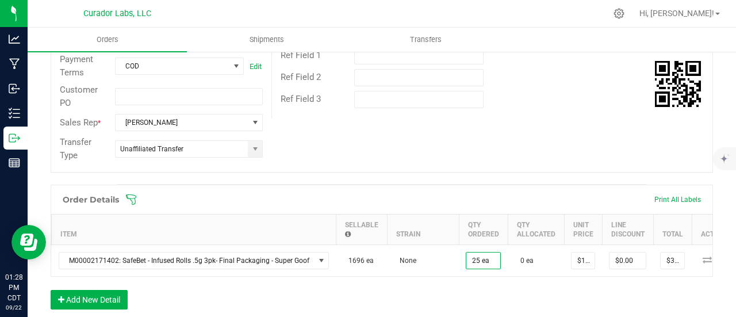
click at [463, 301] on div "Order Details Print All Labels Item Sellable Strain Qty Ordered Qty Allocated U…" at bounding box center [382, 253] width 662 height 136
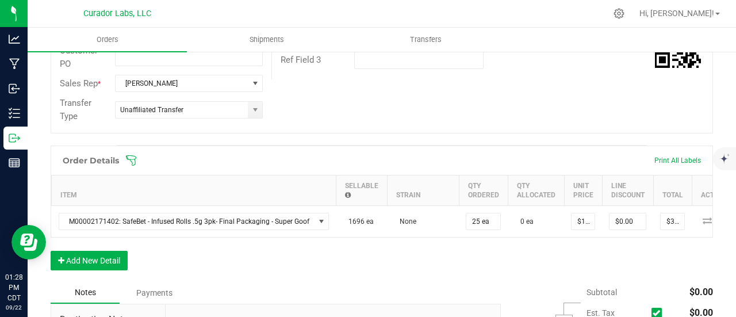
scroll to position [287, 0]
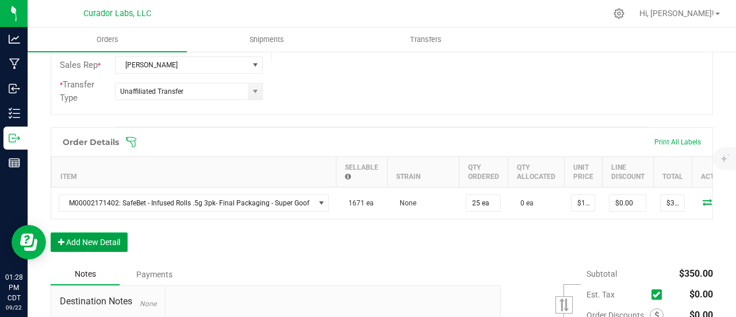
click at [121, 247] on button "Add New Detail" at bounding box center [89, 242] width 77 height 20
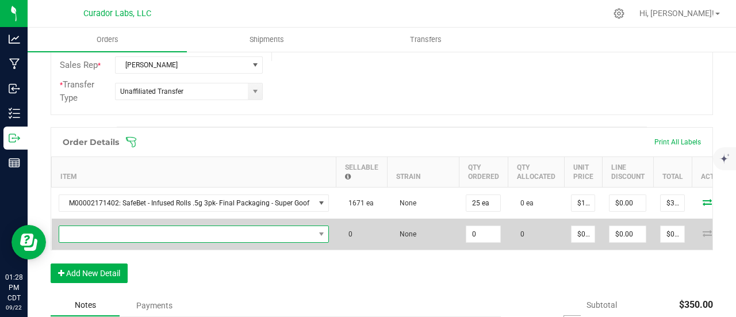
click at [116, 234] on span "NO DATA FOUND" at bounding box center [186, 234] width 255 height 16
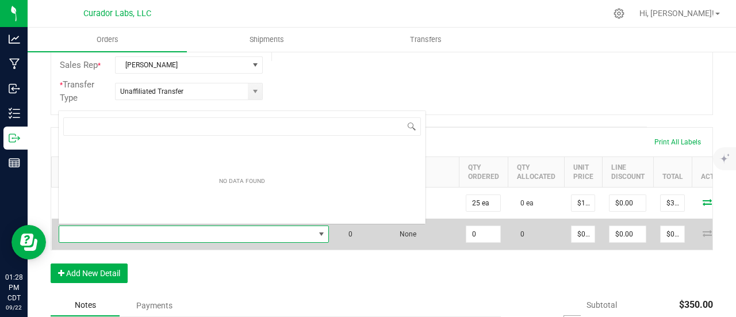
scroll to position [17, 267]
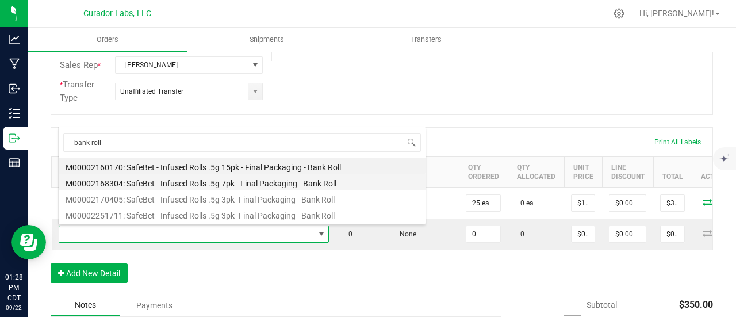
click at [216, 187] on li "M00002168304: SafeBet - Infused Rolls .5g 7pk - Final Packaging - Bank Roll" at bounding box center [242, 182] width 367 height 16
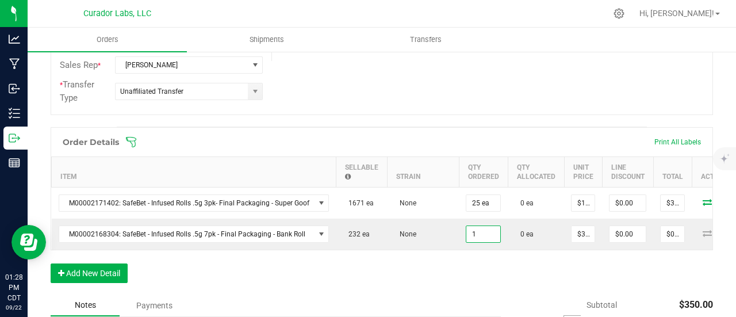
drag, startPoint x: 477, startPoint y: 237, endPoint x: 468, endPoint y: 267, distance: 31.8
click at [474, 241] on td "1" at bounding box center [483, 233] width 49 height 31
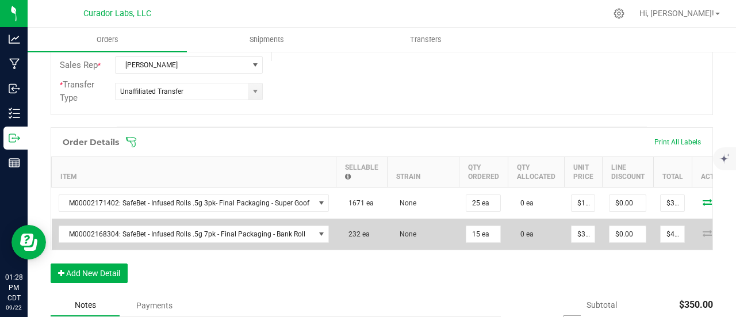
drag, startPoint x: 468, startPoint y: 267, endPoint x: 252, endPoint y: 219, distance: 221.5
click at [465, 270] on div "Order Details Print All Labels Item Sellable Strain Qty Ordered Qty Allocated U…" at bounding box center [382, 210] width 662 height 167
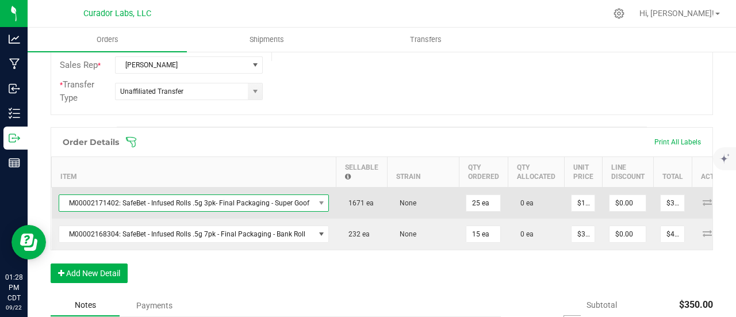
click at [182, 195] on span "M00002171402: SafeBet - Infused Rolls .5g 3pk- Final Packaging - Super Goof" at bounding box center [186, 203] width 255 height 16
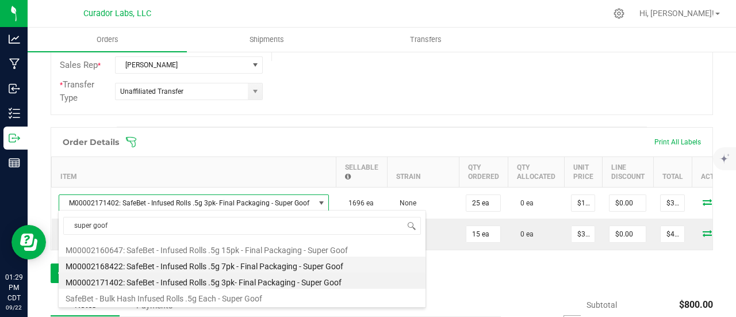
click at [240, 267] on li "M00002168422: SafeBet - Infused Rolls .5g 7pk - Final Packaging - Super Goof" at bounding box center [242, 264] width 367 height 16
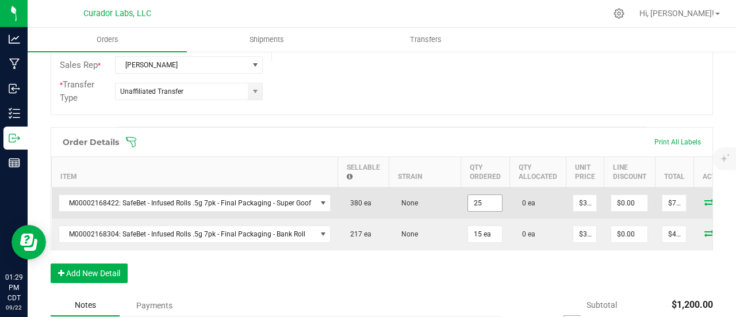
click at [487, 199] on input "25" at bounding box center [485, 203] width 34 height 16
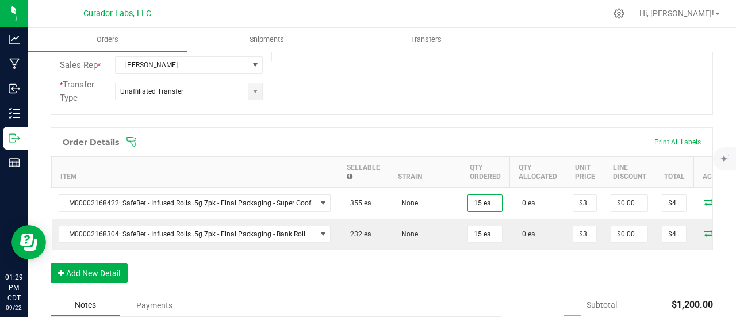
click at [461, 287] on div "Order Details Print All Labels Item Sellable Strain Qty Ordered Qty Allocated U…" at bounding box center [382, 210] width 662 height 167
click at [101, 279] on button "Add New Detail" at bounding box center [89, 273] width 77 height 20
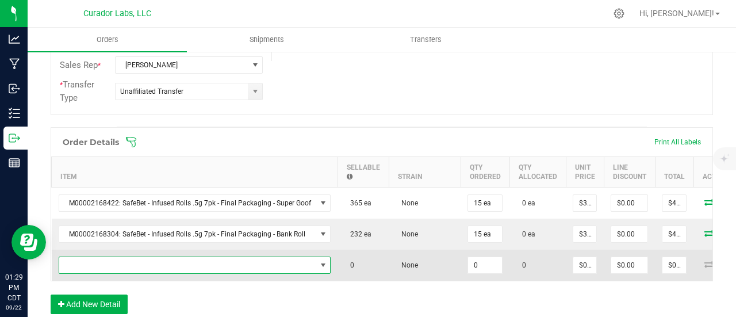
click at [99, 263] on span "NO DATA FOUND" at bounding box center [187, 265] width 257 height 16
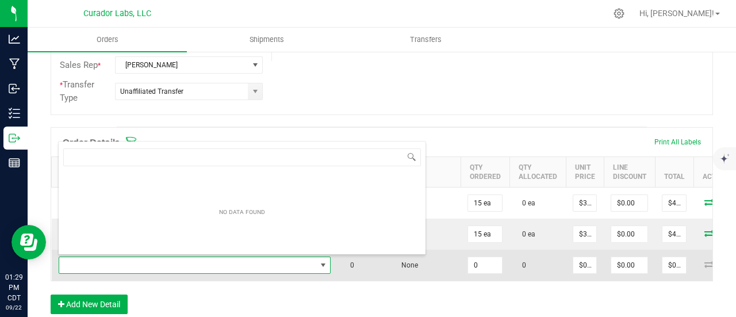
scroll to position [17, 269]
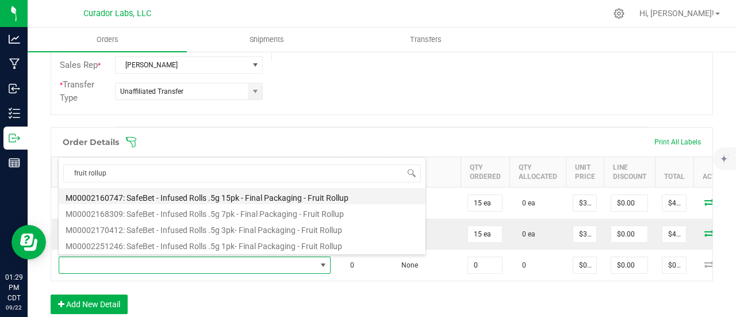
click at [216, 197] on li "M00002160747: SafeBet - Infused Rolls .5g 15pk - Final Packaging - Fruit Rollup" at bounding box center [242, 196] width 367 height 16
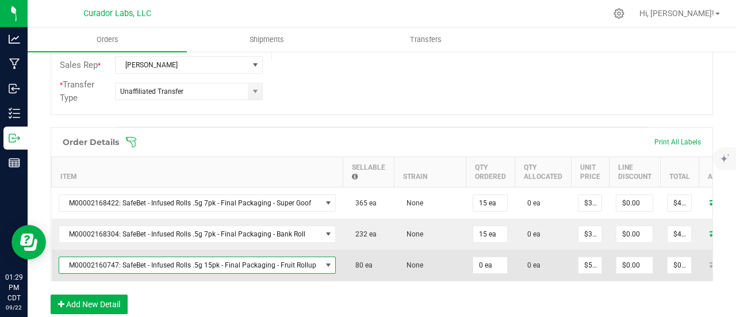
click at [466, 264] on td "0 ea" at bounding box center [490, 265] width 49 height 31
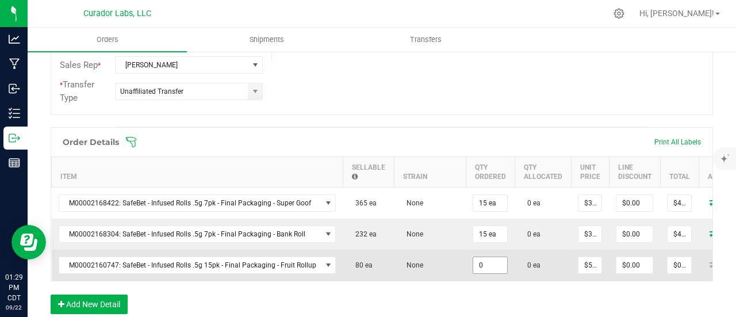
click at [478, 263] on input "0" at bounding box center [490, 265] width 34 height 16
click at [440, 256] on td "None" at bounding box center [430, 265] width 72 height 31
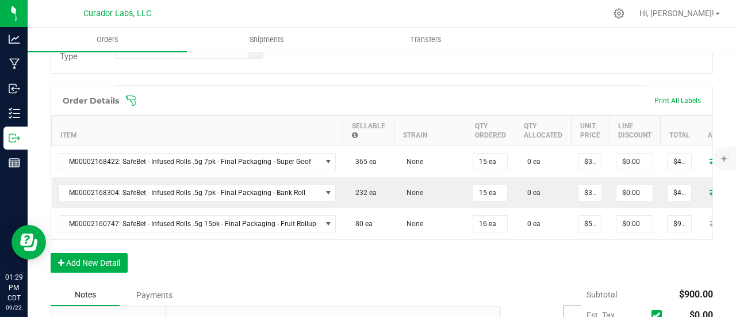
scroll to position [345, 0]
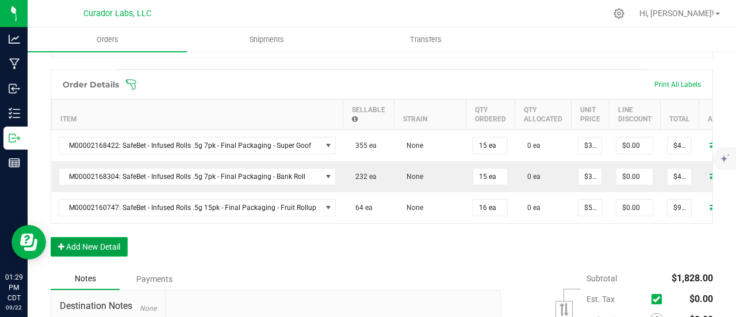
click at [125, 247] on button "Add New Detail" at bounding box center [89, 247] width 77 height 20
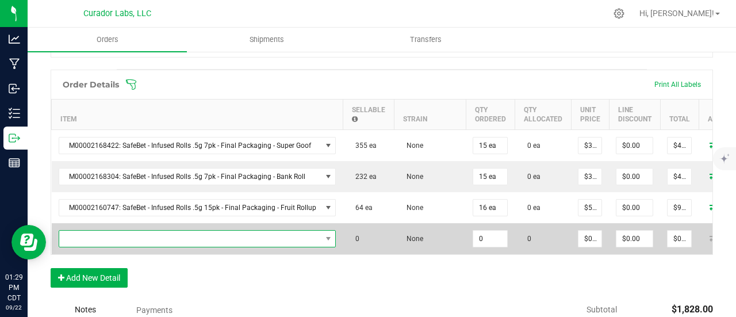
click at [118, 233] on span "NO DATA FOUND" at bounding box center [190, 239] width 262 height 16
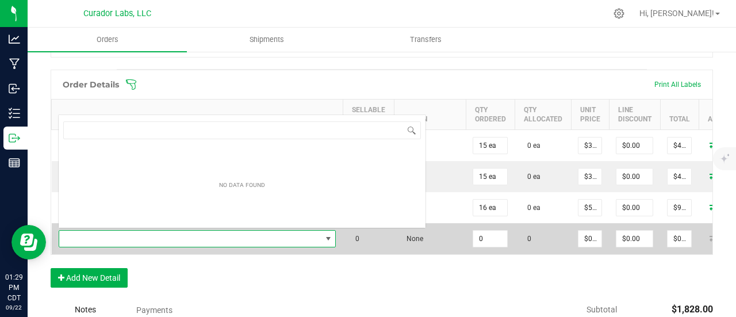
scroll to position [17, 273]
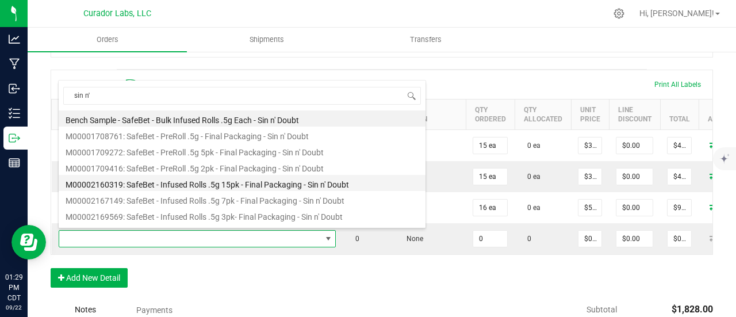
click at [227, 189] on li "M00002160319: SafeBet - Infused Rolls .5g 15pk - Final Packaging - Sin n' Doubt" at bounding box center [242, 183] width 367 height 16
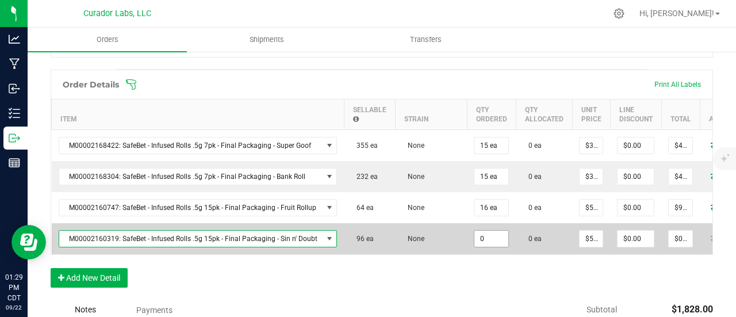
click at [485, 235] on input "0" at bounding box center [491, 239] width 34 height 16
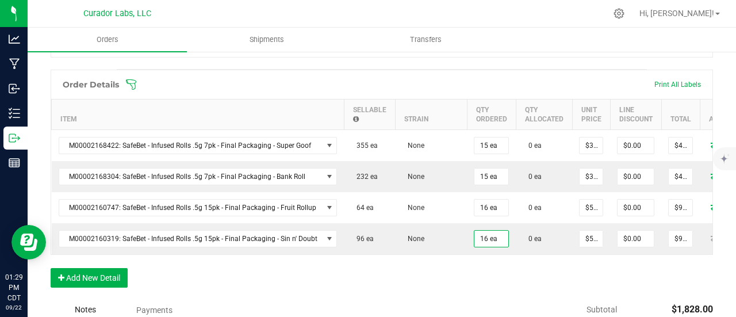
click at [484, 272] on div "Order Details Print All Labels Item Sellable Strain Qty Ordered Qty Allocated U…" at bounding box center [382, 184] width 662 height 229
click at [95, 280] on button "Add New Detail" at bounding box center [89, 278] width 77 height 20
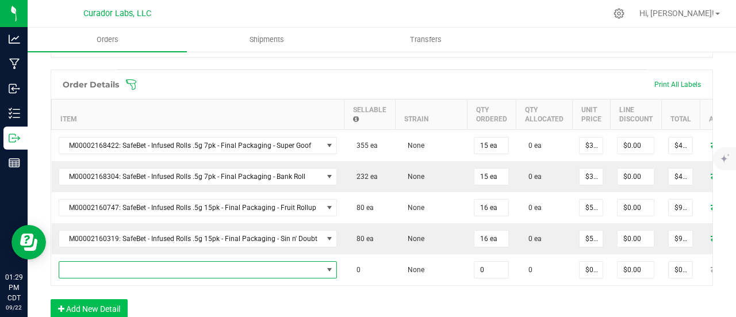
click at [98, 268] on span "NO DATA FOUND" at bounding box center [190, 270] width 263 height 16
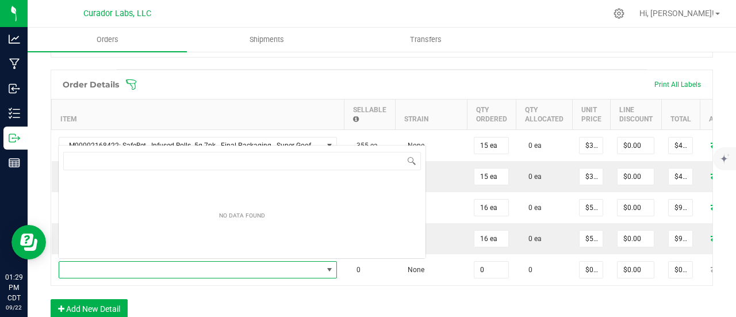
scroll to position [17, 275]
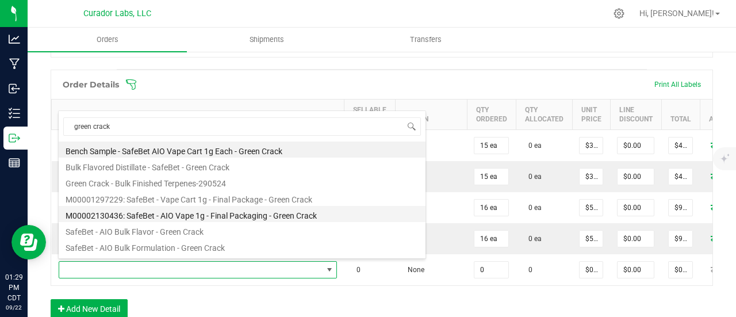
click at [216, 213] on li "M00002130436: SafeBet - AIO Vape 1g - Final Packaging - Green Crack" at bounding box center [242, 214] width 367 height 16
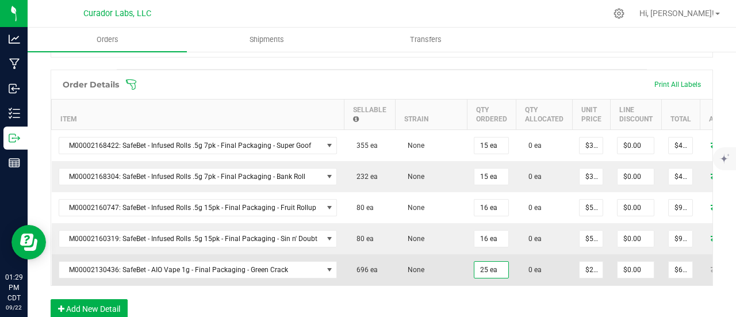
click at [445, 254] on td "None" at bounding box center [431, 269] width 72 height 31
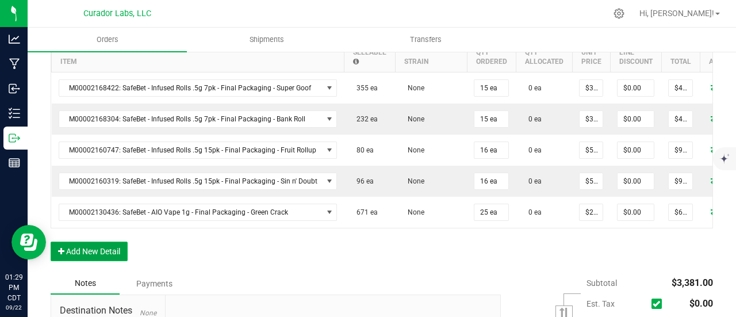
click at [98, 252] on button "Add New Detail" at bounding box center [89, 251] width 77 height 20
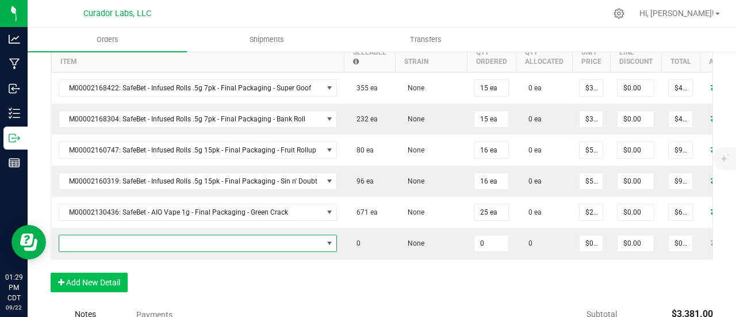
click at [98, 244] on span "NO DATA FOUND" at bounding box center [190, 243] width 263 height 16
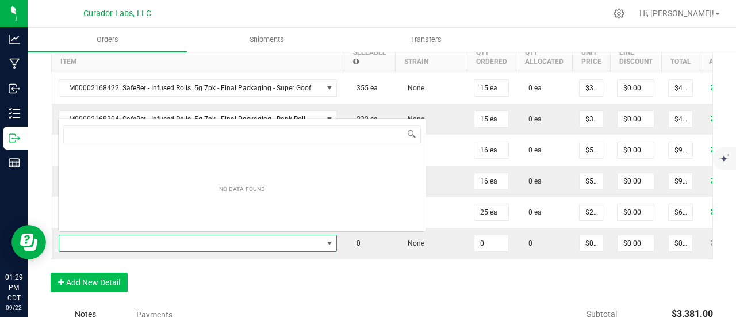
scroll to position [0, 0]
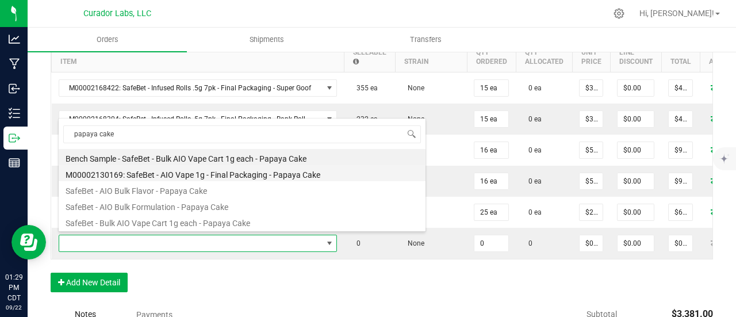
click at [166, 169] on li "M00002130169: SafeBet - AIO Vape 1g - Final Packaging - Papaya Cake" at bounding box center [242, 173] width 367 height 16
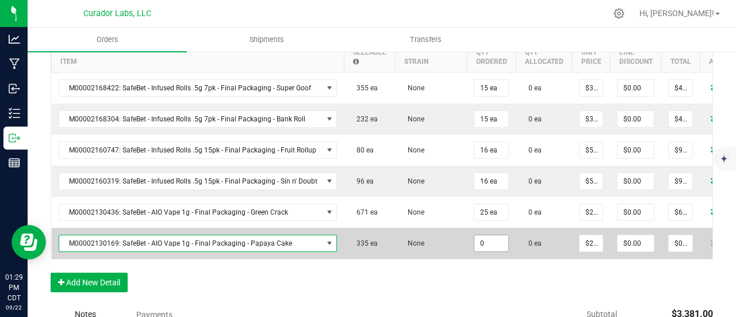
click at [487, 239] on input "0" at bounding box center [491, 243] width 34 height 16
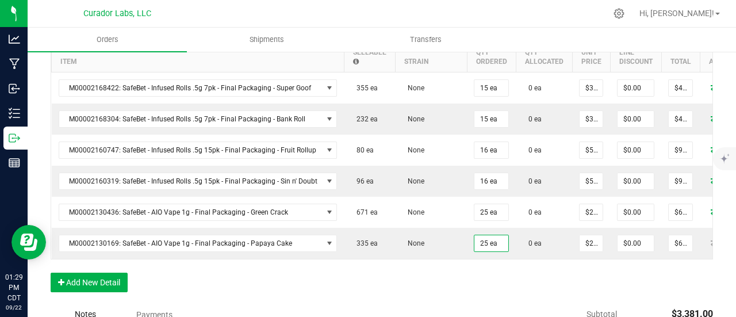
click at [446, 304] on div "Order Details Print All Labels Item Sellable Strain Qty Ordered Qty Allocated U…" at bounding box center [382, 157] width 662 height 291
click at [117, 287] on button "Add New Detail" at bounding box center [89, 282] width 77 height 20
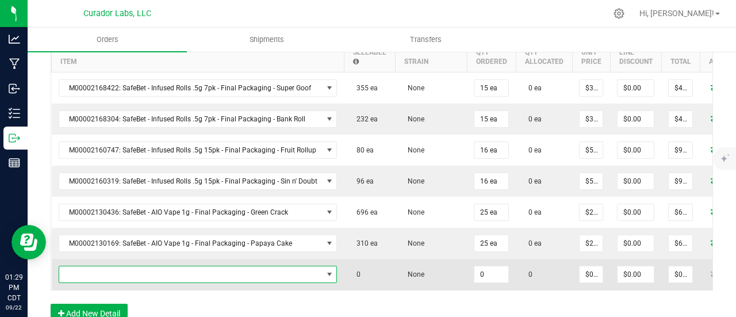
click at [112, 272] on span "NO DATA FOUND" at bounding box center [190, 274] width 263 height 16
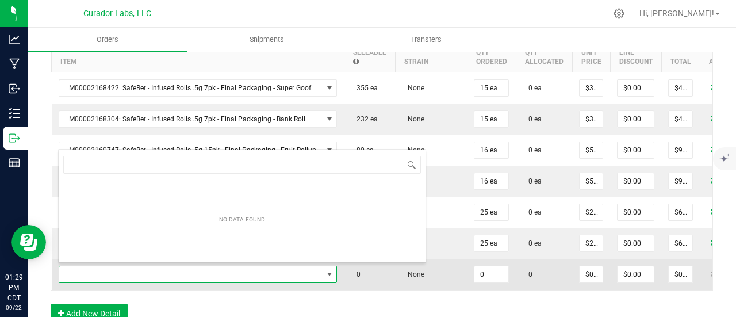
scroll to position [17, 275]
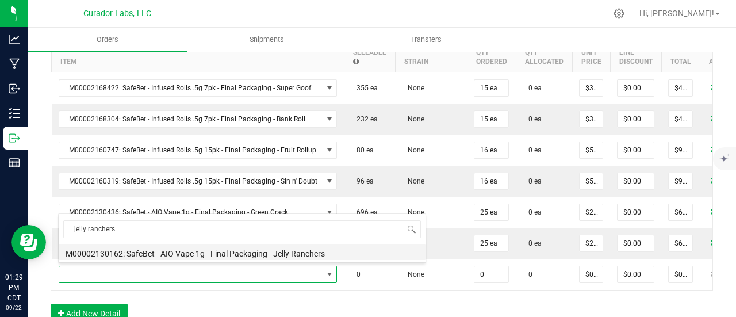
click at [215, 255] on li "M00002130162: SafeBet - AIO Vape 1g - Final Packaging - Jelly Ranchers" at bounding box center [242, 252] width 367 height 16
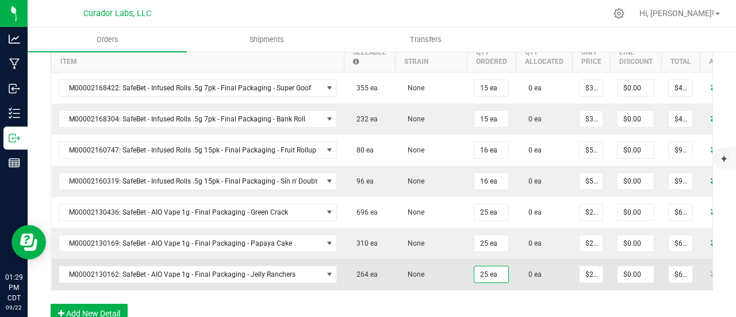
click at [448, 260] on td "None" at bounding box center [431, 274] width 72 height 31
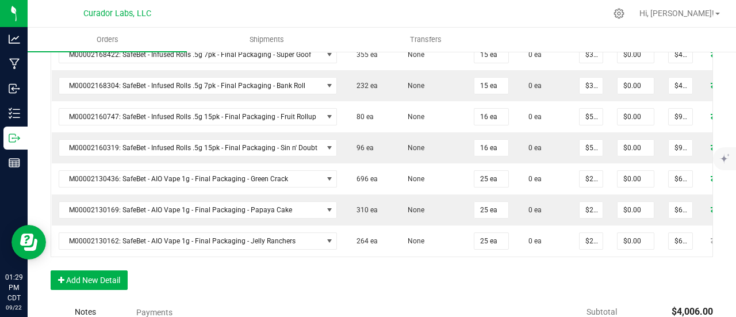
scroll to position [460, 0]
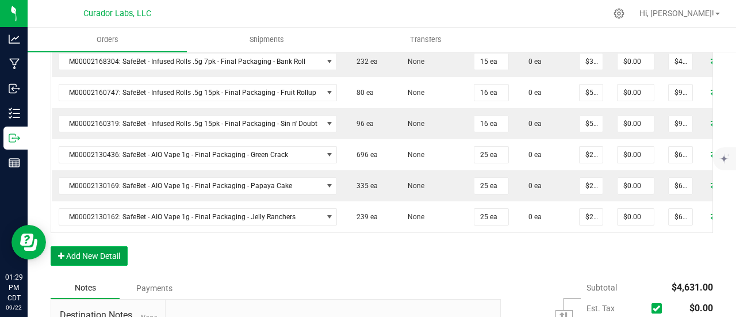
click at [111, 252] on button "Add New Detail" at bounding box center [89, 256] width 77 height 20
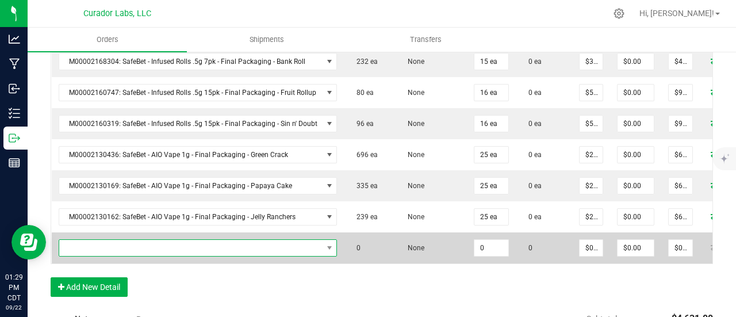
click at [112, 247] on span "NO DATA FOUND" at bounding box center [190, 248] width 263 height 16
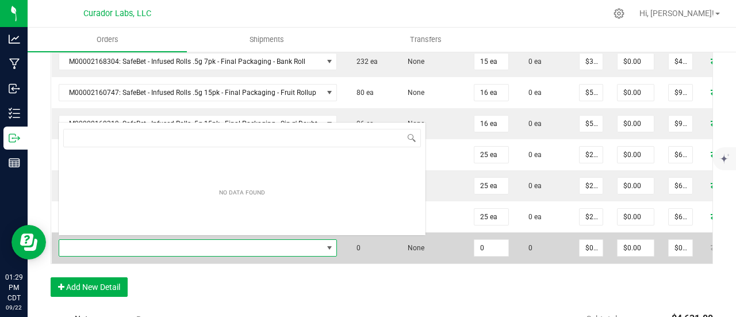
scroll to position [17, 275]
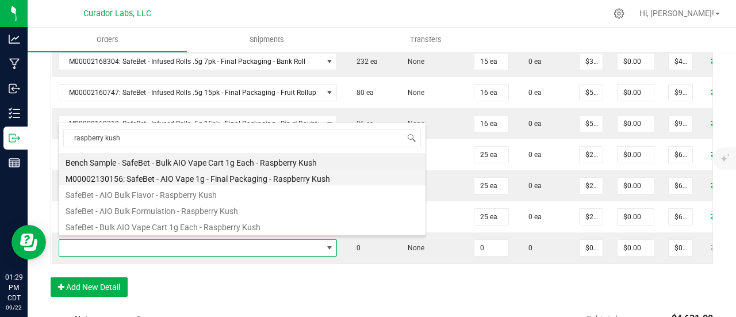
click at [222, 174] on li "M00002130156: SafeBet - AIO Vape 1g - Final Packaging - Raspberry Kush" at bounding box center [242, 177] width 367 height 16
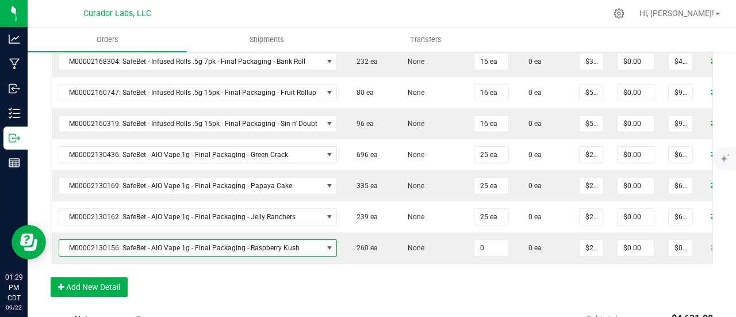
drag, startPoint x: 475, startPoint y: 239, endPoint x: 473, endPoint y: 264, distance: 25.5
click at [475, 240] on input "0" at bounding box center [491, 248] width 34 height 16
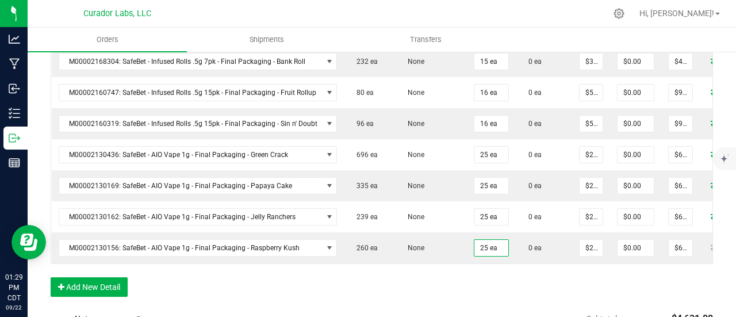
click at [470, 275] on div "Order Details Print All Labels Item Sellable Strain Qty Ordered Qty Allocated U…" at bounding box center [382, 132] width 662 height 354
click at [94, 294] on button "Add New Detail" at bounding box center [89, 287] width 77 height 20
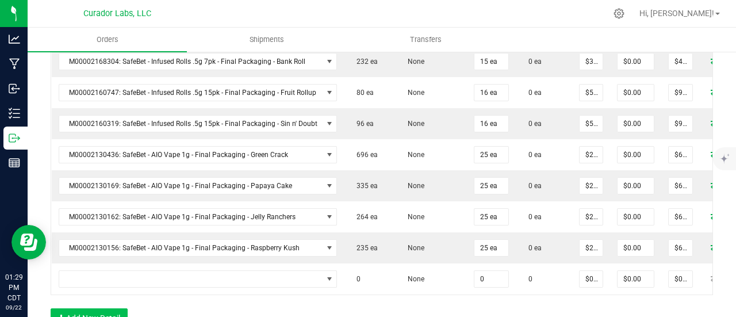
click at [97, 282] on td at bounding box center [198, 278] width 293 height 31
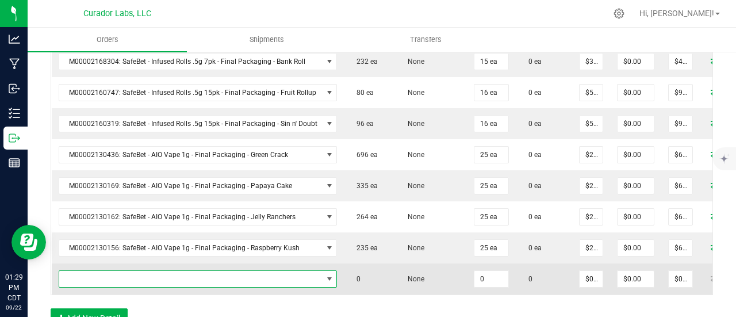
click at [96, 276] on span "NO DATA FOUND" at bounding box center [190, 279] width 263 height 16
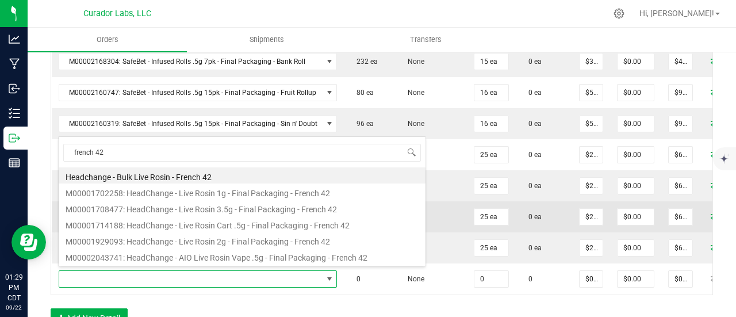
drag, startPoint x: 197, startPoint y: 225, endPoint x: 324, endPoint y: 224, distance: 127.6
click at [197, 225] on li "M00001714188: HeadChange - Live Rosin Cart .5g - Final Packaging - French 42" at bounding box center [242, 224] width 367 height 16
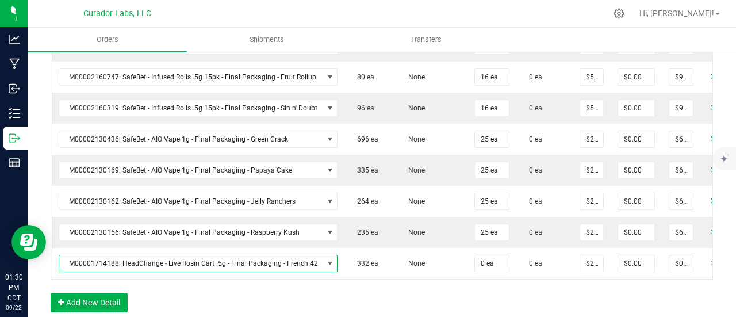
scroll to position [517, 0]
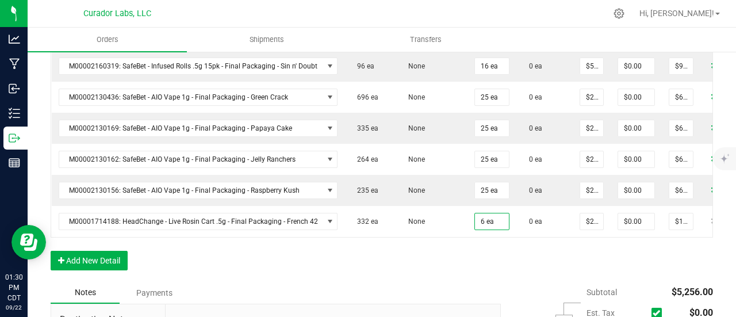
click at [468, 266] on div "Order Details Print All Labels Item Sellable Strain Qty Ordered Qty Allocated U…" at bounding box center [382, 89] width 662 height 385
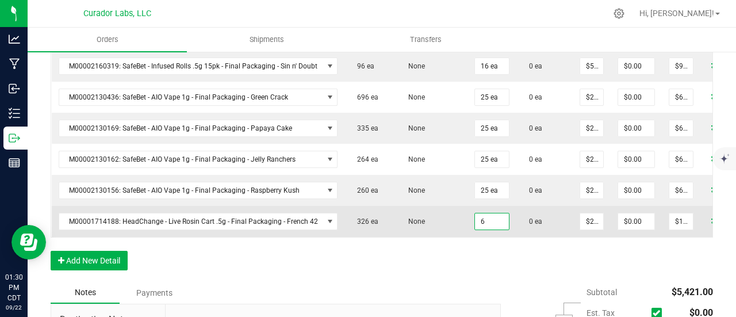
click at [486, 217] on input "6" at bounding box center [492, 221] width 34 height 16
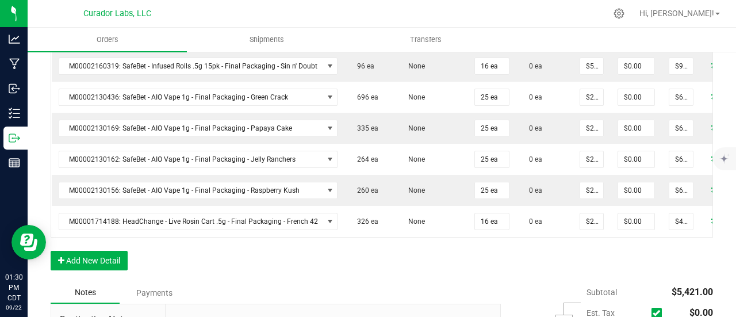
drag, startPoint x: 479, startPoint y: 267, endPoint x: 248, endPoint y: 267, distance: 231.7
click at [478, 267] on div "Order Details Print All Labels Item Sellable Strain Qty Ordered Qty Allocated U…" at bounding box center [382, 89] width 662 height 385
click at [94, 266] on button "Add New Detail" at bounding box center [89, 261] width 77 height 20
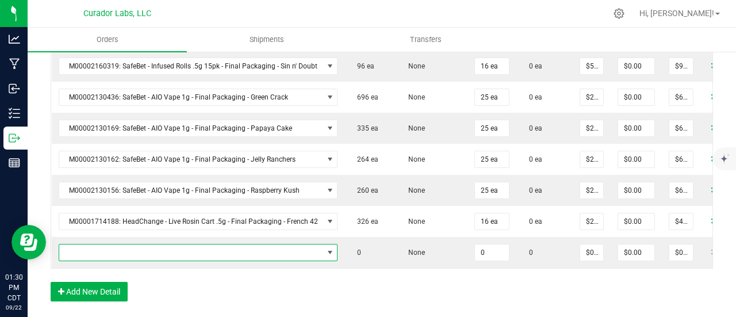
click at [97, 244] on span "NO DATA FOUND" at bounding box center [191, 252] width 264 height 16
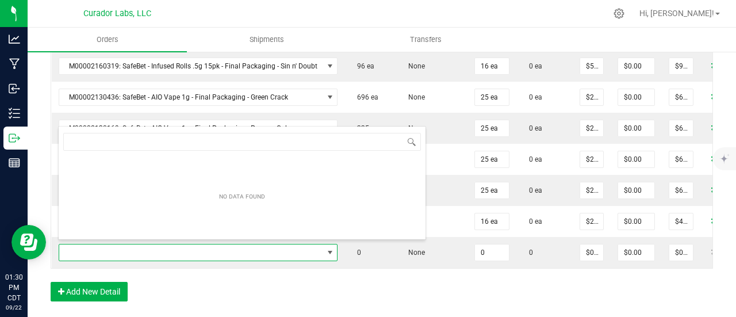
scroll to position [17, 275]
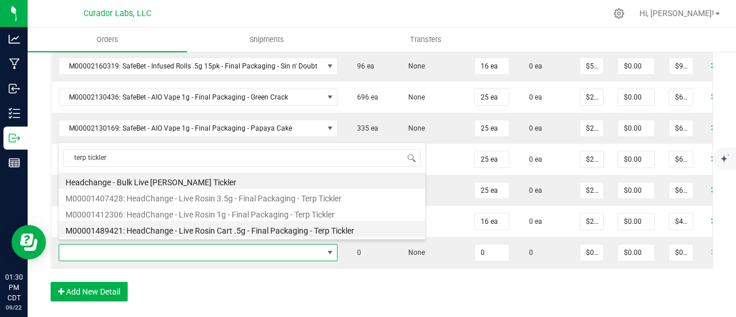
click at [201, 227] on li "M00001489421: HeadChange - Live Rosin Cart .5g - Final Packaging - Terp Tickler" at bounding box center [242, 229] width 367 height 16
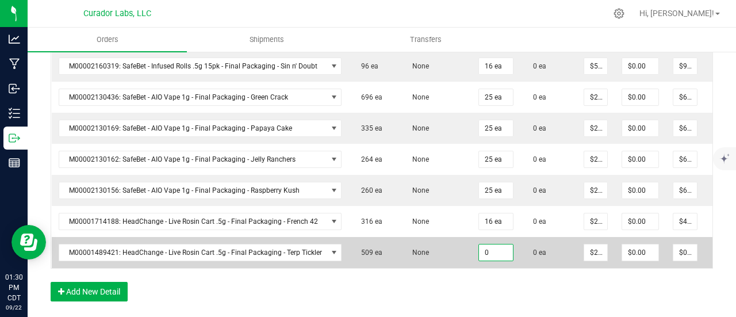
drag, startPoint x: 489, startPoint y: 240, endPoint x: 488, endPoint y: 246, distance: 6.4
click at [489, 244] on input "0" at bounding box center [496, 252] width 34 height 16
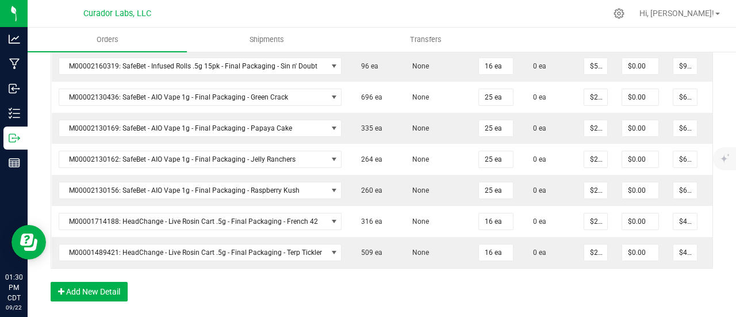
click at [487, 287] on div "Order Details Print All Labels Item Sellable Strain Qty Ordered Qty Allocated U…" at bounding box center [382, 105] width 662 height 416
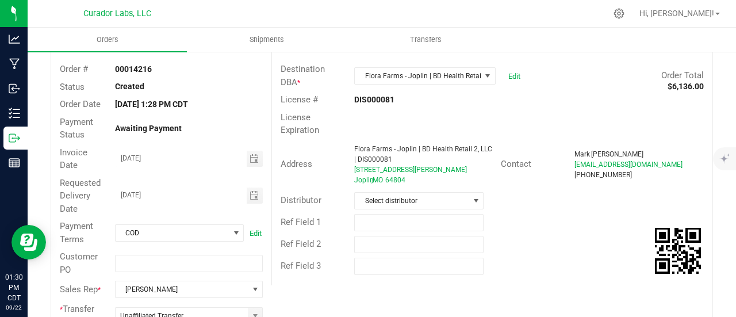
scroll to position [0, 0]
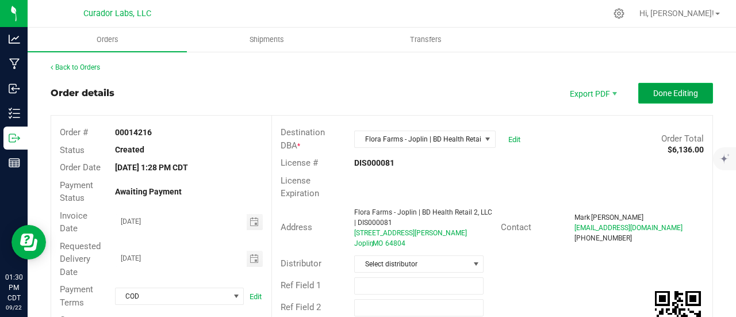
click at [657, 99] on button "Done Editing" at bounding box center [675, 93] width 75 height 21
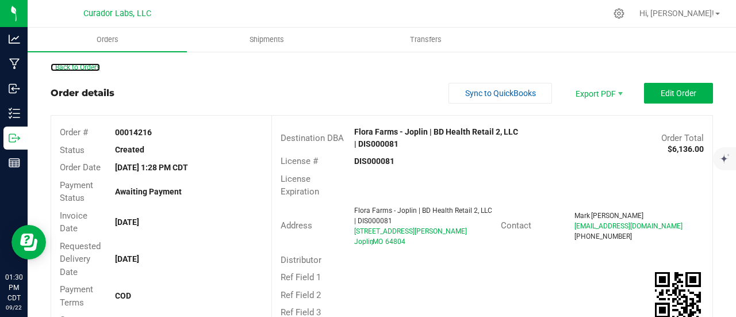
click at [94, 68] on link "Back to Orders" at bounding box center [75, 67] width 49 height 8
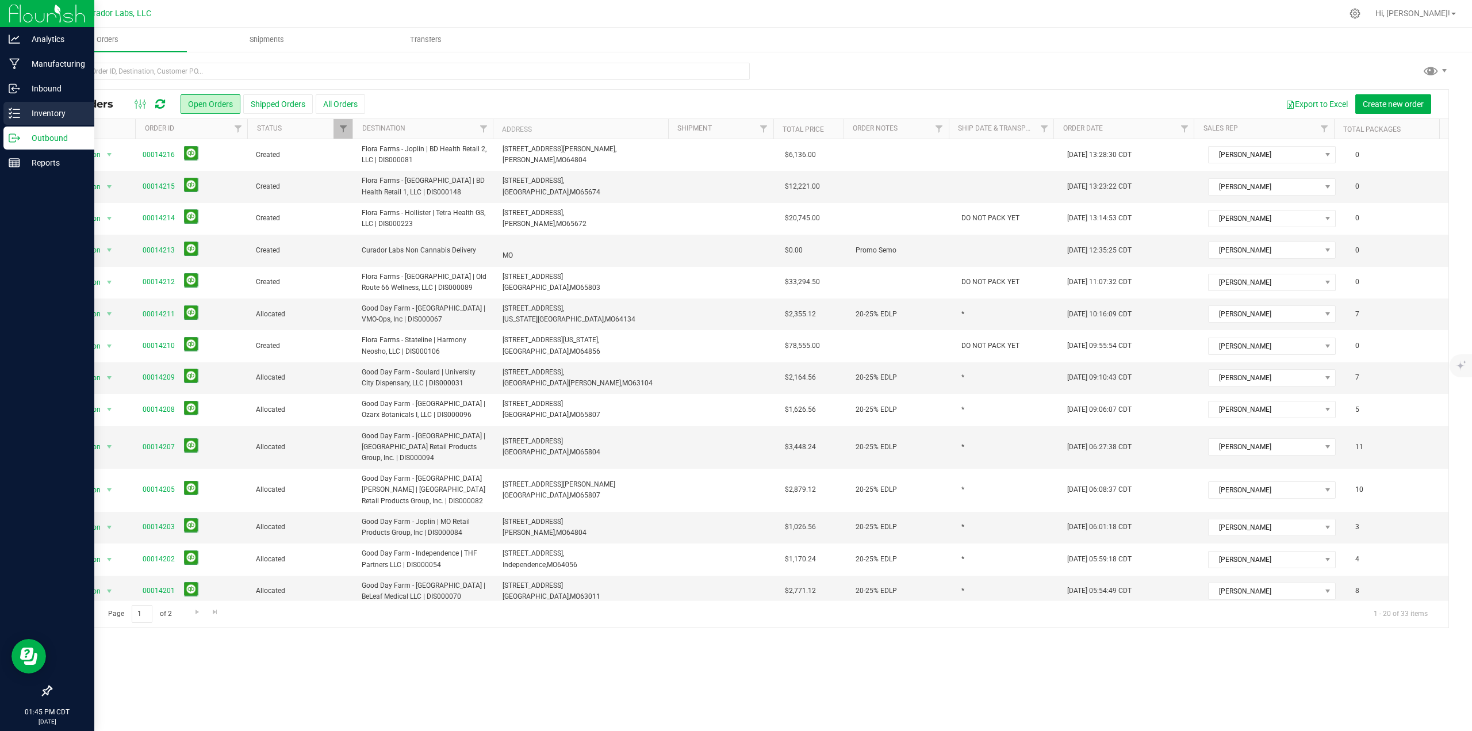
click at [0, 114] on link "Inventory" at bounding box center [47, 114] width 94 height 25
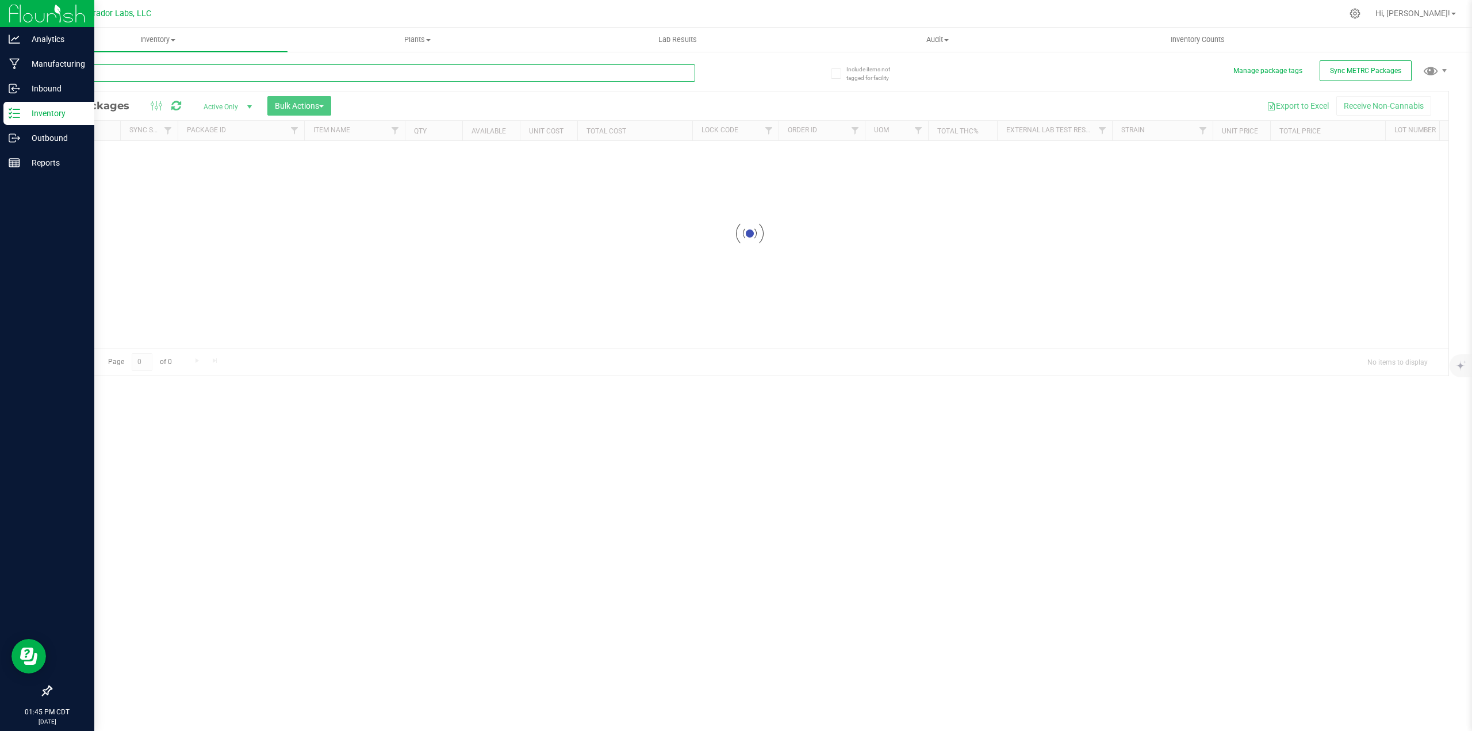
click at [101, 75] on input "text" at bounding box center [373, 72] width 644 height 17
